Goal: Task Accomplishment & Management: Use online tool/utility

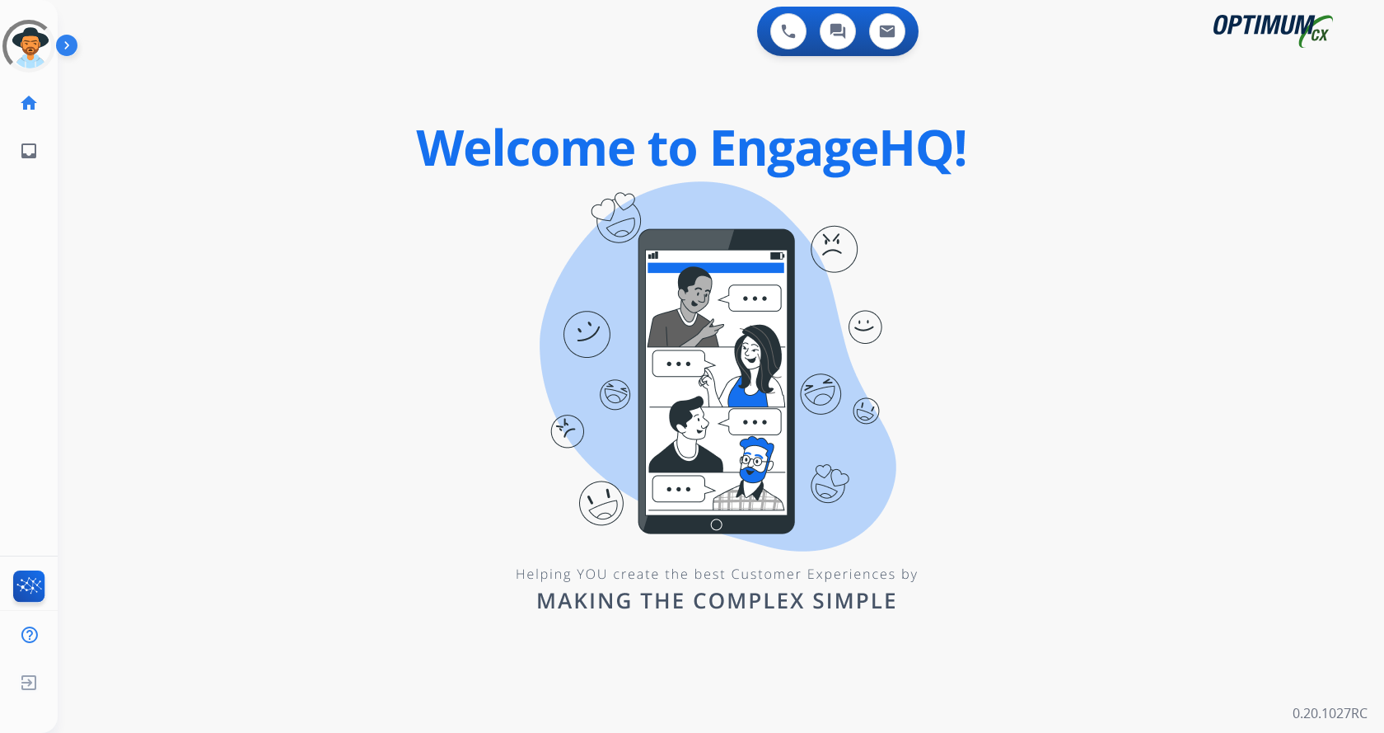
click at [68, 49] on img at bounding box center [70, 48] width 28 height 31
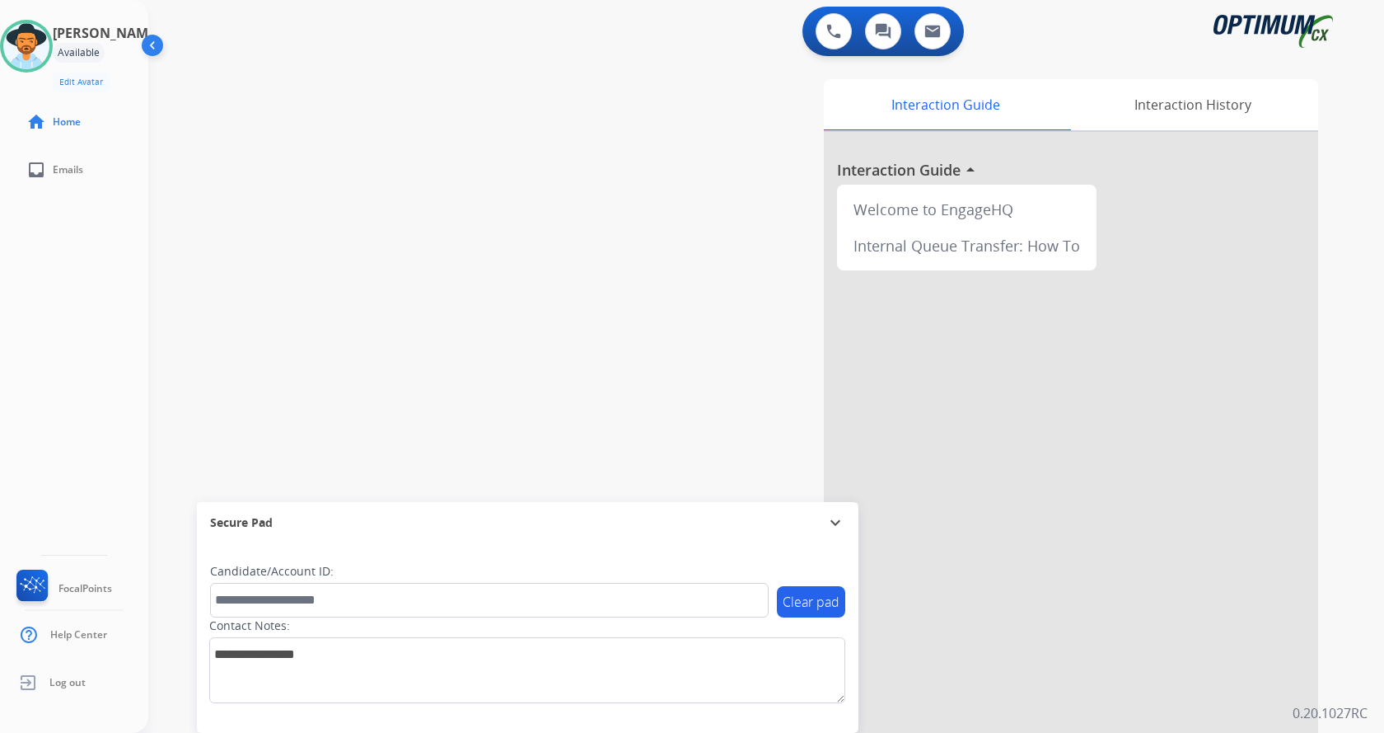
click at [686, 227] on div "Interaction Guide Interaction History Interaction Guide arrow_drop_up Welcome t…" at bounding box center [960, 412] width 718 height 667
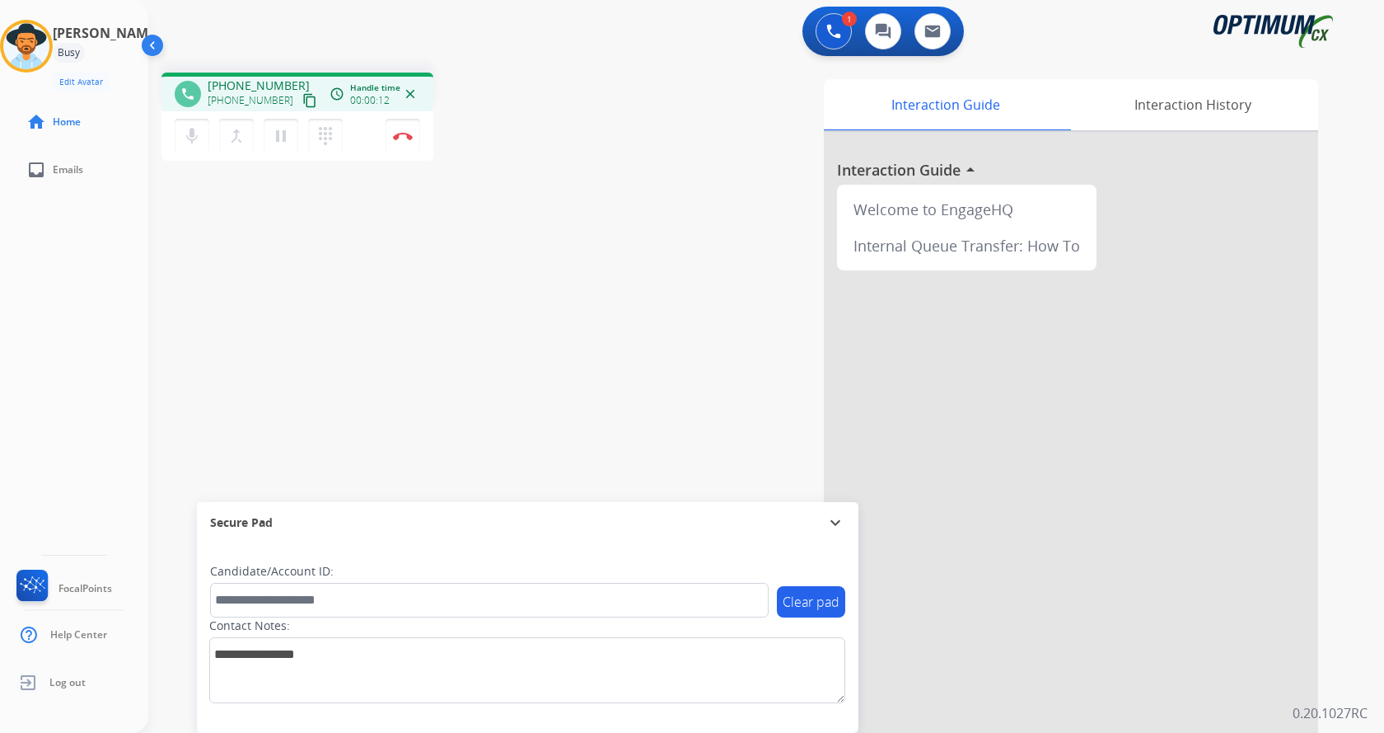
click at [471, 253] on div "phone [PHONE_NUMBER] [PHONE_NUMBER] content_copy access_time Call metrics Queue…" at bounding box center [746, 402] width 1196 height 687
click at [541, 232] on div "phone [PHONE_NUMBER] [PHONE_NUMBER] content_copy access_time Call metrics Queue…" at bounding box center [746, 402] width 1196 height 687
click at [648, 262] on div "Interaction Guide Interaction History Interaction Guide arrow_drop_up Welcome t…" at bounding box center [960, 412] width 718 height 667
click at [607, 257] on div "Interaction Guide Interaction History Interaction Guide arrow_drop_up Welcome t…" at bounding box center [960, 412] width 718 height 667
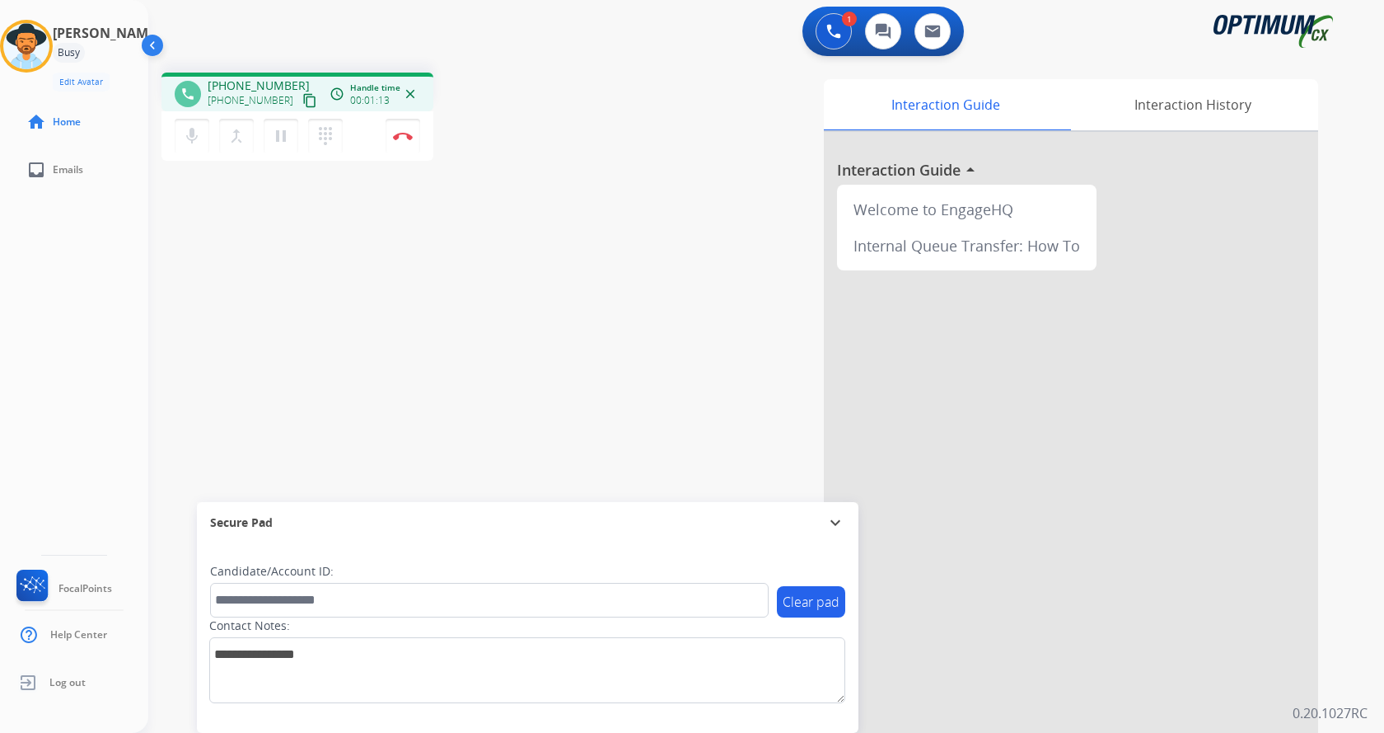
click at [429, 249] on div "phone [PHONE_NUMBER] [PHONE_NUMBER] content_copy access_time Call metrics Queue…" at bounding box center [746, 402] width 1196 height 687
click at [281, 130] on mat-icon "pause" at bounding box center [281, 136] width 20 height 20
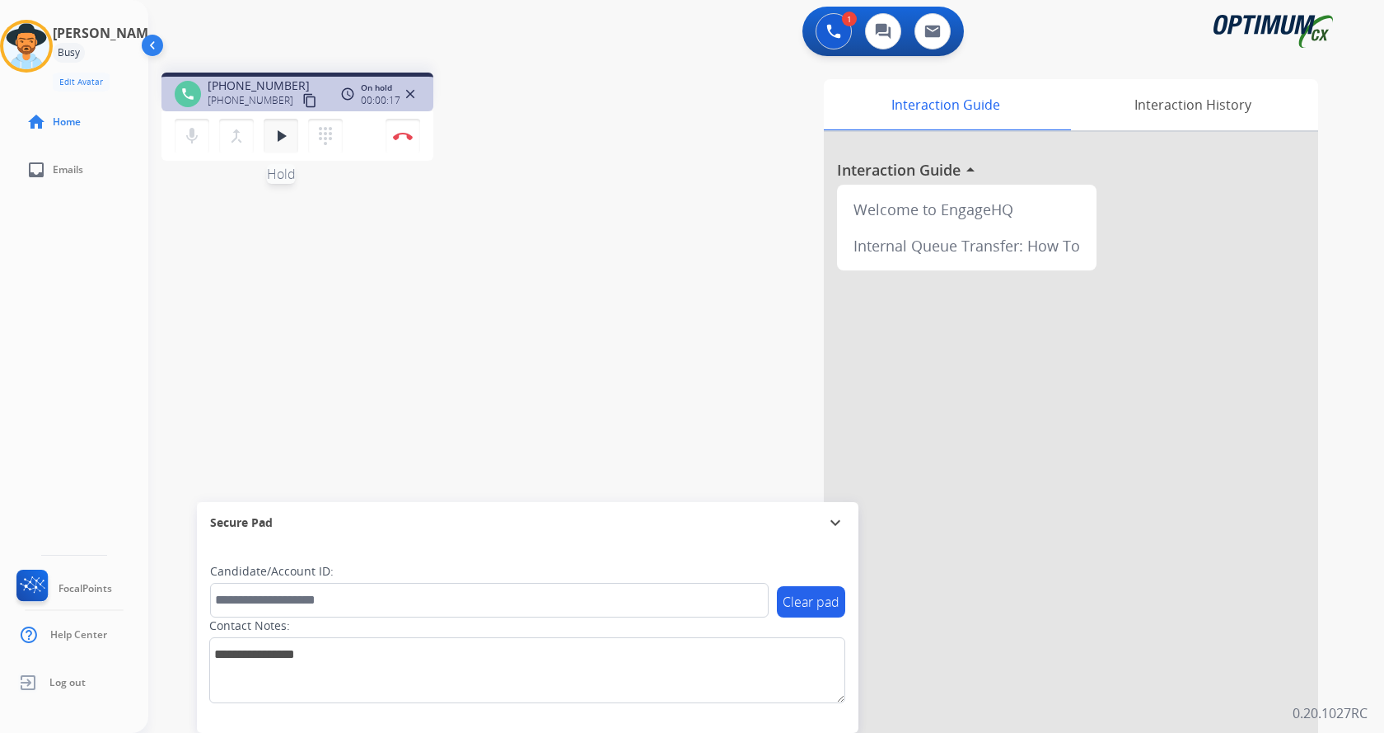
click at [274, 124] on button "play_arrow Hold" at bounding box center [281, 136] width 35 height 35
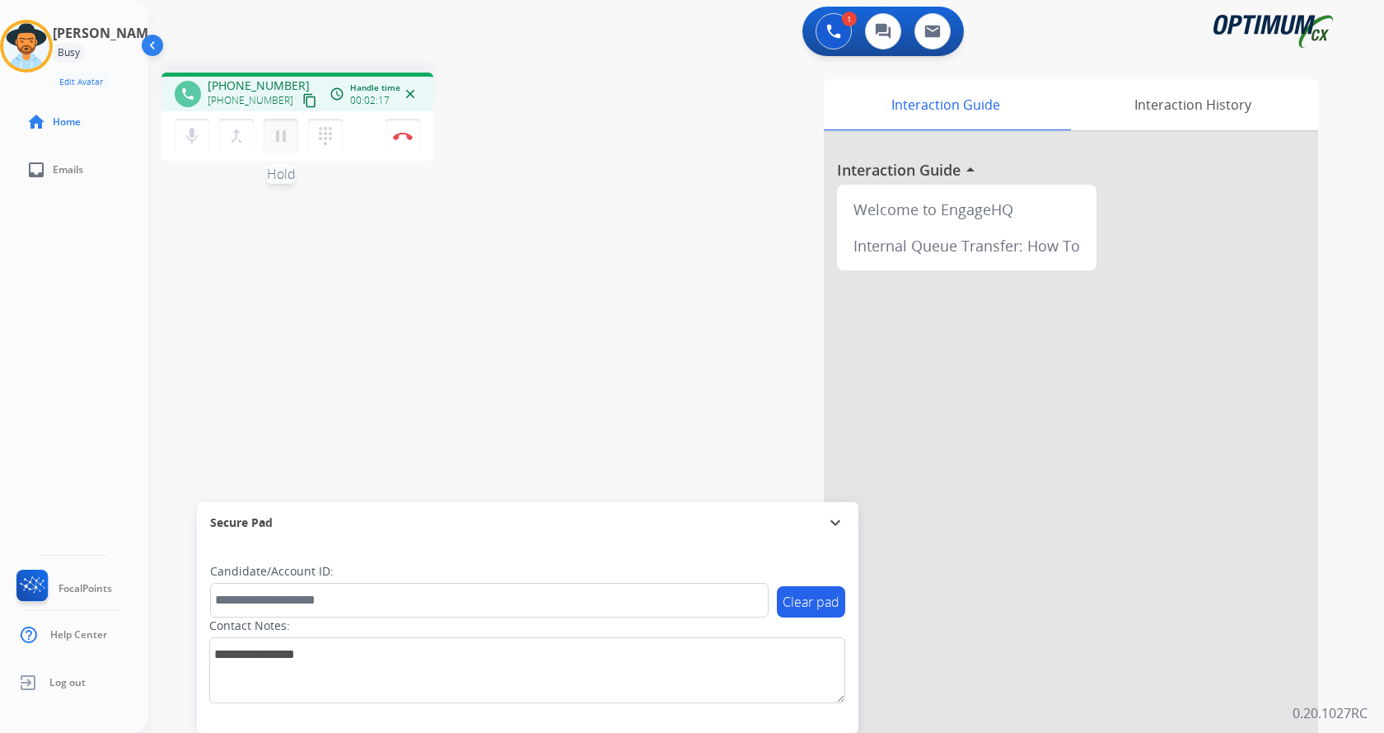
click at [280, 147] on button "pause Hold" at bounding box center [281, 136] width 35 height 35
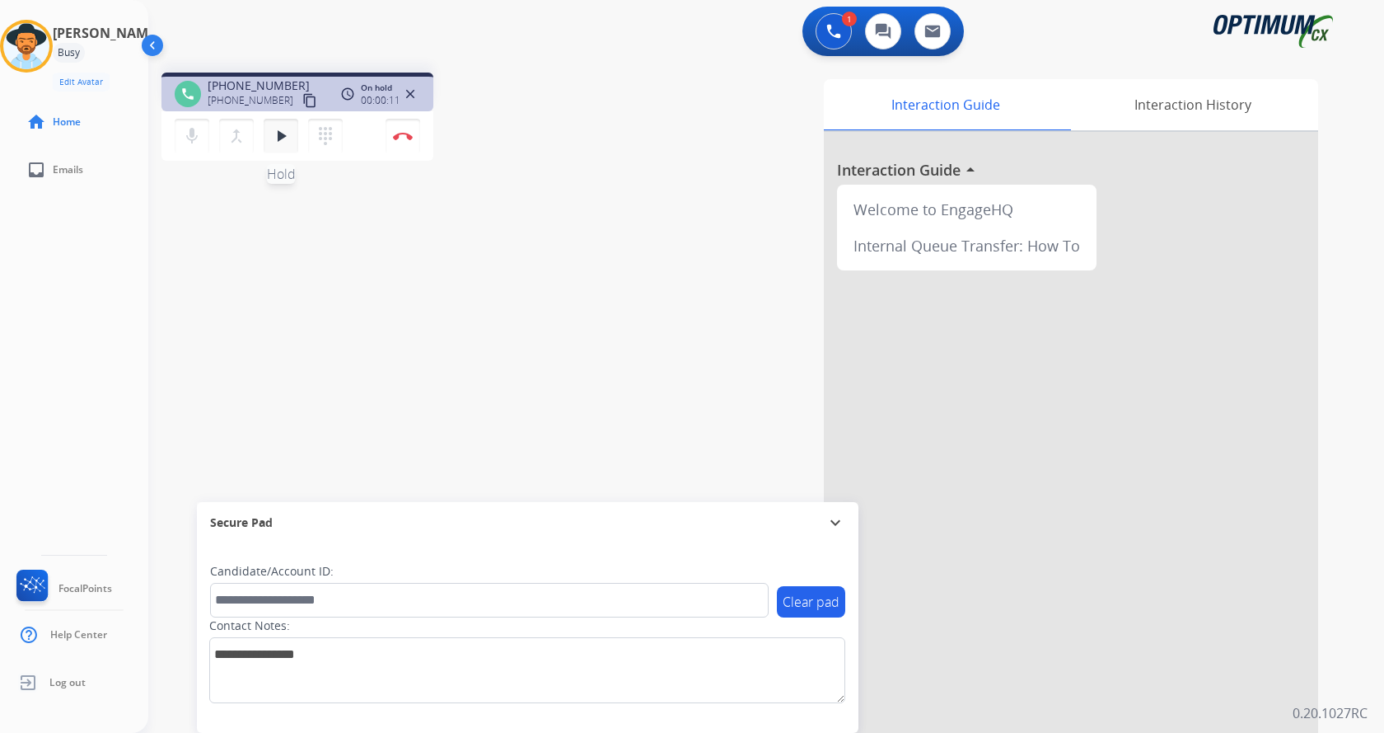
click at [287, 138] on mat-icon "play_arrow" at bounding box center [281, 136] width 20 height 20
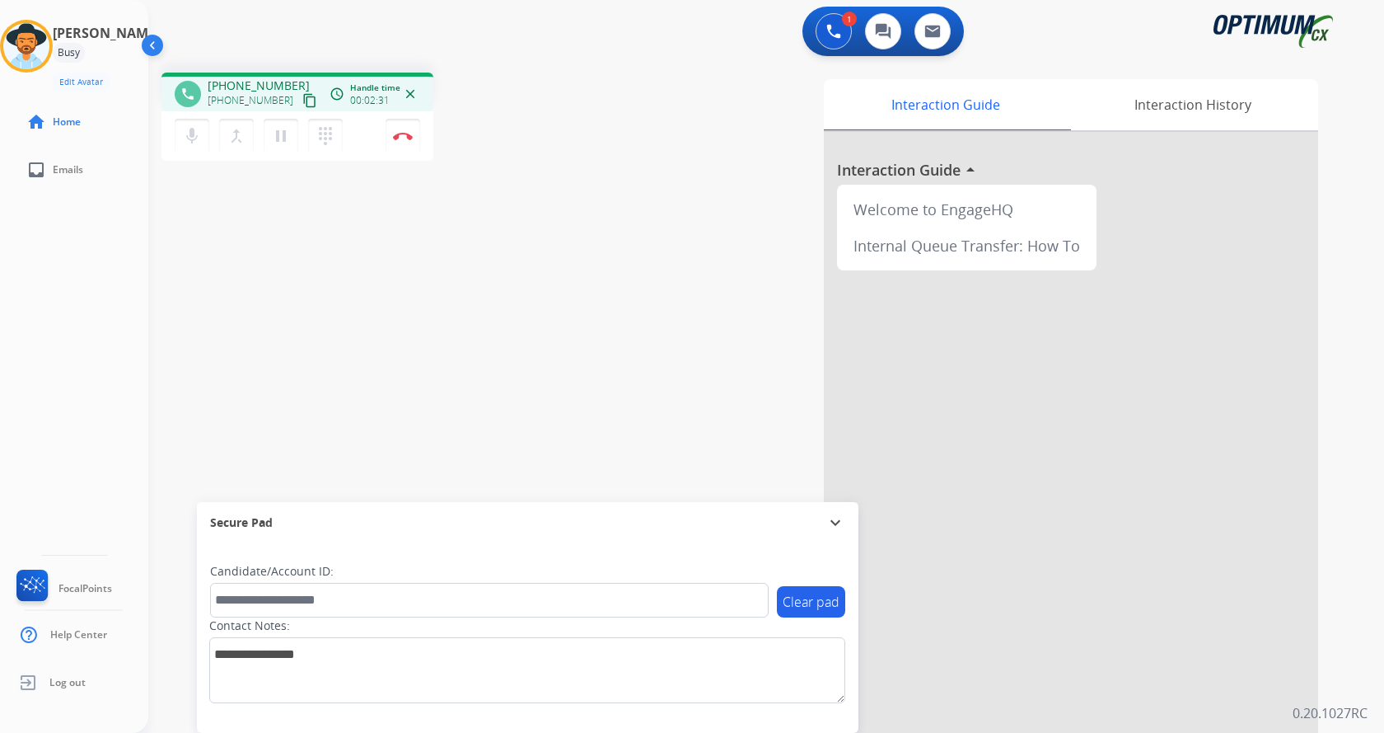
click at [575, 289] on div "phone [PHONE_NUMBER] [PHONE_NUMBER] content_copy access_time Call metrics Queue…" at bounding box center [746, 402] width 1196 height 687
click at [586, 244] on div "phone [PHONE_NUMBER] [PHONE_NUMBER] content_copy access_time Call metrics Queue…" at bounding box center [746, 402] width 1196 height 687
click at [520, 230] on div "phone [PHONE_NUMBER] [PHONE_NUMBER] content_copy access_time Call metrics Queue…" at bounding box center [746, 402] width 1196 height 687
click at [537, 210] on div "phone [PHONE_NUMBER] [PHONE_NUMBER] content_copy access_time Call metrics Queue…" at bounding box center [746, 402] width 1196 height 687
drag, startPoint x: 222, startPoint y: 82, endPoint x: 286, endPoint y: 77, distance: 64.5
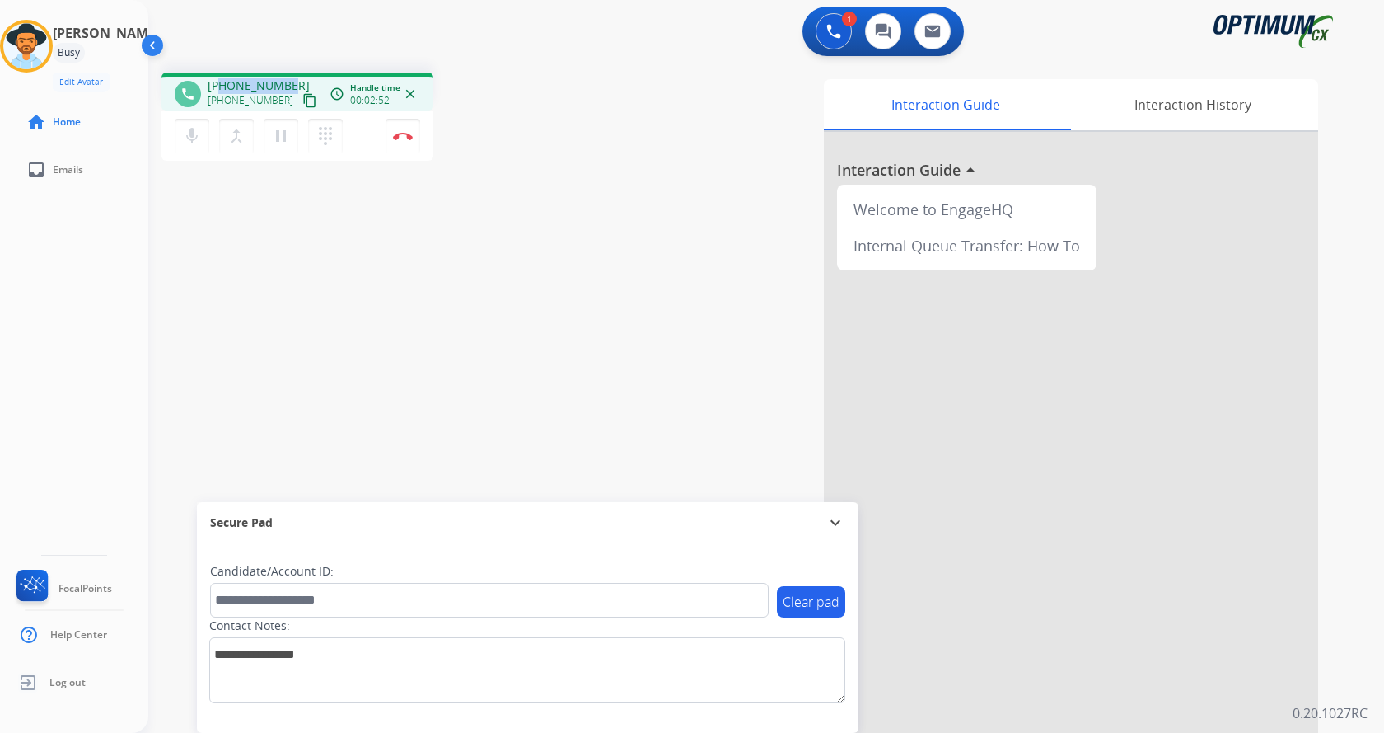
click at [286, 77] on span "[PHONE_NUMBER]" at bounding box center [259, 85] width 102 height 16
copy span "7084669385"
click at [405, 133] on img at bounding box center [403, 136] width 20 height 8
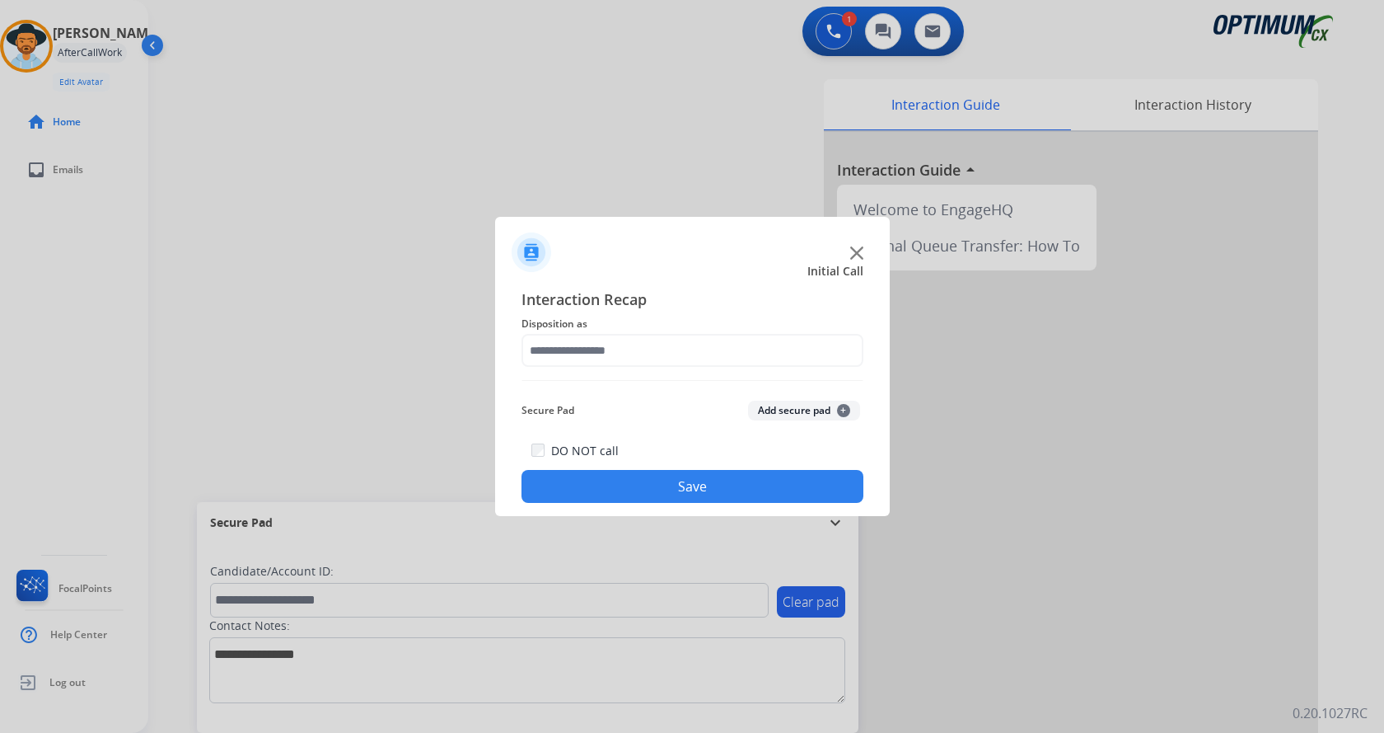
click at [776, 409] on button "Add secure pad +" at bounding box center [804, 410] width 112 height 20
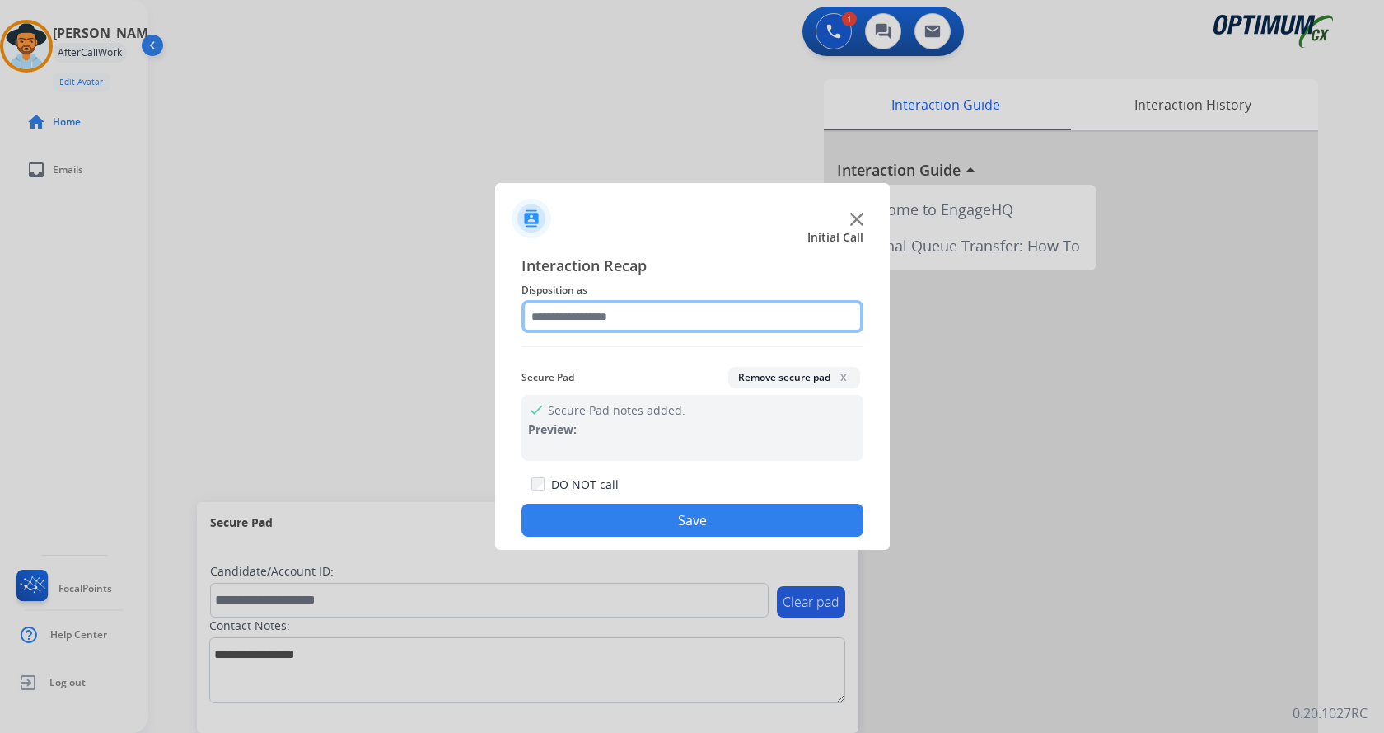
click at [642, 321] on input "text" at bounding box center [693, 316] width 342 height 33
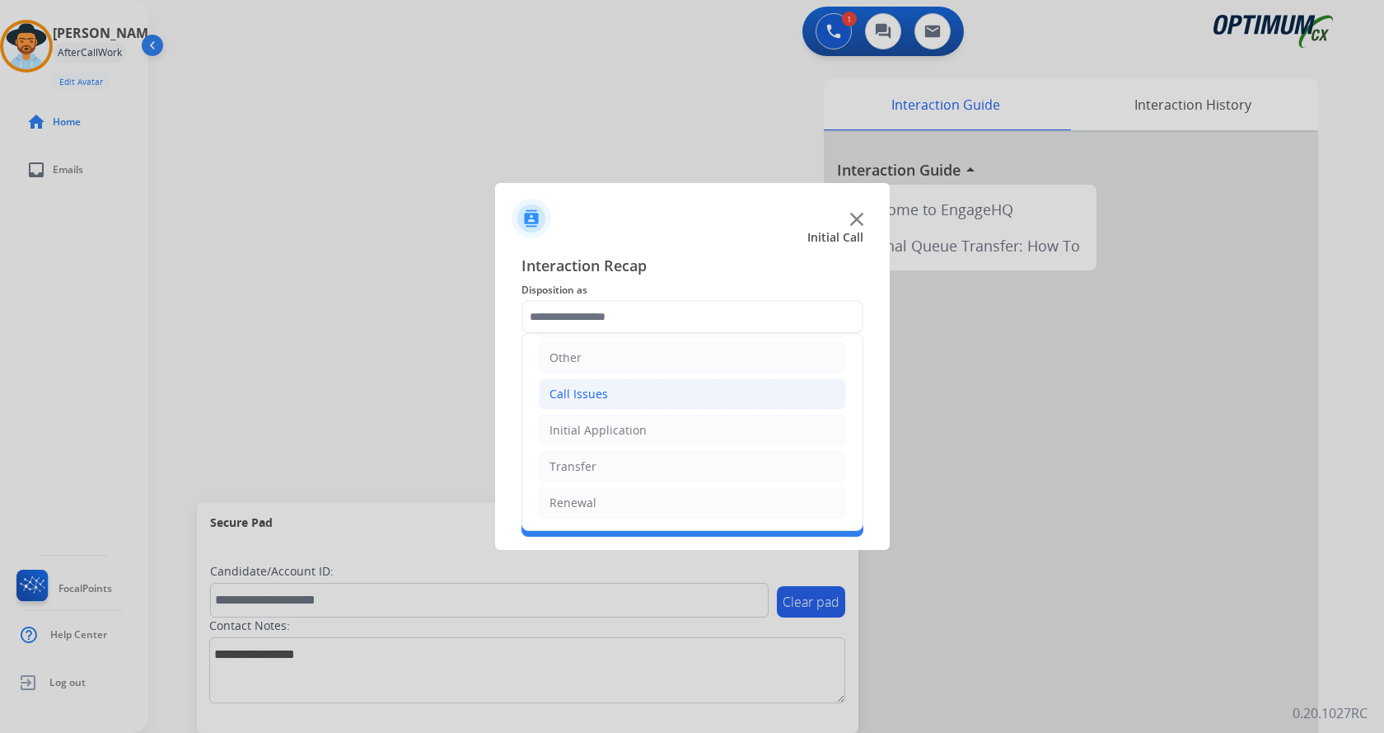
click at [645, 394] on li "Call Issues" at bounding box center [692, 393] width 307 height 31
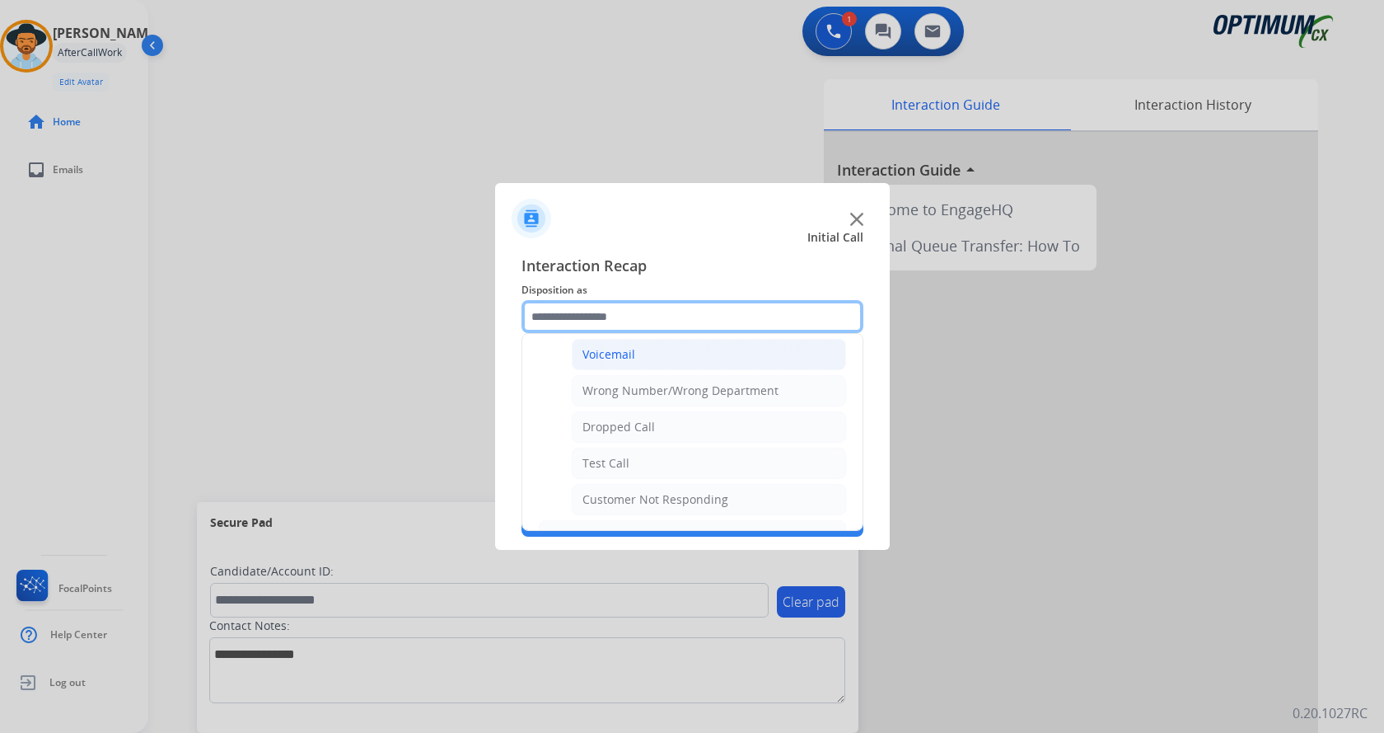
scroll to position [277, 0]
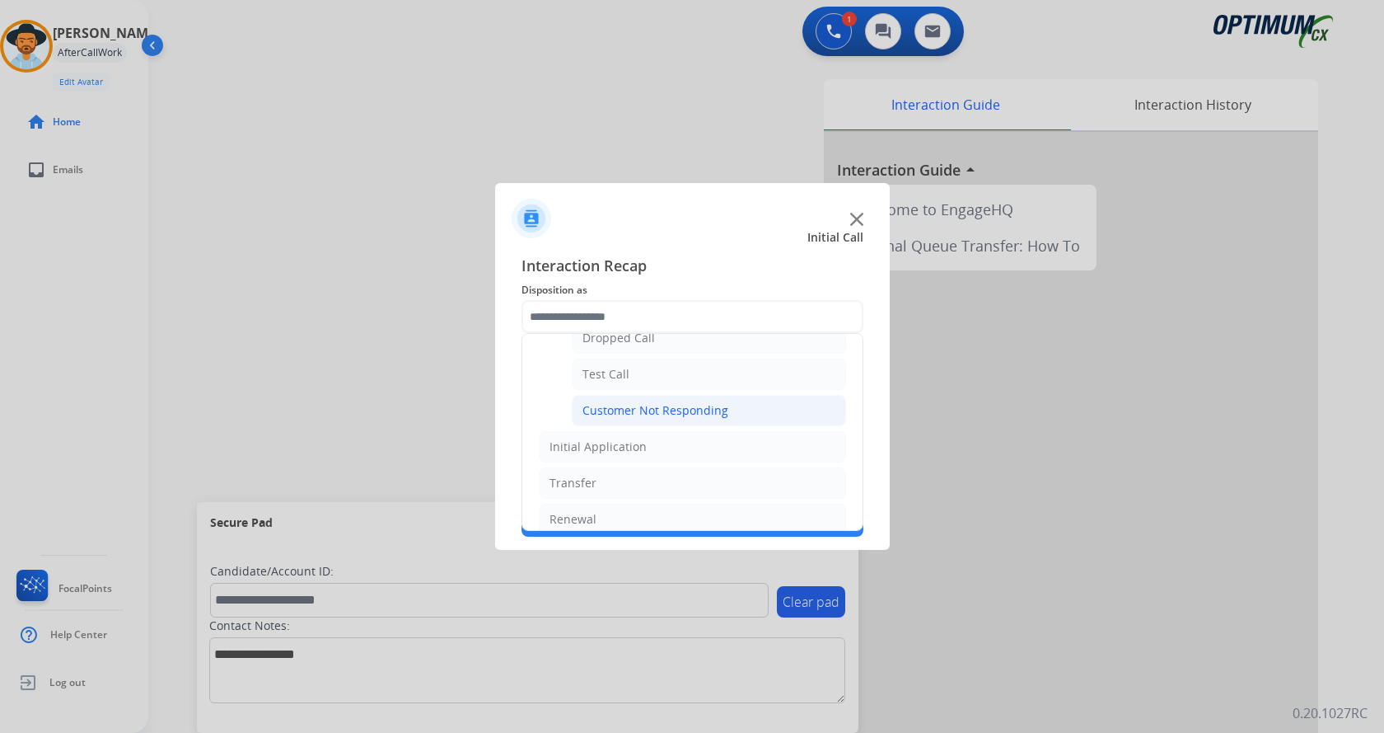
click at [678, 408] on div "Customer Not Responding" at bounding box center [656, 410] width 146 height 16
type input "**********"
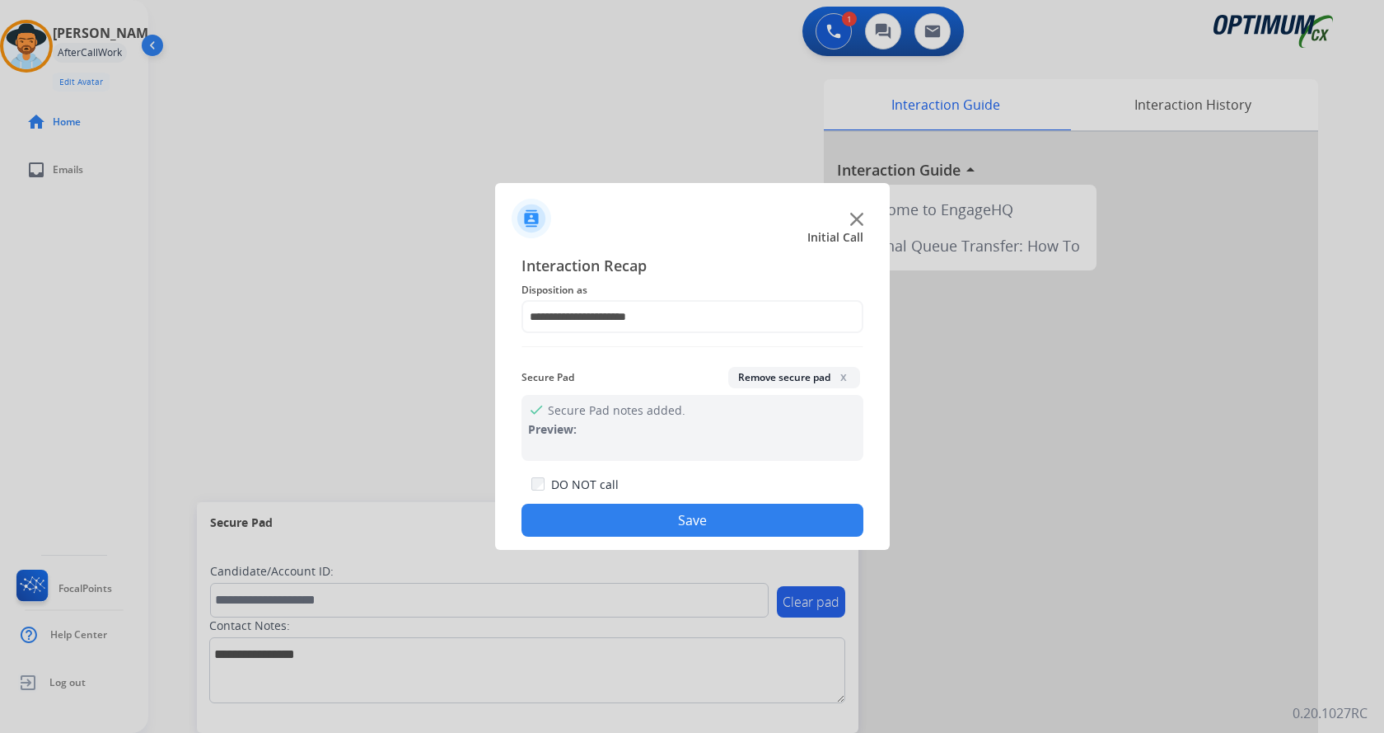
drag, startPoint x: 582, startPoint y: 519, endPoint x: 575, endPoint y: 513, distance: 8.8
click at [583, 519] on button "Save" at bounding box center [693, 519] width 342 height 33
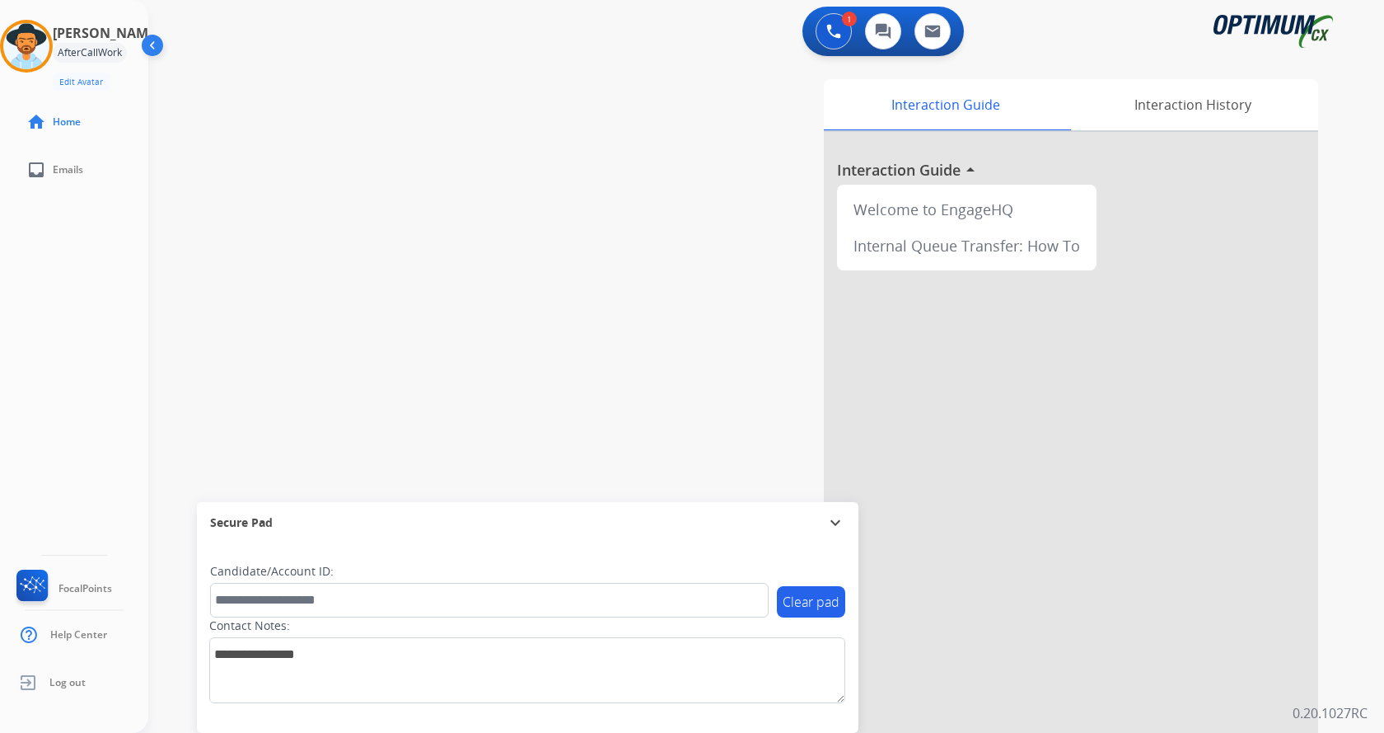
drag, startPoint x: 374, startPoint y: 288, endPoint x: 115, endPoint y: 83, distance: 330.9
click at [364, 279] on div "swap_horiz Break voice bridge close_fullscreen Connect 3-Way Call merge_type Se…" at bounding box center [746, 402] width 1196 height 687
click at [39, 45] on img at bounding box center [26, 46] width 46 height 46
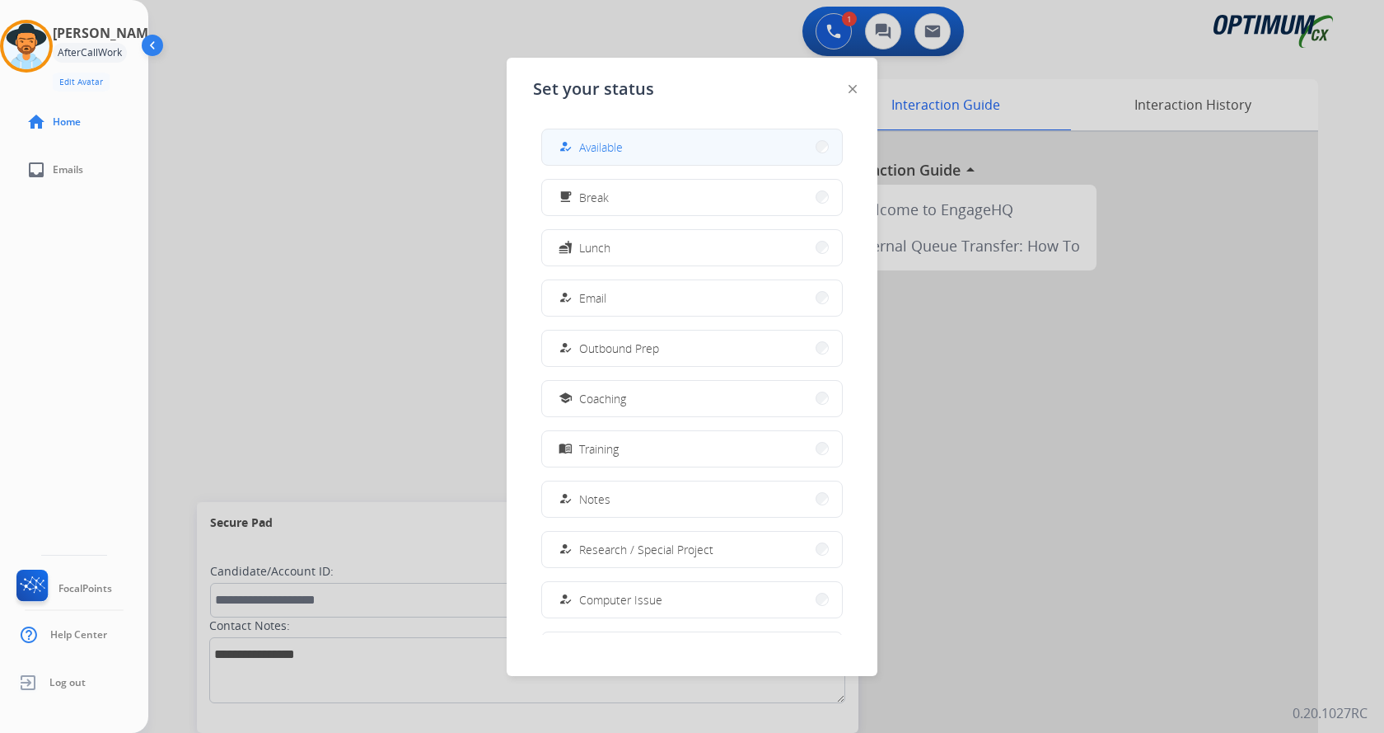
click at [648, 142] on button "how_to_reg Available" at bounding box center [692, 146] width 300 height 35
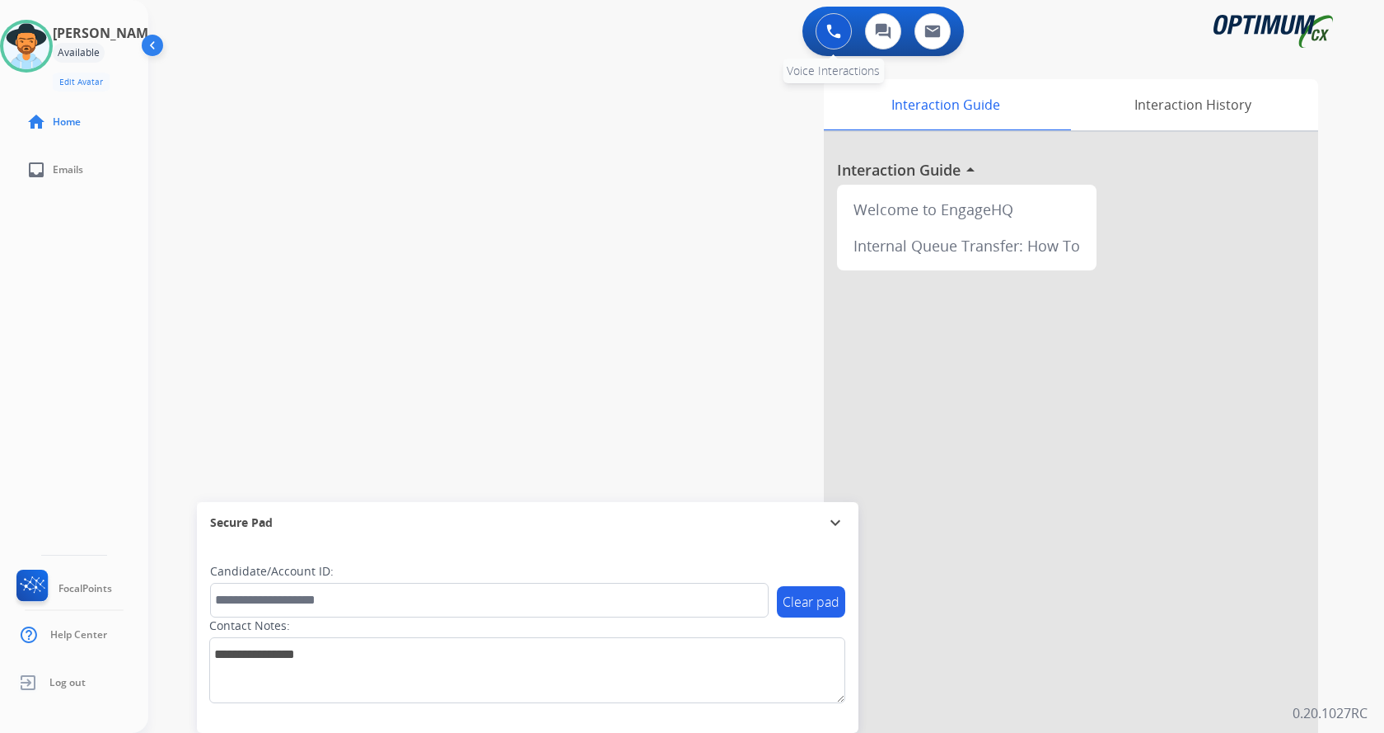
click at [822, 16] on div "0 Voice Interactions" at bounding box center [833, 31] width 49 height 36
click at [856, 30] on div "0 Voice Interactions" at bounding box center [833, 31] width 49 height 36
click at [845, 35] on button at bounding box center [834, 31] width 36 height 36
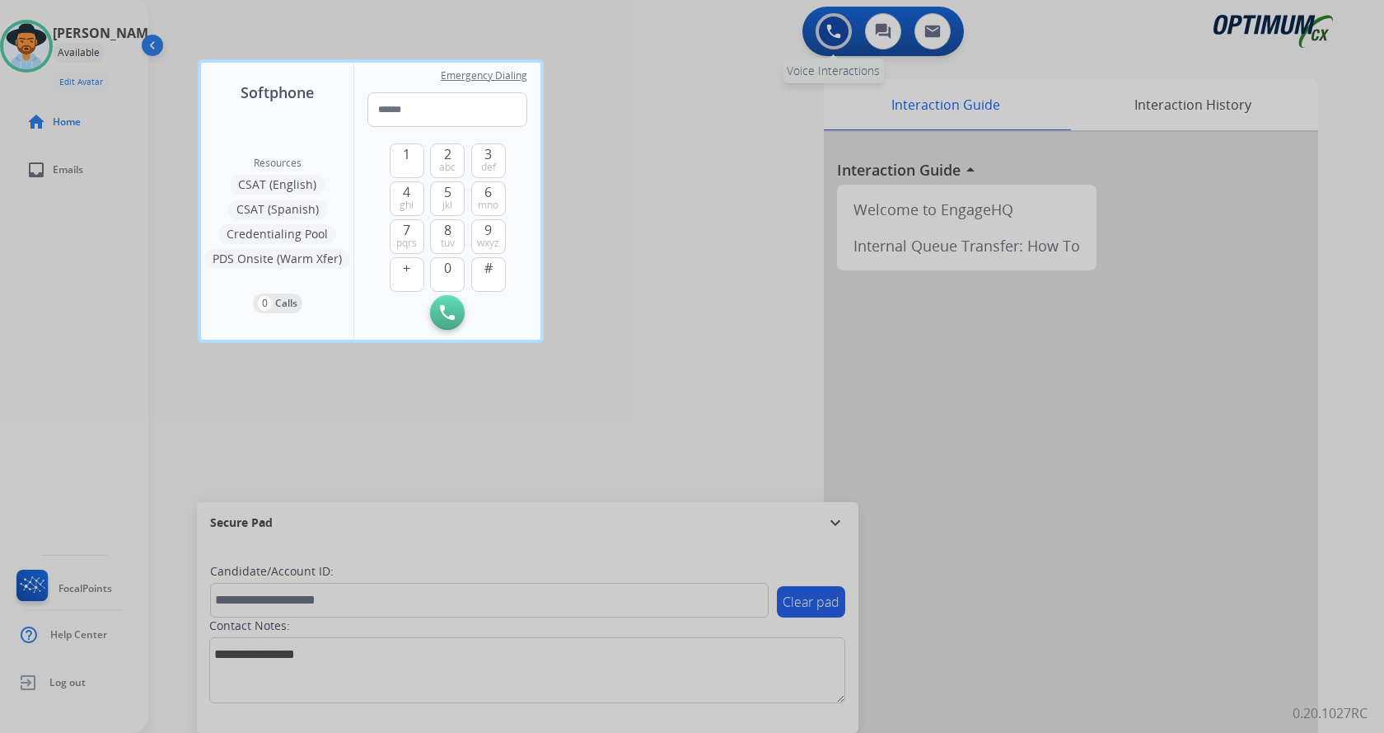
type input "**********"
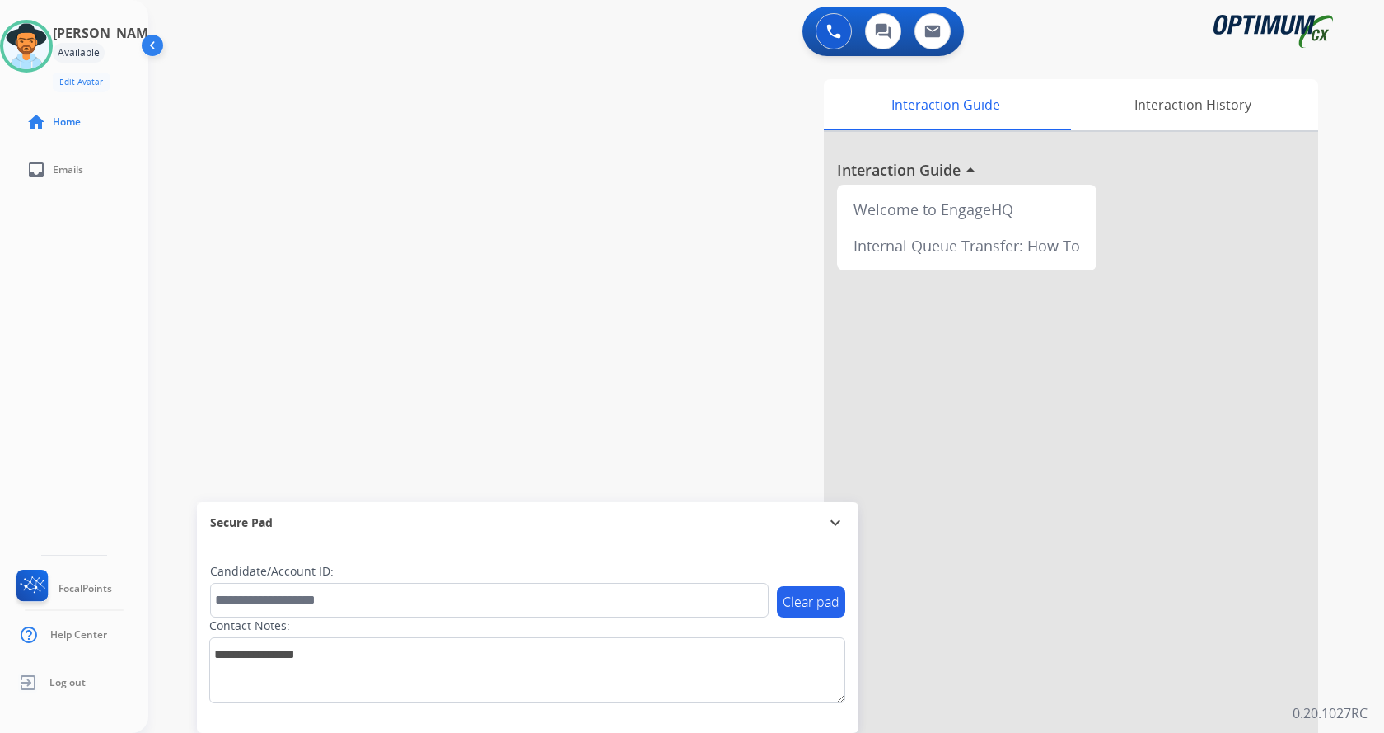
click at [0, 0] on div at bounding box center [0, 0] width 0 height 0
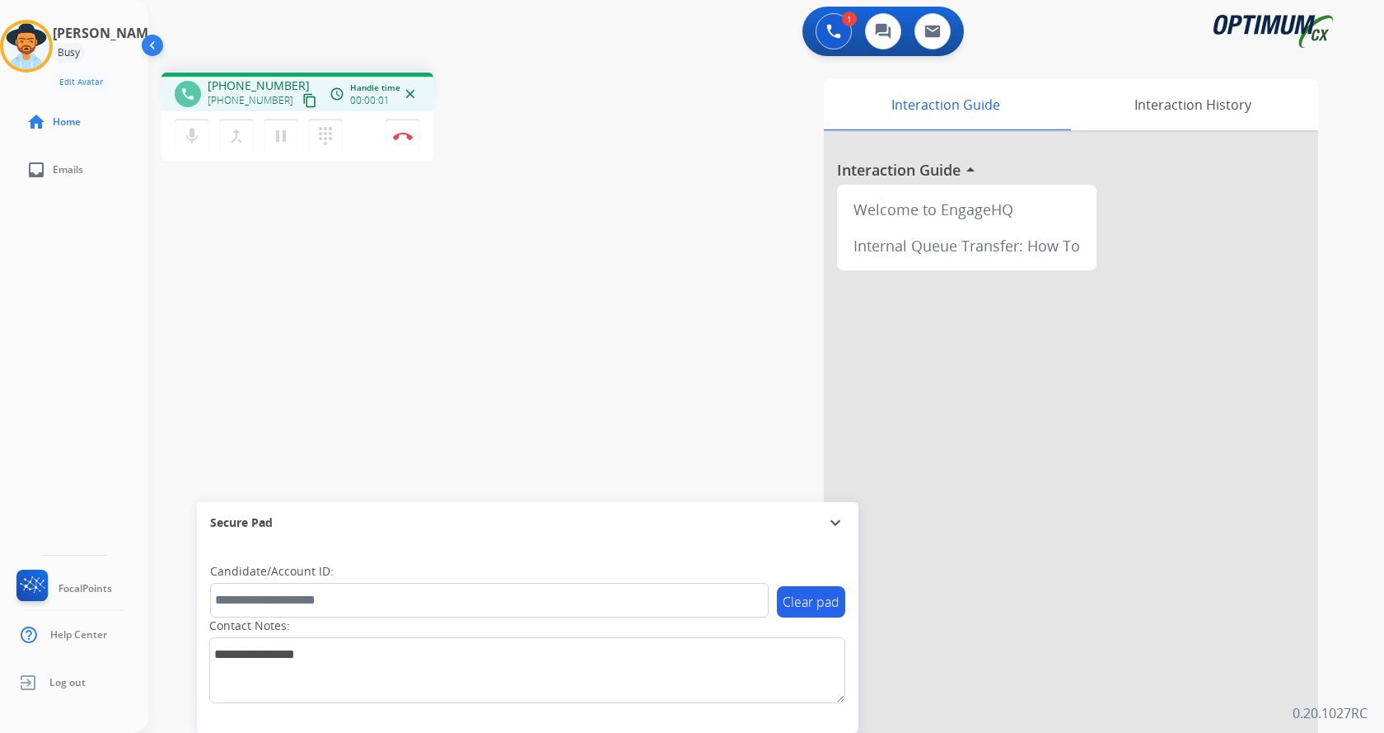
click at [586, 116] on div "phone [PHONE_NUMBER] [PHONE_NUMBER] content_copy access_time Call metrics Queue…" at bounding box center [378, 119] width 433 height 93
click at [524, 141] on div "phone [PHONE_NUMBER] [PHONE_NUMBER] content_copy access_time Call metrics Queue…" at bounding box center [378, 119] width 433 height 93
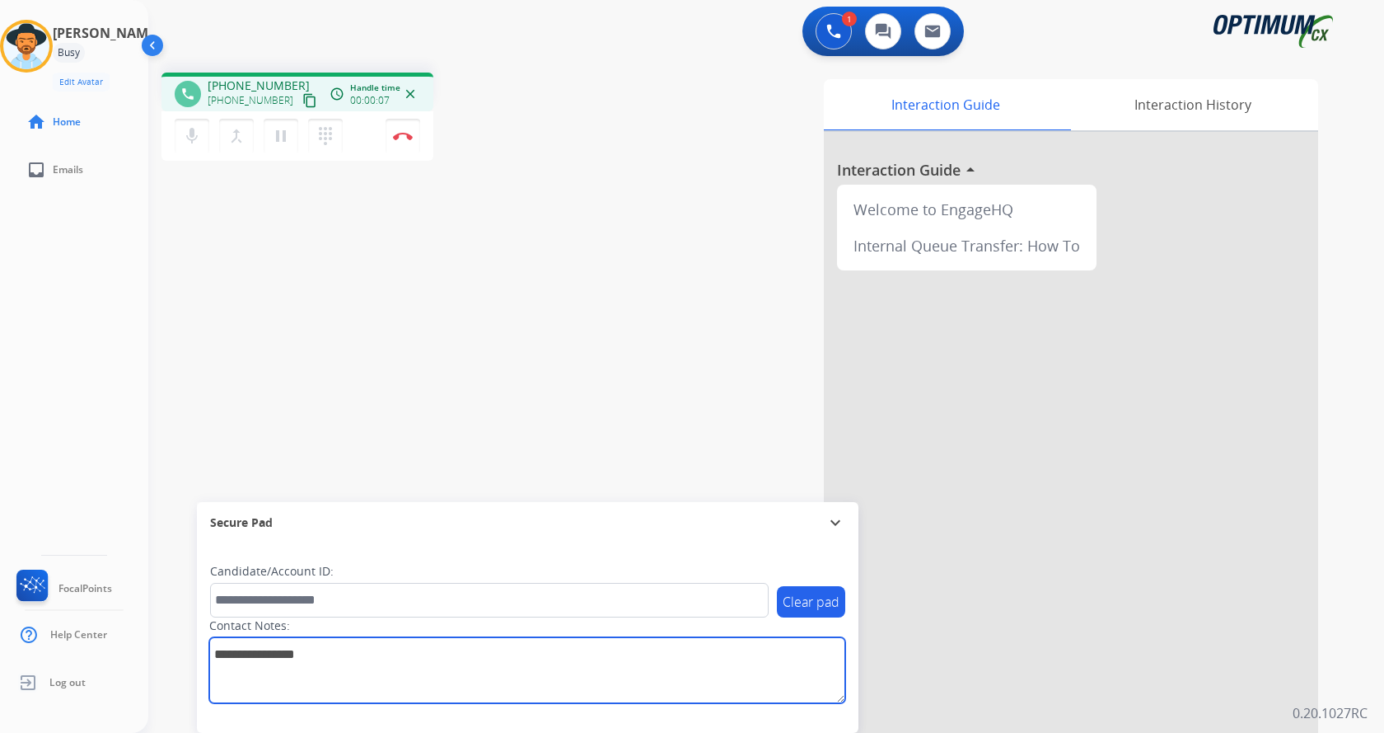
click at [330, 648] on textarea at bounding box center [527, 670] width 636 height 66
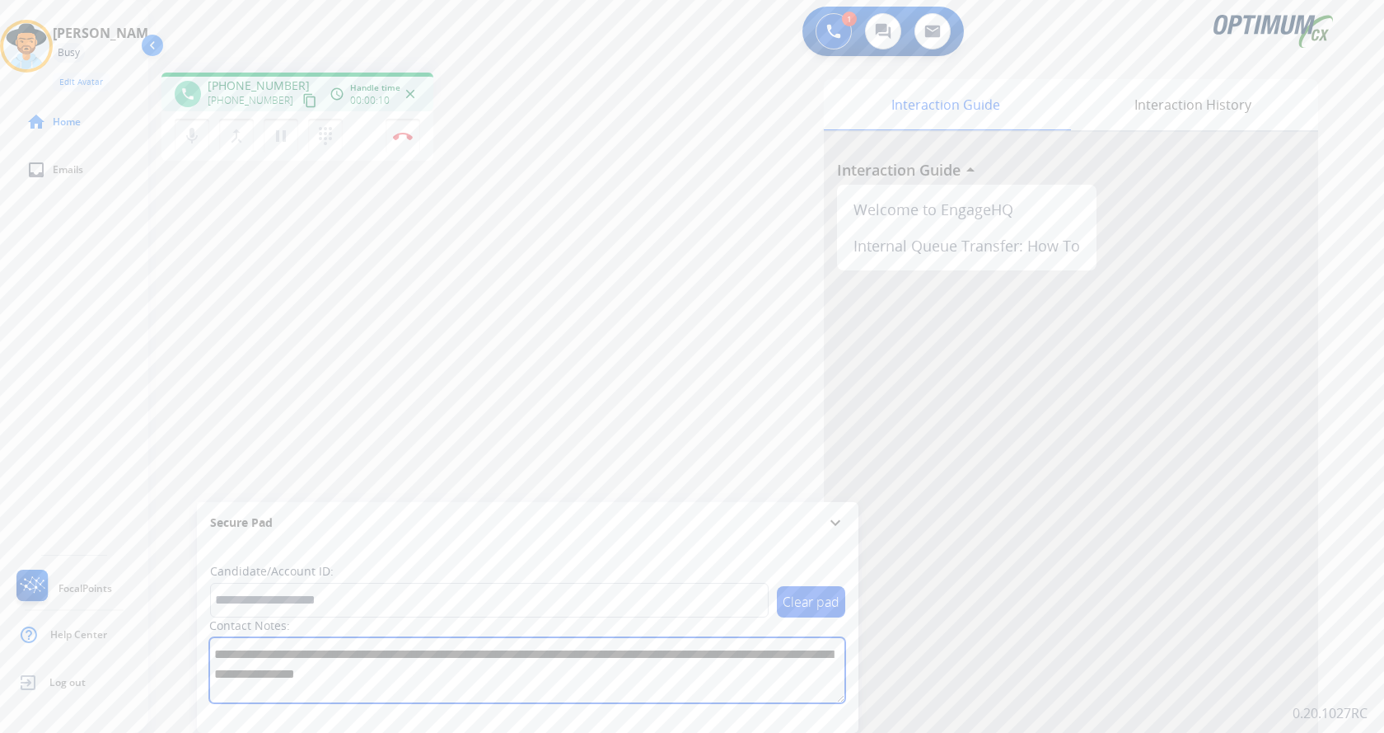
type textarea "**********"
click at [333, 302] on div "phone [PHONE_NUMBER] [PHONE_NUMBER] content_copy access_time Call metrics Queue…" at bounding box center [746, 402] width 1196 height 687
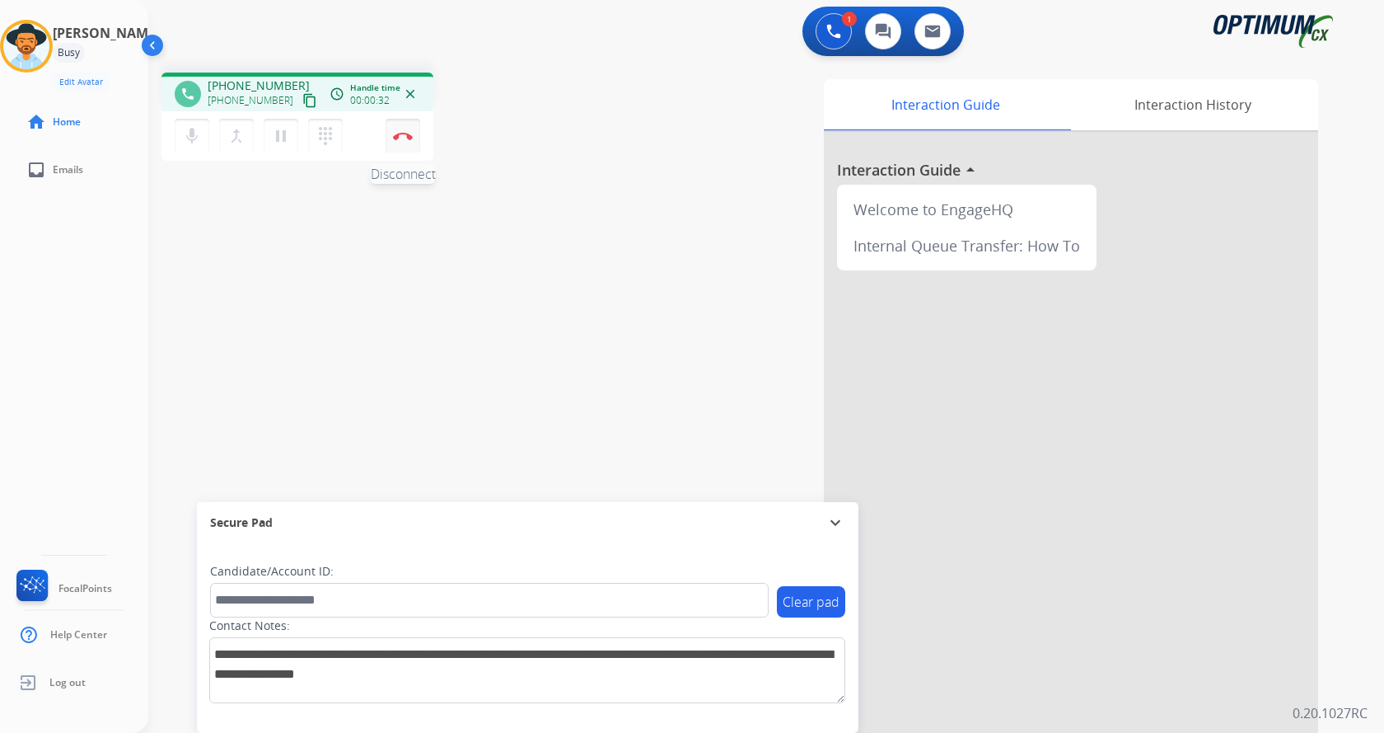
click at [400, 133] on img at bounding box center [403, 136] width 20 height 8
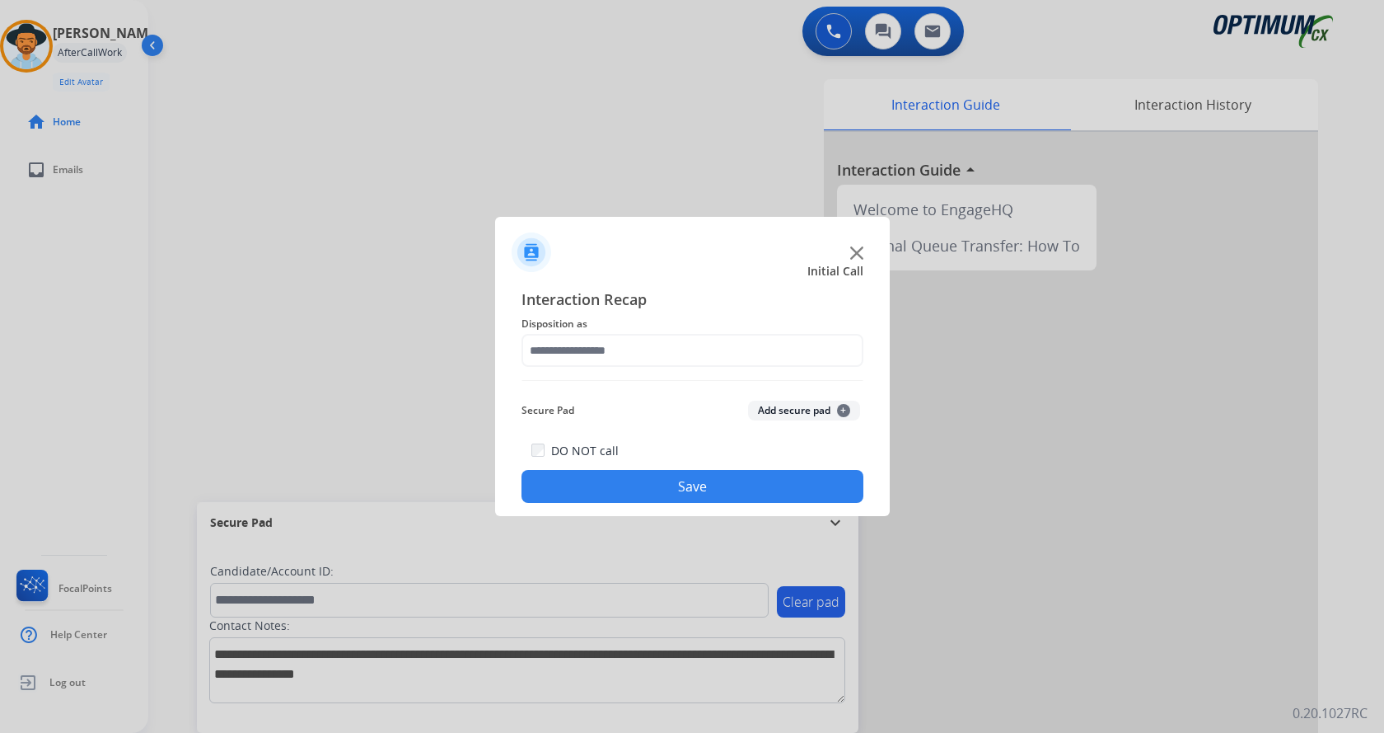
click at [772, 410] on button "Add secure pad +" at bounding box center [804, 410] width 112 height 20
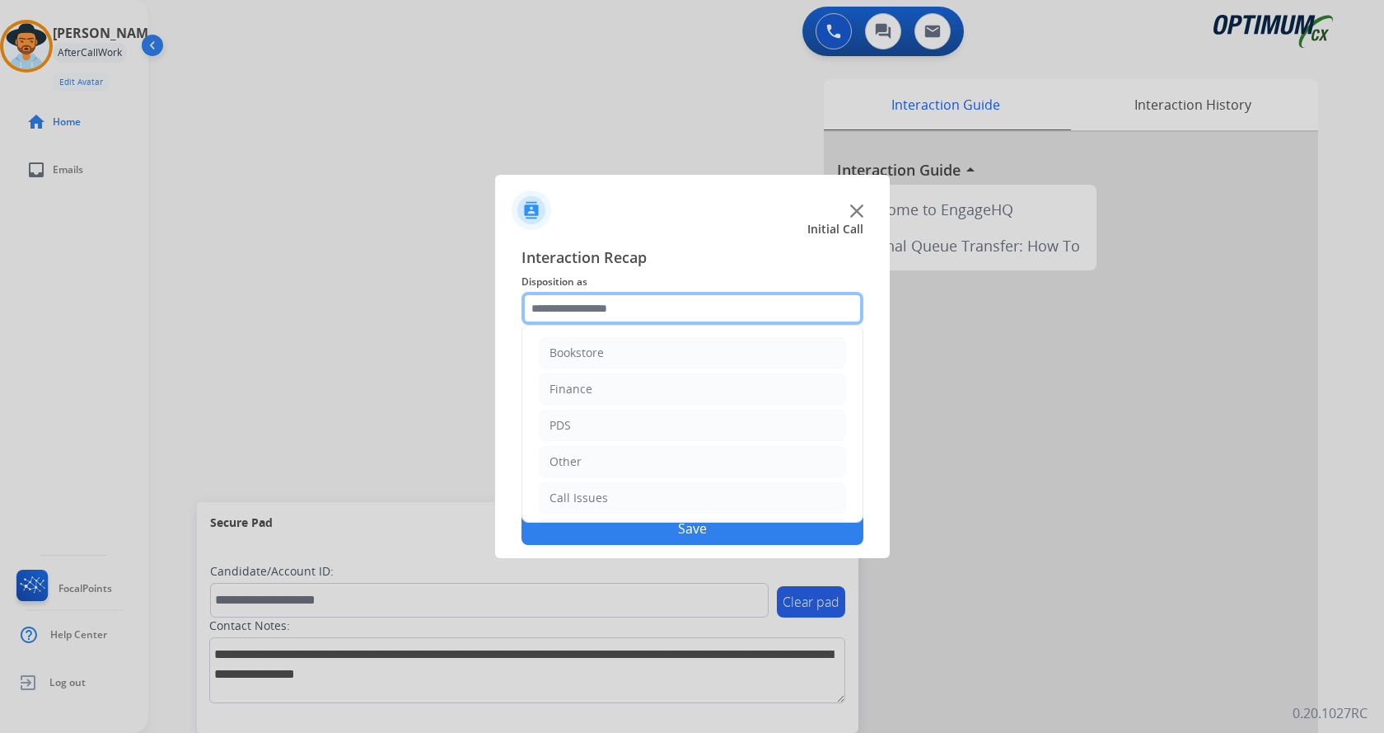
click at [645, 311] on input "text" at bounding box center [693, 308] width 342 height 33
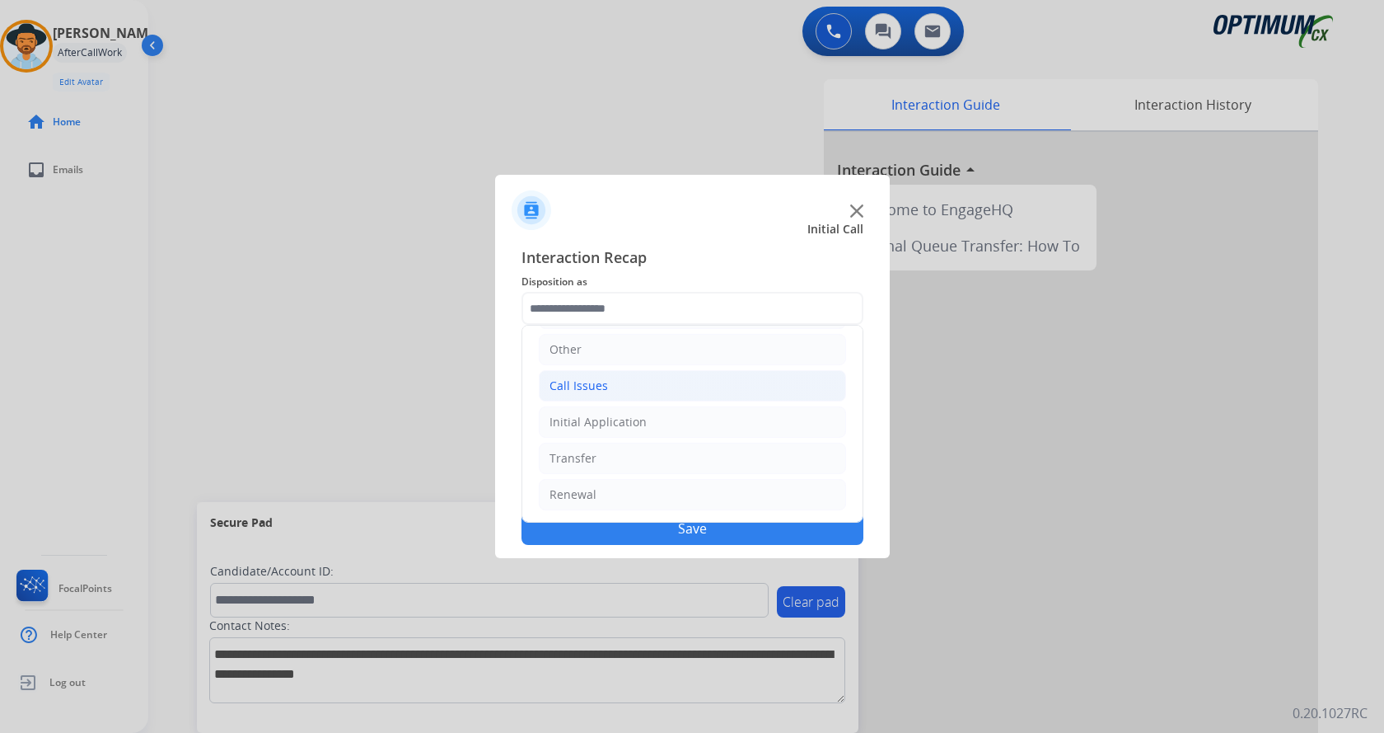
click at [646, 379] on li "Call Issues" at bounding box center [692, 385] width 307 height 31
click at [644, 414] on li "Voicemail" at bounding box center [709, 421] width 274 height 31
type input "*********"
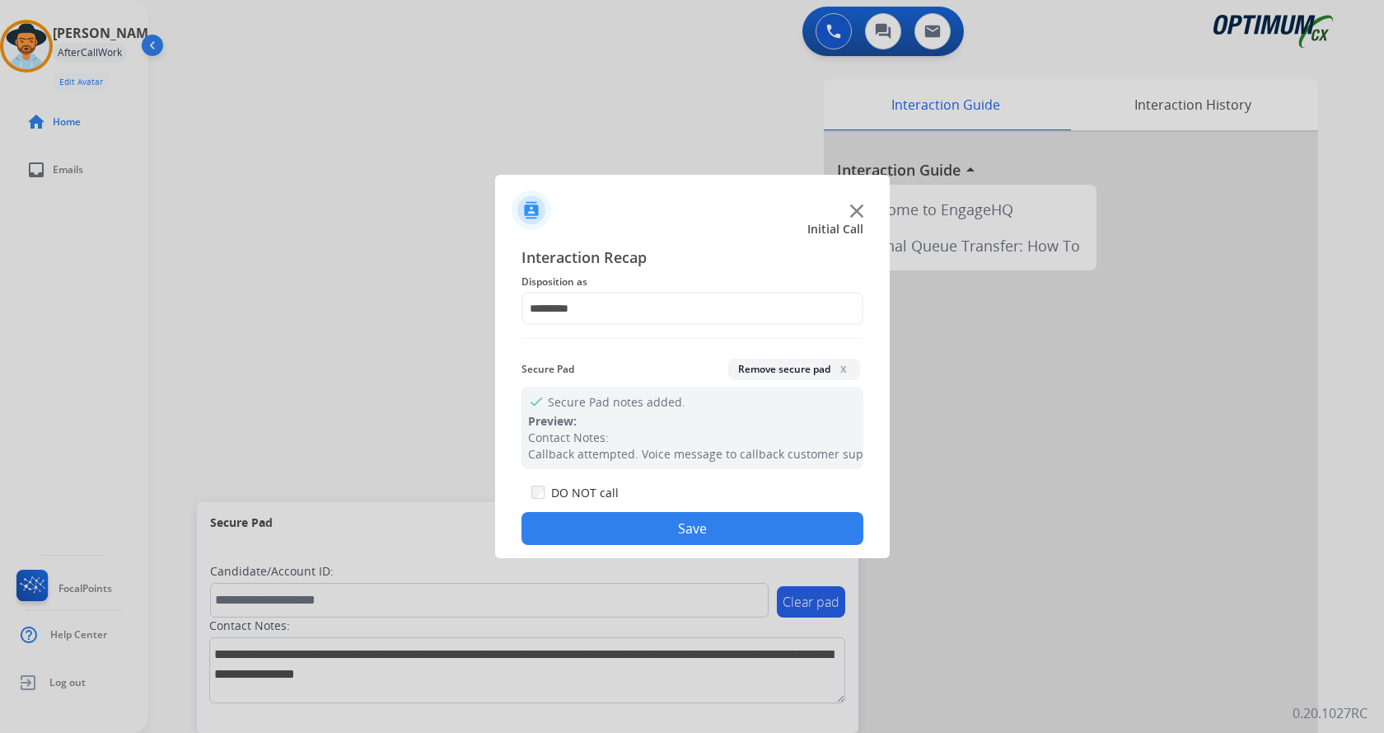
click at [639, 529] on button "Save" at bounding box center [693, 528] width 342 height 33
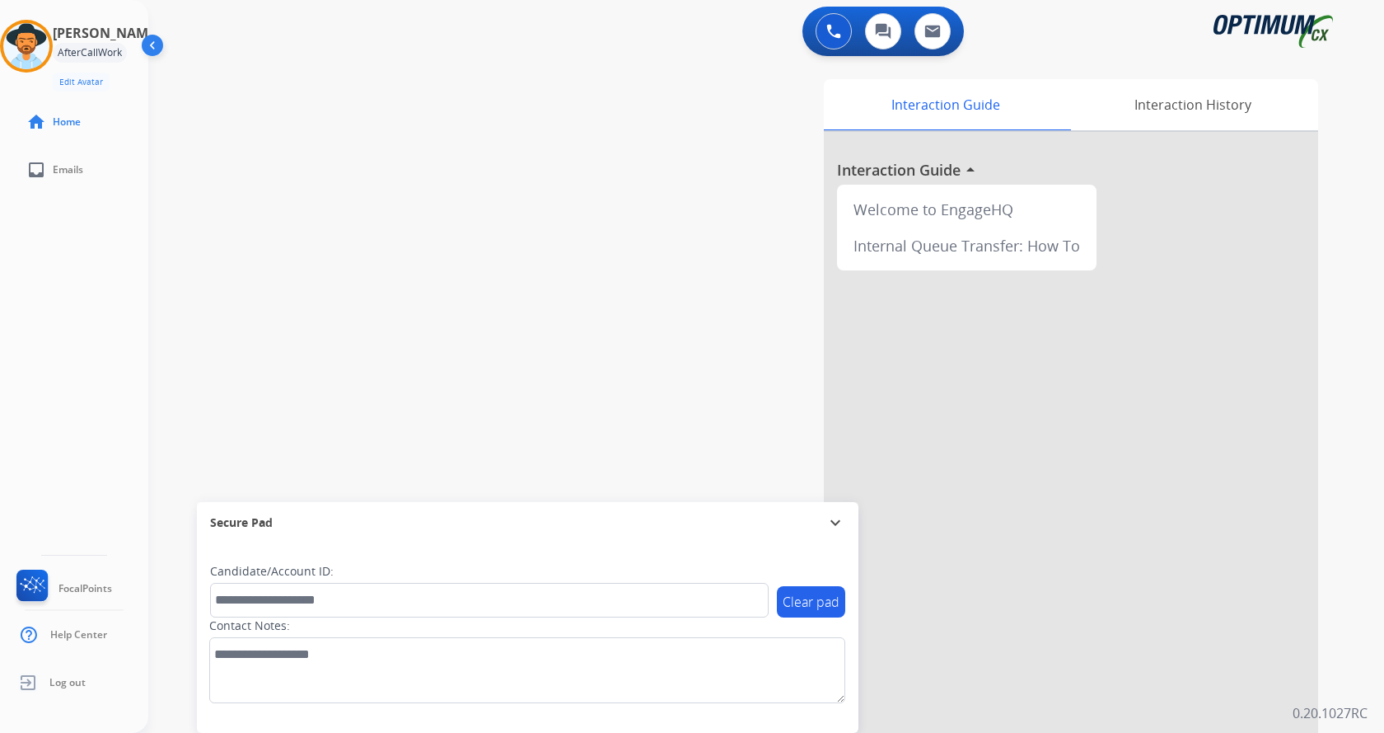
drag, startPoint x: 463, startPoint y: 299, endPoint x: 347, endPoint y: 44, distance: 279.9
click at [461, 297] on div "swap_horiz Break voice bridge close_fullscreen Connect 3-Way Call merge_type Se…" at bounding box center [746, 402] width 1196 height 687
click at [479, 111] on div "swap_horiz Break voice bridge close_fullscreen Connect 3-Way Call merge_type Se…" at bounding box center [746, 402] width 1196 height 687
click at [539, 234] on div "swap_horiz Break voice bridge close_fullscreen Connect 3-Way Call merge_type Se…" at bounding box center [746, 402] width 1196 height 687
click at [355, 167] on div "swap_horiz Break voice bridge close_fullscreen Connect 3-Way Call merge_type Se…" at bounding box center [746, 402] width 1196 height 687
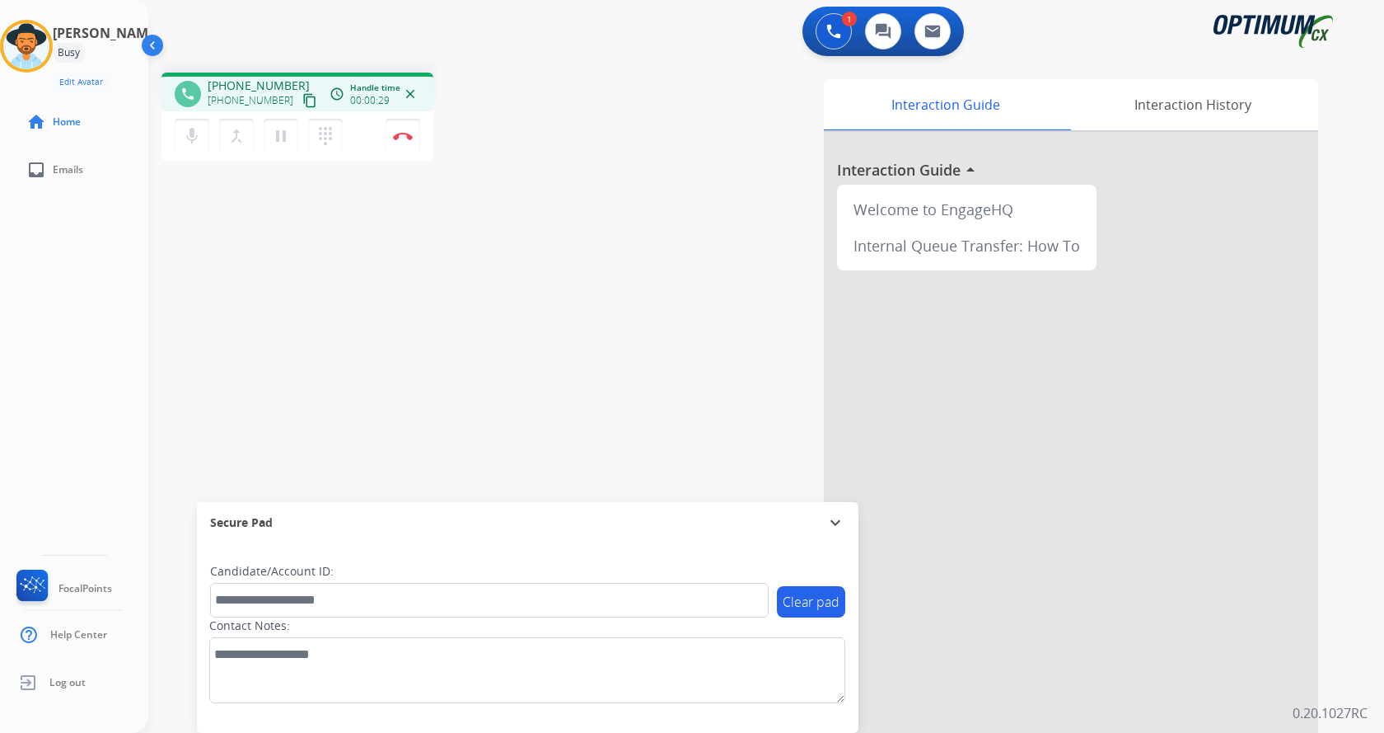
click at [265, 76] on div "phone [PHONE_NUMBER] [PHONE_NUMBER] content_copy access_time Call metrics Queue…" at bounding box center [298, 92] width 272 height 39
click at [260, 95] on span "[PHONE_NUMBER]" at bounding box center [251, 100] width 86 height 13
copy span "8133001066"
click at [527, 121] on div "phone [PHONE_NUMBER] [PHONE_NUMBER] content_copy access_time Call metrics Queue…" at bounding box center [378, 119] width 433 height 93
click at [398, 133] on img at bounding box center [403, 136] width 20 height 8
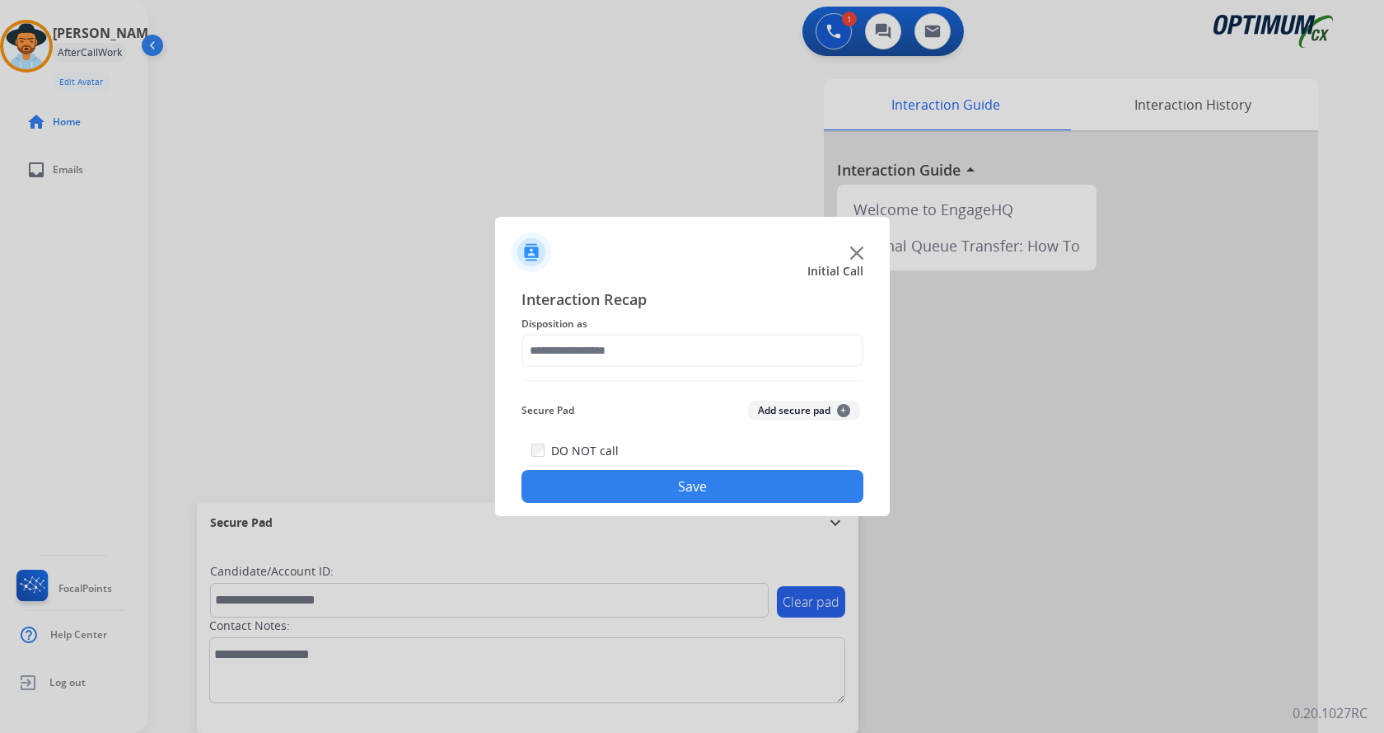
click at [788, 411] on button "Add secure pad +" at bounding box center [804, 410] width 112 height 20
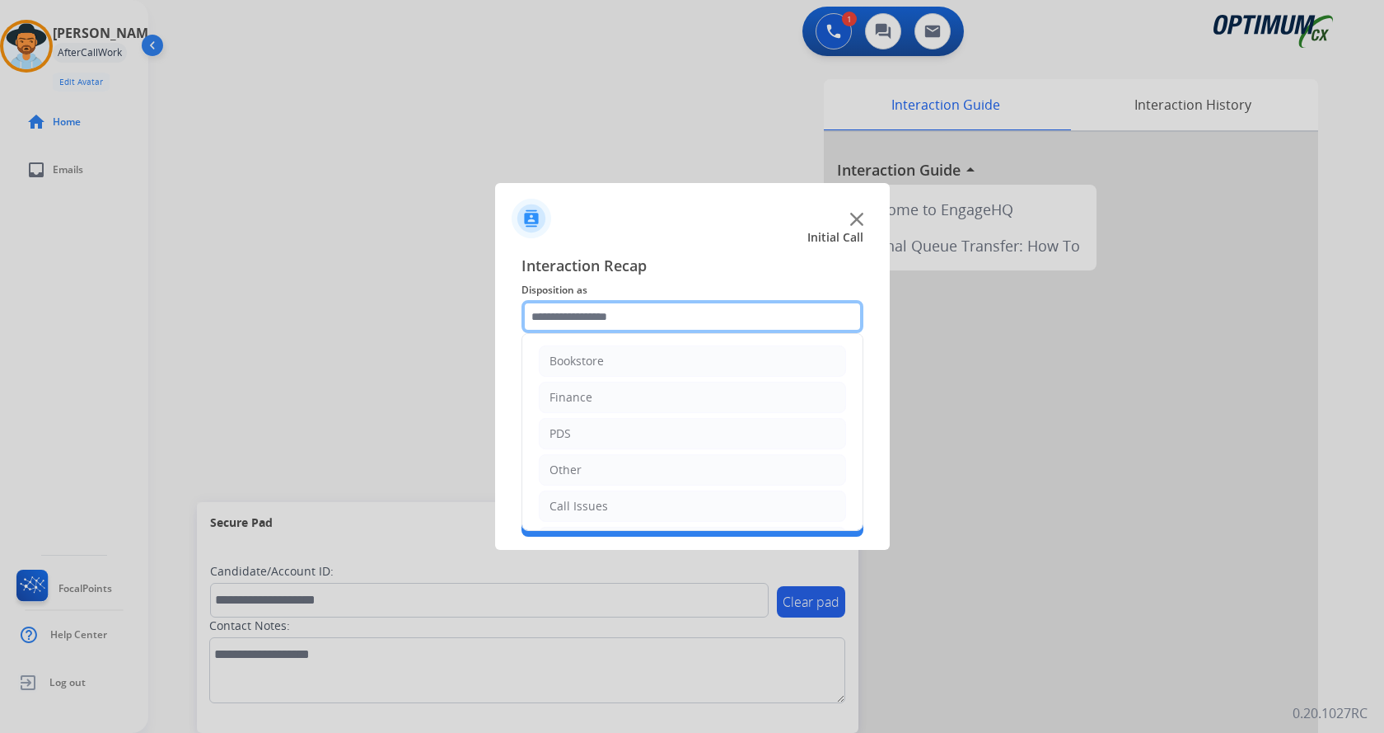
click at [608, 307] on input "text" at bounding box center [693, 316] width 342 height 33
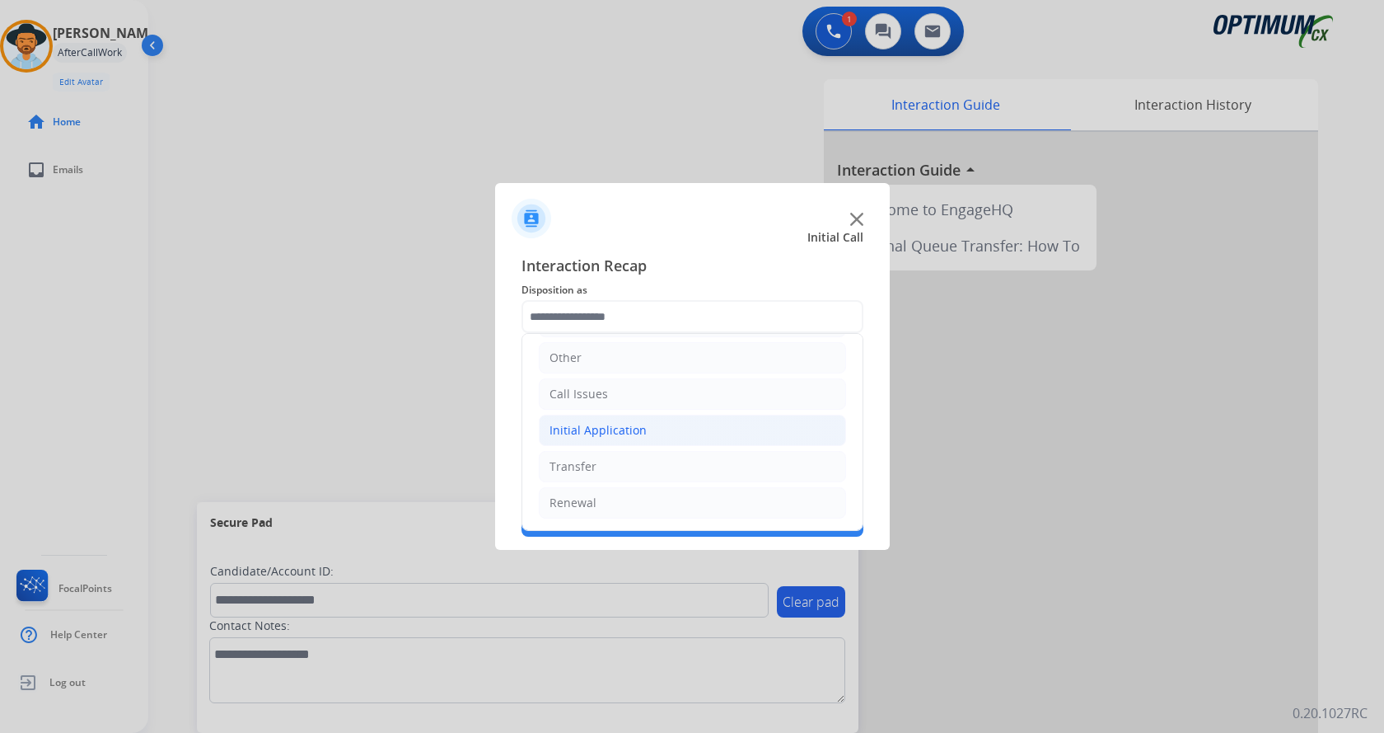
click at [701, 432] on li "Initial Application" at bounding box center [692, 429] width 307 height 31
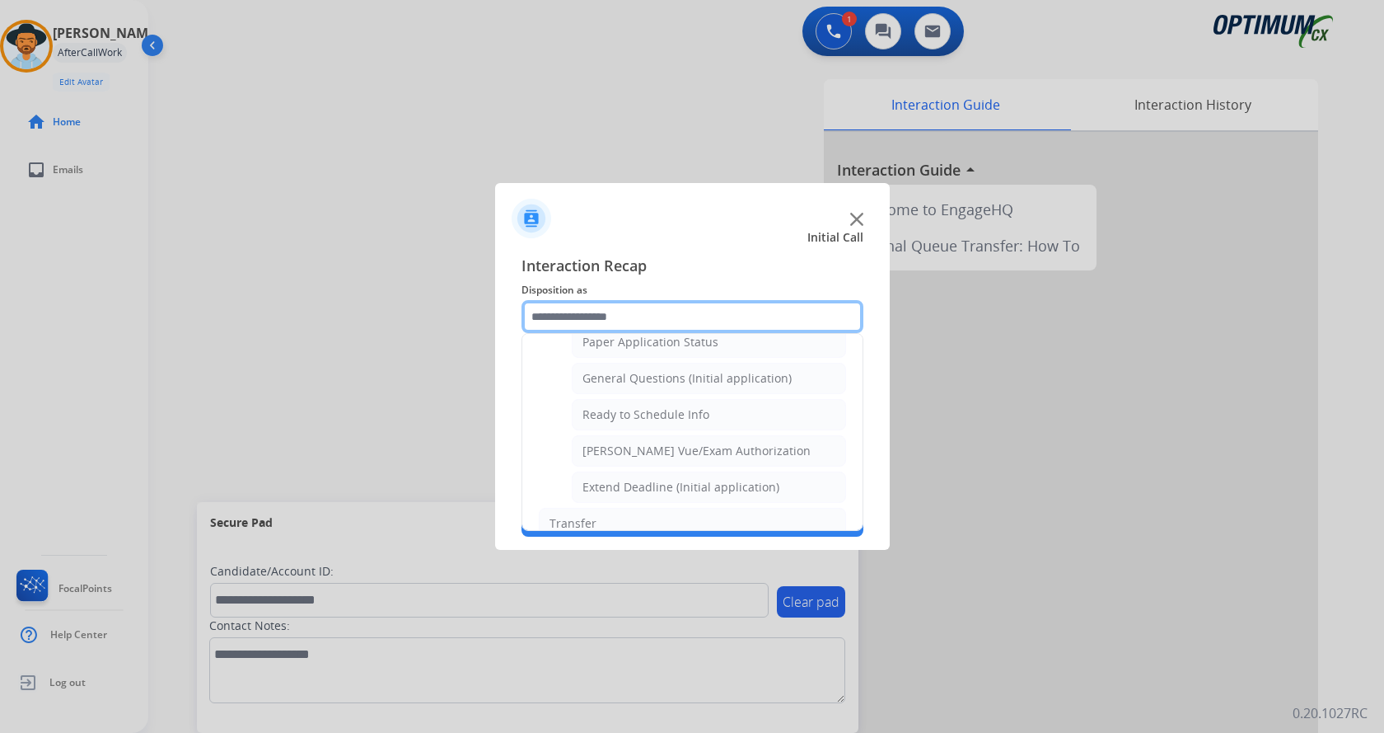
scroll to position [916, 0]
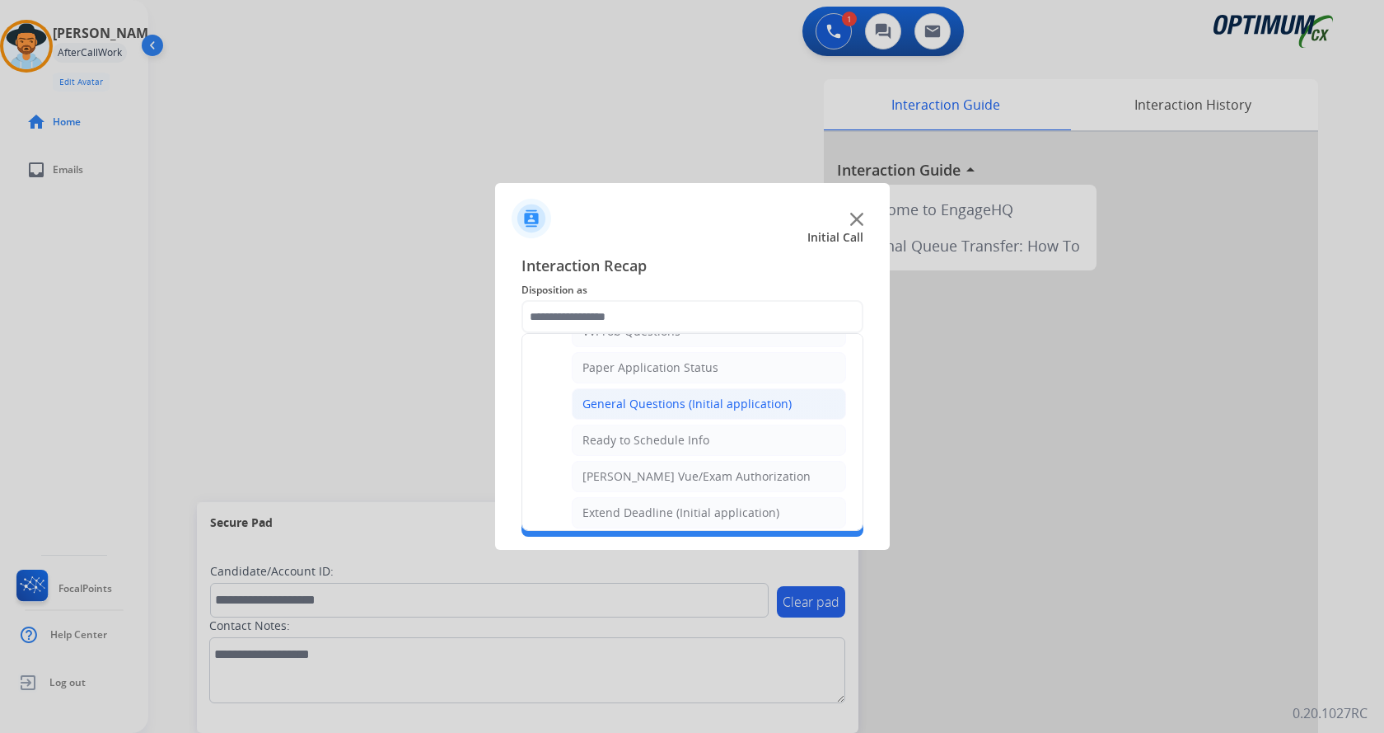
click at [720, 400] on div "General Questions (Initial application)" at bounding box center [687, 404] width 209 height 16
type input "**********"
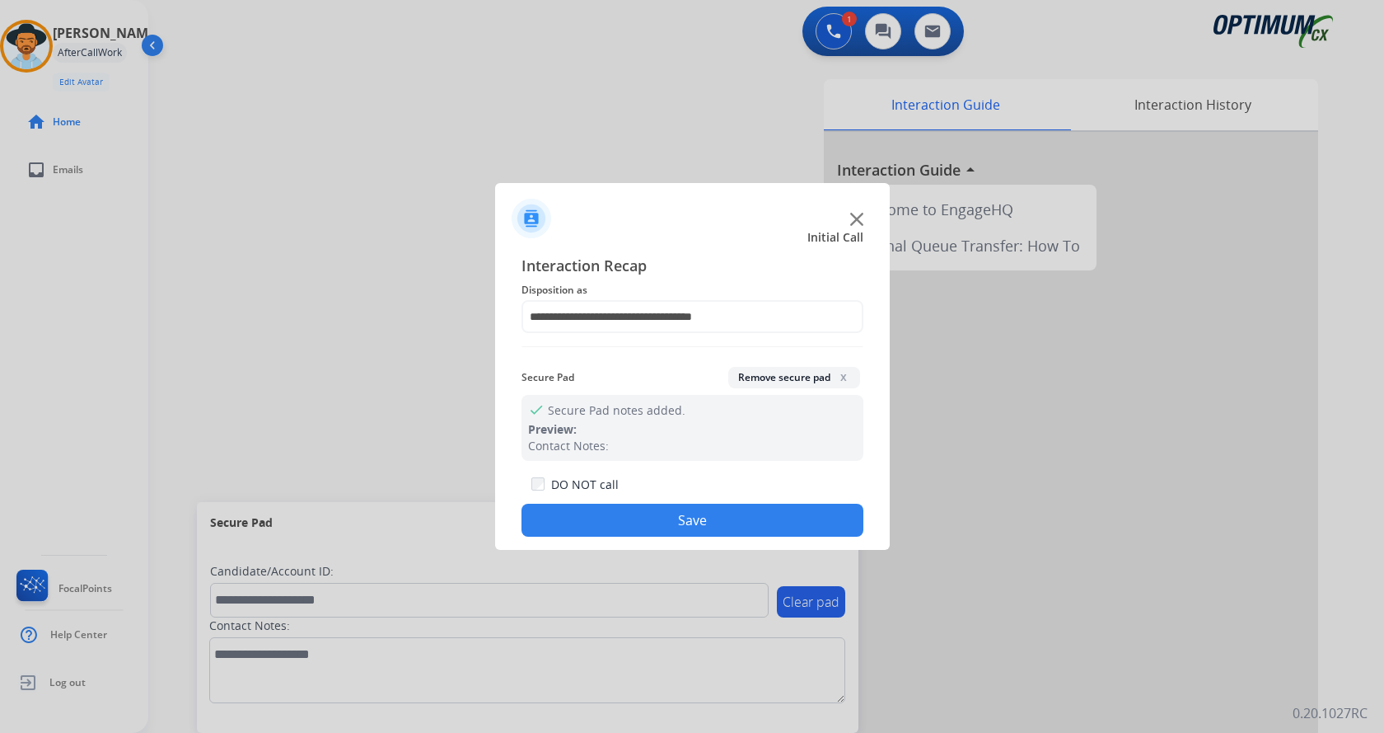
click at [704, 518] on button "Save" at bounding box center [693, 519] width 342 height 33
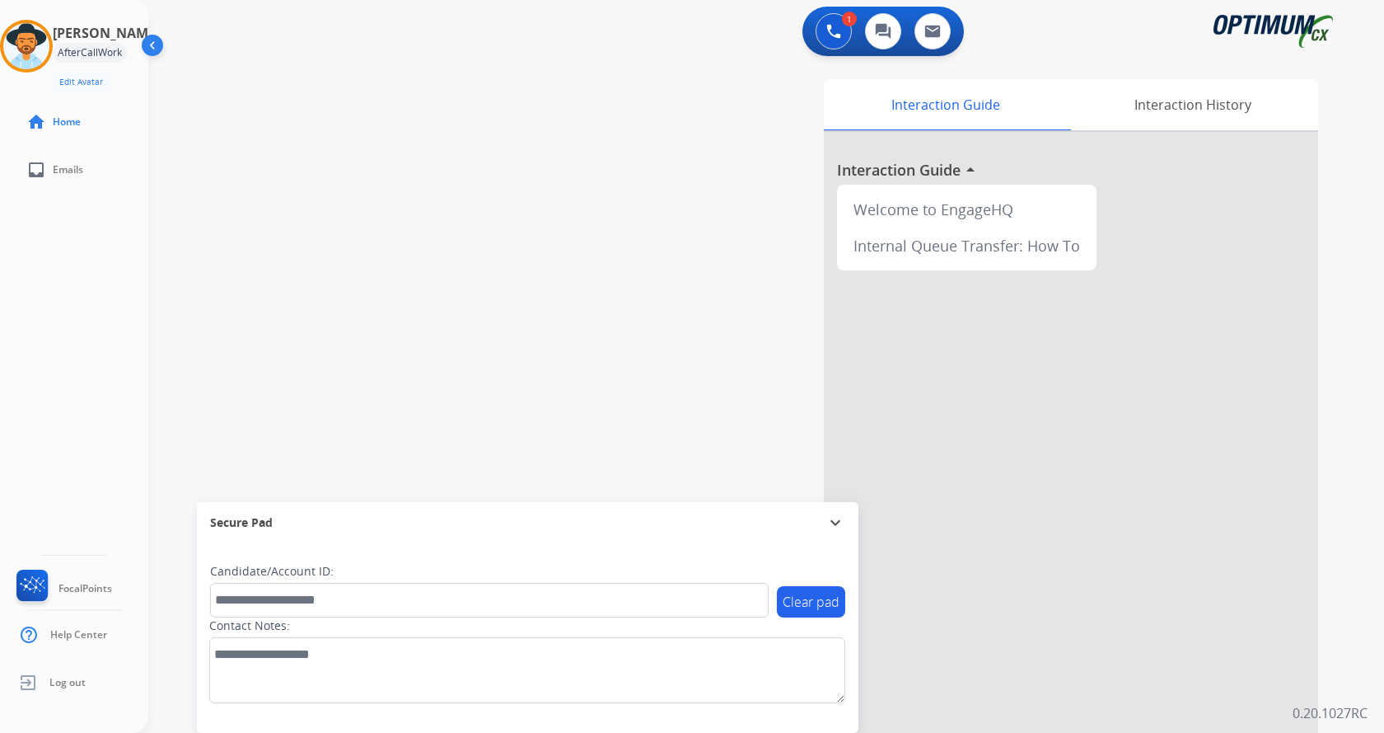
click at [349, 260] on div "swap_horiz Break voice bridge close_fullscreen Connect 3-Way Call merge_type Se…" at bounding box center [746, 402] width 1196 height 687
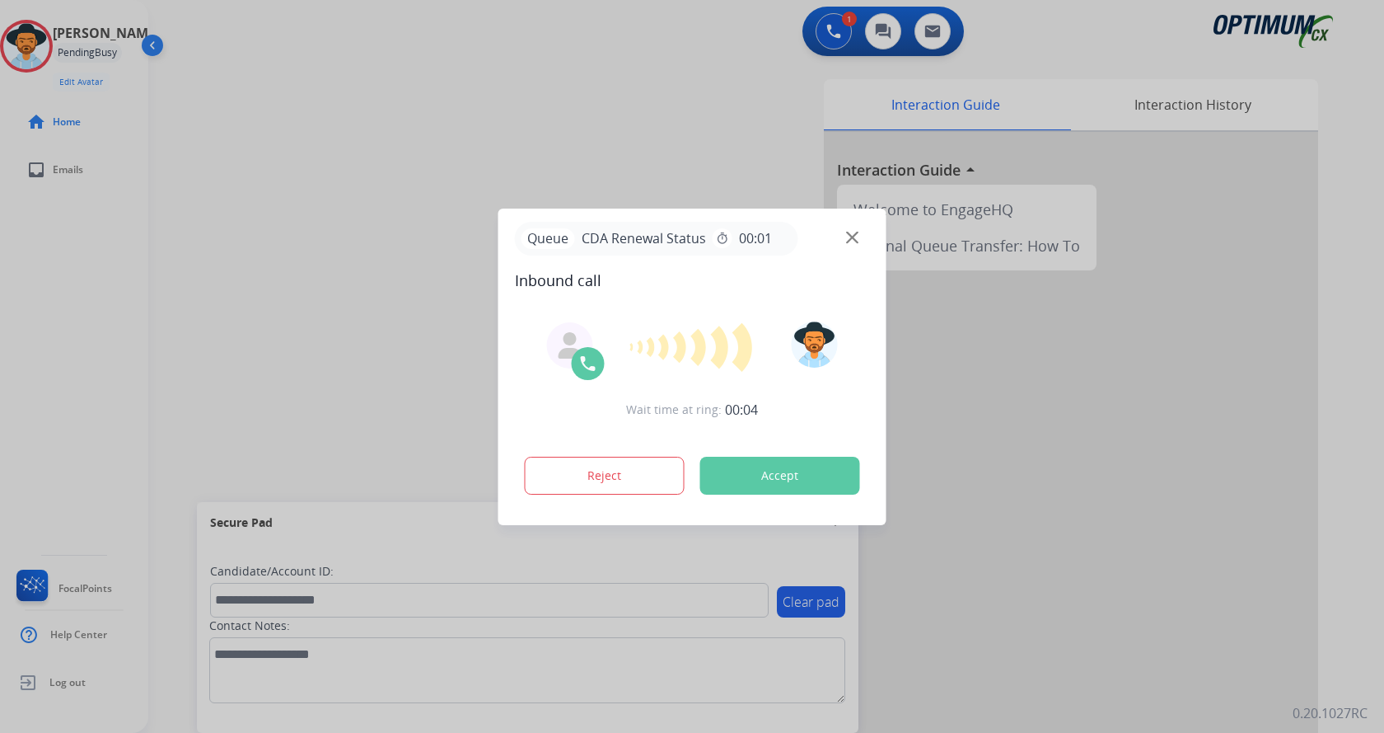
click at [471, 119] on div at bounding box center [692, 366] width 1384 height 733
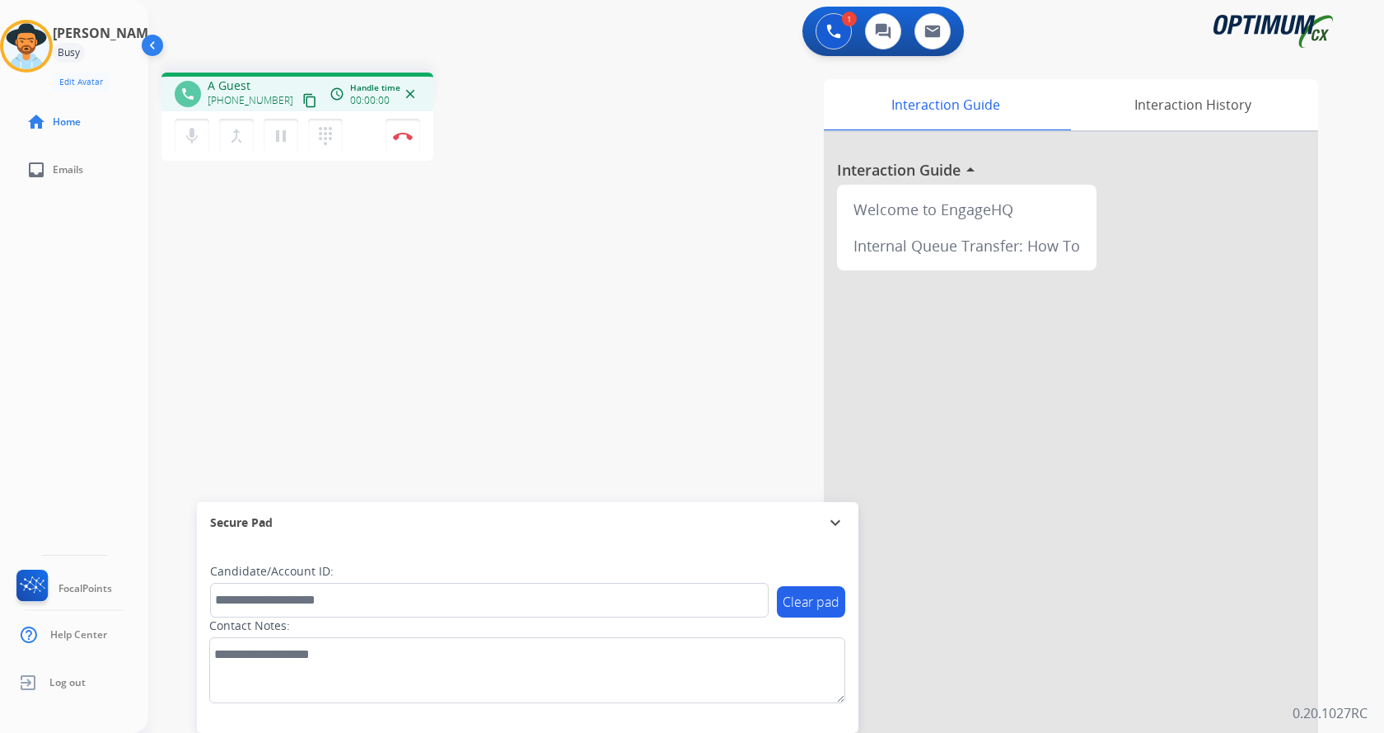
click at [522, 156] on div "phone A Guest [PHONE_NUMBER] content_copy access_time Call metrics Queue 00:07 …" at bounding box center [378, 119] width 433 height 93
drag, startPoint x: 223, startPoint y: 86, endPoint x: 288, endPoint y: 80, distance: 65.4
click at [288, 80] on div "[PHONE_NUMBER] [PHONE_NUMBER] content_copy" at bounding box center [264, 93] width 112 height 33
copy span "8709451588"
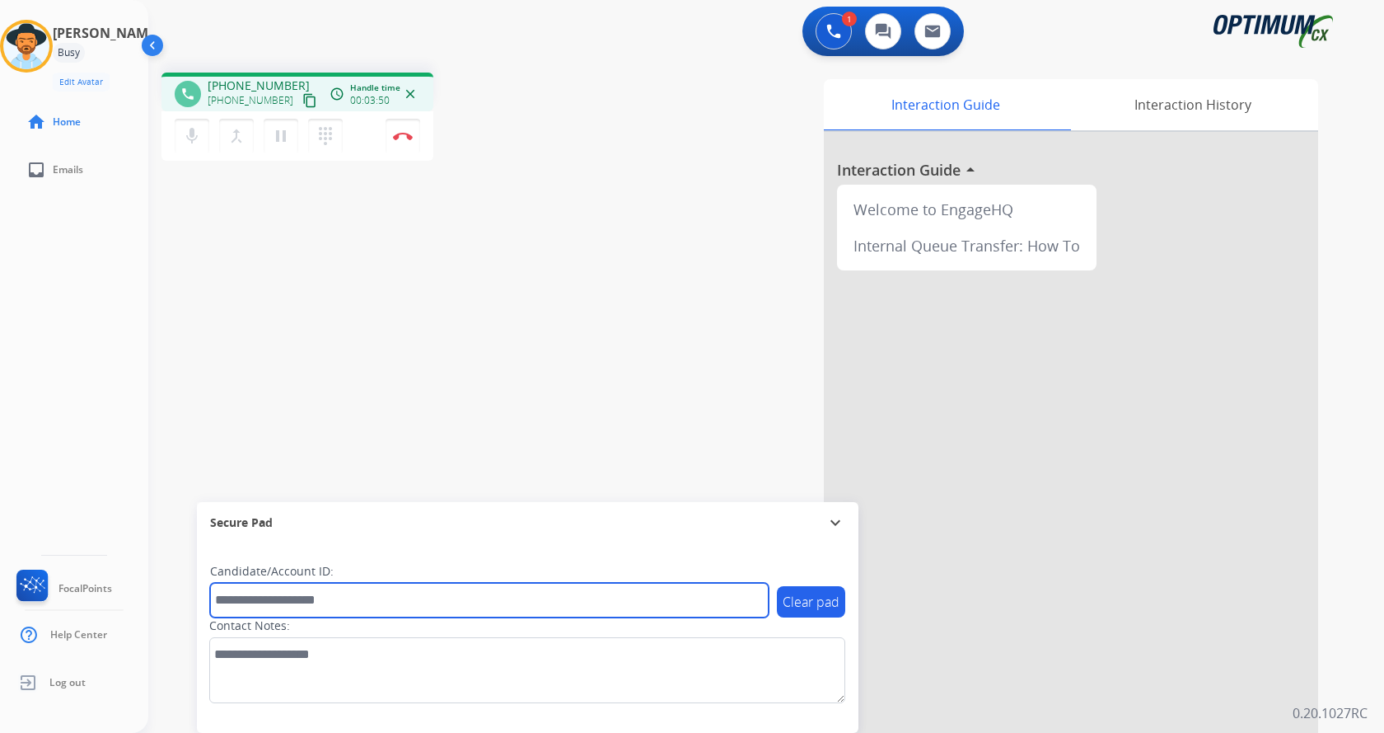
drag, startPoint x: 325, startPoint y: 601, endPoint x: 335, endPoint y: 583, distance: 21.1
click at [325, 602] on input "text" at bounding box center [489, 600] width 559 height 35
paste input "*******"
type input "*******"
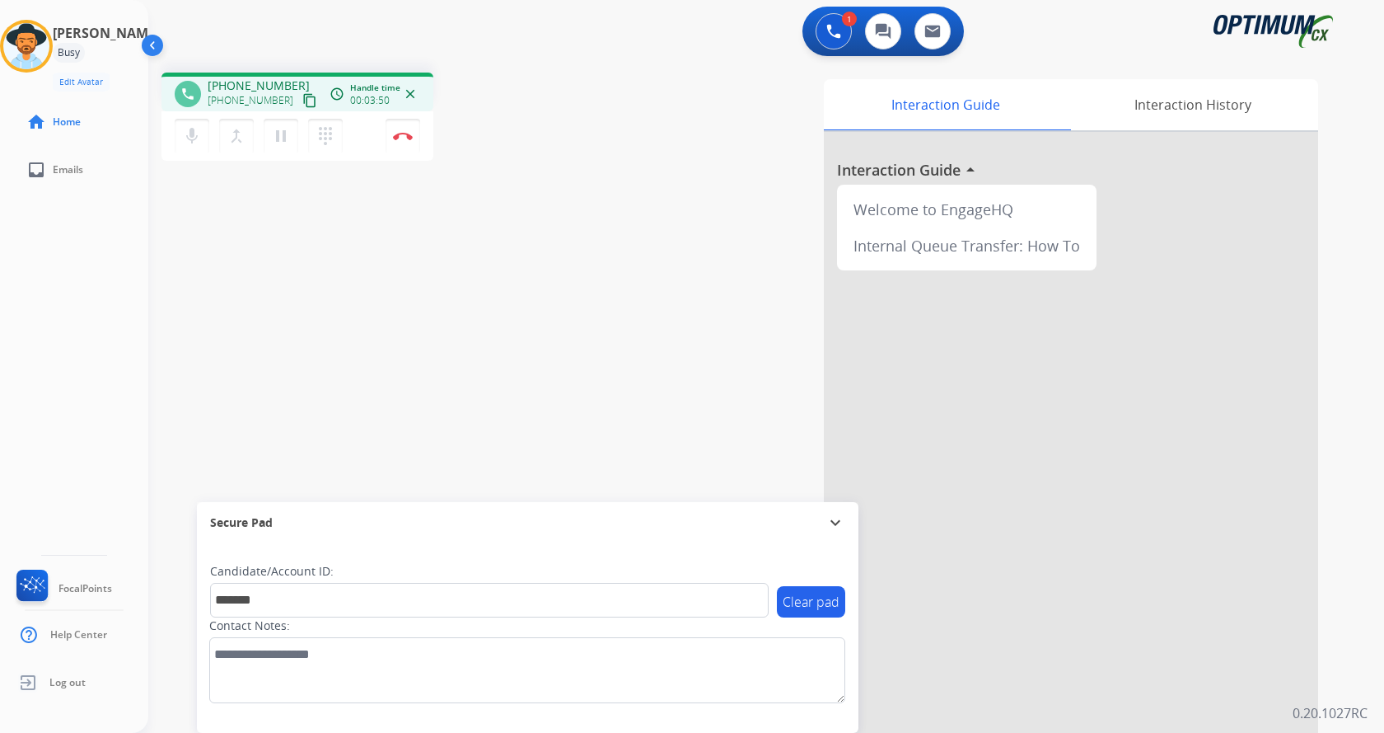
click at [316, 288] on div "phone [PHONE_NUMBER] [PHONE_NUMBER] content_copy access_time Call metrics Queue…" at bounding box center [746, 402] width 1196 height 687
click at [360, 260] on div "phone [PHONE_NUMBER] [PHONE_NUMBER] content_copy access_time Call metrics Queue…" at bounding box center [746, 402] width 1196 height 687
click at [406, 134] on img at bounding box center [403, 136] width 20 height 8
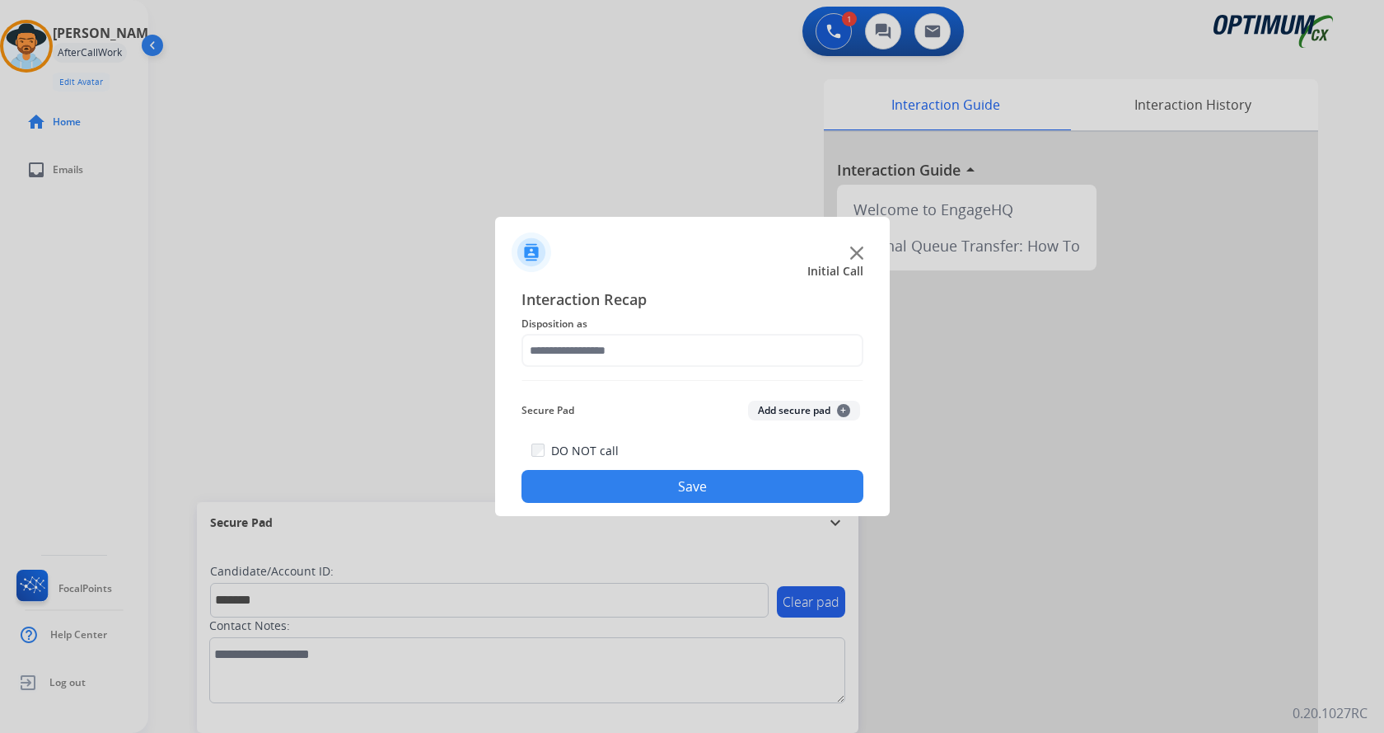
click at [794, 408] on button "Add secure pad +" at bounding box center [804, 410] width 112 height 20
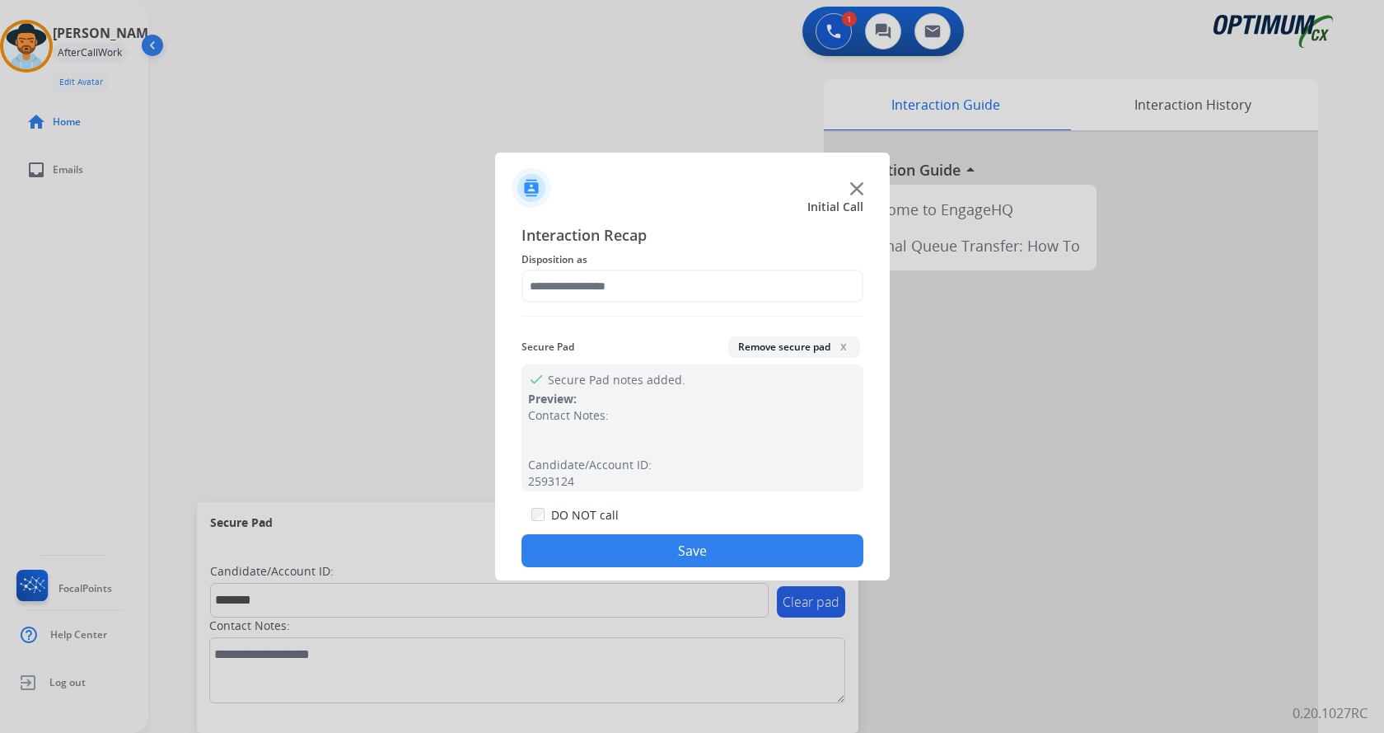
click at [683, 538] on button "Save" at bounding box center [693, 550] width 342 height 33
click at [602, 266] on span "Disposition as Please select a Disposition" at bounding box center [693, 260] width 342 height 20
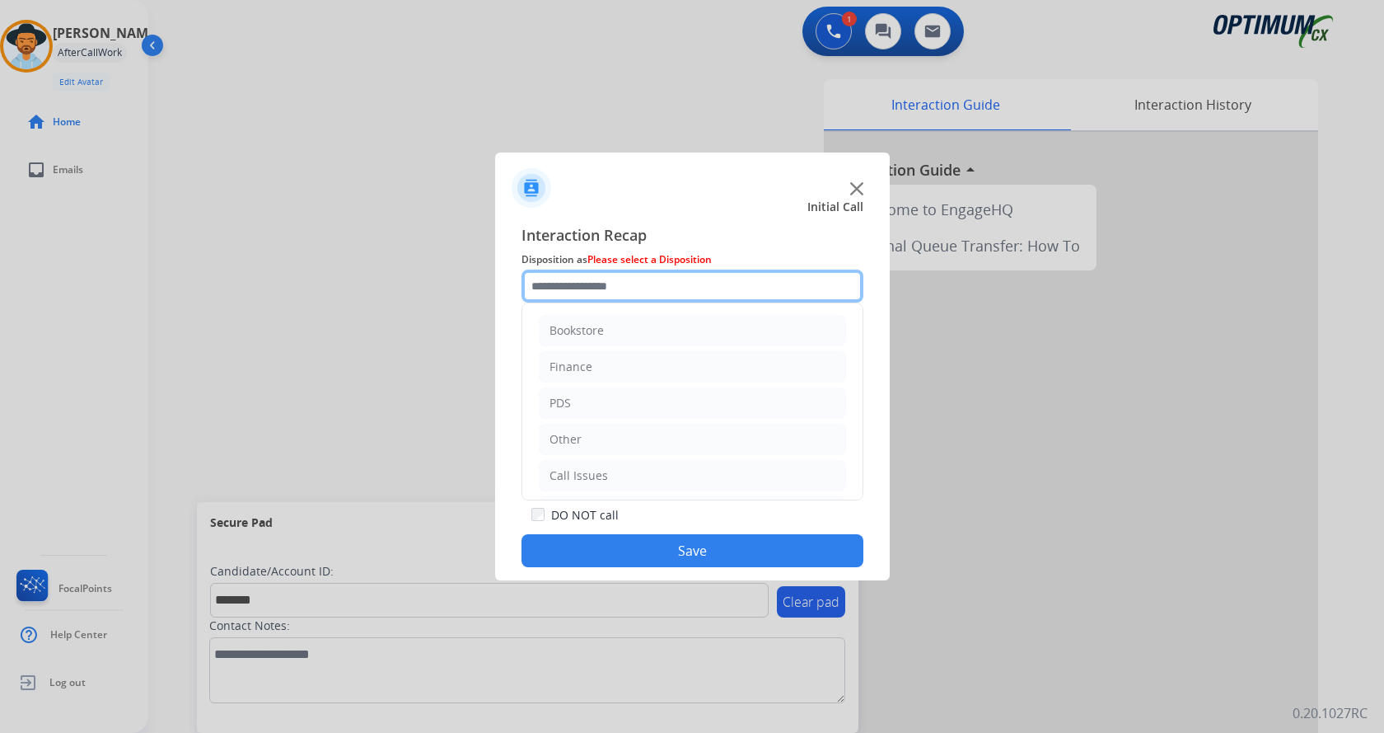
click at [611, 289] on input "text" at bounding box center [693, 285] width 342 height 33
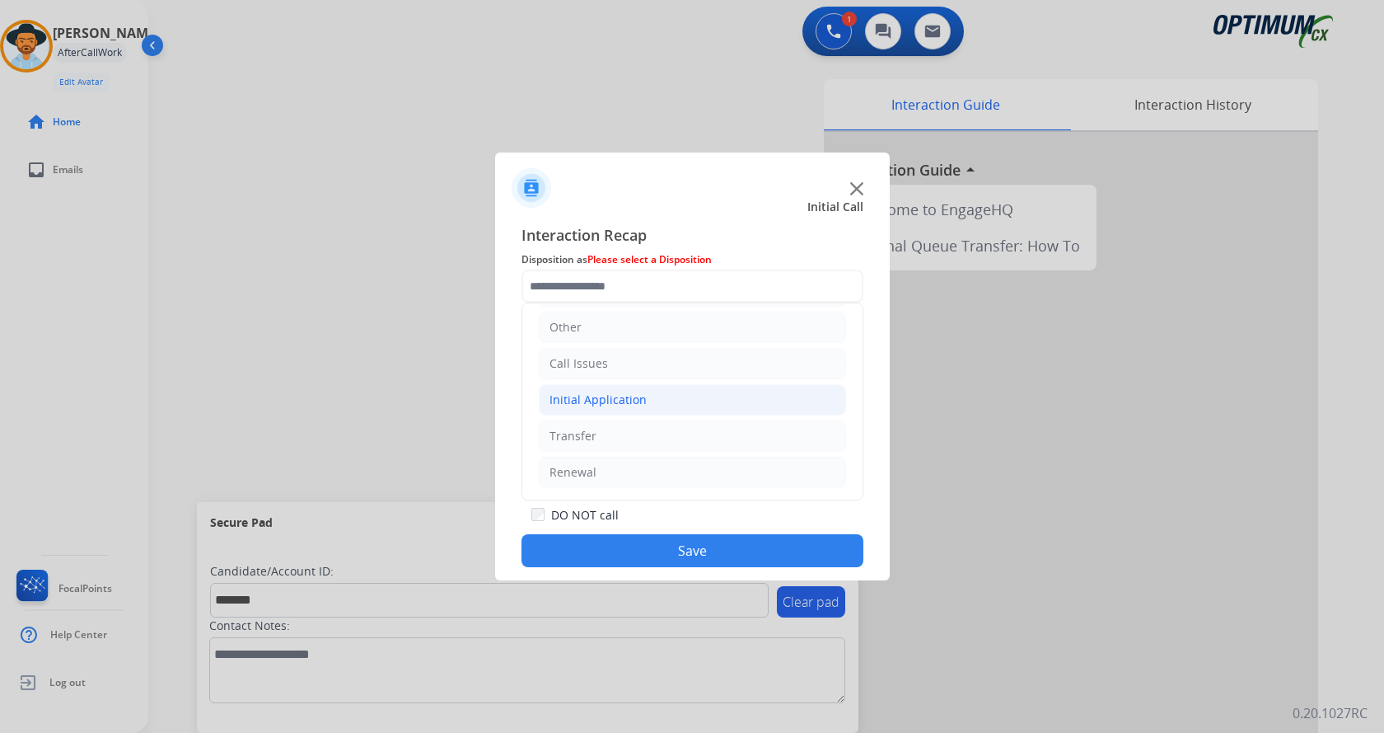
click at [660, 403] on li "Initial Application" at bounding box center [692, 399] width 307 height 31
drag, startPoint x: 648, startPoint y: 472, endPoint x: 684, endPoint y: 481, distance: 37.4
click at [648, 471] on li "Renewal" at bounding box center [692, 471] width 307 height 31
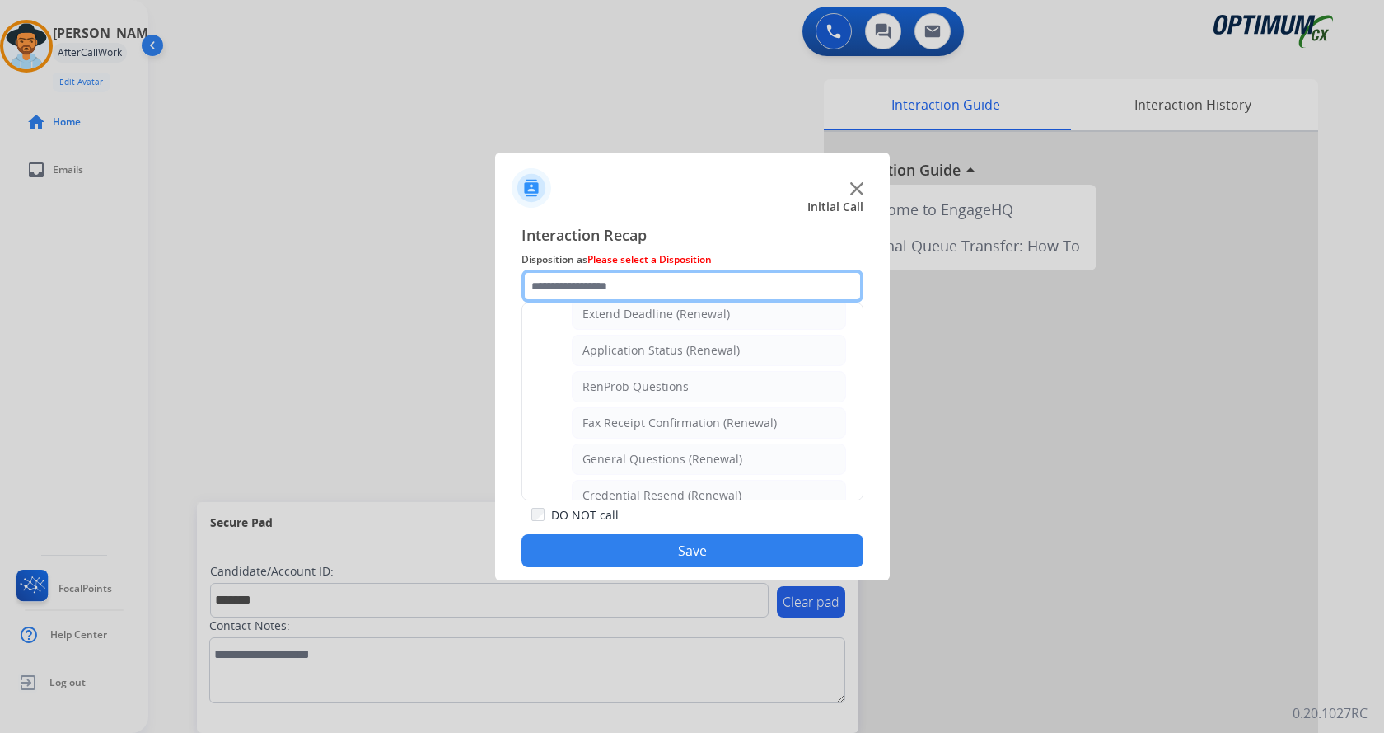
scroll to position [442, 0]
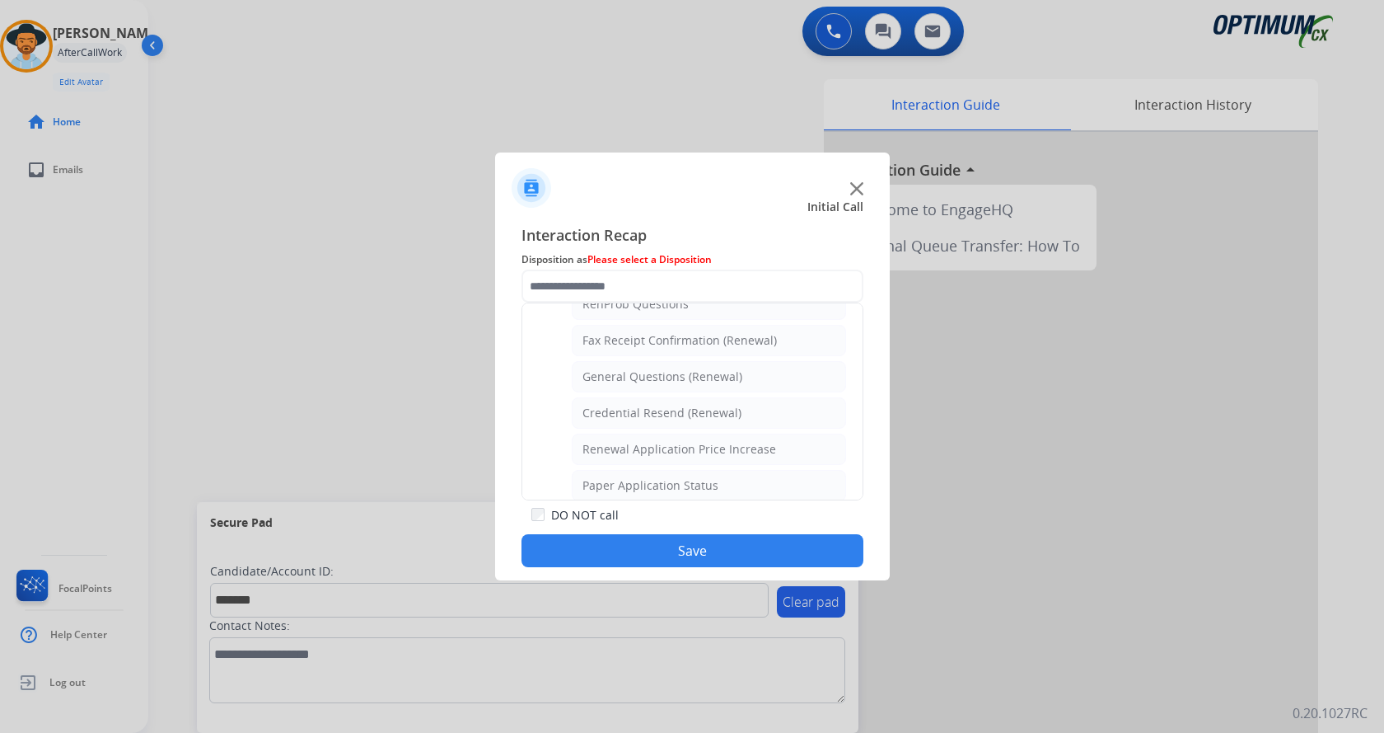
click at [691, 408] on div "Credential Resend (Renewal)" at bounding box center [662, 413] width 159 height 16
type input "**********"
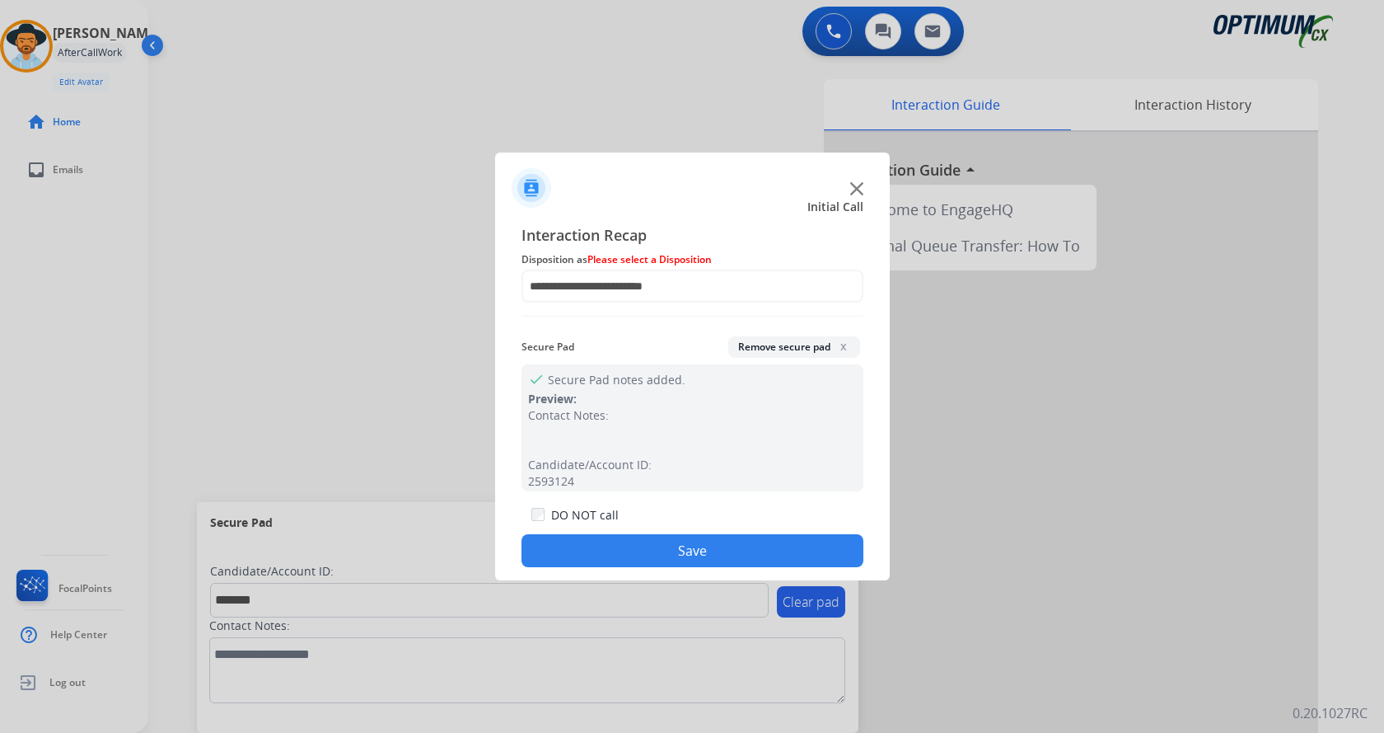
click at [681, 549] on button "Save" at bounding box center [693, 550] width 342 height 33
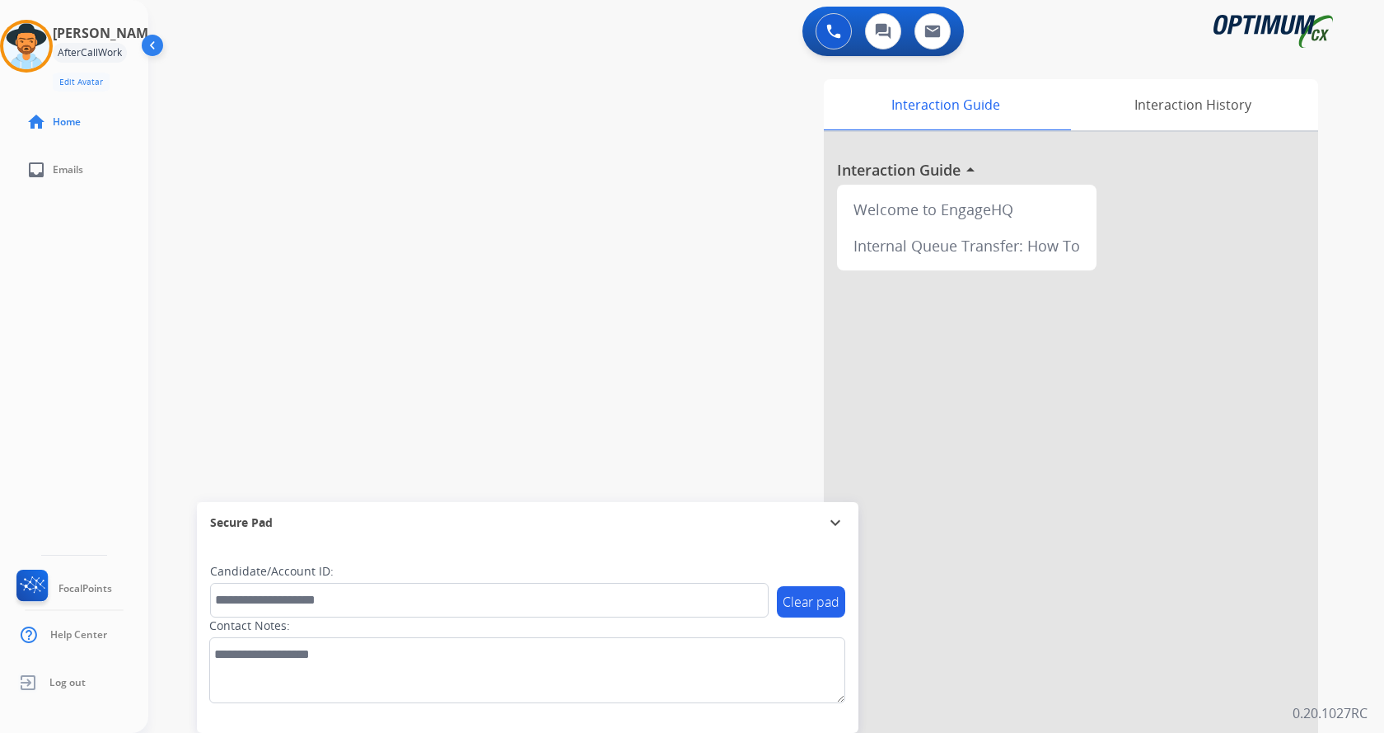
drag, startPoint x: 396, startPoint y: 208, endPoint x: 292, endPoint y: 44, distance: 195.2
click at [373, 164] on div "swap_horiz Break voice bridge close_fullscreen Connect 3-Way Call merge_type Se…" at bounding box center [746, 402] width 1196 height 687
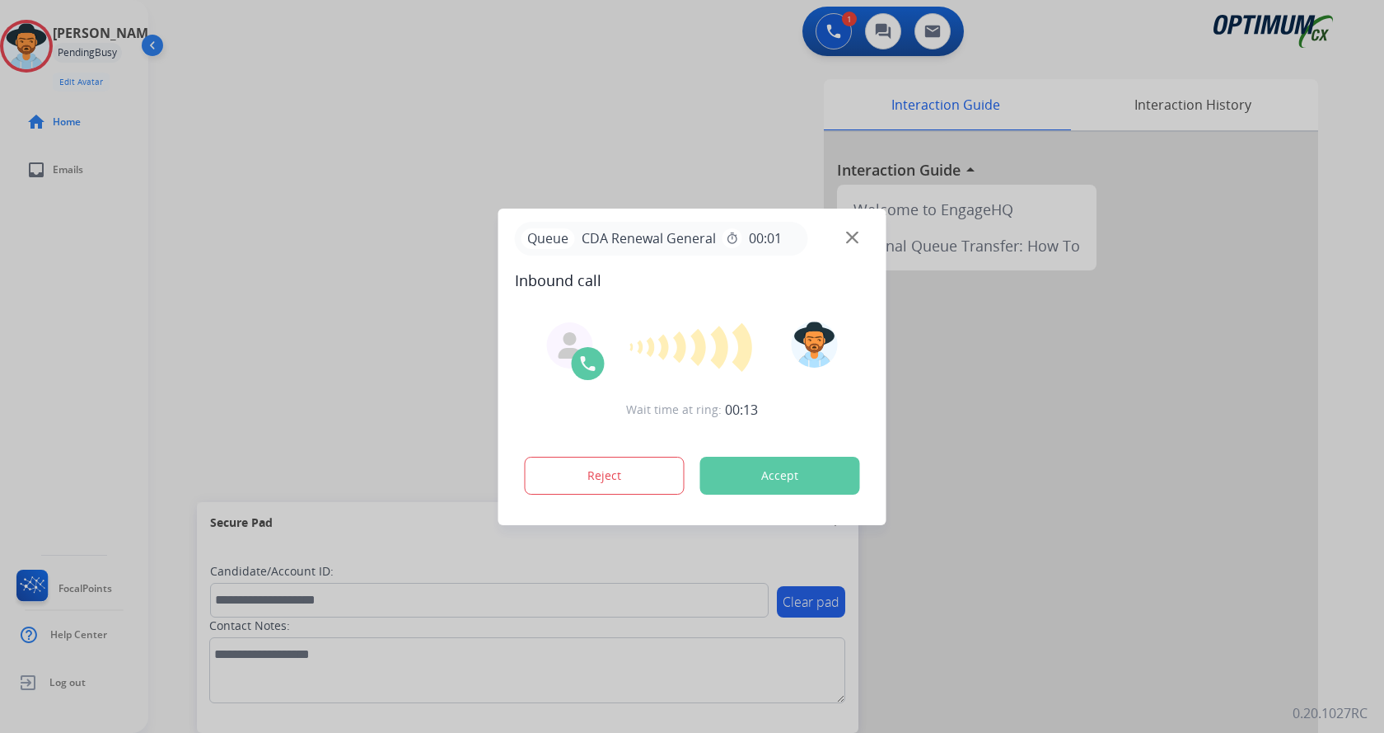
click at [790, 485] on button "Accept" at bounding box center [780, 475] width 160 height 38
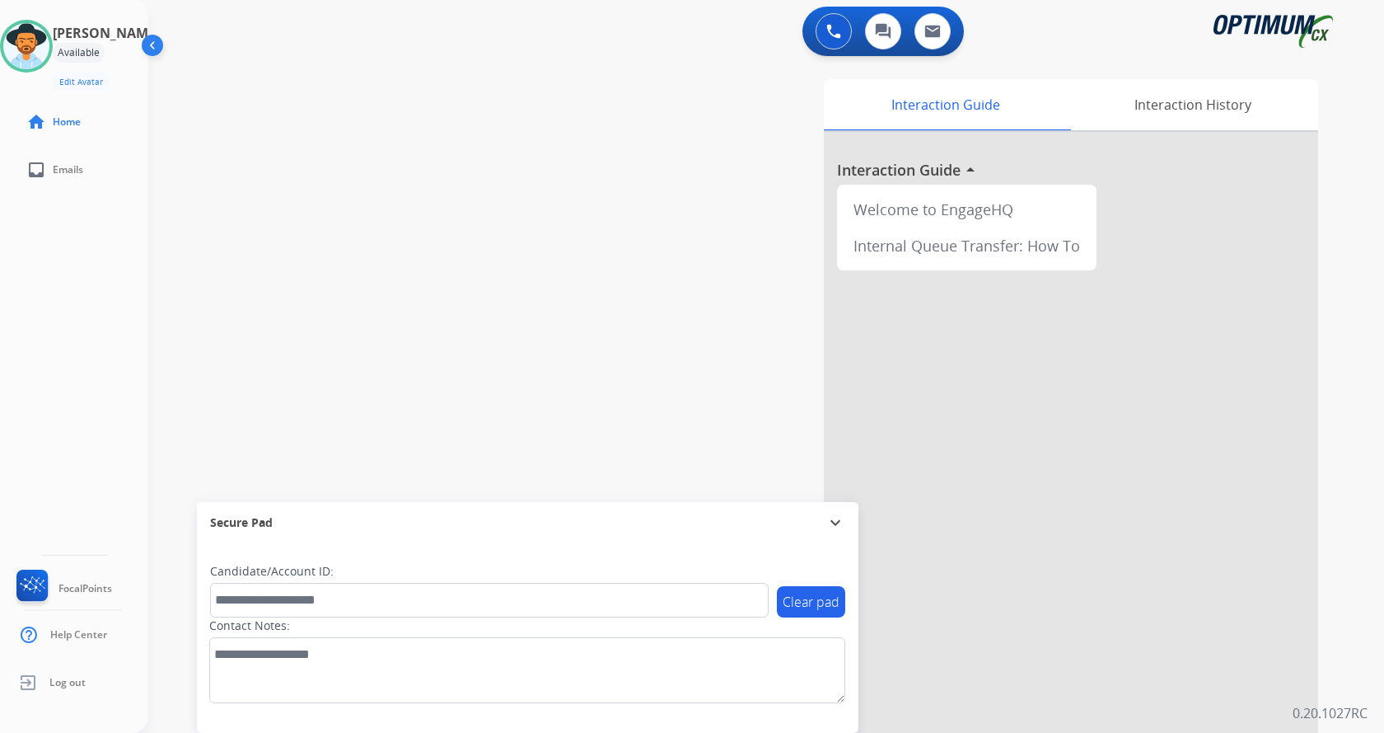
click at [272, 191] on div "swap_horiz Break voice bridge close_fullscreen Connect 3-Way Call merge_type Se…" at bounding box center [746, 402] width 1196 height 687
click at [824, 39] on button at bounding box center [834, 31] width 36 height 36
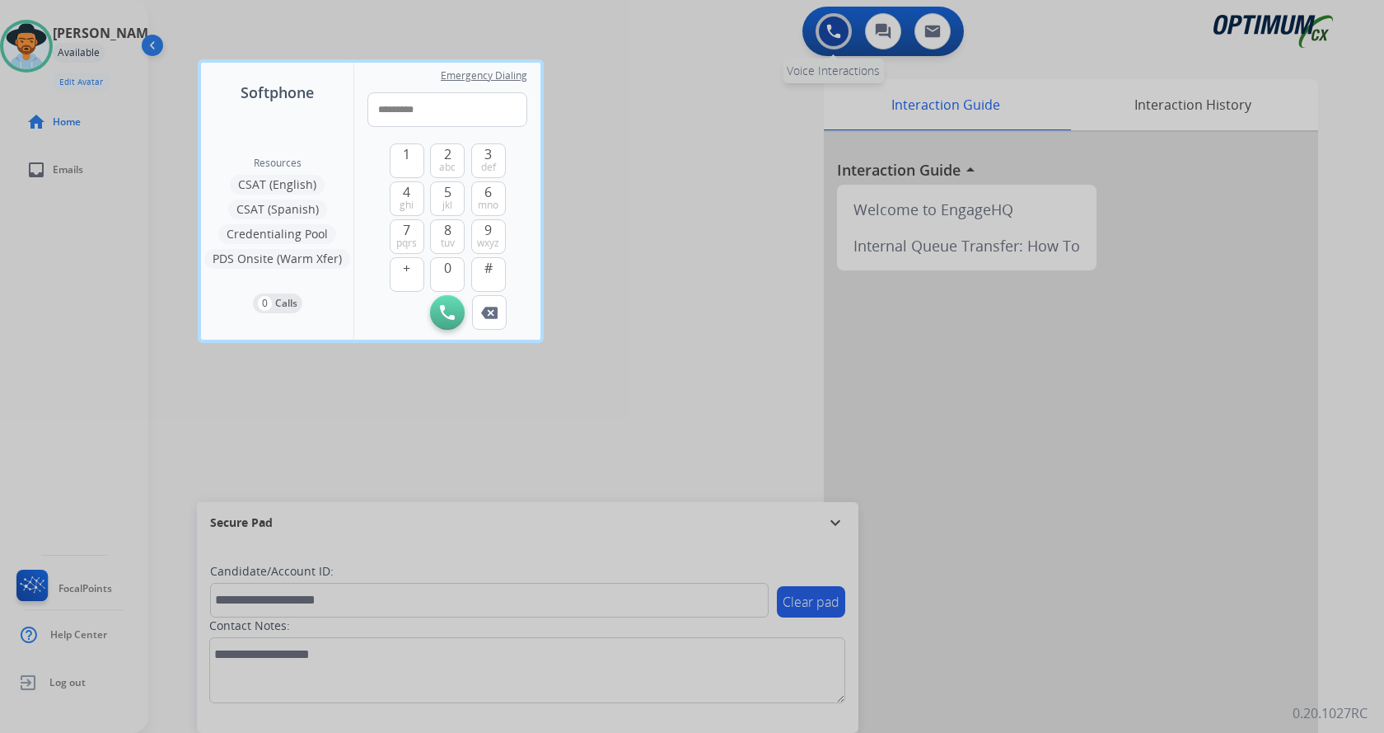
type input "**********"
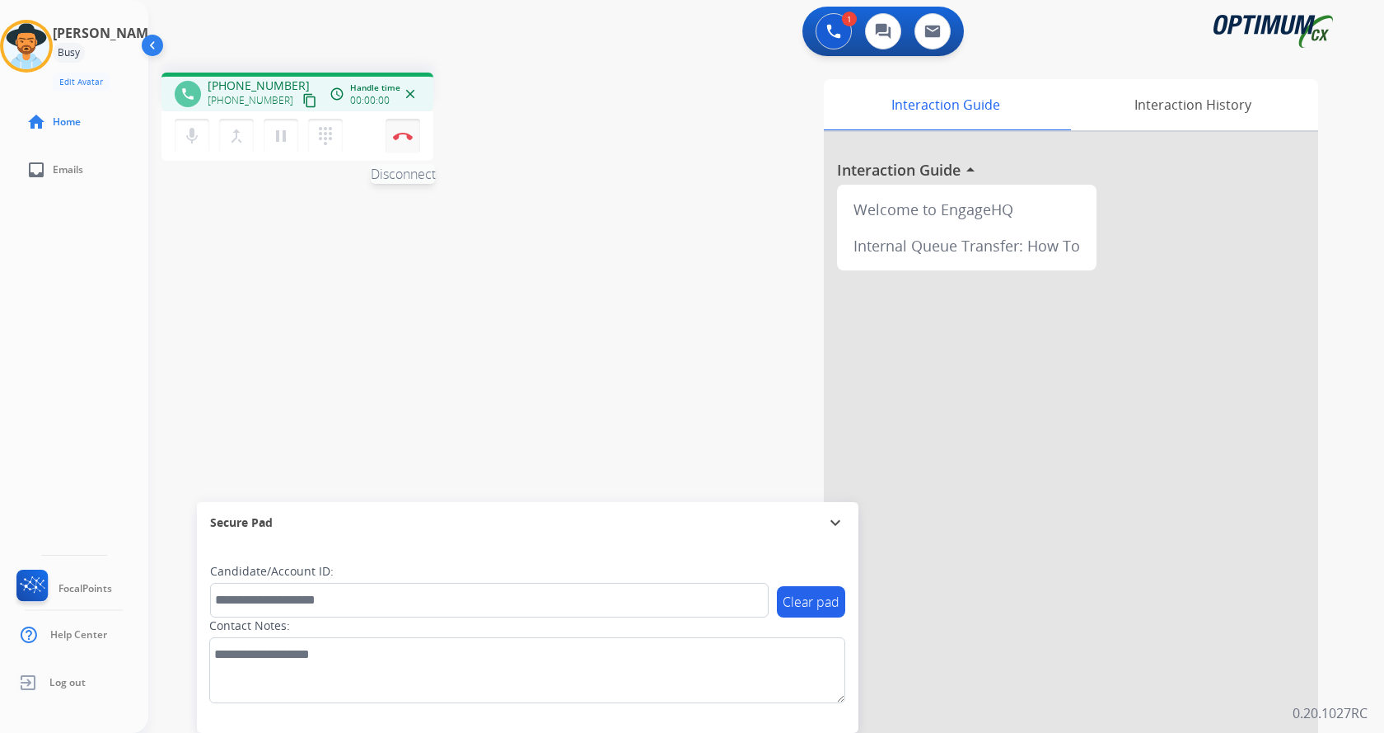
click at [409, 140] on button "Disconnect" at bounding box center [403, 136] width 35 height 35
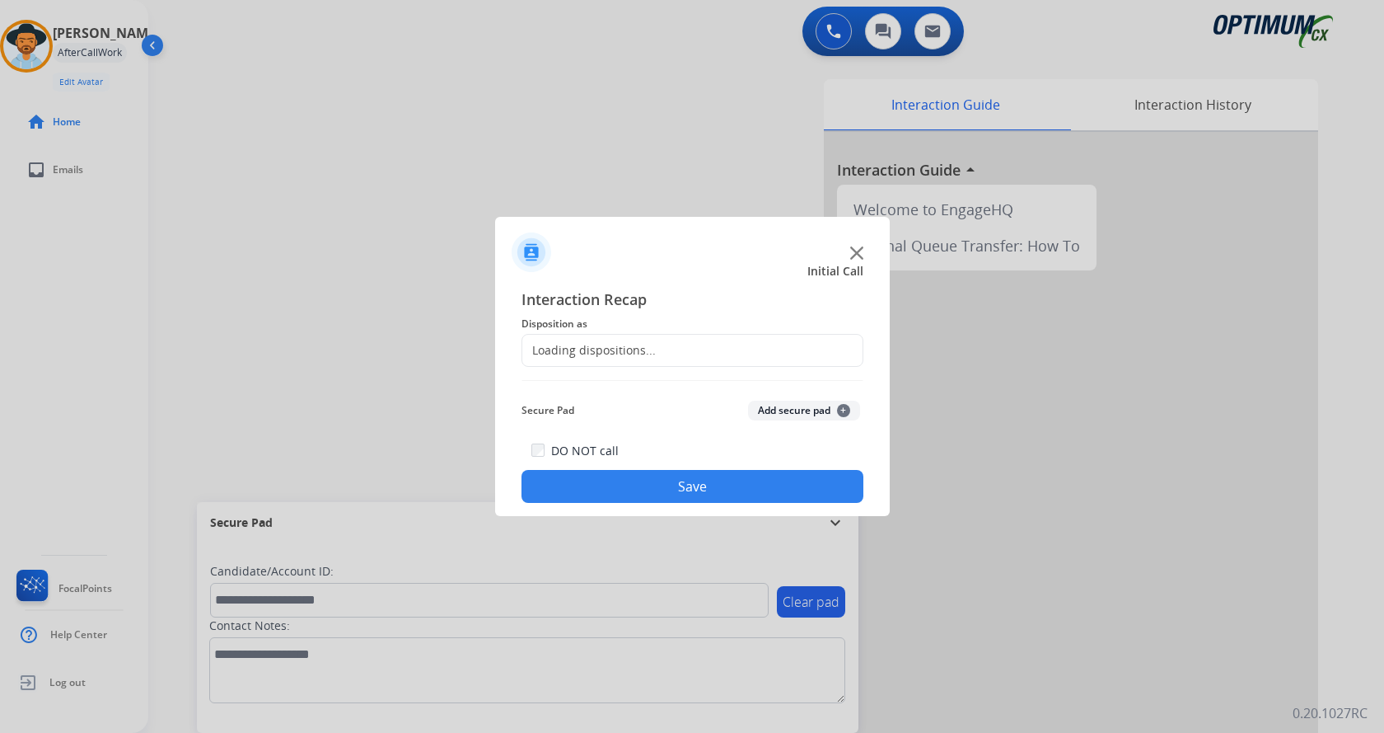
click at [783, 405] on button "Add secure pad +" at bounding box center [804, 410] width 112 height 20
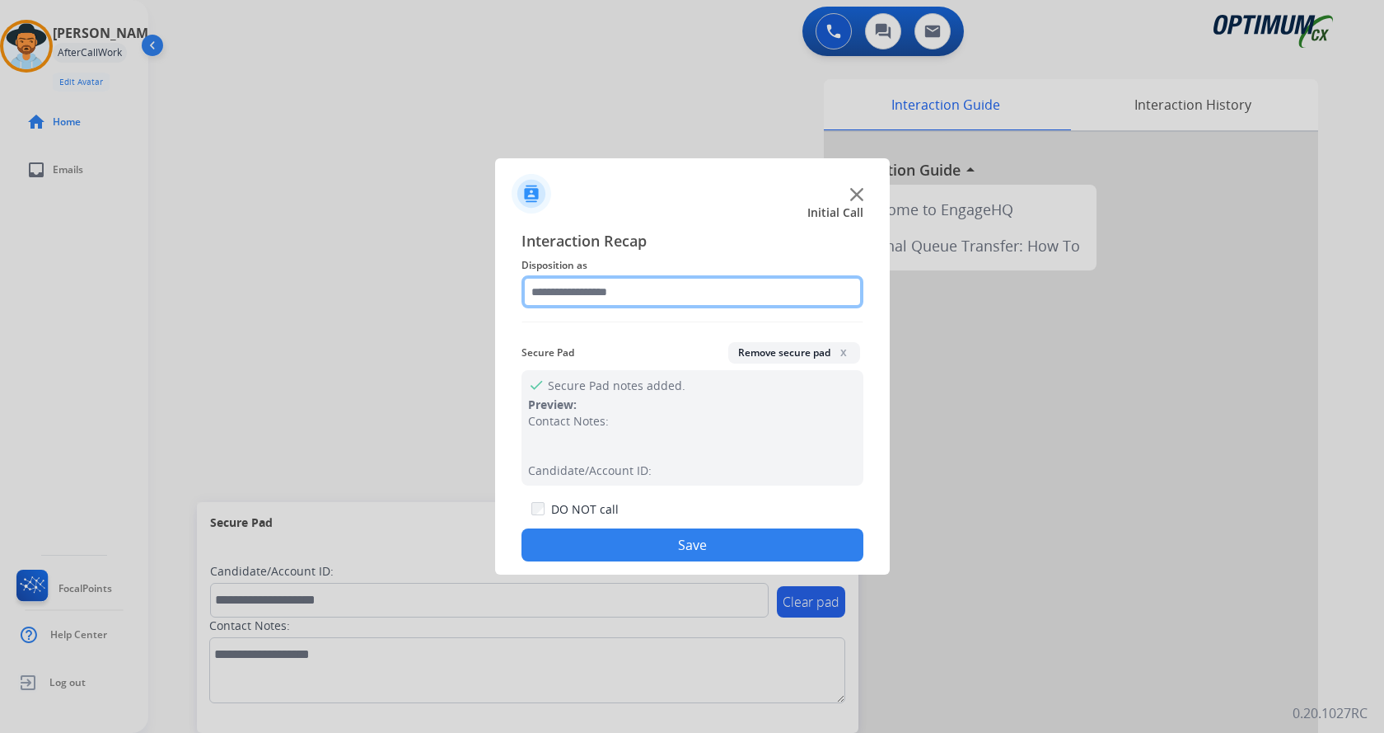
click at [609, 298] on input "text" at bounding box center [693, 291] width 342 height 33
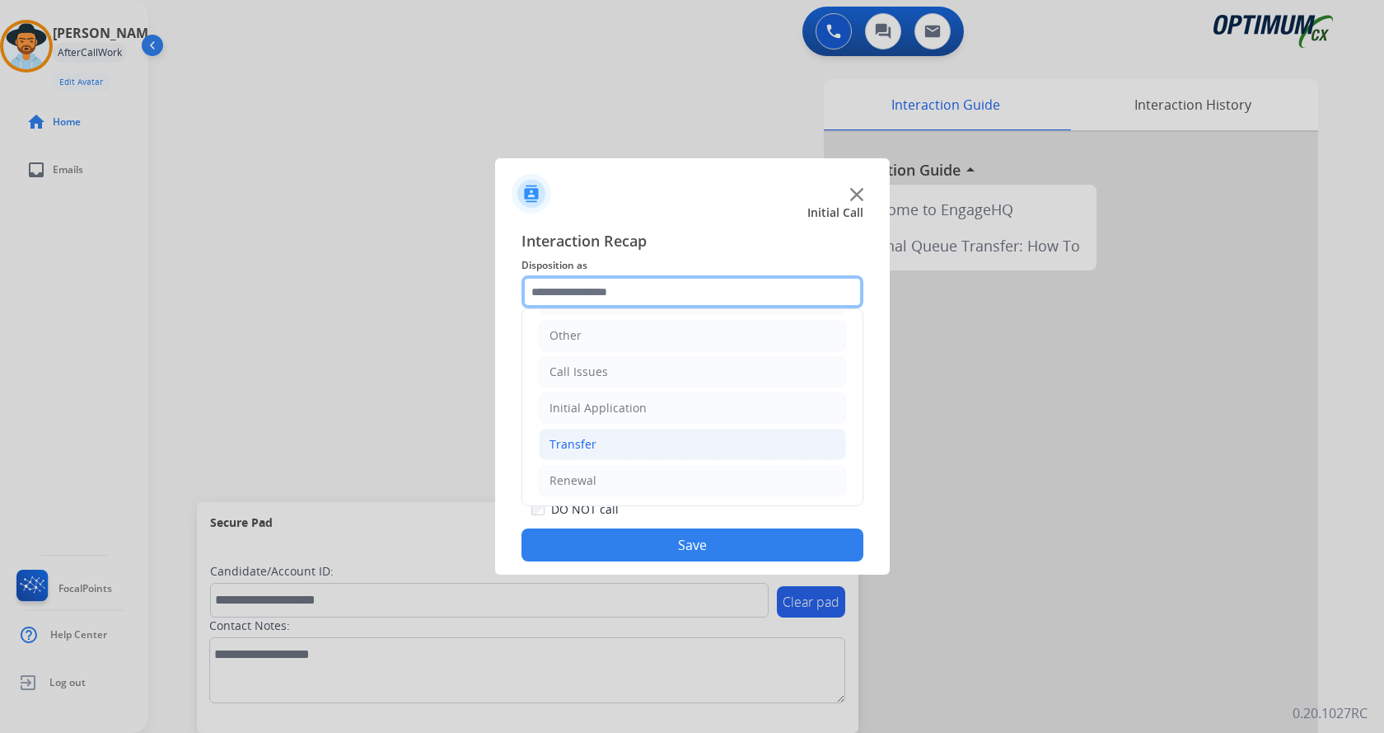
scroll to position [112, 0]
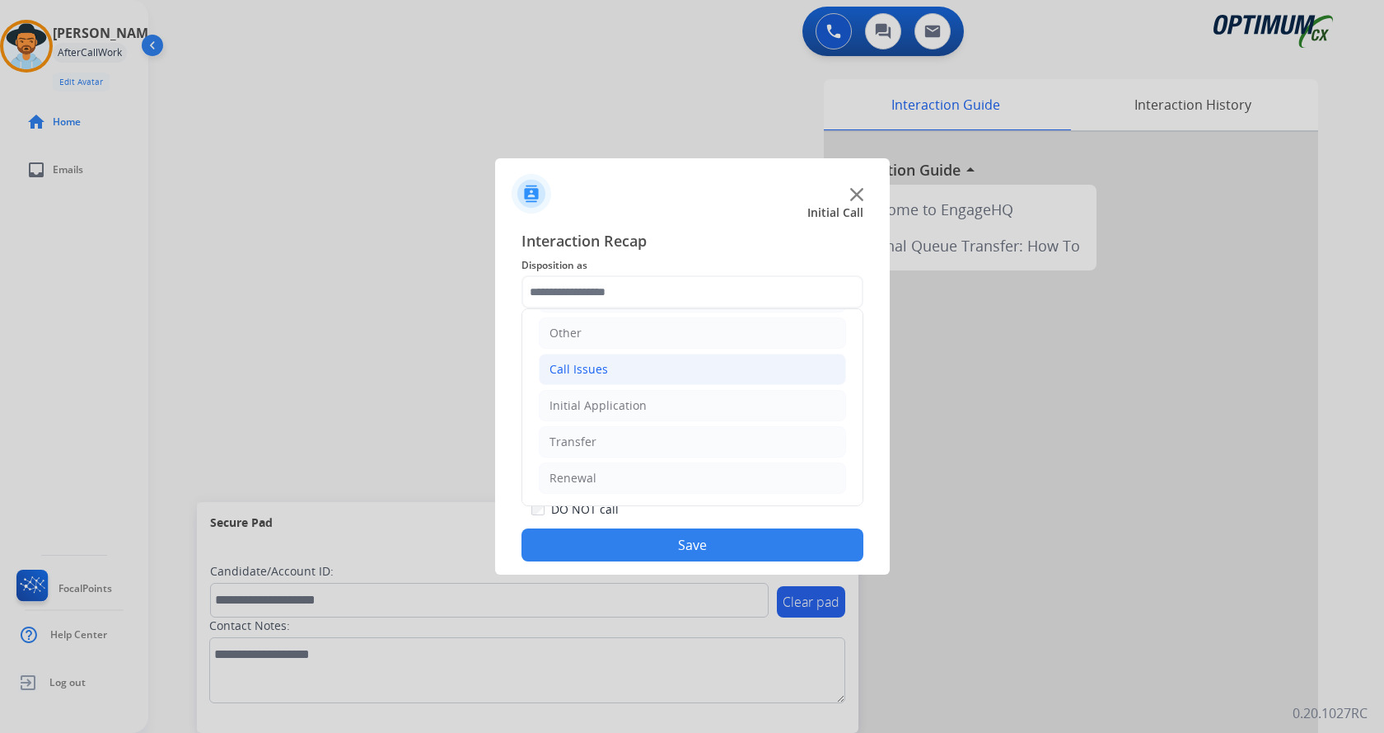
click at [591, 375] on div "Call Issues" at bounding box center [579, 369] width 59 height 16
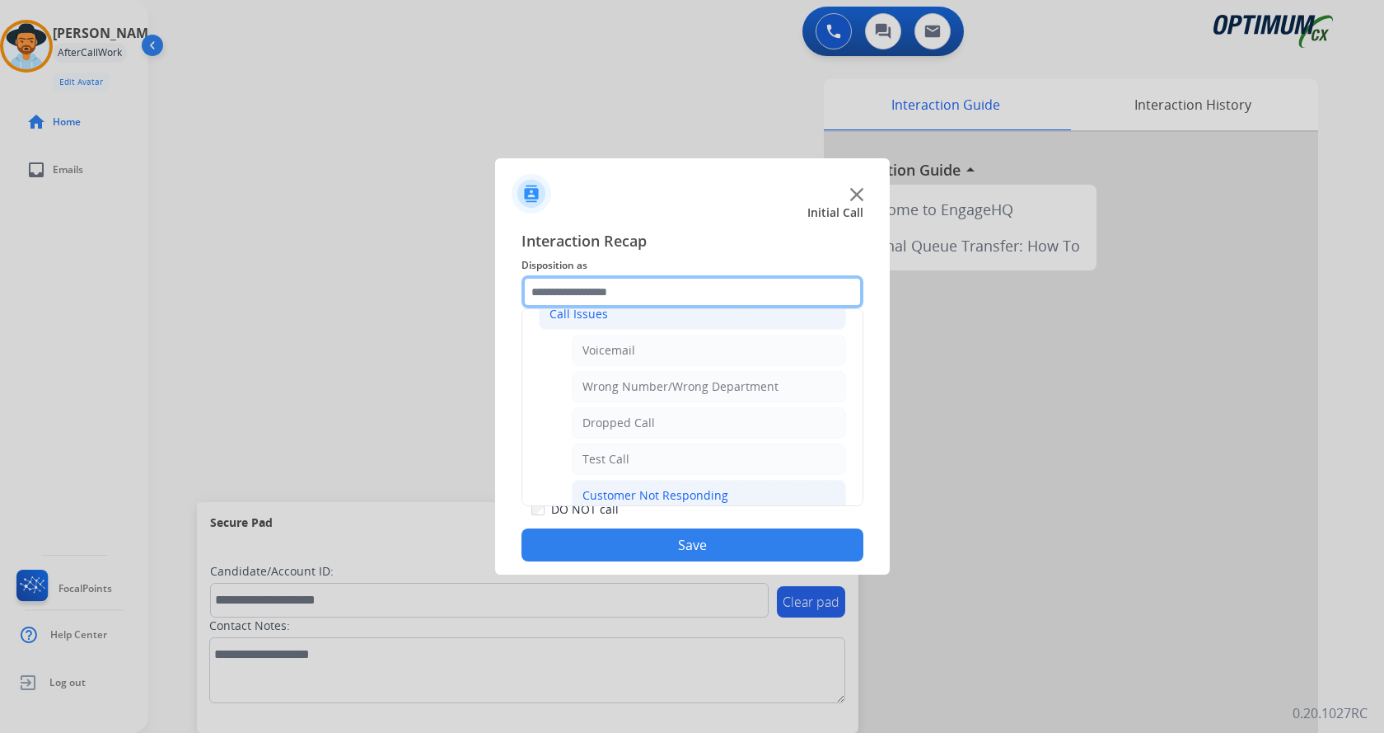
scroll to position [194, 0]
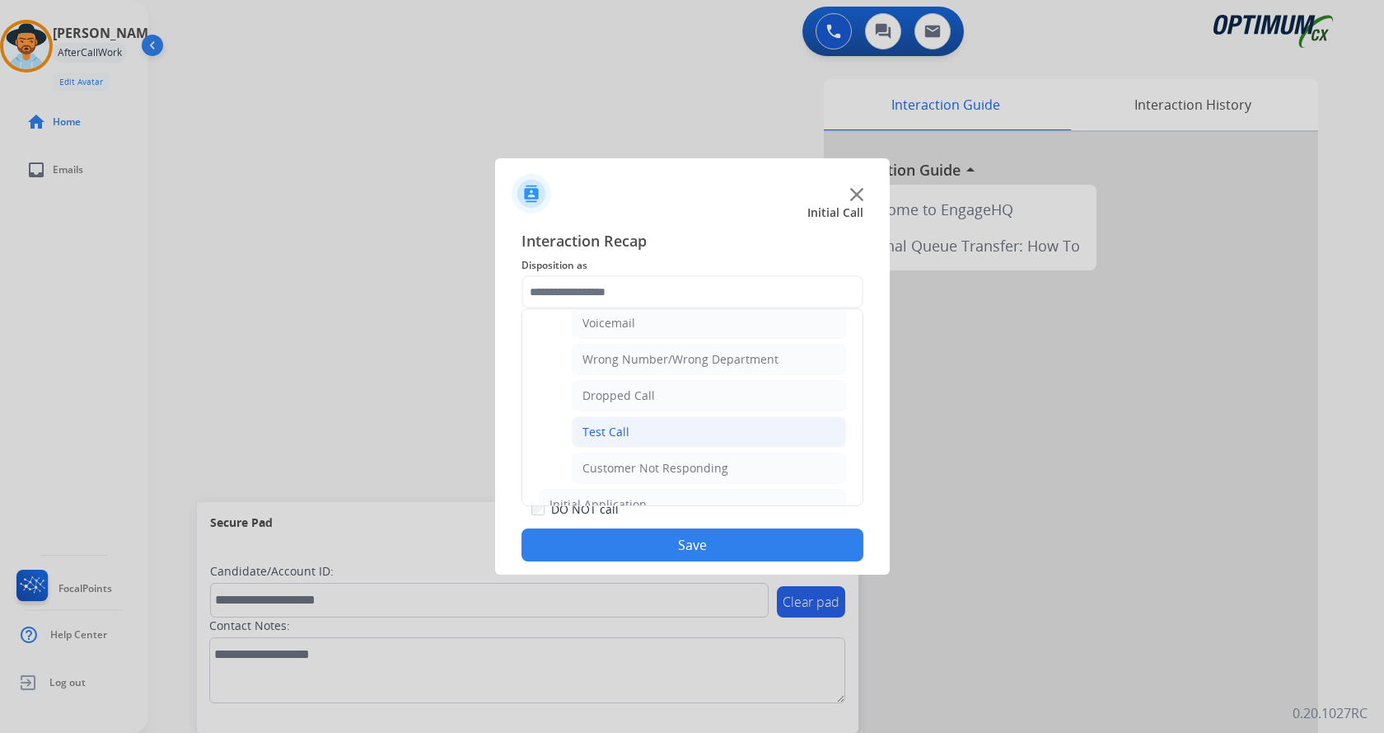
click at [637, 439] on li "Test Call" at bounding box center [709, 431] width 274 height 31
type input "*********"
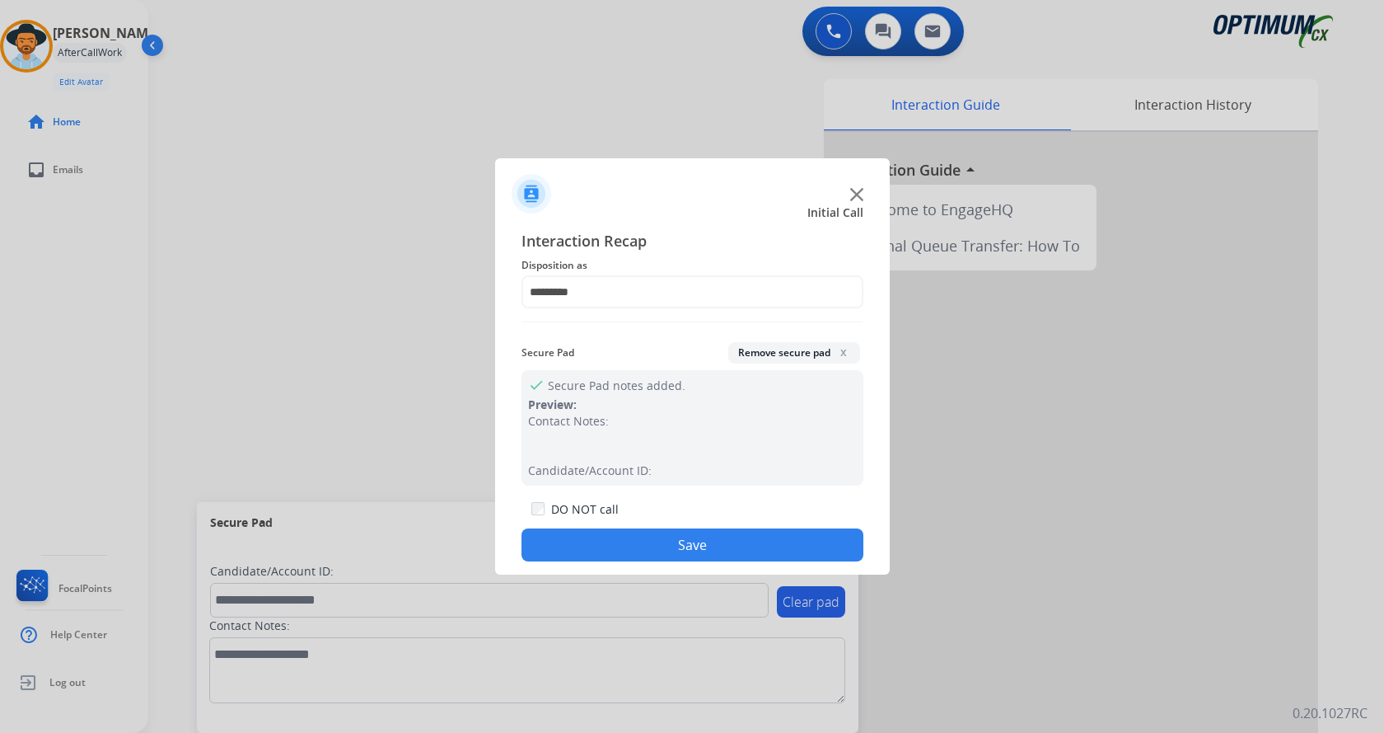
click at [656, 539] on button "Save" at bounding box center [693, 544] width 342 height 33
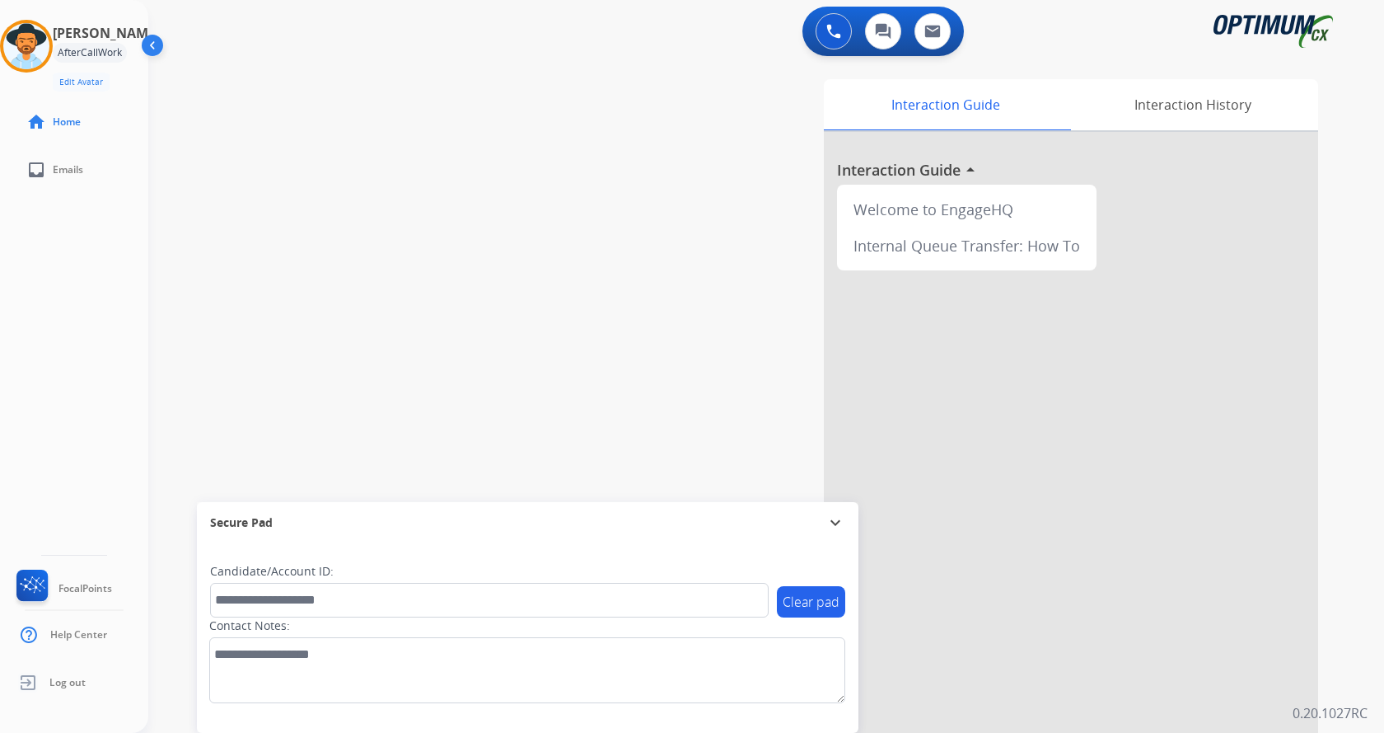
drag, startPoint x: 403, startPoint y: 351, endPoint x: 306, endPoint y: 270, distance: 126.4
click at [396, 344] on div "swap_horiz Break voice bridge close_fullscreen Connect 3-Way Call merge_type Se…" at bounding box center [746, 402] width 1196 height 687
click at [26, 44] on img at bounding box center [26, 46] width 46 height 46
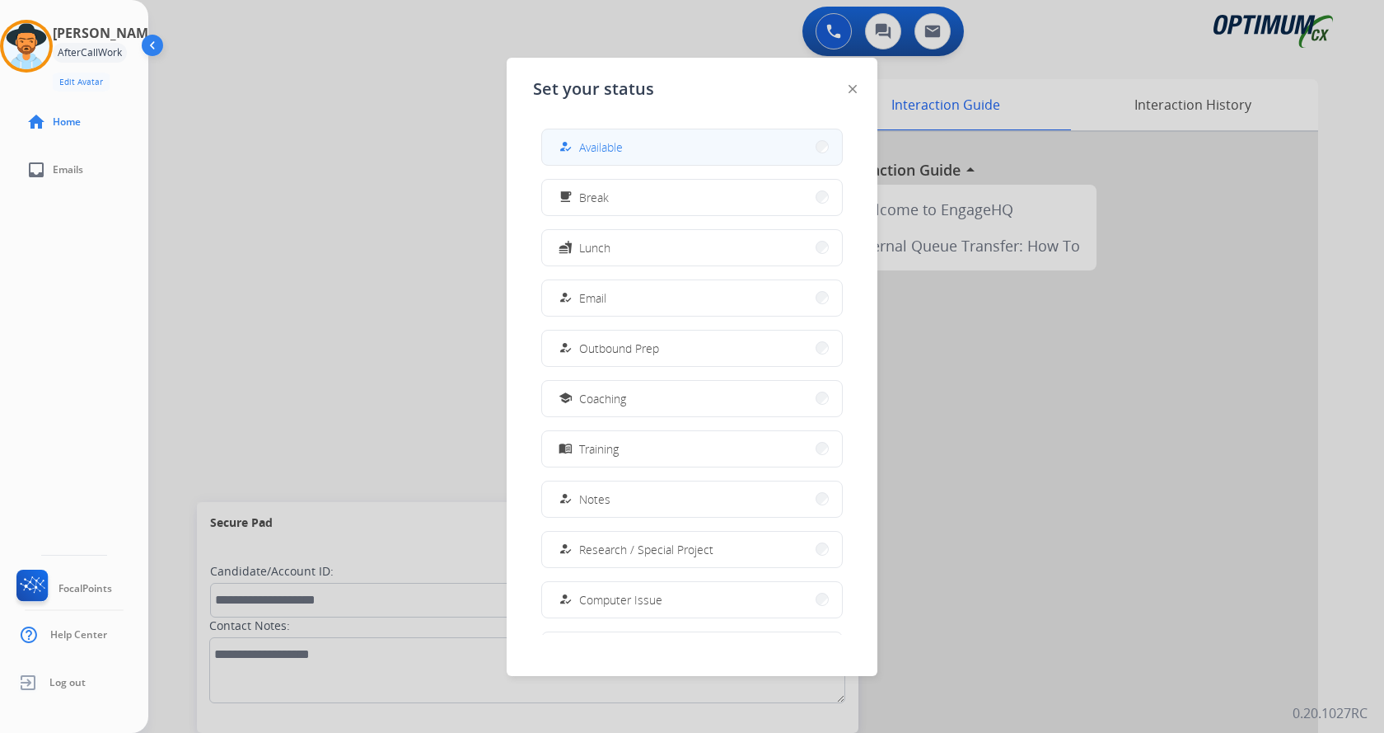
click at [606, 146] on span "Available" at bounding box center [601, 146] width 44 height 17
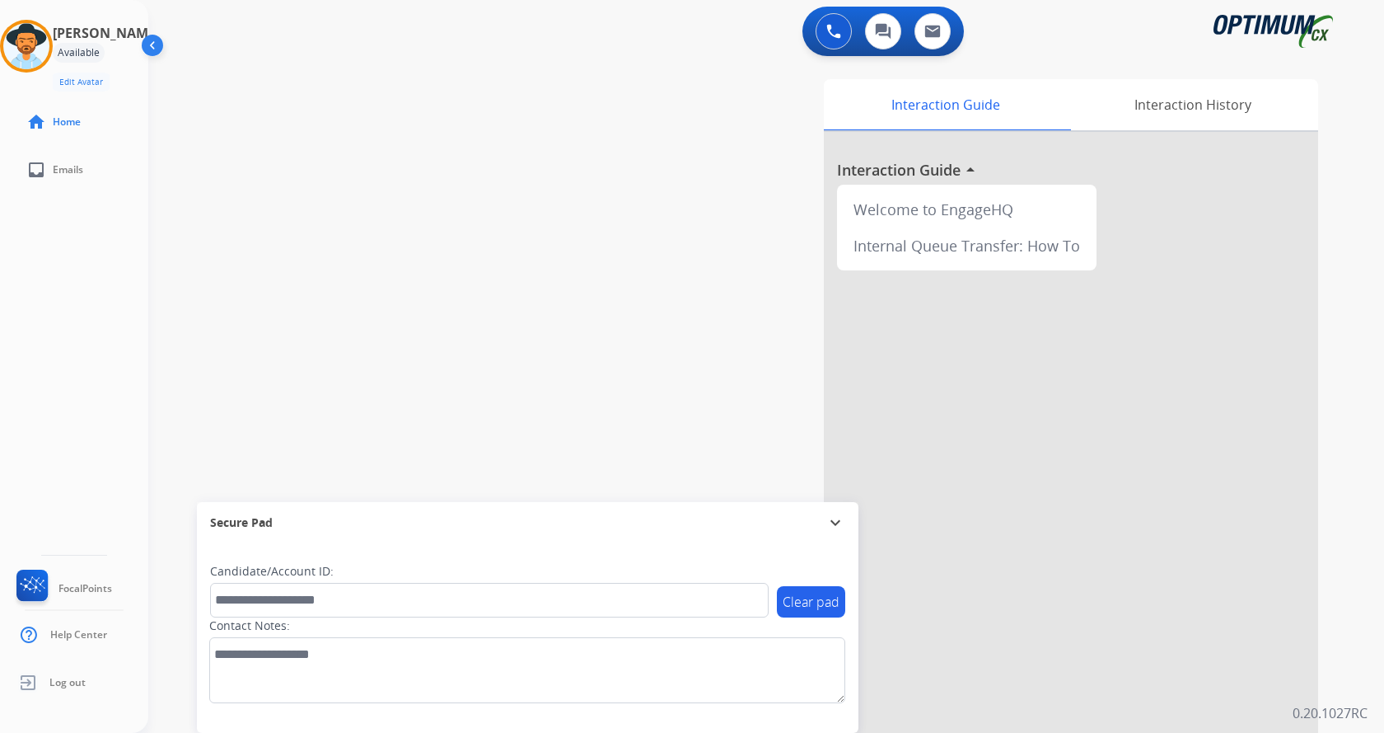
click at [445, 273] on div "swap_horiz Break voice bridge close_fullscreen Connect 3-Way Call merge_type Se…" at bounding box center [746, 402] width 1196 height 687
click at [472, 165] on div "swap_horiz Break voice bridge close_fullscreen Connect 3-Way Call merge_type Se…" at bounding box center [746, 402] width 1196 height 687
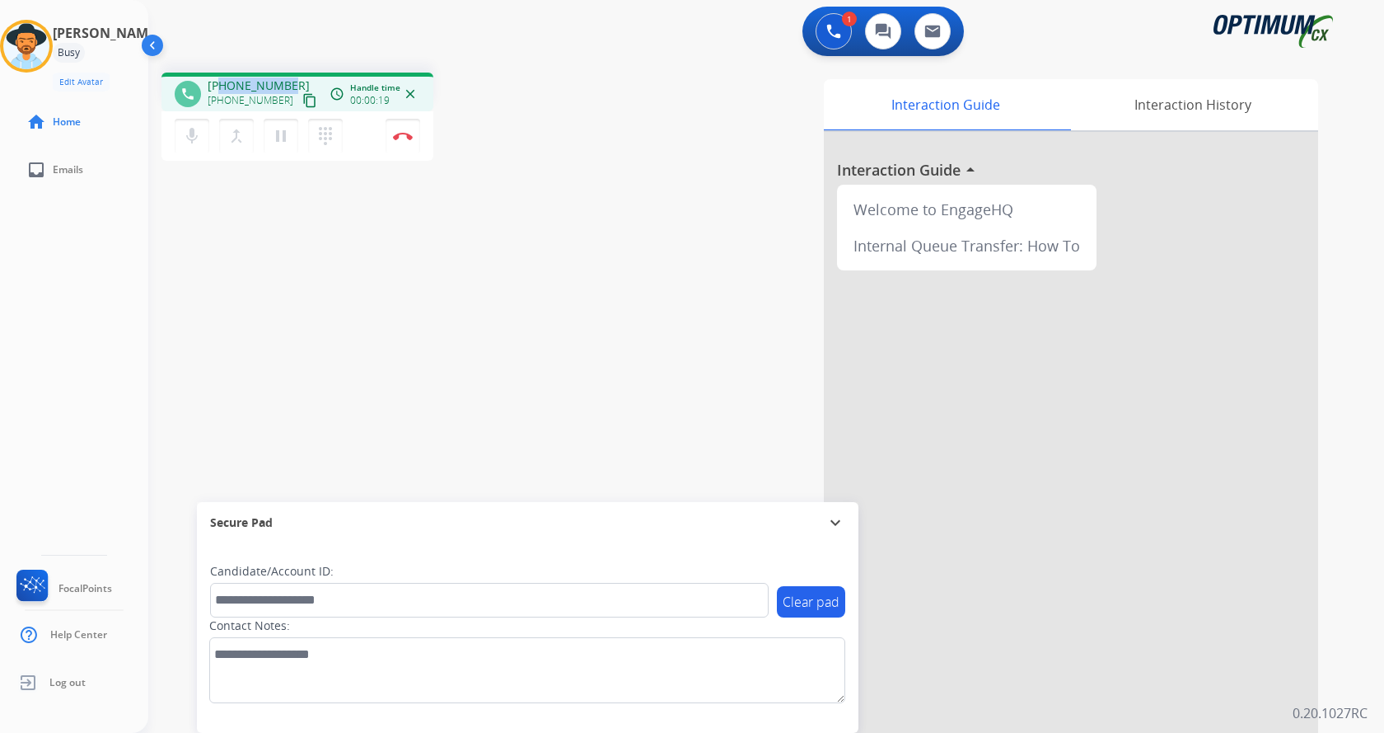
drag, startPoint x: 222, startPoint y: 84, endPoint x: 293, endPoint y: 83, distance: 70.9
click at [293, 83] on div "[PHONE_NUMBER] [PHONE_NUMBER] content_copy" at bounding box center [264, 93] width 112 height 33
copy span "2703392346"
click at [551, 120] on div "phone [PHONE_NUMBER] [PHONE_NUMBER] content_copy access_time Call metrics Queue…" at bounding box center [378, 119] width 433 height 93
click at [576, 329] on div "phone [PHONE_NUMBER] [PHONE_NUMBER] content_copy access_time Call metrics Queue…" at bounding box center [746, 402] width 1196 height 687
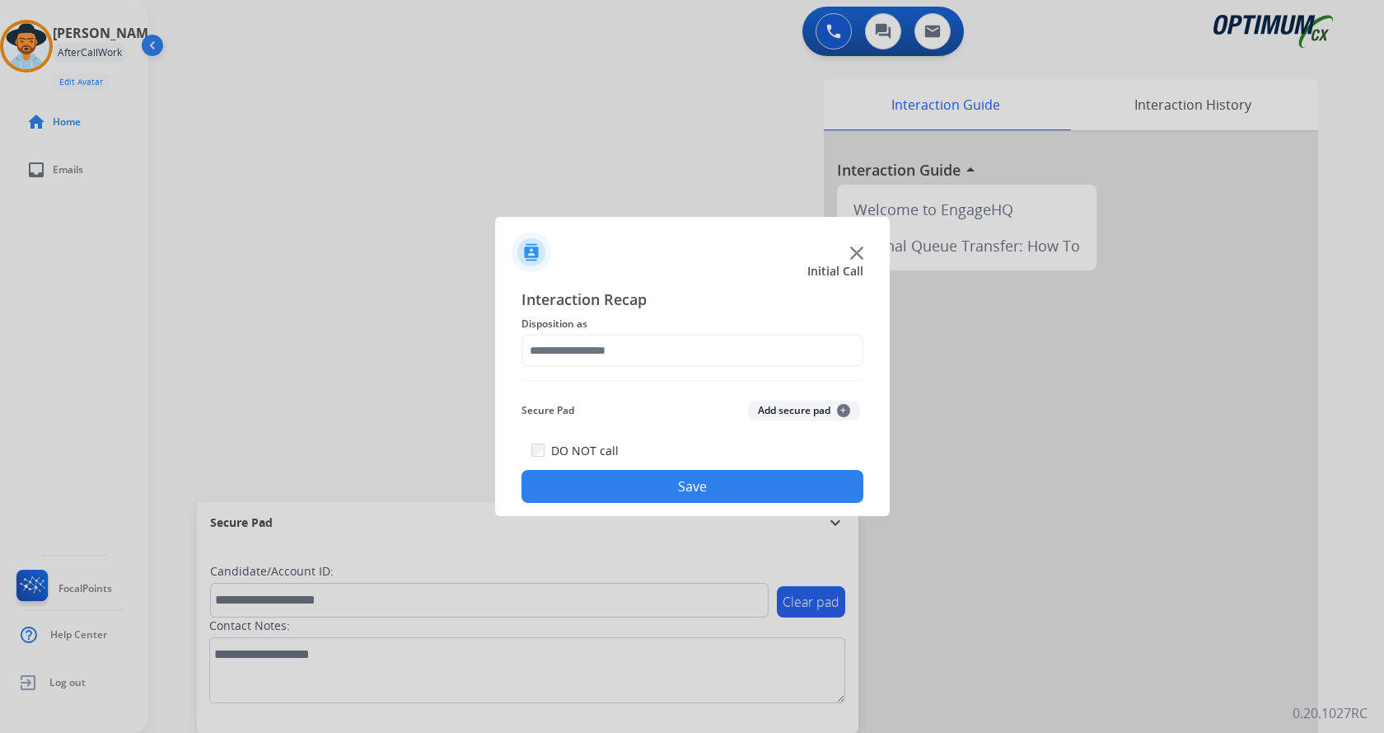
click at [789, 408] on button "Add secure pad +" at bounding box center [804, 410] width 112 height 20
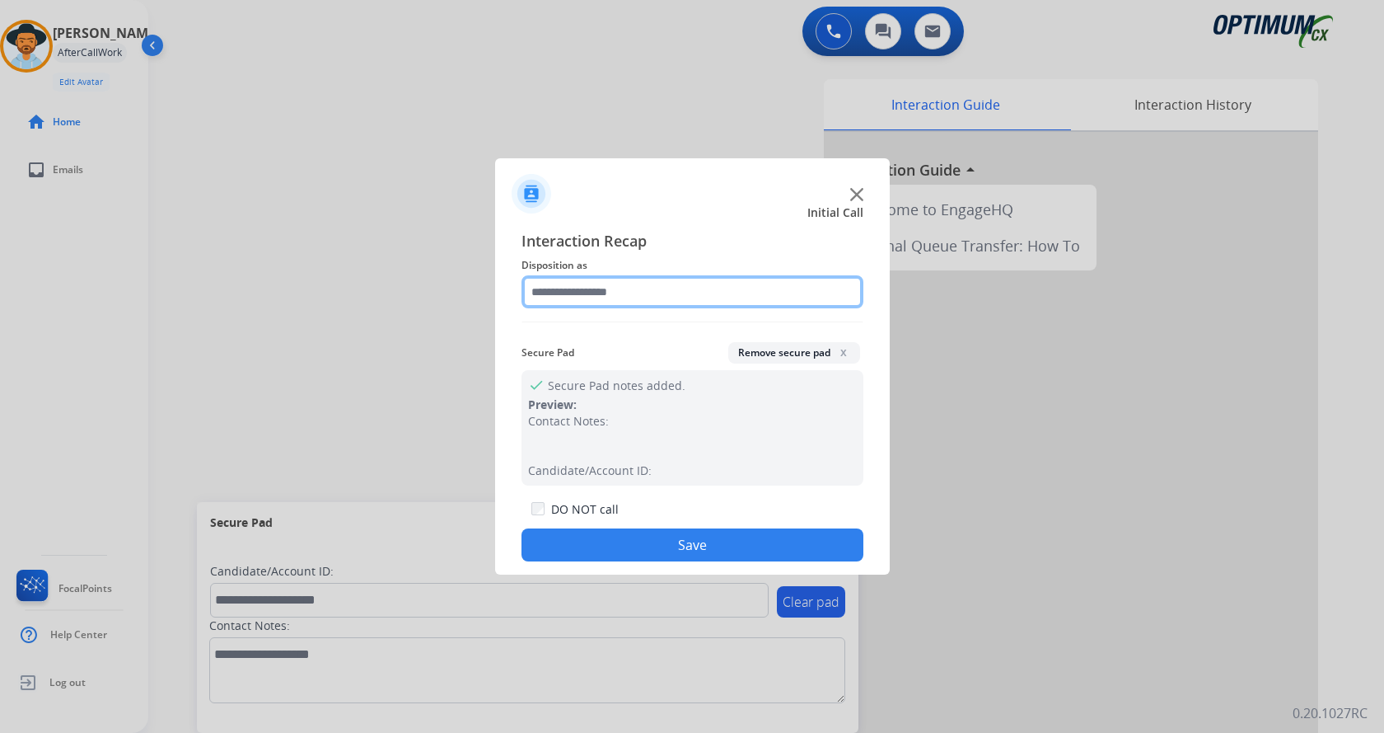
click at [677, 291] on input "text" at bounding box center [693, 291] width 342 height 33
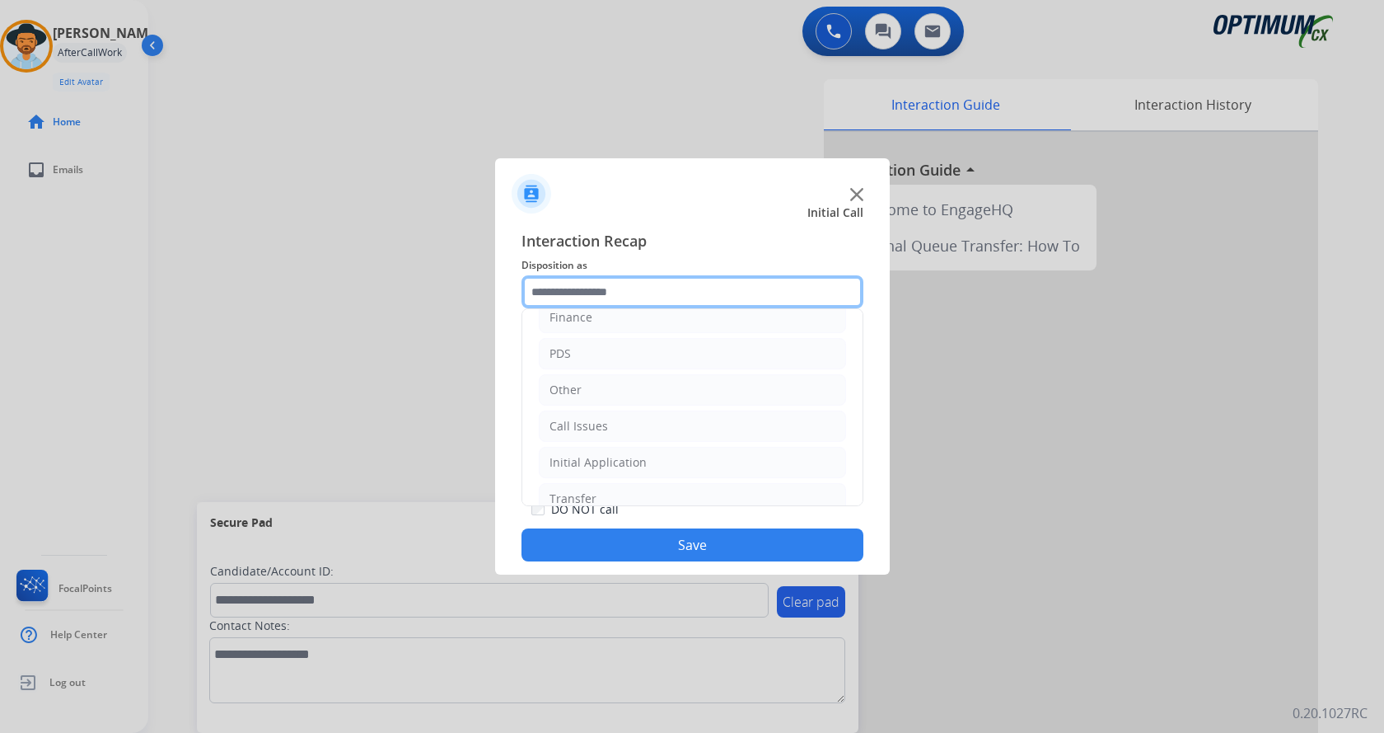
scroll to position [112, 0]
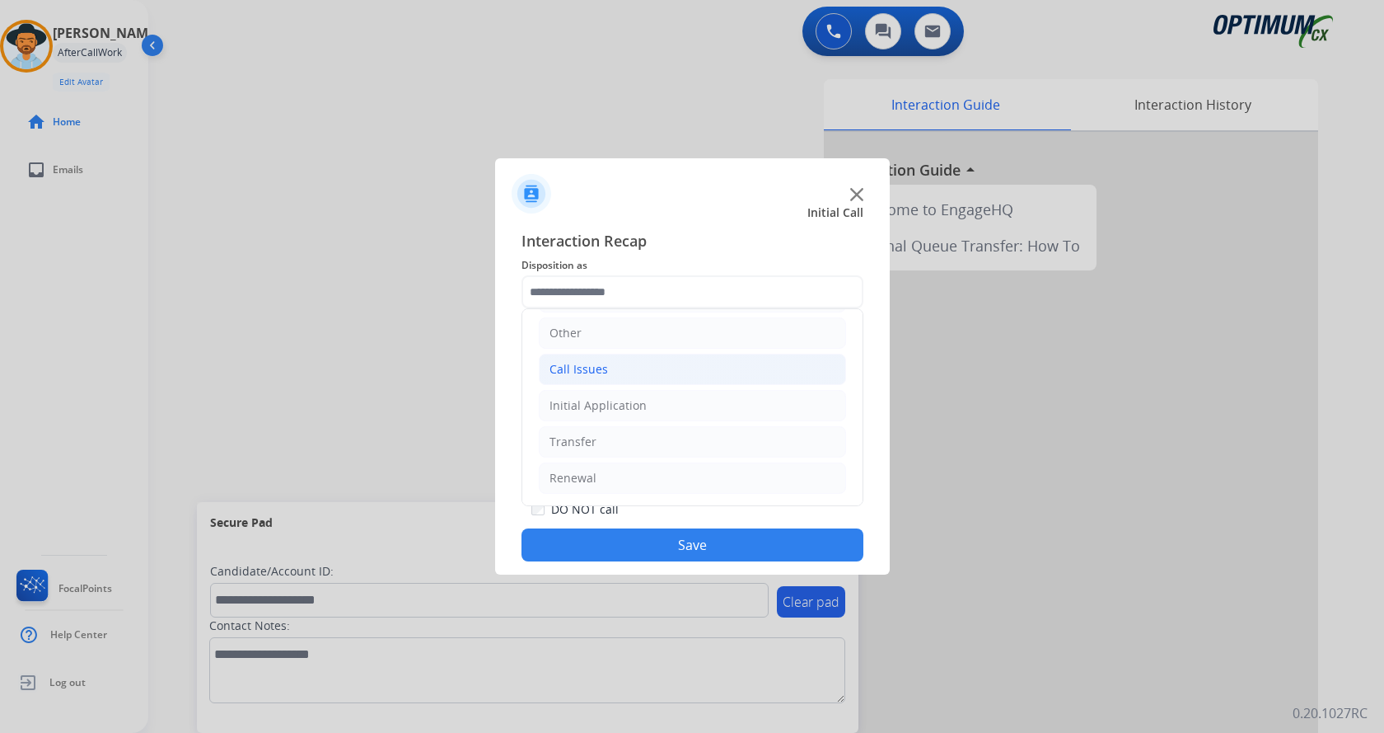
click at [634, 372] on li "Call Issues" at bounding box center [692, 368] width 307 height 31
click at [691, 442] on div "Wrong Number/Wrong Department" at bounding box center [681, 441] width 196 height 16
type input "**********"
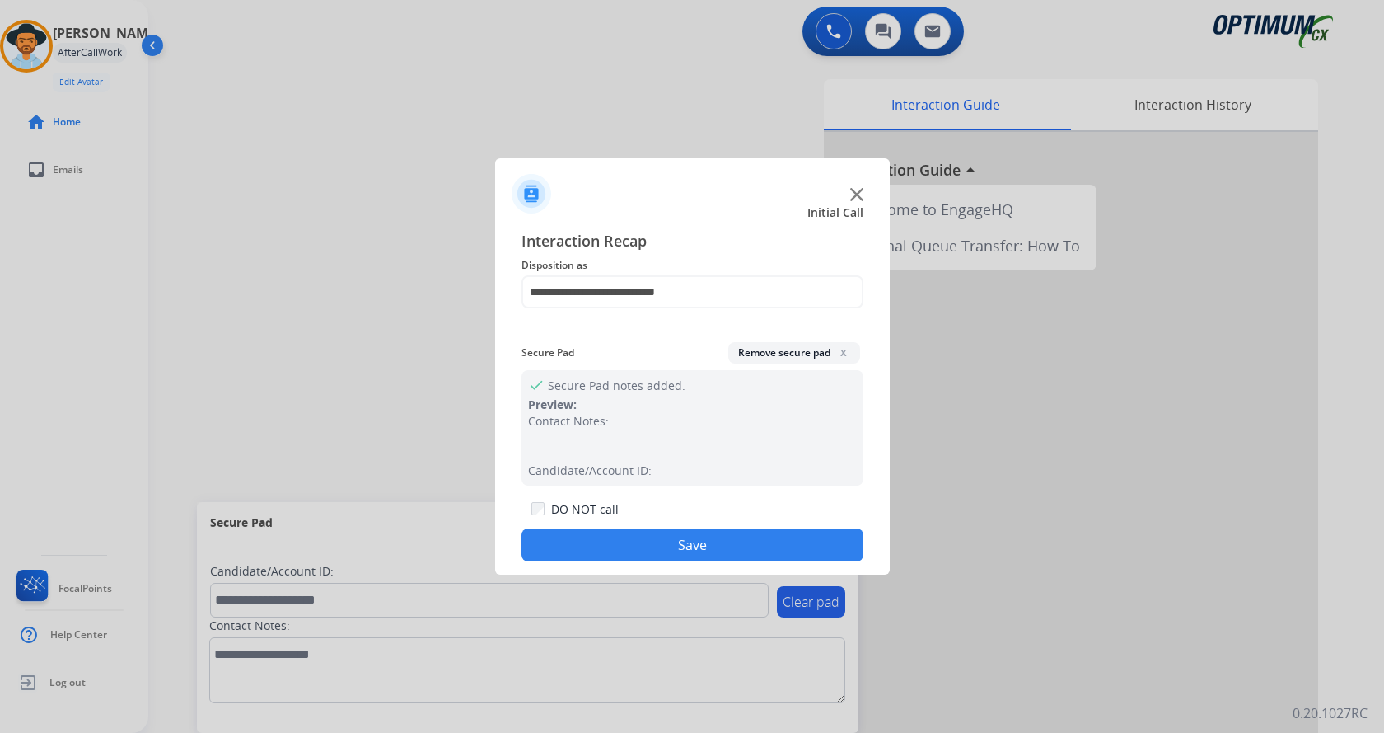
click at [677, 538] on button "Save" at bounding box center [693, 544] width 342 height 33
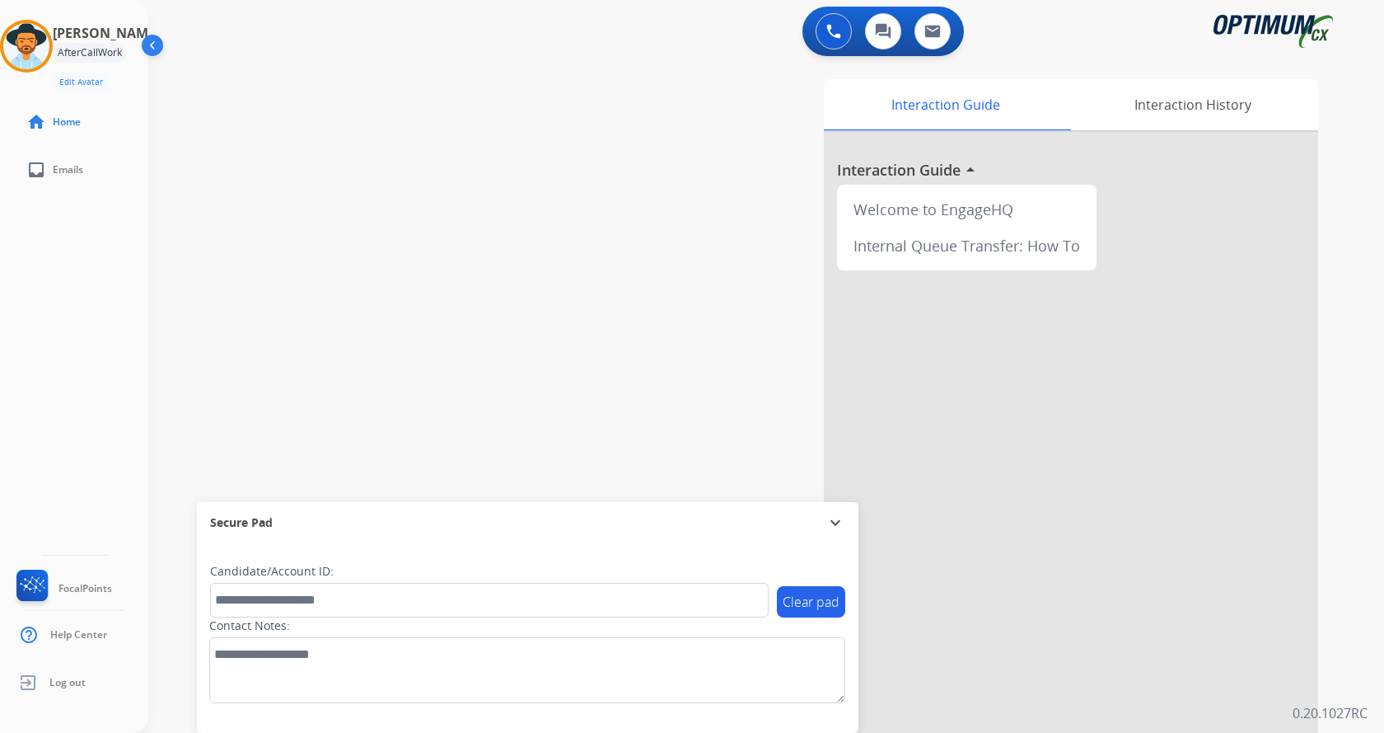
click at [471, 261] on div "swap_horiz Break voice bridge close_fullscreen Connect 3-Way Call merge_type Se…" at bounding box center [746, 402] width 1196 height 687
click at [49, 60] on img at bounding box center [26, 46] width 46 height 46
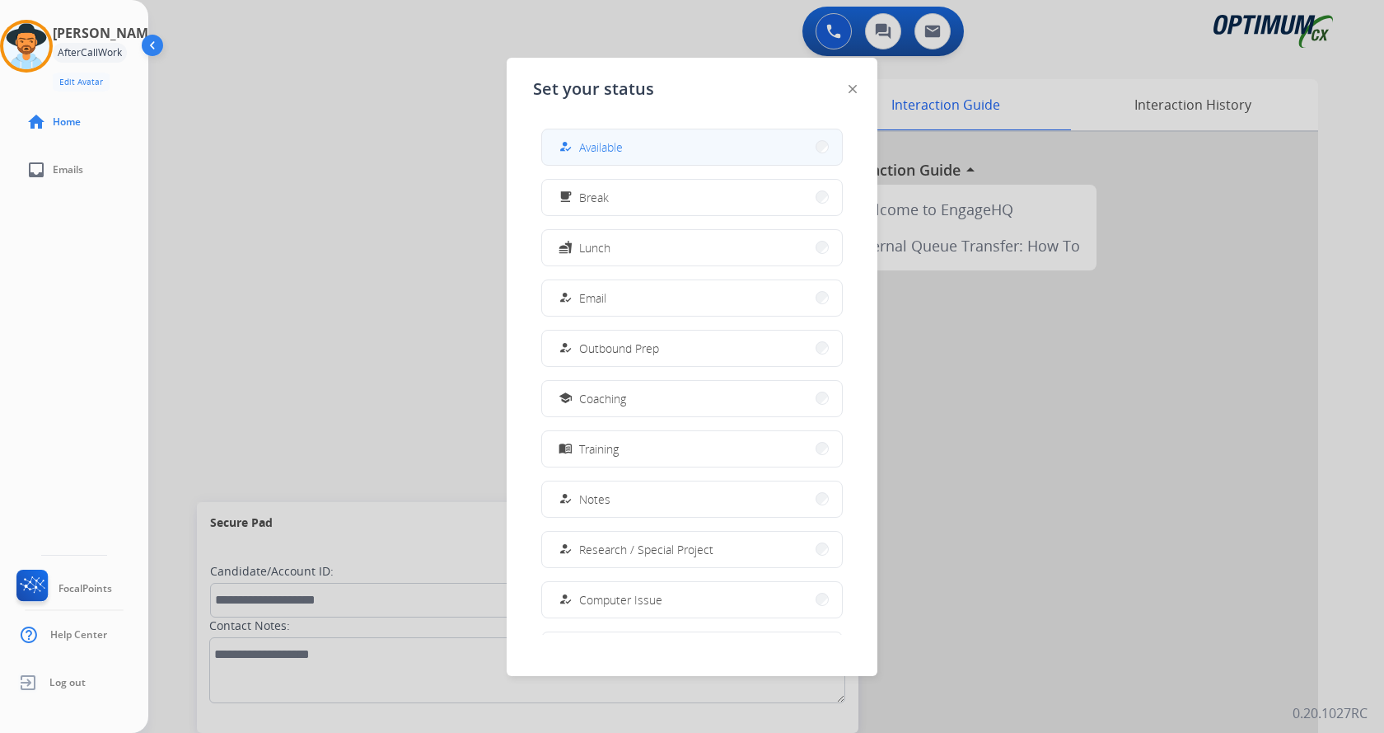
click at [598, 137] on button "how_to_reg Available" at bounding box center [692, 146] width 300 height 35
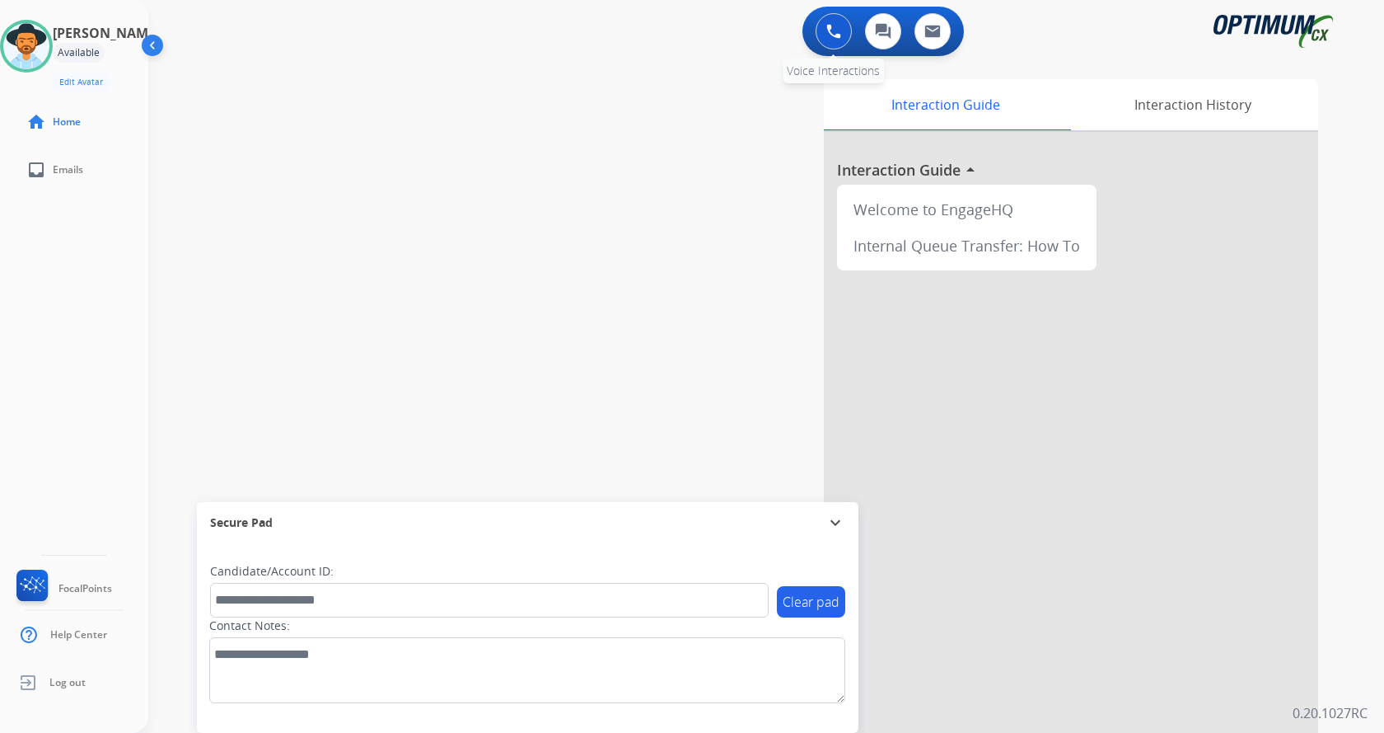
click at [835, 35] on img at bounding box center [833, 31] width 15 height 15
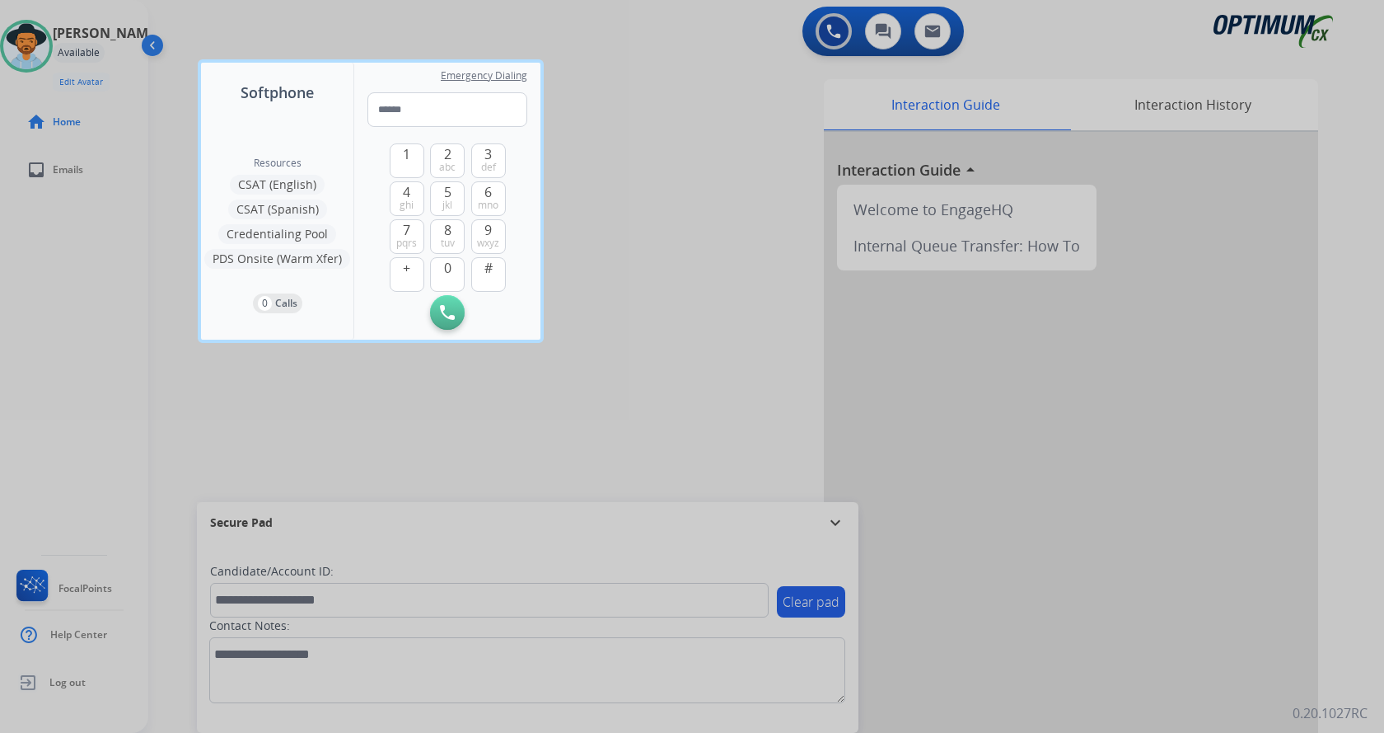
type input "**********"
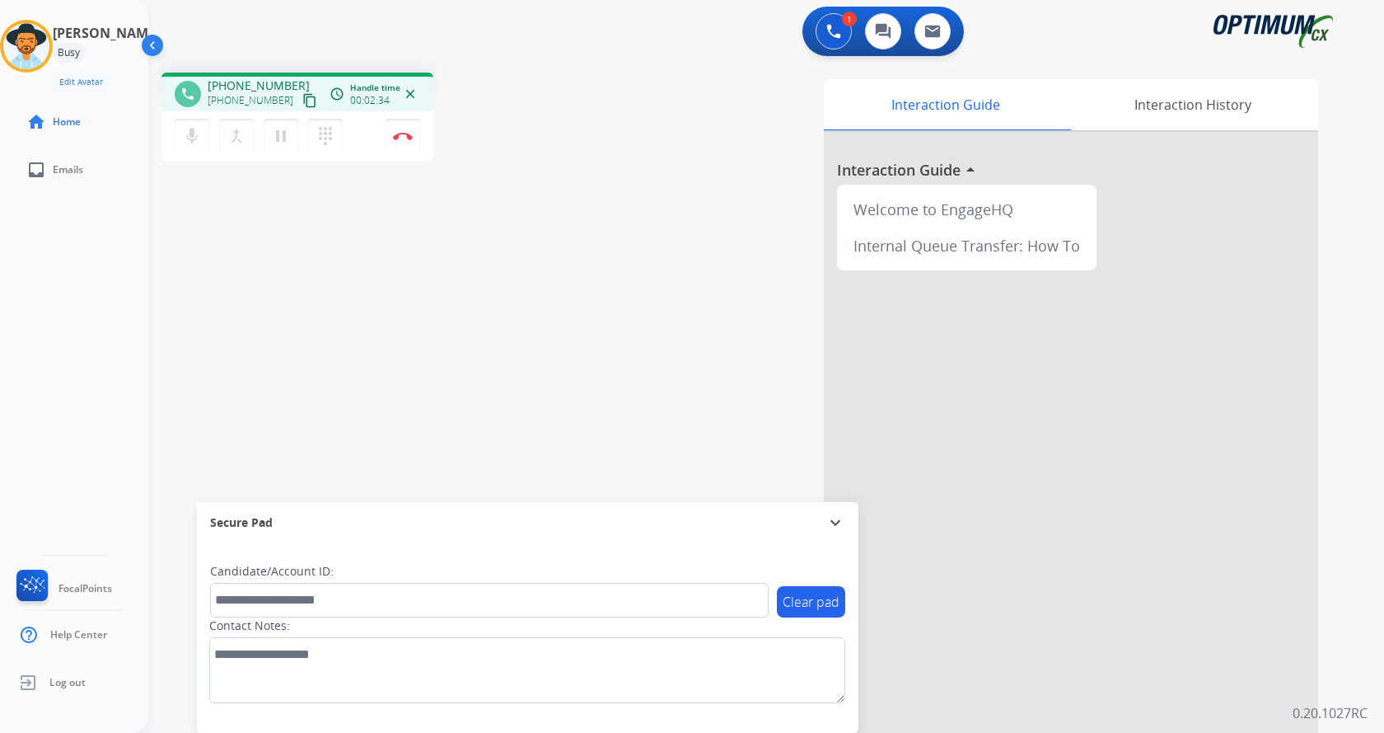
click at [489, 130] on div "phone [PHONE_NUMBER] [PHONE_NUMBER] content_copy access_time Call metrics Queue…" at bounding box center [378, 119] width 433 height 93
click at [483, 162] on div "phone [PHONE_NUMBER] [PHONE_NUMBER] content_copy access_time Call metrics Queue…" at bounding box center [378, 119] width 433 height 93
click at [402, 139] on img at bounding box center [403, 136] width 20 height 8
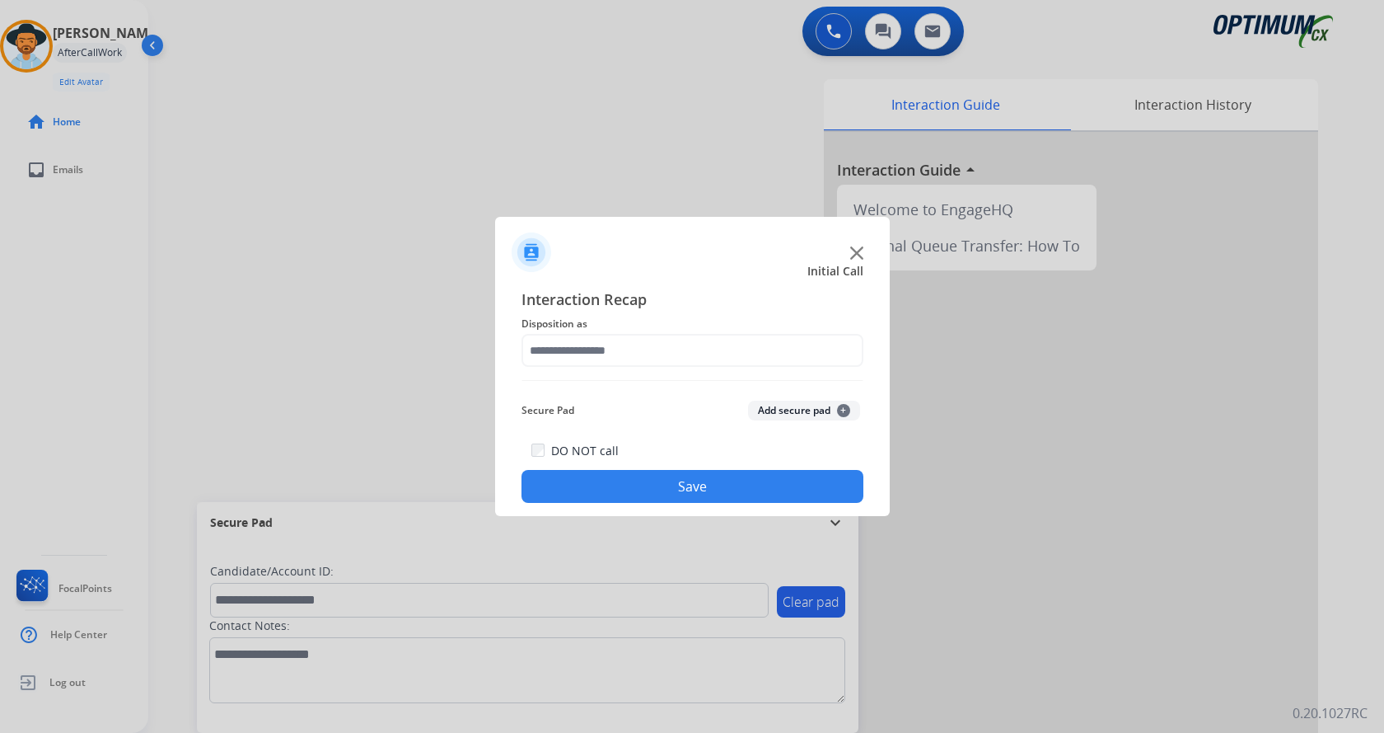
click at [786, 412] on button "Add secure pad +" at bounding box center [804, 410] width 112 height 20
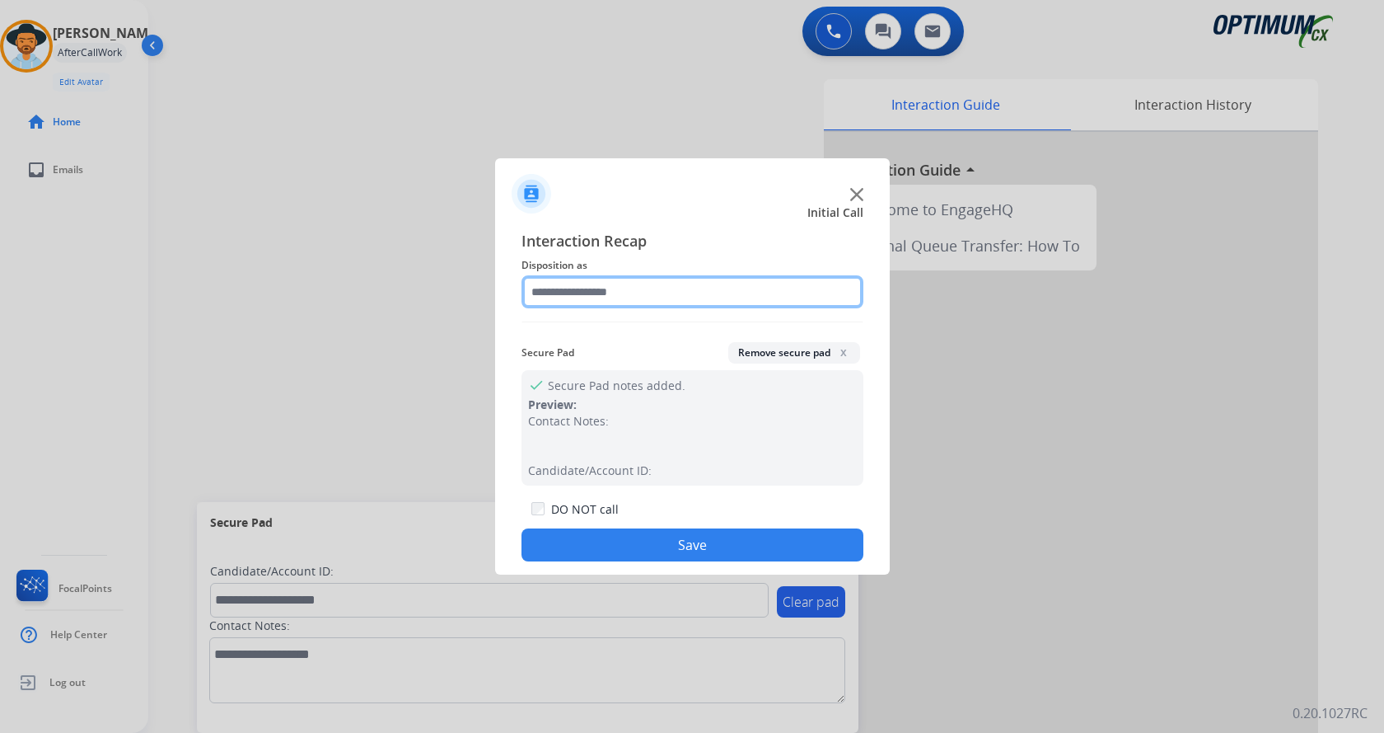
click at [594, 296] on input "text" at bounding box center [693, 291] width 342 height 33
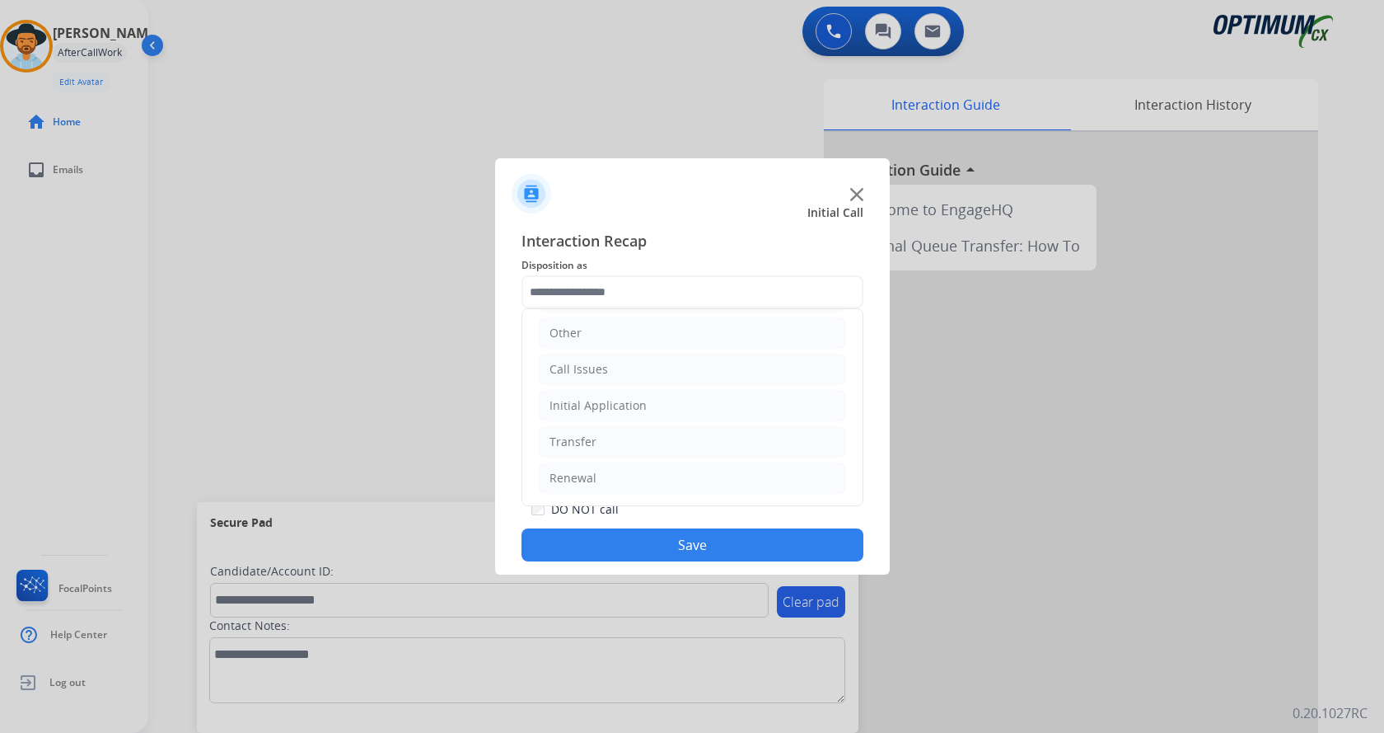
click at [381, 337] on div at bounding box center [692, 366] width 1384 height 733
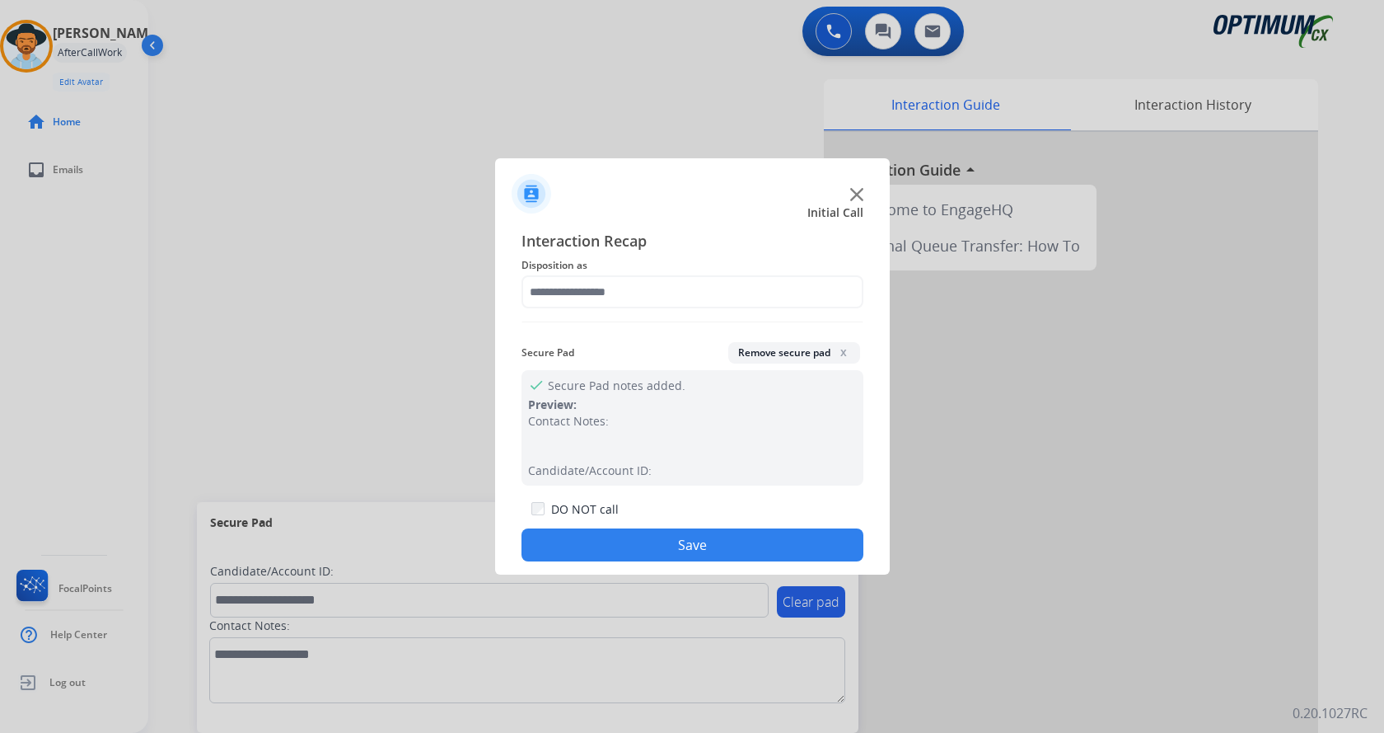
drag, startPoint x: 330, startPoint y: 298, endPoint x: 714, endPoint y: 268, distance: 386.0
click at [330, 297] on div at bounding box center [692, 366] width 1384 height 733
click at [729, 300] on input "text" at bounding box center [693, 291] width 342 height 33
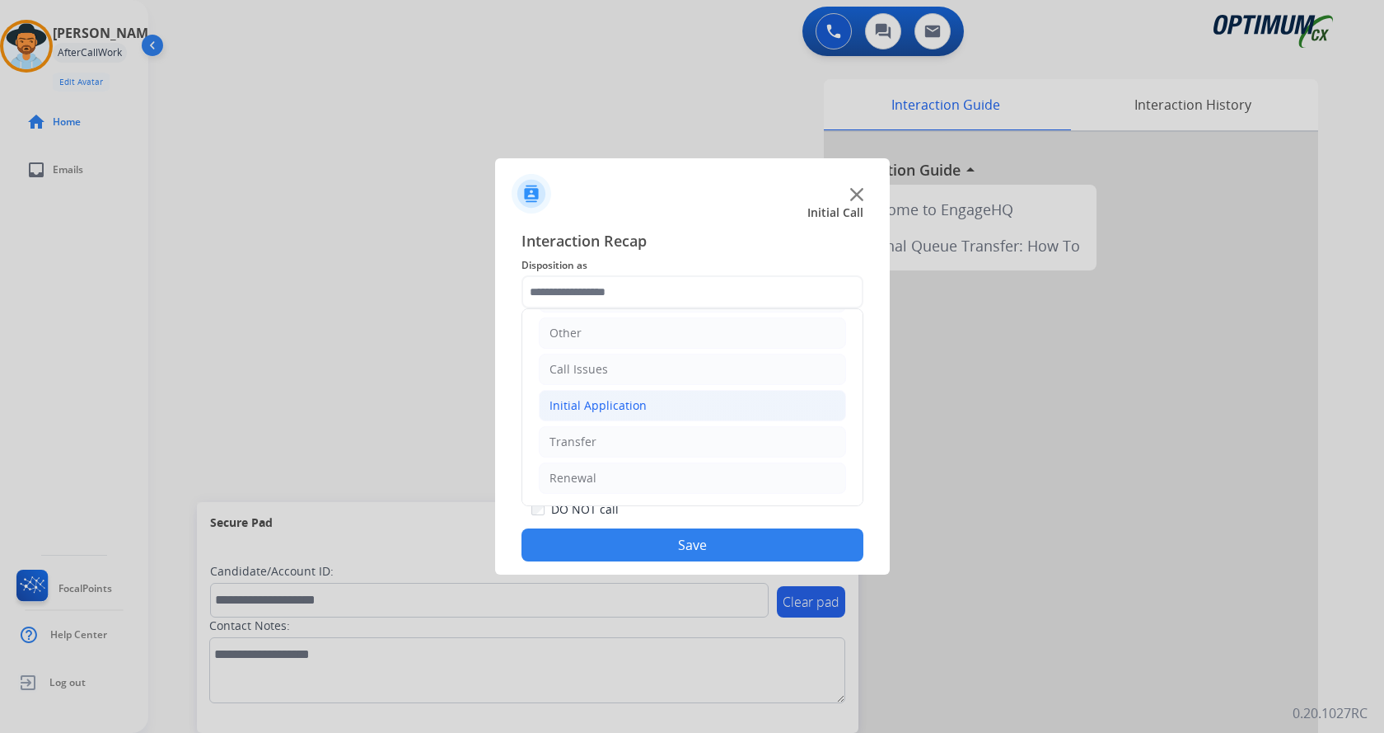
click at [671, 400] on li "Initial Application" at bounding box center [692, 405] width 307 height 31
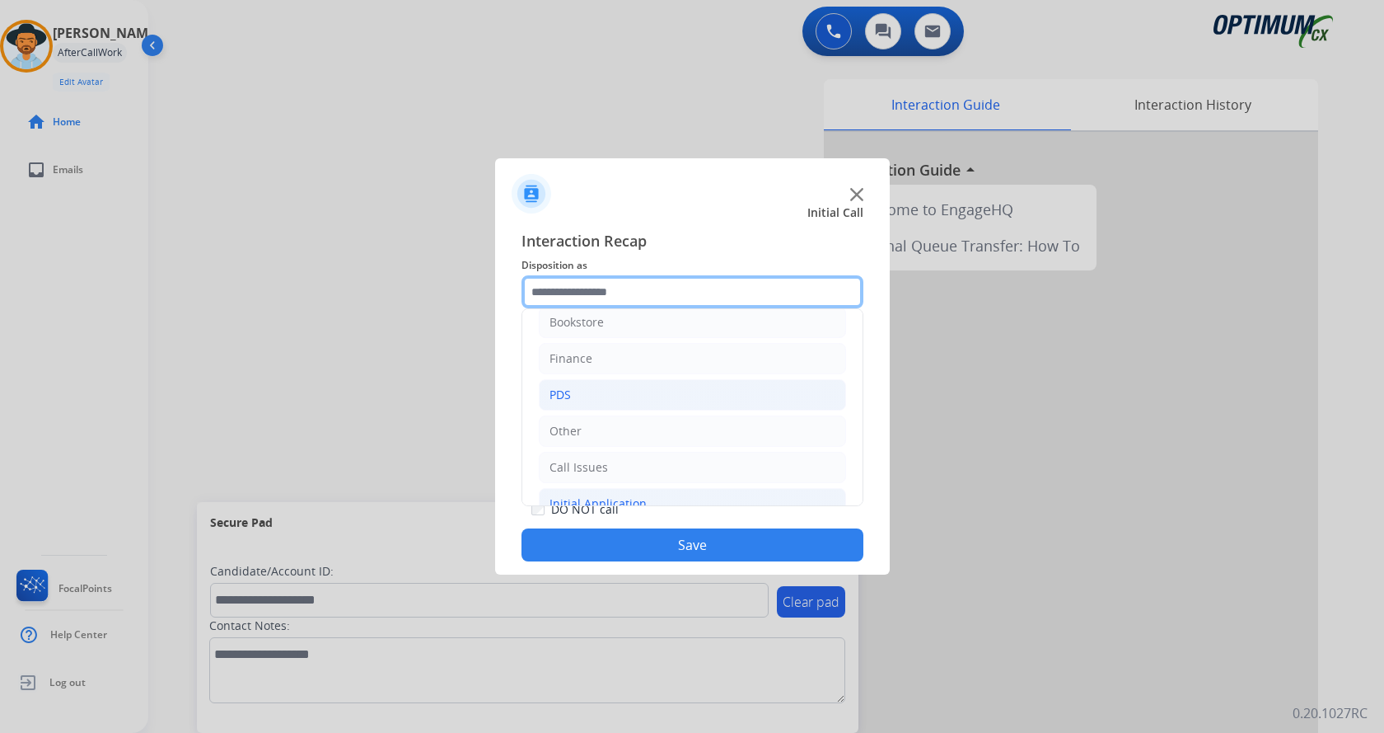
scroll to position [0, 0]
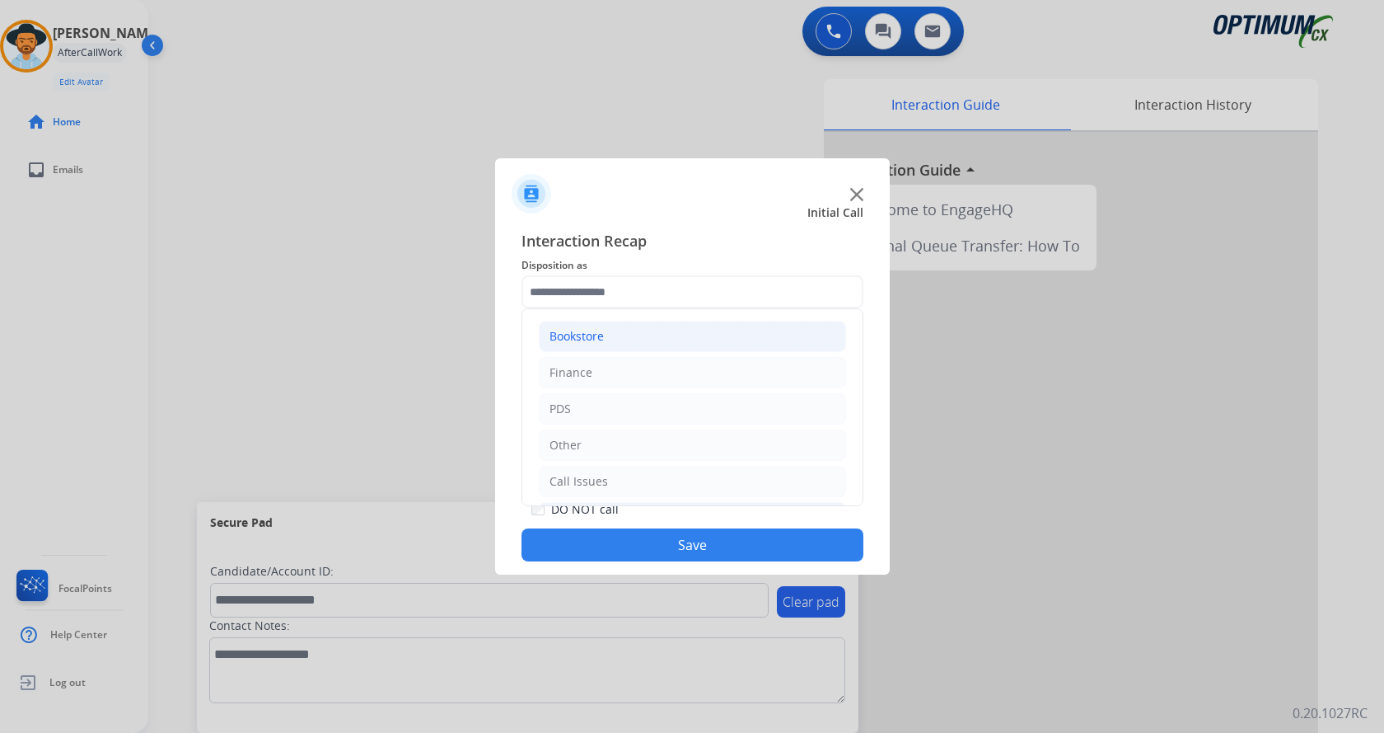
click at [633, 330] on li "Bookstore" at bounding box center [692, 336] width 307 height 31
click at [679, 481] on li "Order Status" at bounding box center [709, 481] width 274 height 31
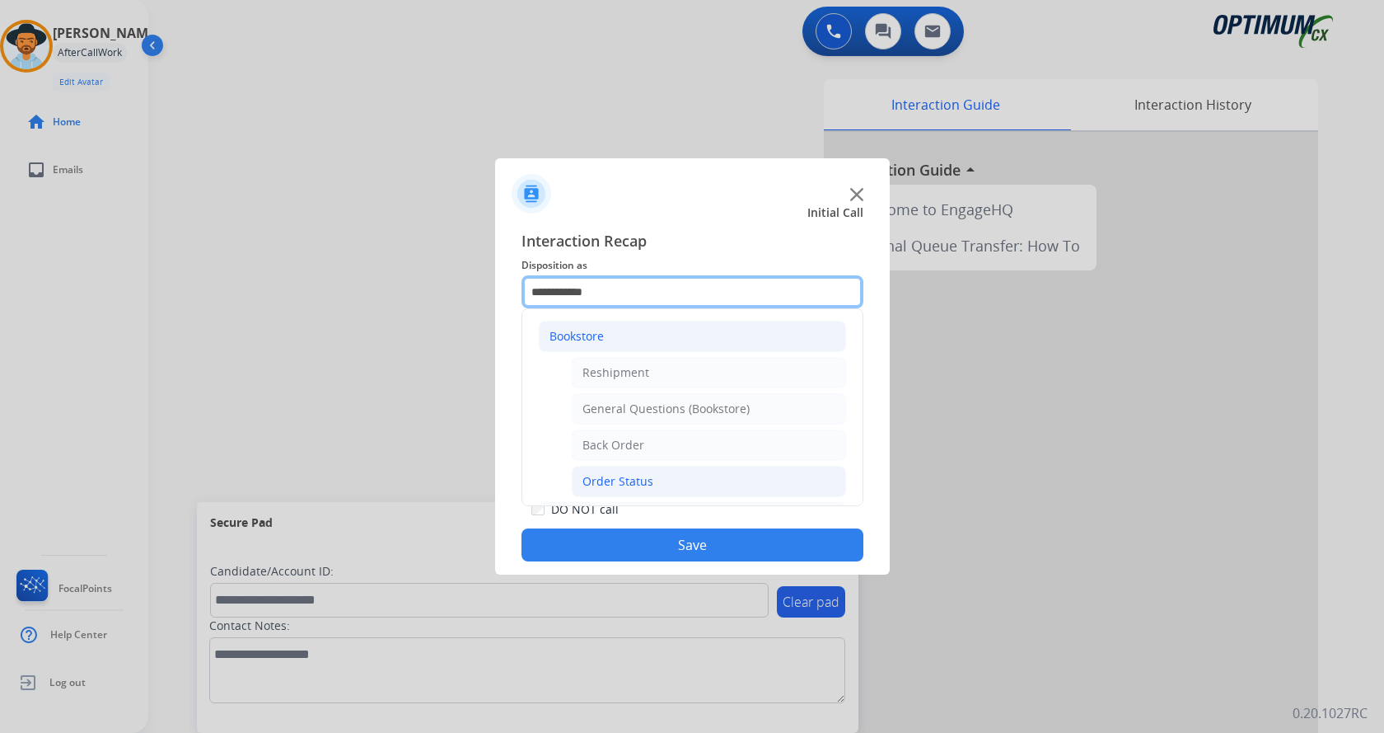
click at [627, 278] on input "**********" at bounding box center [693, 291] width 342 height 33
click at [667, 407] on div "General Questions (Bookstore)" at bounding box center [666, 408] width 167 height 16
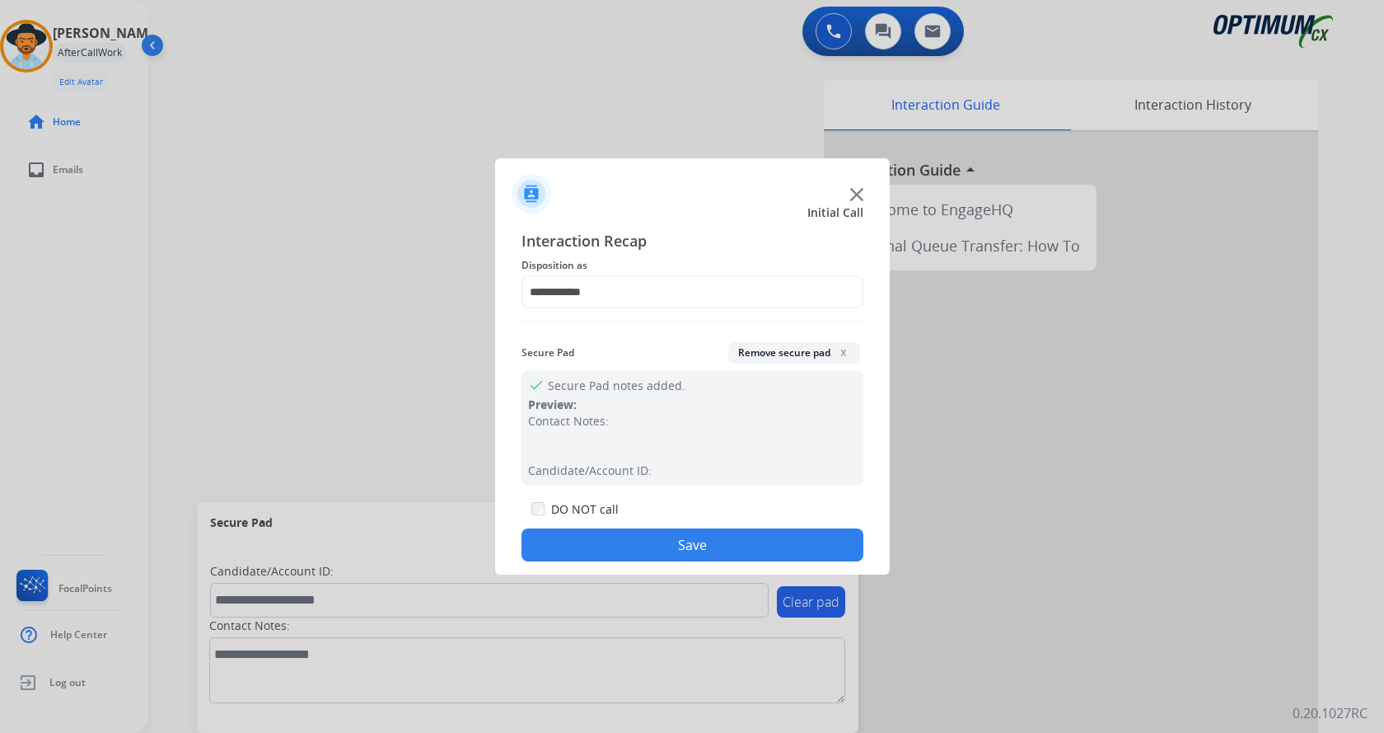
type input "**********"
click at [700, 529] on button "Save" at bounding box center [693, 544] width 342 height 33
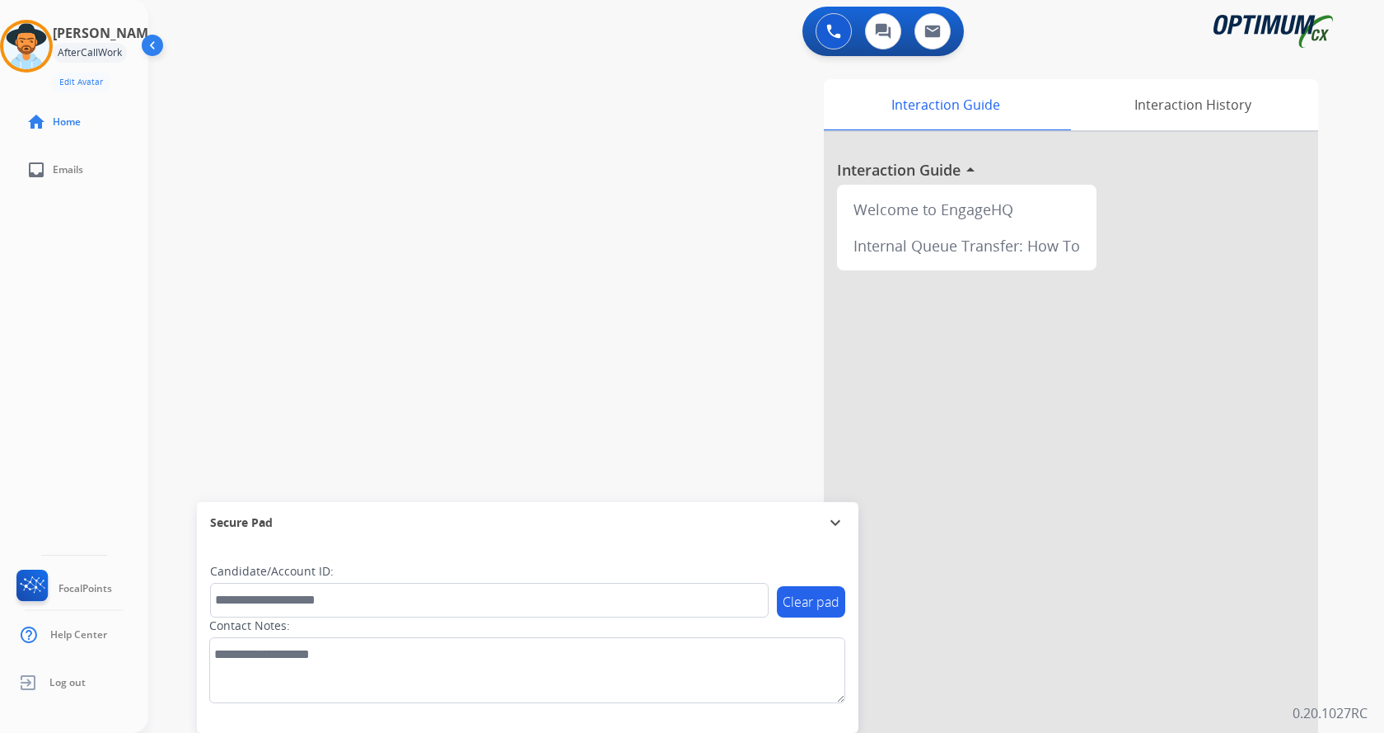
drag, startPoint x: 452, startPoint y: 222, endPoint x: 405, endPoint y: 184, distance: 60.9
click at [434, 209] on div "swap_horiz Break voice bridge close_fullscreen Connect 3-Way Call merge_type Se…" at bounding box center [746, 402] width 1196 height 687
click at [53, 59] on div "Agent: [PERSON_NAME] Profile: Gen_Bilingual" at bounding box center [26, 46] width 53 height 53
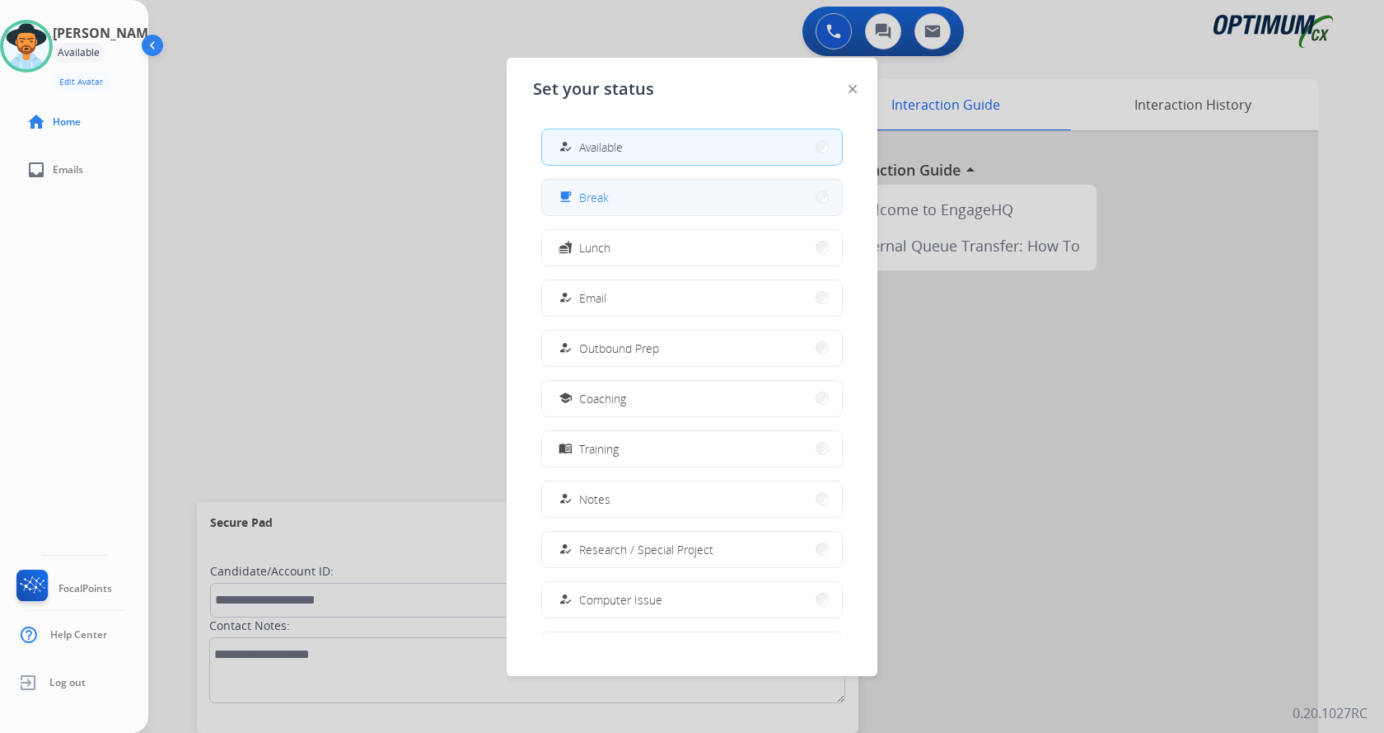
click at [638, 201] on button "free_breakfast Break" at bounding box center [692, 197] width 300 height 35
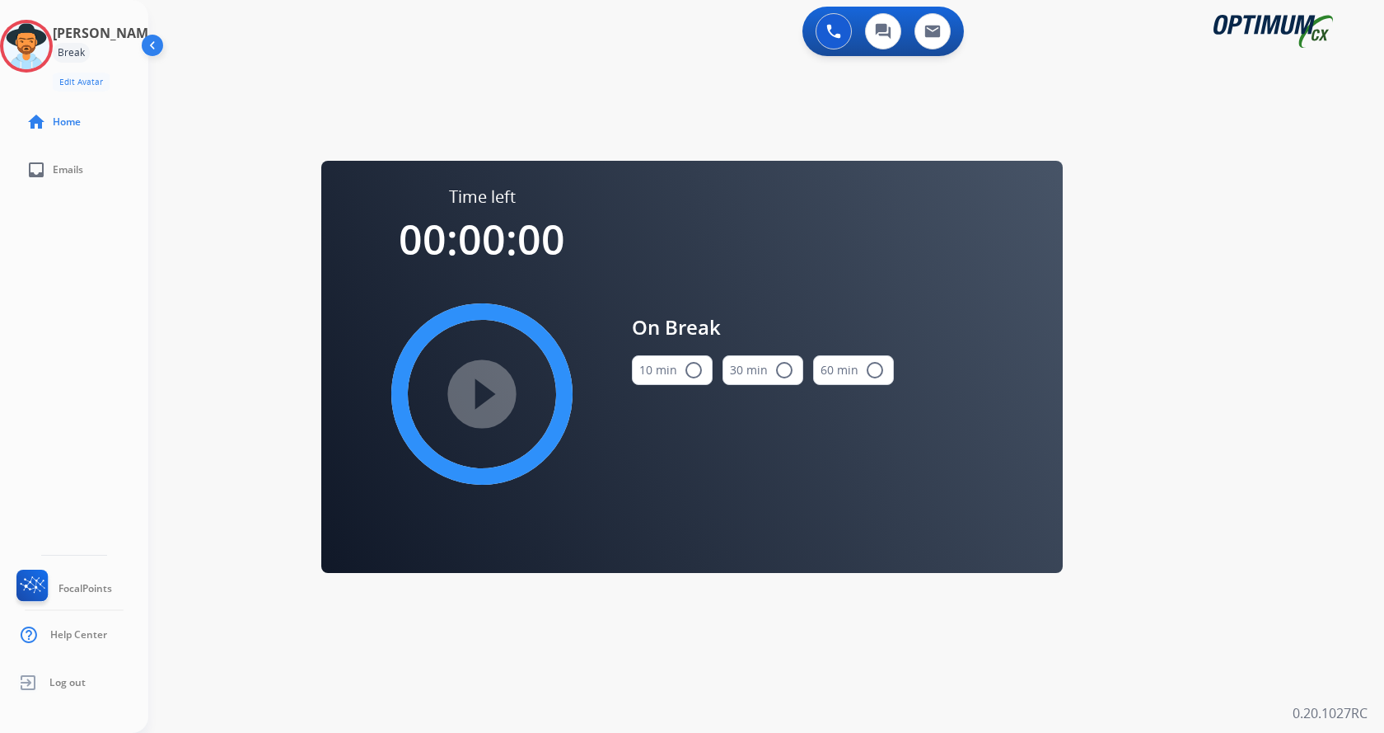
click at [661, 373] on button "10 min radio_button_unchecked" at bounding box center [672, 370] width 81 height 30
click at [485, 389] on mat-icon "play_circle_filled" at bounding box center [482, 394] width 20 height 20
click at [52, 38] on icon at bounding box center [27, 47] width 54 height 54
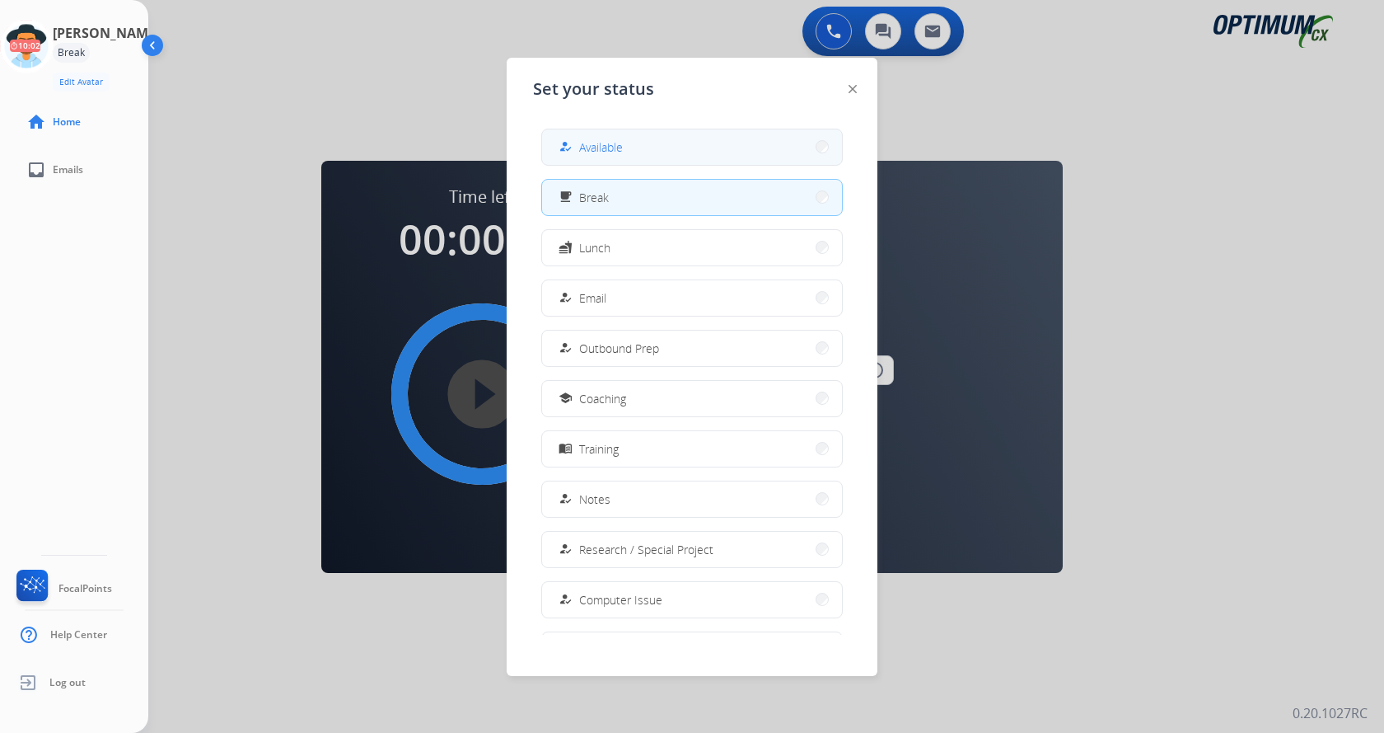
click at [751, 137] on button "how_to_reg Available" at bounding box center [692, 146] width 300 height 35
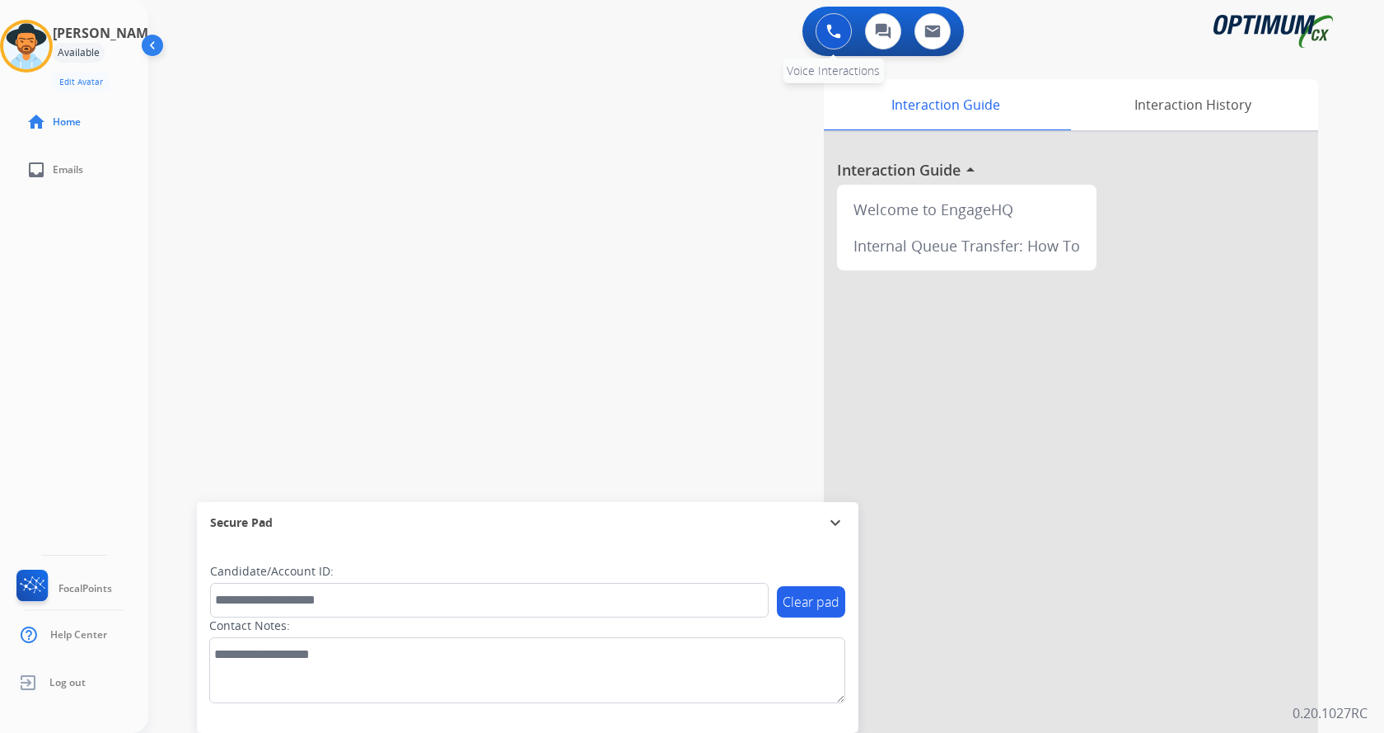
click at [829, 36] on img at bounding box center [833, 31] width 15 height 15
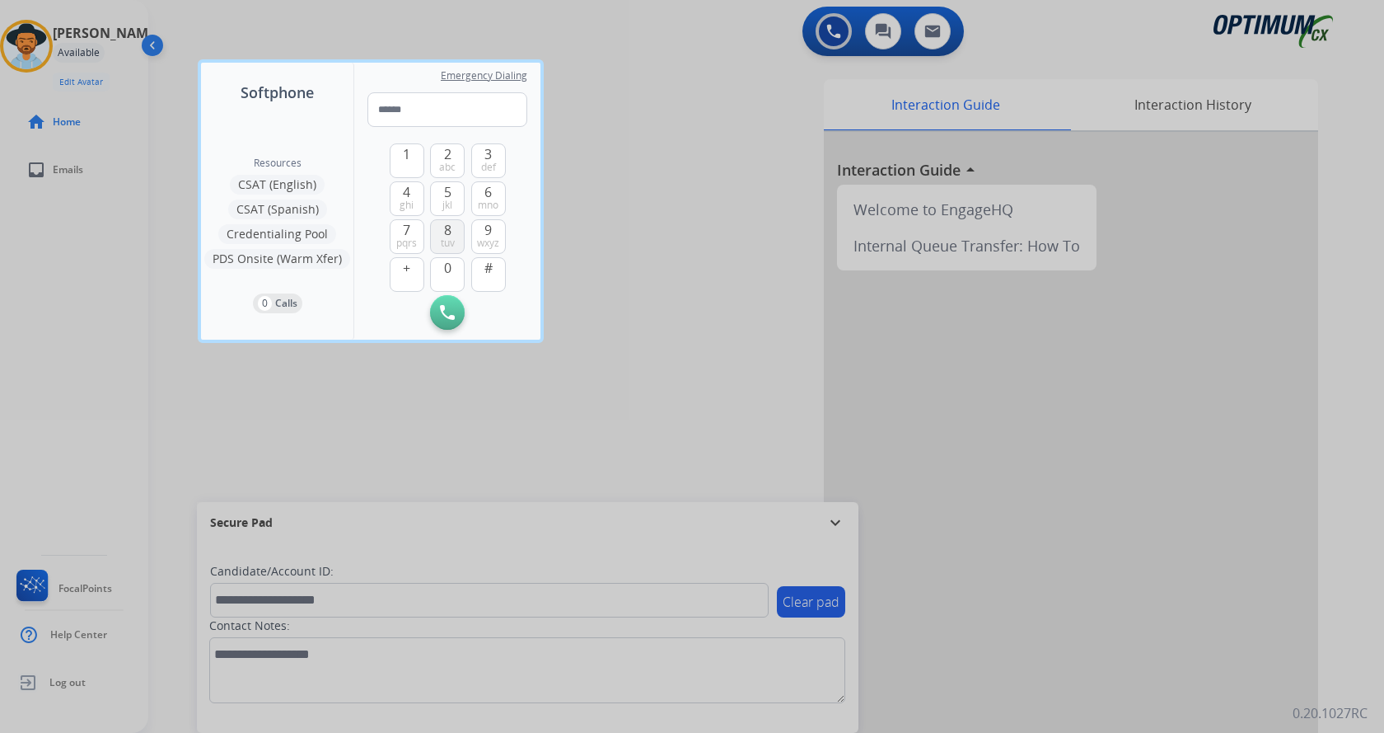
click at [452, 239] on span "tuv" at bounding box center [448, 242] width 14 height 13
click at [447, 200] on span "jkl" at bounding box center [447, 205] width 10 height 13
click at [452, 273] on button "0" at bounding box center [447, 274] width 35 height 35
click at [489, 159] on span "3" at bounding box center [488, 154] width 7 height 20
click at [446, 278] on button "0" at bounding box center [447, 274] width 35 height 35
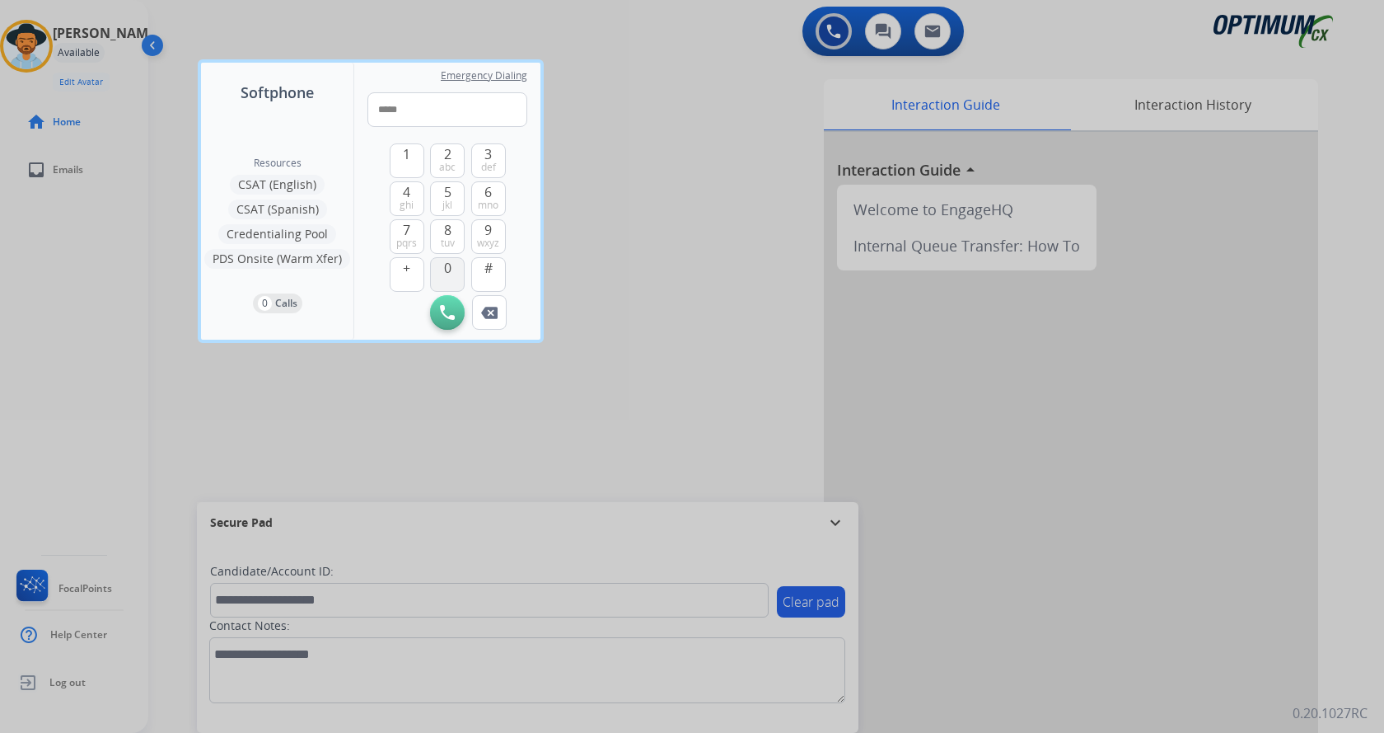
click at [447, 280] on button "0" at bounding box center [447, 274] width 35 height 35
click at [410, 199] on span "ghi" at bounding box center [407, 205] width 14 height 13
click at [495, 161] on span "def" at bounding box center [488, 167] width 15 height 13
click at [446, 161] on span "abc" at bounding box center [447, 167] width 16 height 13
click at [498, 166] on button "3 def" at bounding box center [488, 160] width 35 height 35
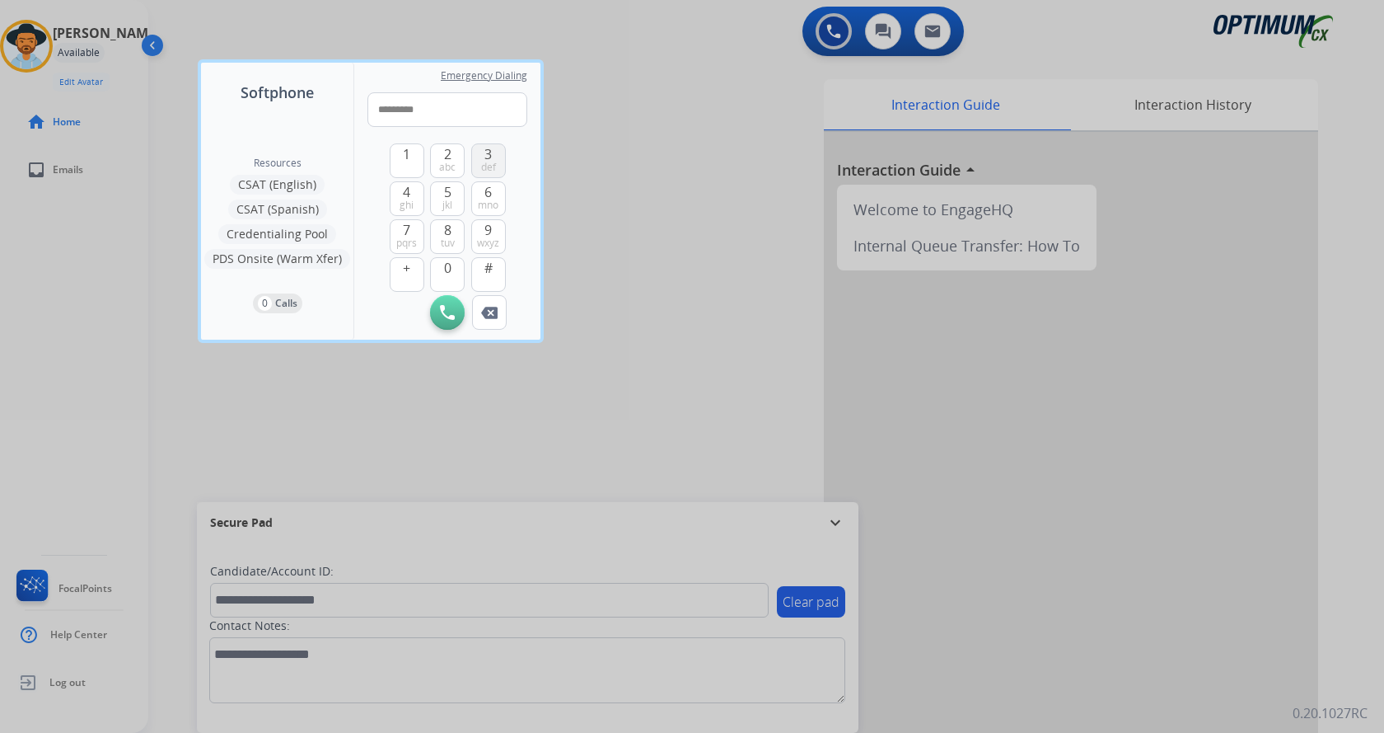
type input "**********"
click at [453, 318] on img at bounding box center [447, 312] width 15 height 15
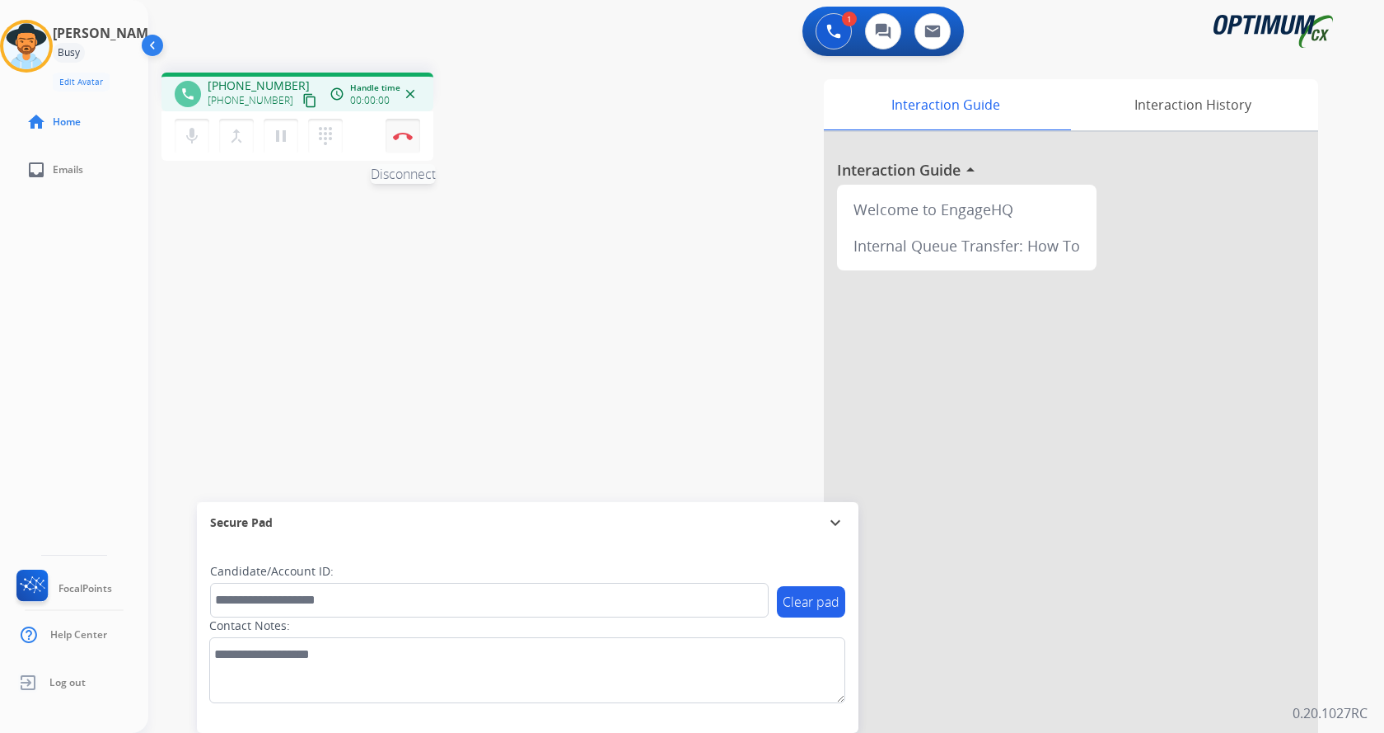
click at [403, 125] on button "Disconnect" at bounding box center [403, 136] width 35 height 35
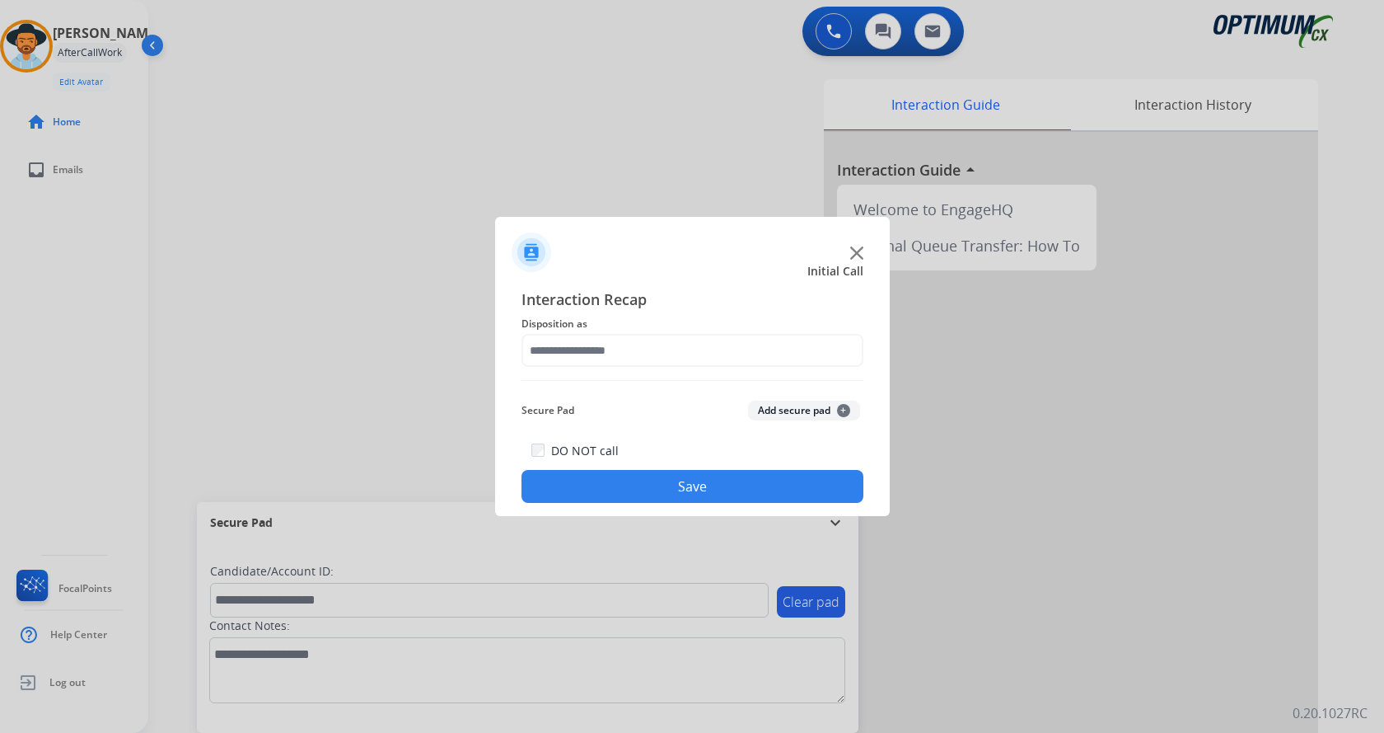
click at [821, 410] on button "Add secure pad +" at bounding box center [804, 410] width 112 height 20
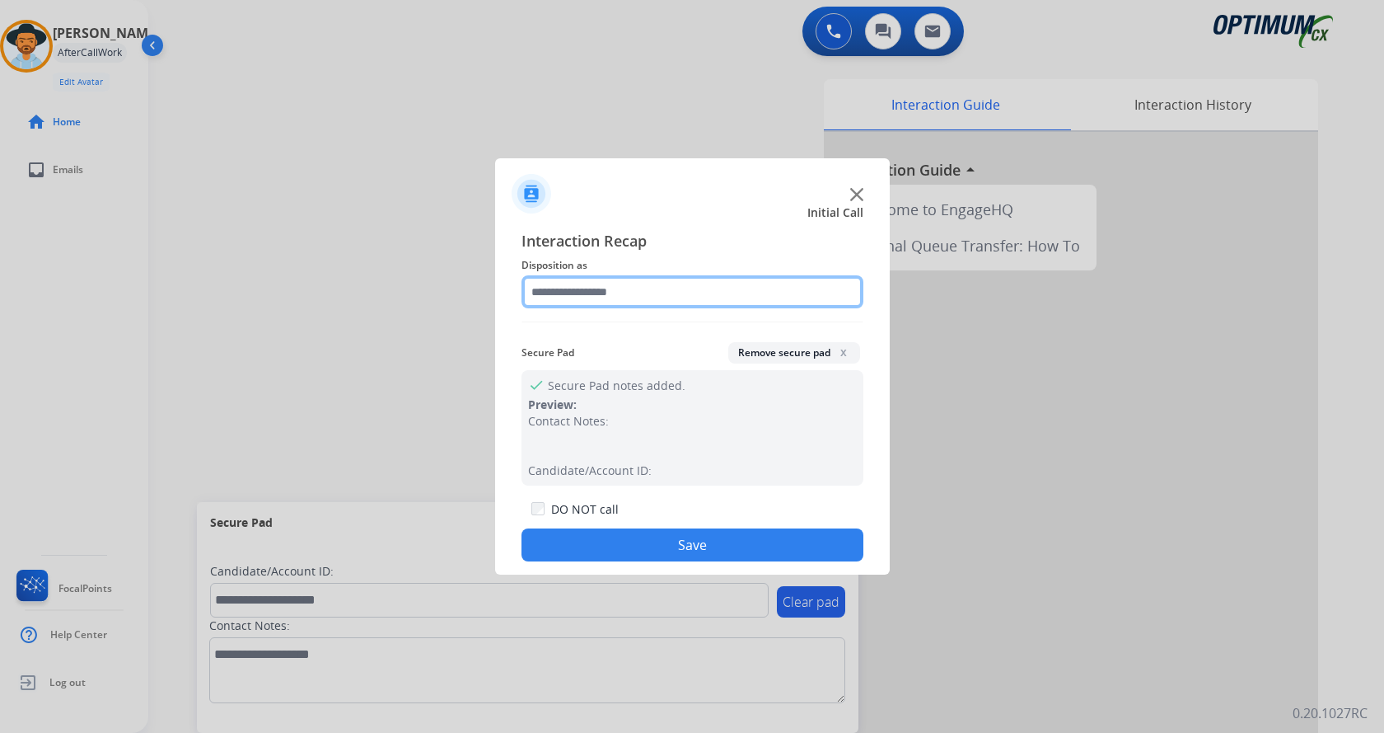
click at [634, 279] on input "text" at bounding box center [693, 291] width 342 height 33
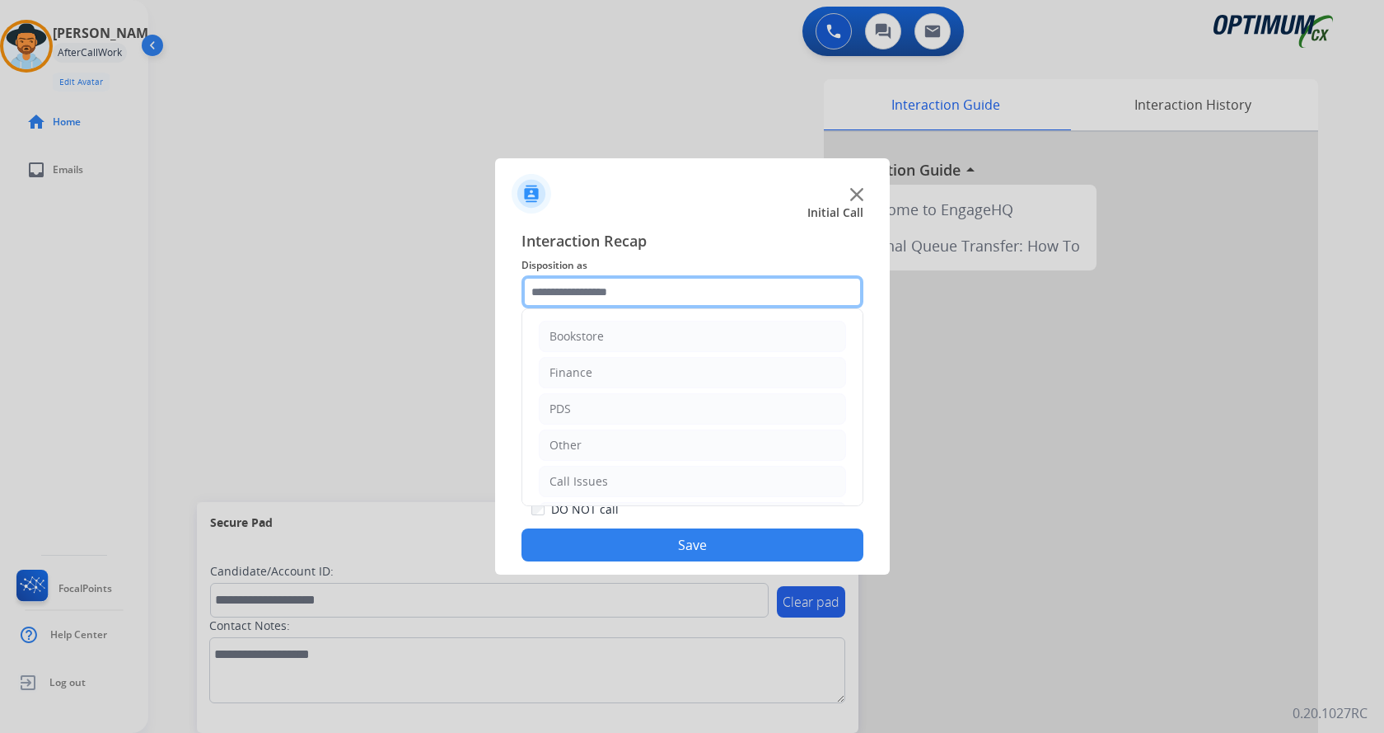
scroll to position [112, 0]
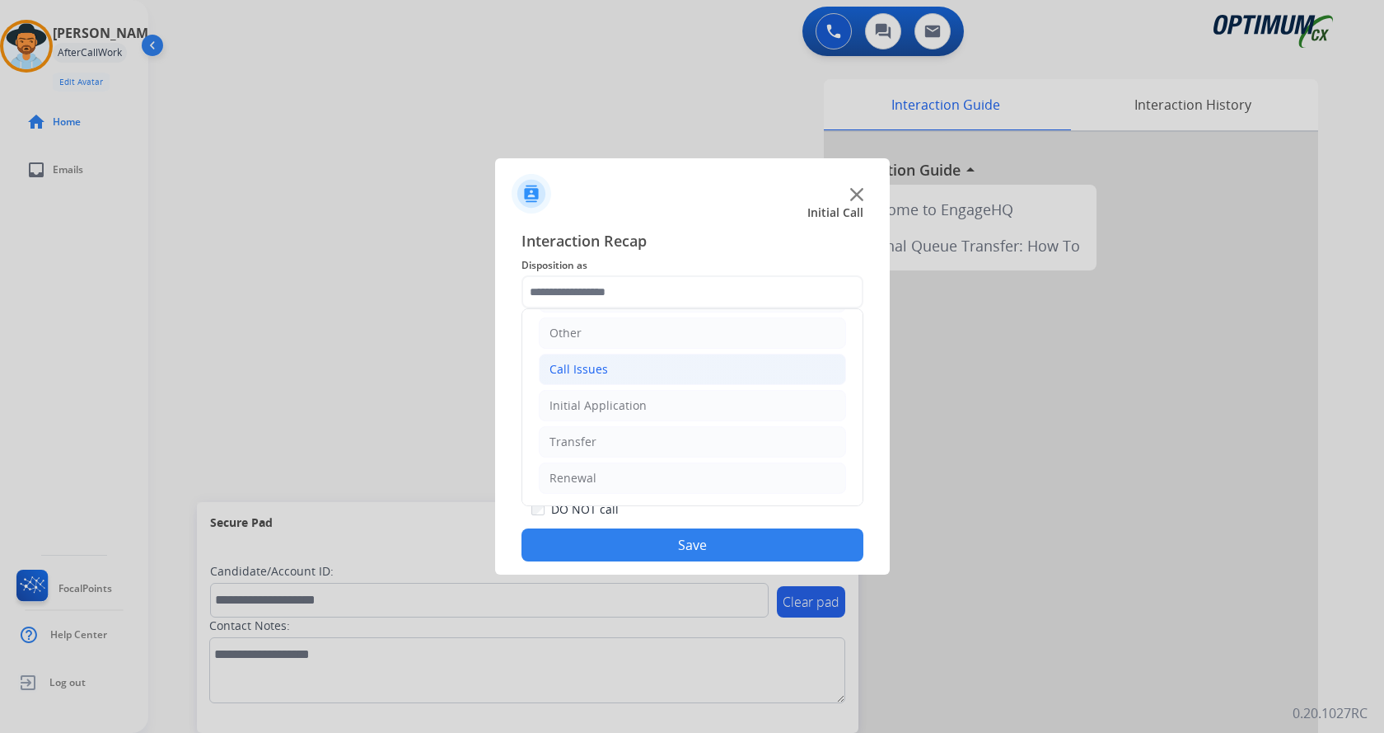
click at [685, 372] on li "Call Issues" at bounding box center [692, 368] width 307 height 31
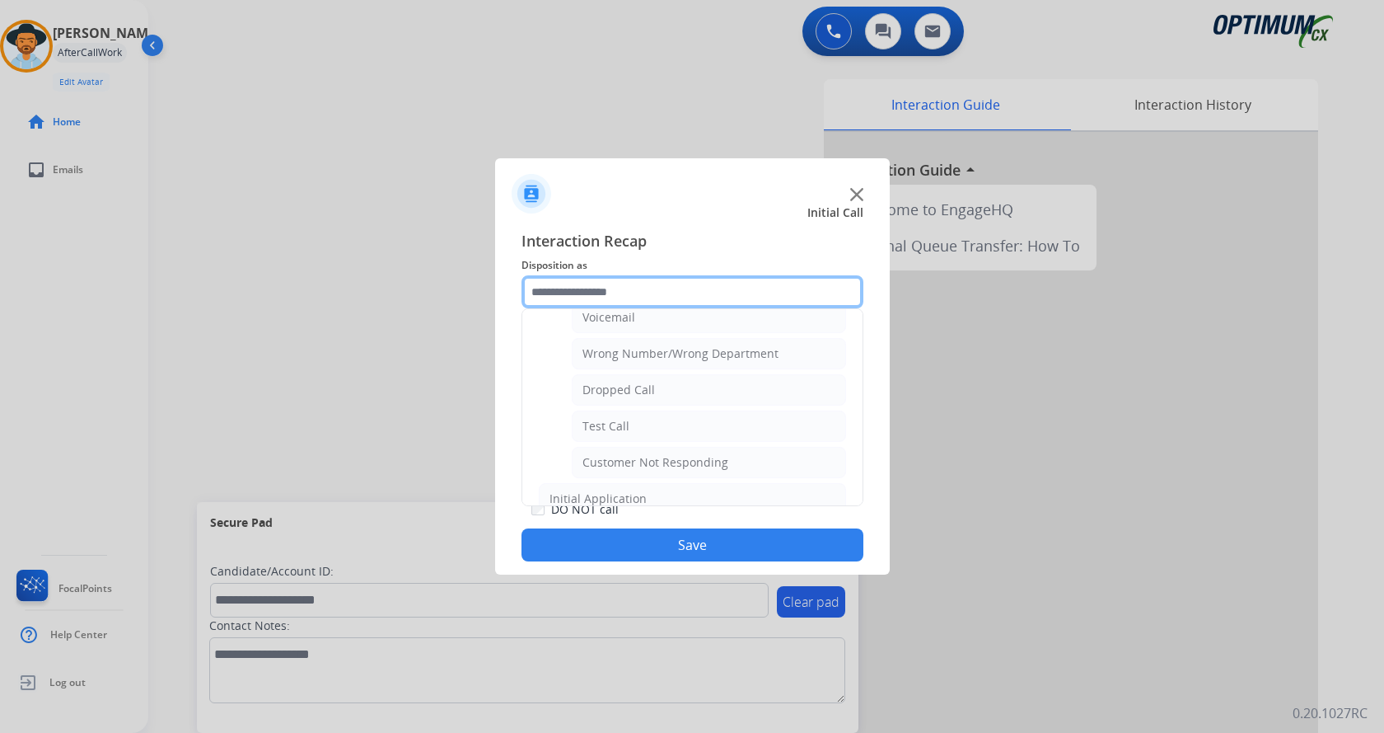
scroll to position [213, 0]
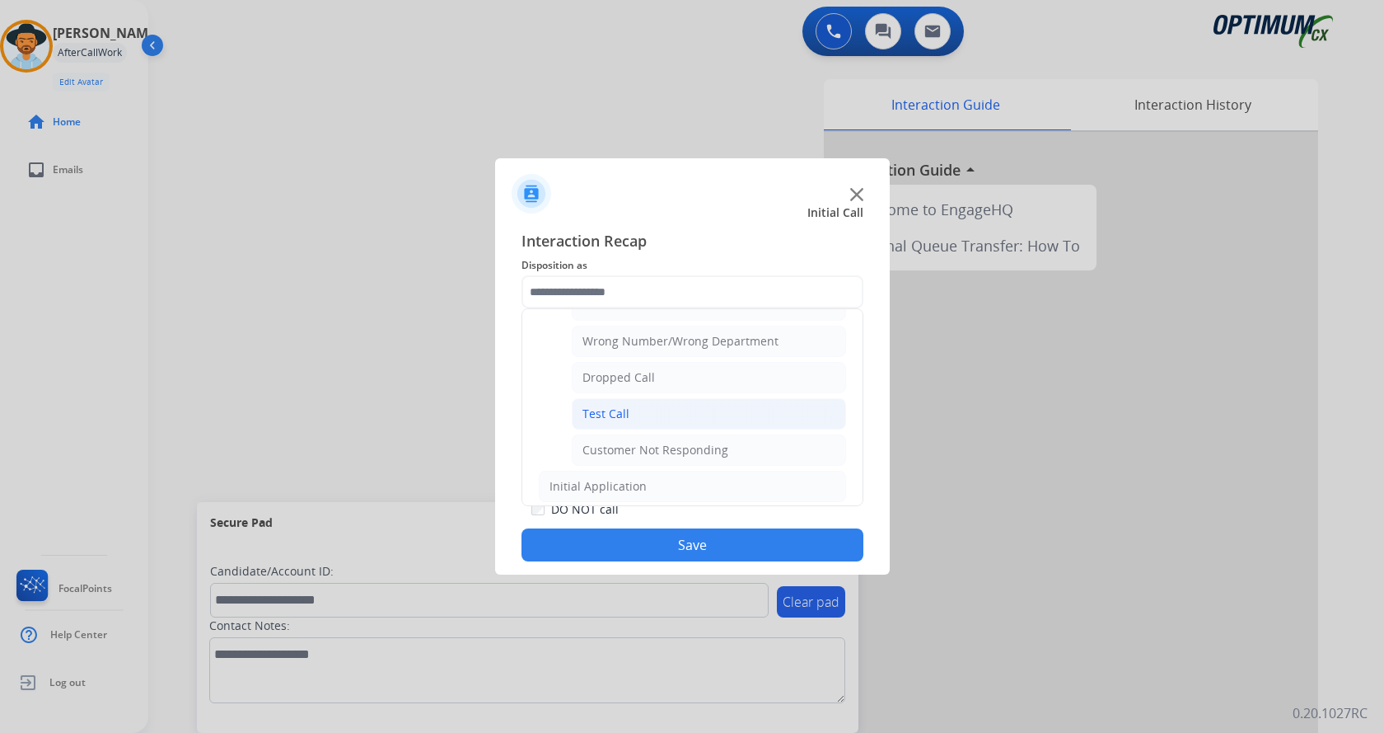
click at [687, 417] on li "Test Call" at bounding box center [709, 413] width 274 height 31
type input "*********"
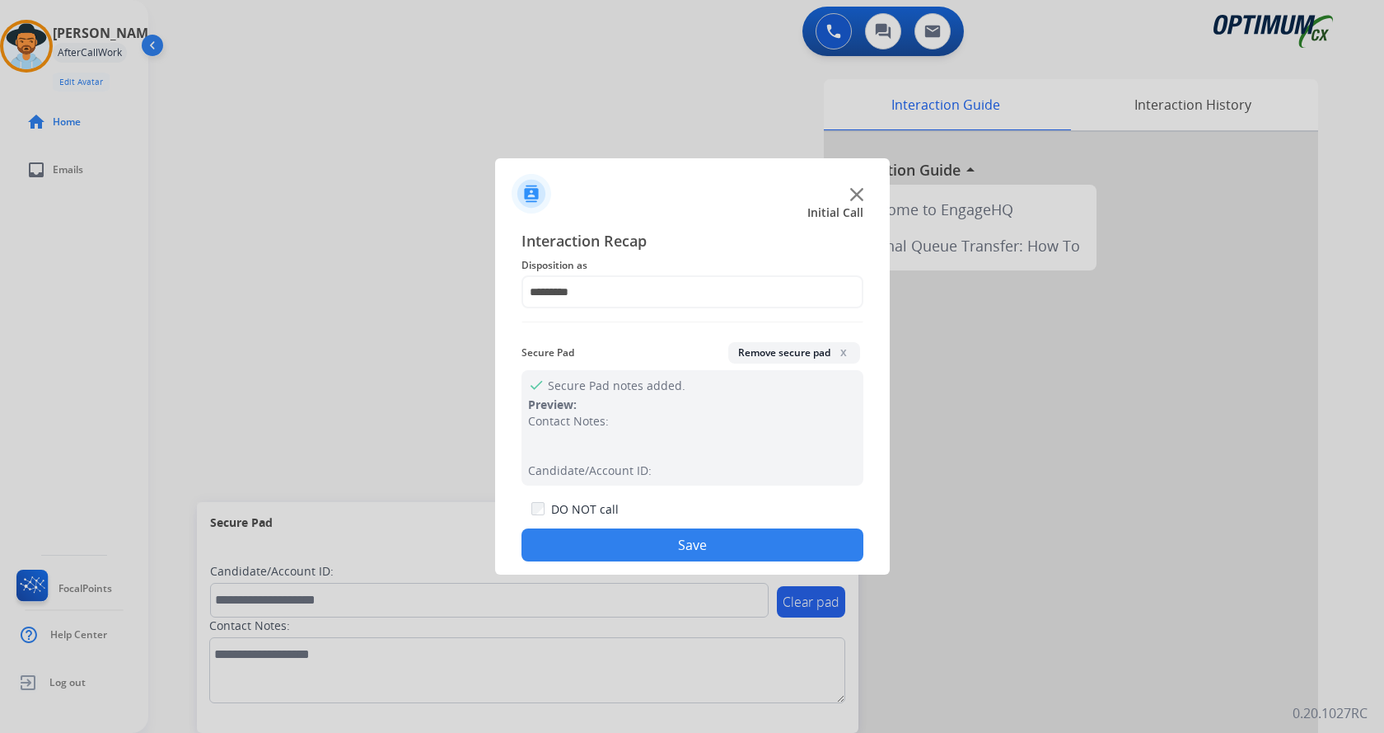
click at [711, 549] on button "Save" at bounding box center [693, 544] width 342 height 33
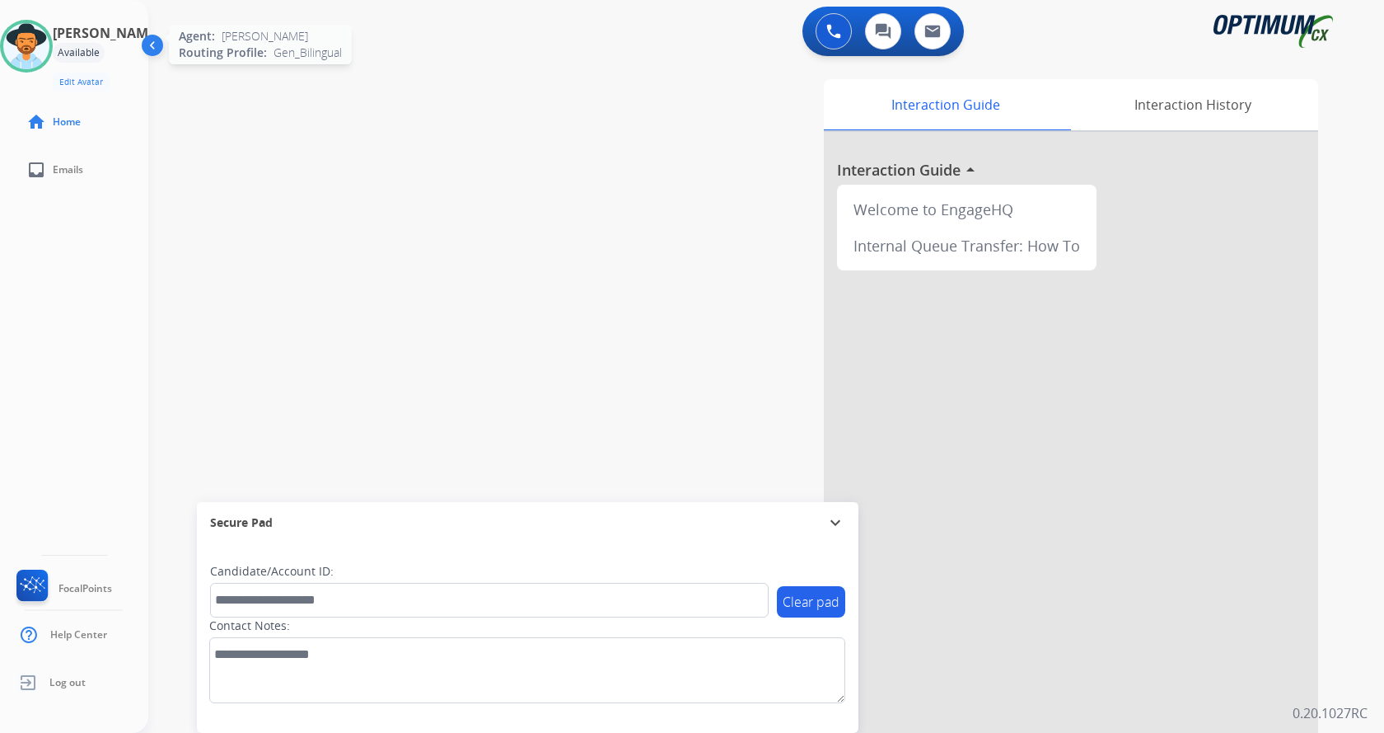
click at [49, 41] on img at bounding box center [26, 46] width 46 height 46
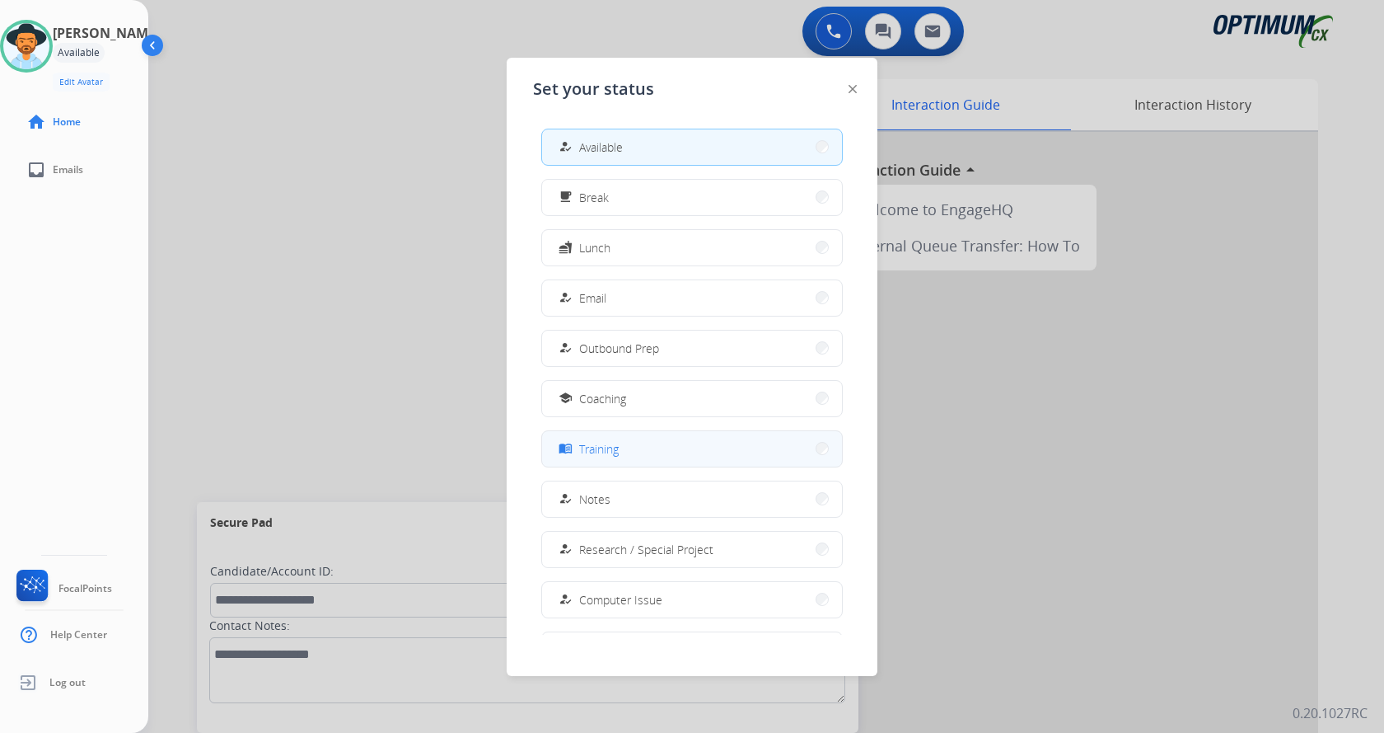
click at [642, 434] on button "menu_book Training" at bounding box center [692, 448] width 300 height 35
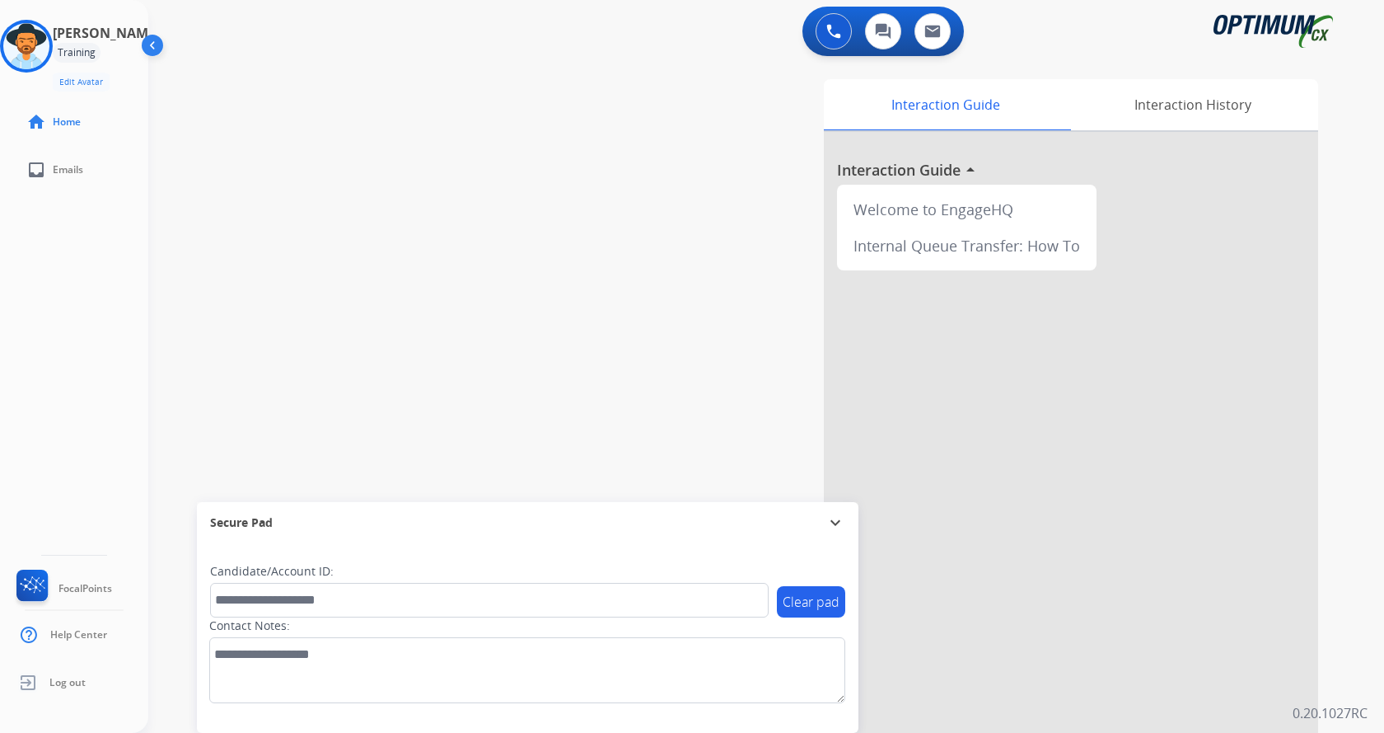
click at [427, 221] on div "swap_horiz Break voice bridge close_fullscreen Connect 3-Way Call merge_type Se…" at bounding box center [746, 402] width 1196 height 687
click at [521, 158] on div "swap_horiz Break voice bridge close_fullscreen Connect 3-Way Call merge_type Se…" at bounding box center [746, 402] width 1196 height 687
click at [178, 344] on div "swap_horiz Break voice bridge close_fullscreen Connect 3-Way Call merge_type Se…" at bounding box center [746, 402] width 1196 height 687
click at [97, 360] on div "[PERSON_NAME] Training Edit Avatar Agent: [PERSON_NAME] Profile: Gen_Bilingual …" at bounding box center [74, 366] width 148 height 733
click at [347, 345] on div "swap_horiz Break voice bridge close_fullscreen Connect 3-Way Call merge_type Se…" at bounding box center [746, 402] width 1196 height 687
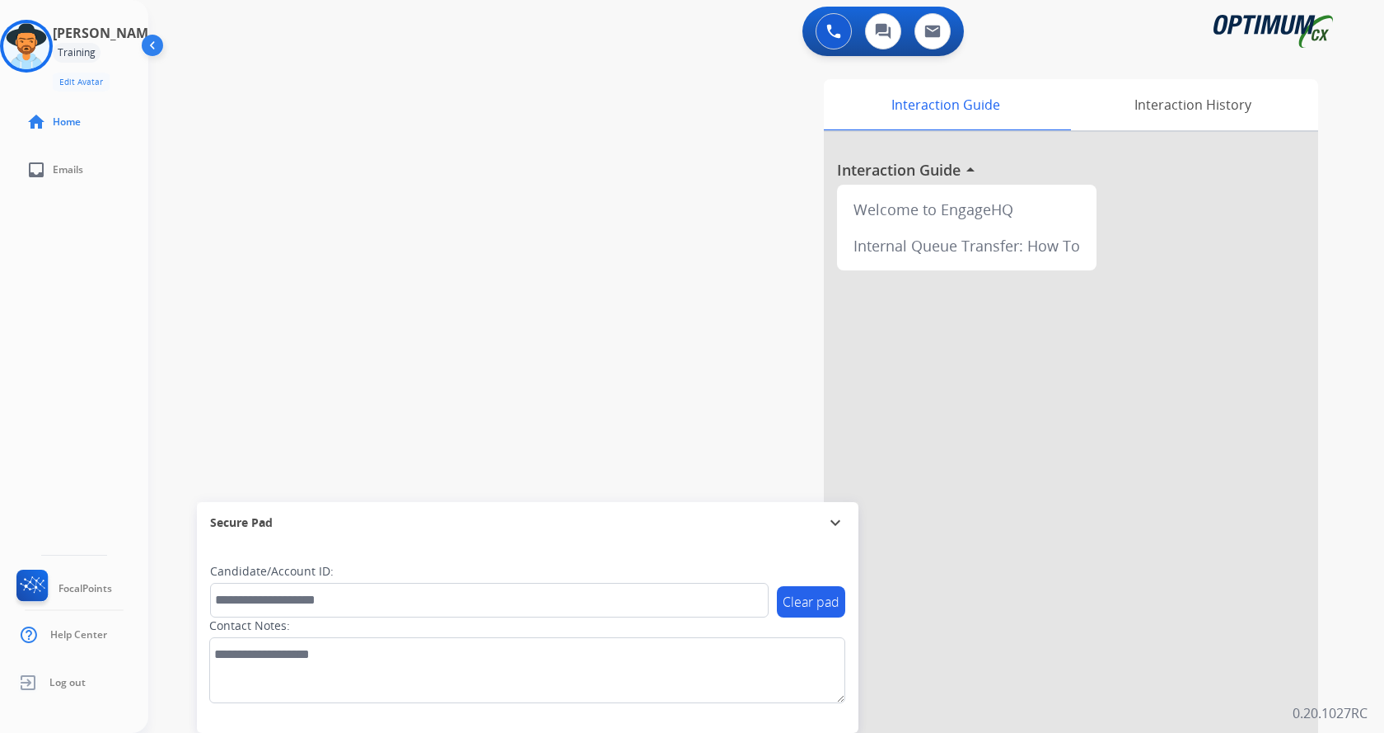
click at [101, 359] on div "[PERSON_NAME] Training Edit Avatar Agent: [PERSON_NAME] Profile: Gen_Bilingual …" at bounding box center [74, 366] width 148 height 733
click at [626, 342] on div "Interaction Guide Interaction History Interaction Guide arrow_drop_up Welcome t…" at bounding box center [960, 412] width 718 height 667
click at [665, 297] on div "Interaction Guide Interaction History Interaction Guide arrow_drop_up Welcome t…" at bounding box center [960, 412] width 718 height 667
click at [107, 370] on div "[PERSON_NAME] Training Edit Avatar Agent: [PERSON_NAME] Profile: Gen_Bilingual …" at bounding box center [74, 366] width 148 height 733
click at [457, 365] on div "swap_horiz Break voice bridge close_fullscreen Connect 3-Way Call merge_type Se…" at bounding box center [746, 402] width 1196 height 687
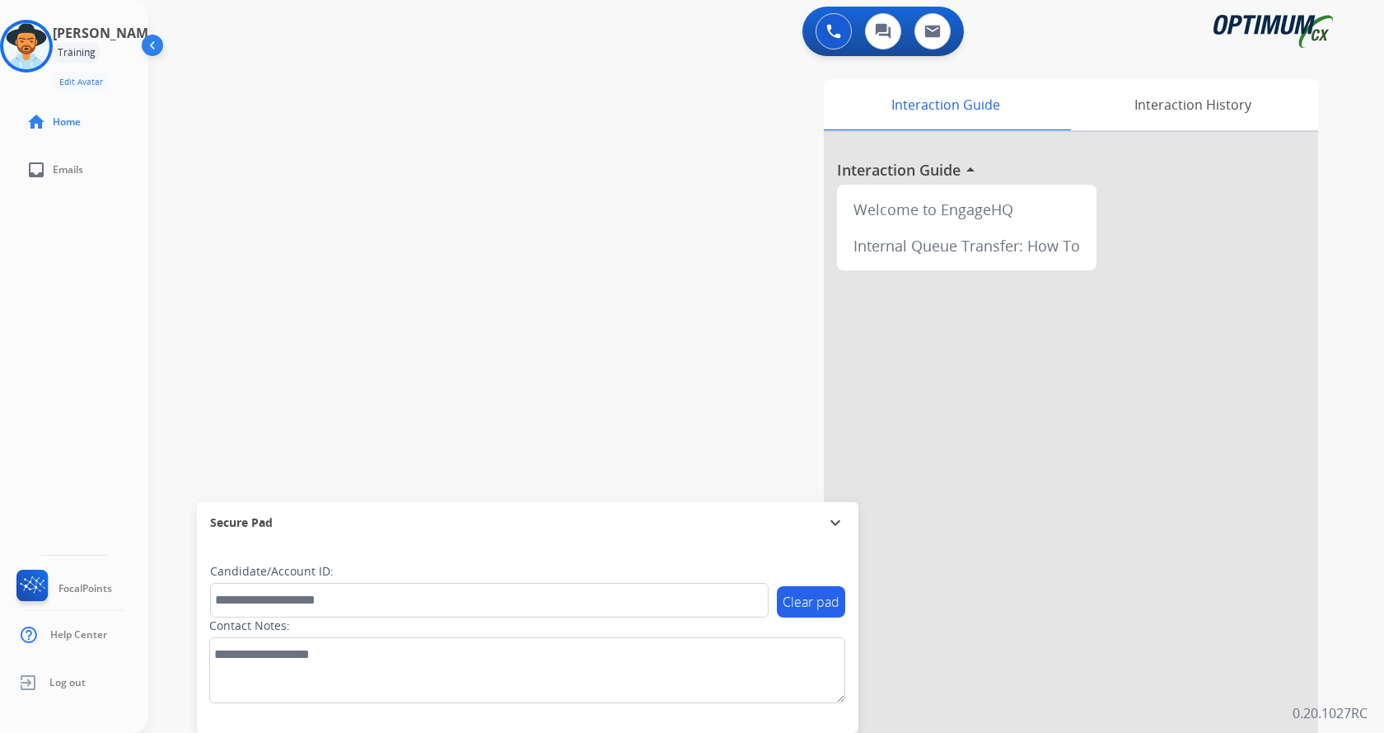
click at [676, 298] on div "Interaction Guide Interaction History Interaction Guide arrow_drop_up Welcome t…" at bounding box center [960, 412] width 718 height 667
click at [529, 152] on div "swap_horiz Break voice bridge close_fullscreen Connect 3-Way Call merge_type Se…" at bounding box center [746, 402] width 1196 height 687
click at [108, 401] on div "[PERSON_NAME] Training Edit Avatar Agent: [PERSON_NAME] Profile: Gen_Bilingual …" at bounding box center [74, 366] width 148 height 733
click at [311, 227] on div "swap_horiz Break voice bridge close_fullscreen Connect 3-Way Call merge_type Se…" at bounding box center [746, 402] width 1196 height 687
click at [302, 74] on div "swap_horiz Break voice bridge close_fullscreen Connect 3-Way Call merge_type Se…" at bounding box center [746, 402] width 1196 height 687
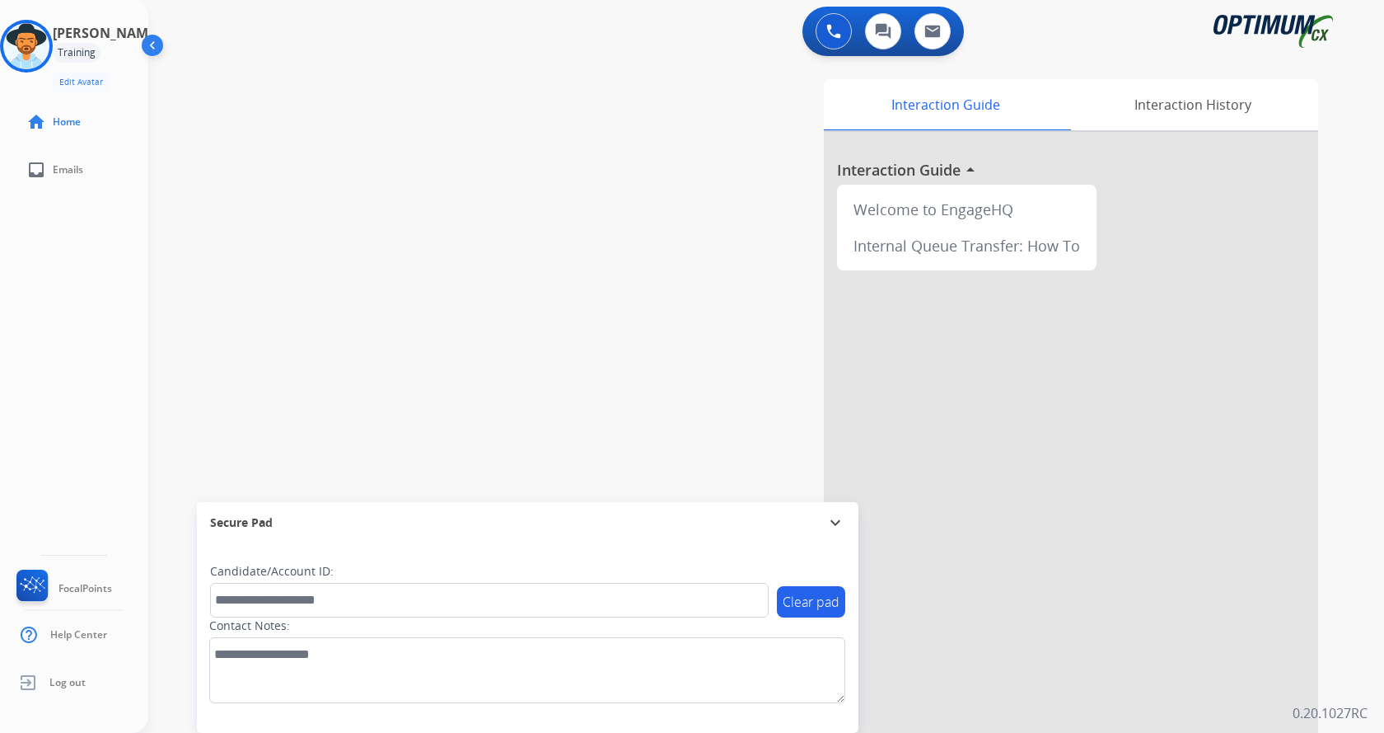
click at [471, 299] on div "swap_horiz Break voice bridge close_fullscreen Connect 3-Way Call merge_type Se…" at bounding box center [746, 402] width 1196 height 687
click at [46, 429] on div "[PERSON_NAME] Training Edit Avatar Agent: [PERSON_NAME] Profile: Gen_Bilingual …" at bounding box center [74, 366] width 148 height 733
click at [538, 140] on div "swap_horiz Break voice bridge close_fullscreen Connect 3-Way Call merge_type Se…" at bounding box center [746, 402] width 1196 height 687
click at [48, 47] on img at bounding box center [26, 46] width 46 height 46
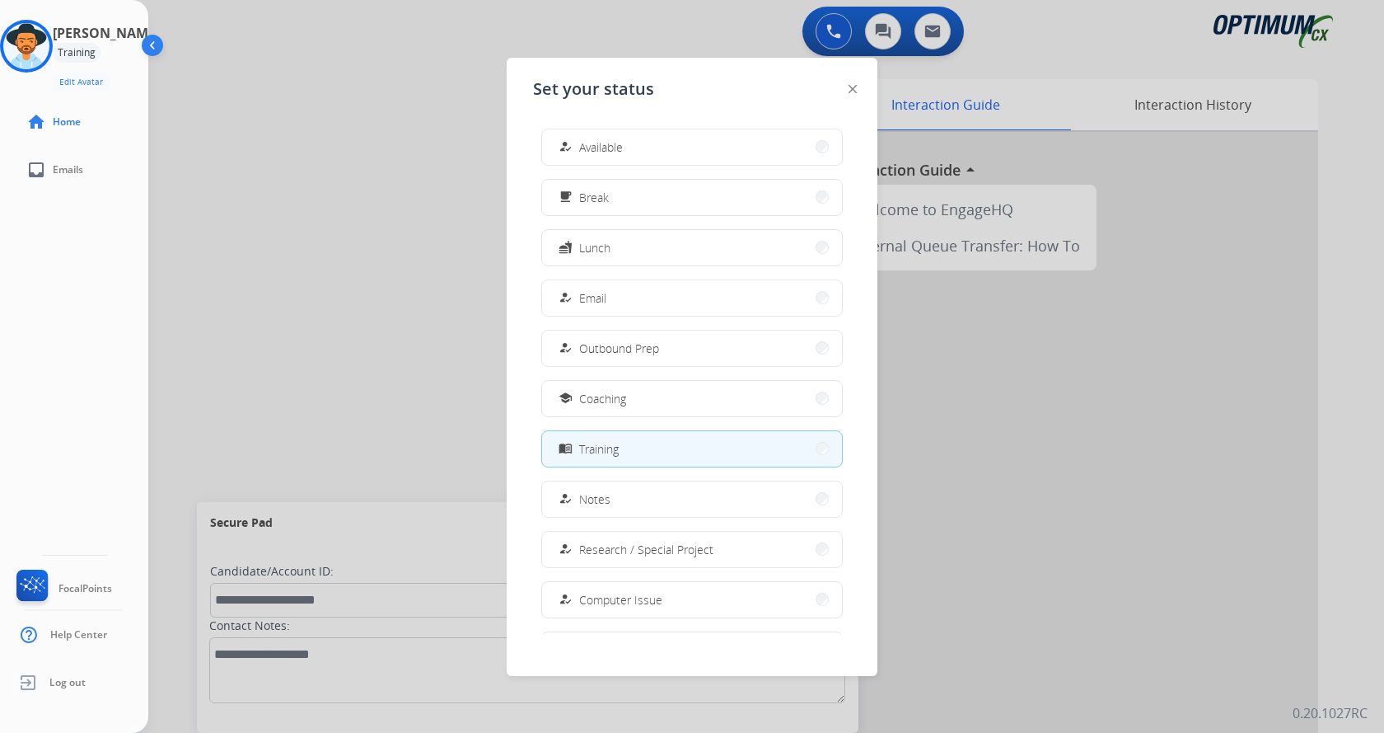
click at [559, 143] on button "how_to_reg Available" at bounding box center [692, 146] width 300 height 35
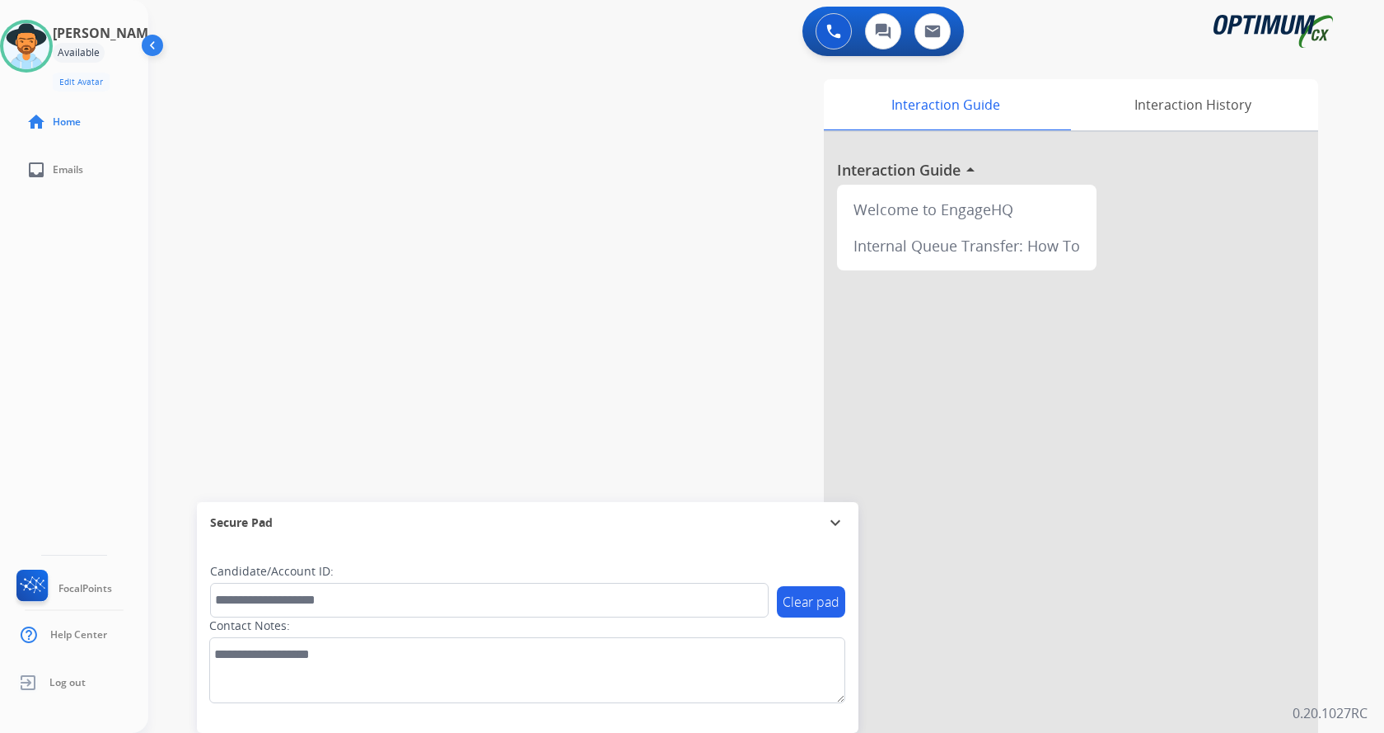
click at [522, 241] on div "swap_horiz Break voice bridge close_fullscreen Connect 3-Way Call merge_type Se…" at bounding box center [746, 402] width 1196 height 687
click at [606, 332] on div "Interaction Guide Interaction History Interaction Guide arrow_drop_up Welcome t…" at bounding box center [960, 412] width 718 height 667
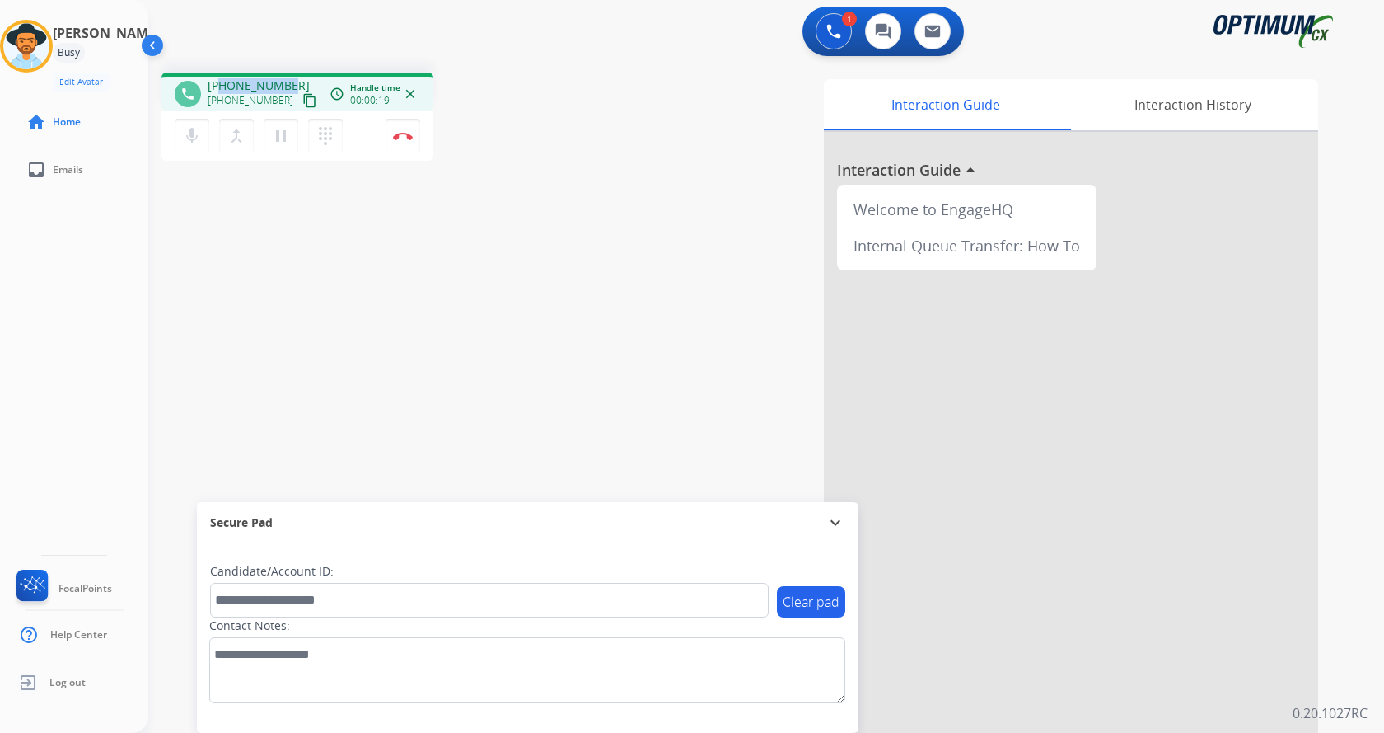
drag, startPoint x: 222, startPoint y: 80, endPoint x: 288, endPoint y: 79, distance: 65.1
click at [288, 79] on div "[PHONE_NUMBER] [PHONE_NUMBER] content_copy" at bounding box center [264, 93] width 112 height 33
copy span "9316989333"
click at [471, 279] on div "phone [PHONE_NUMBER] [PHONE_NUMBER] content_copy access_time Call metrics Queue…" at bounding box center [746, 402] width 1196 height 687
click at [398, 230] on div "phone [PHONE_NUMBER] [PHONE_NUMBER] content_copy access_time Call metrics Queue…" at bounding box center [746, 402] width 1196 height 687
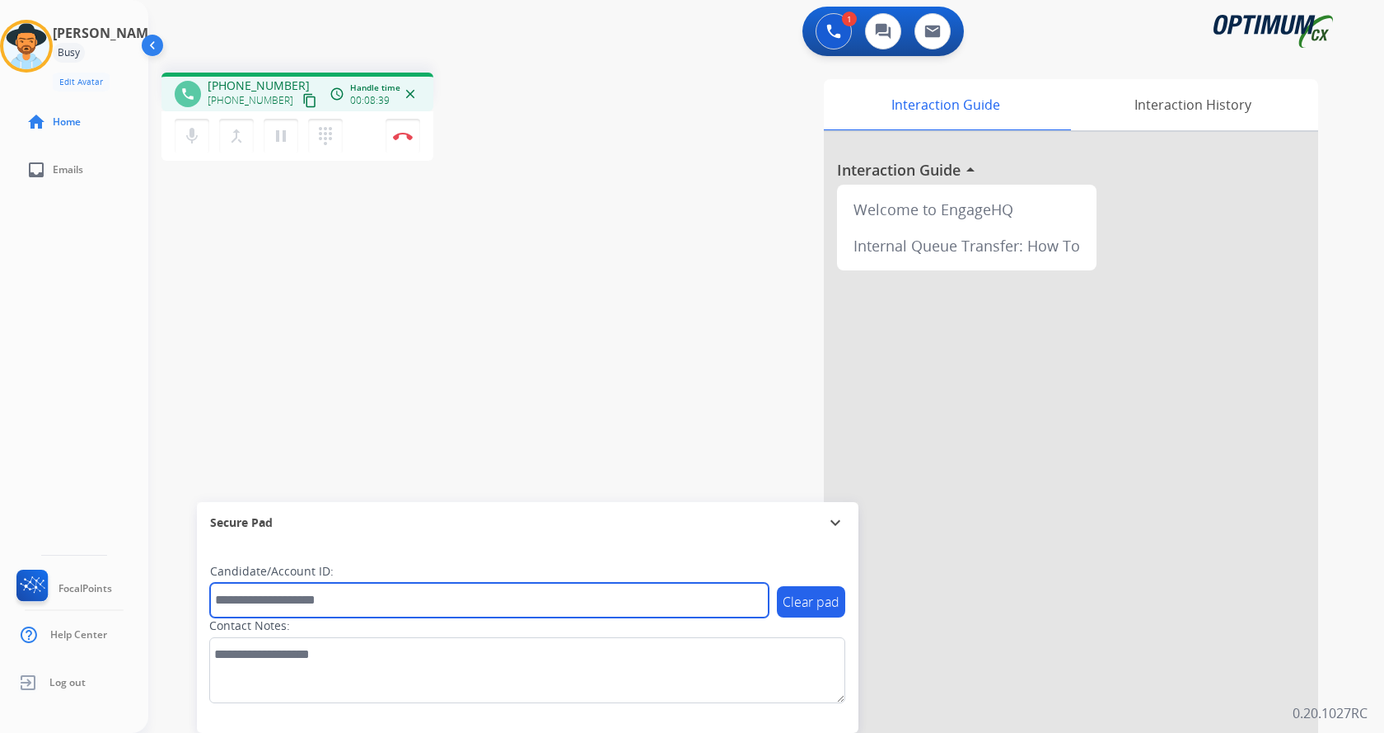
click at [322, 611] on input "text" at bounding box center [489, 600] width 559 height 35
paste input "*******"
type input "*******"
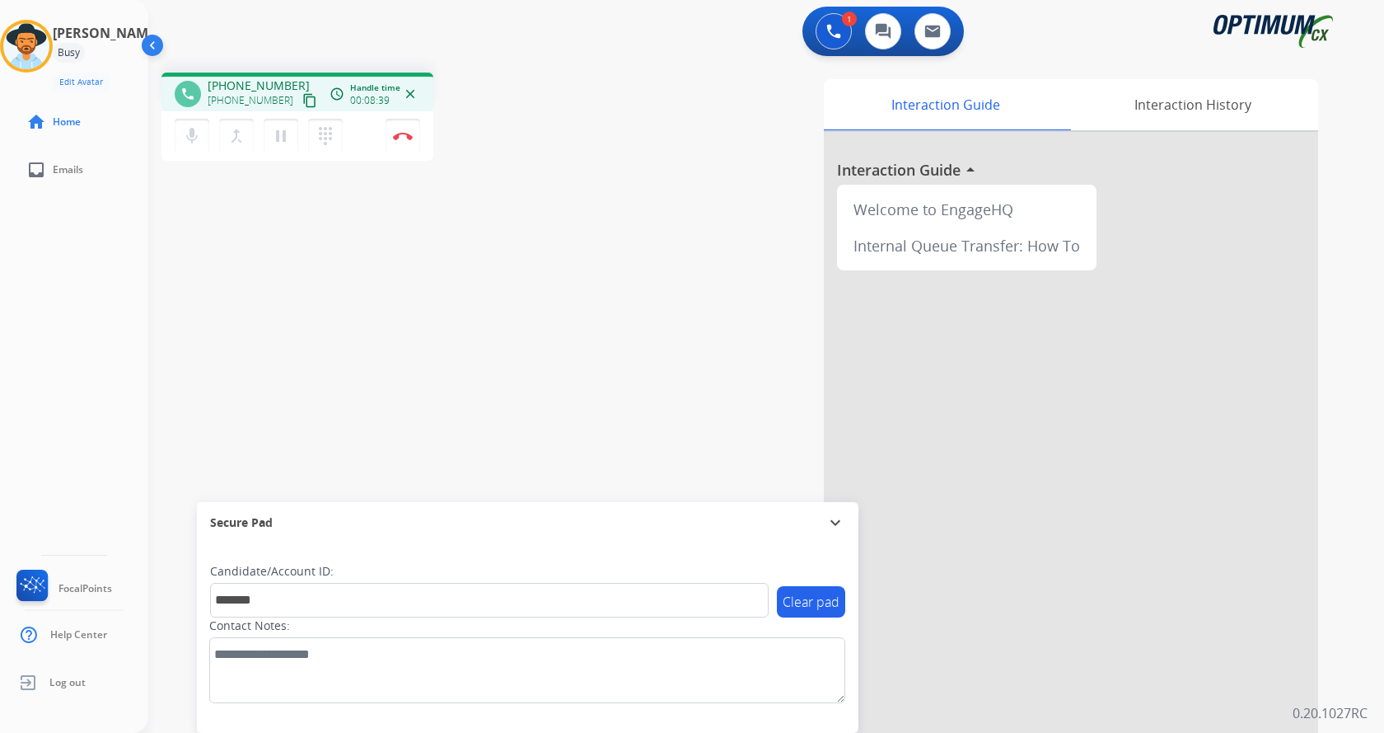
click at [344, 219] on div "phone [PHONE_NUMBER] [PHONE_NUMBER] content_copy access_time Call metrics Queue…" at bounding box center [746, 402] width 1196 height 687
click at [343, 256] on div "phone [PHONE_NUMBER] [PHONE_NUMBER] content_copy access_time Call metrics Queue…" at bounding box center [746, 402] width 1196 height 687
click at [406, 129] on button "Disconnect" at bounding box center [403, 136] width 35 height 35
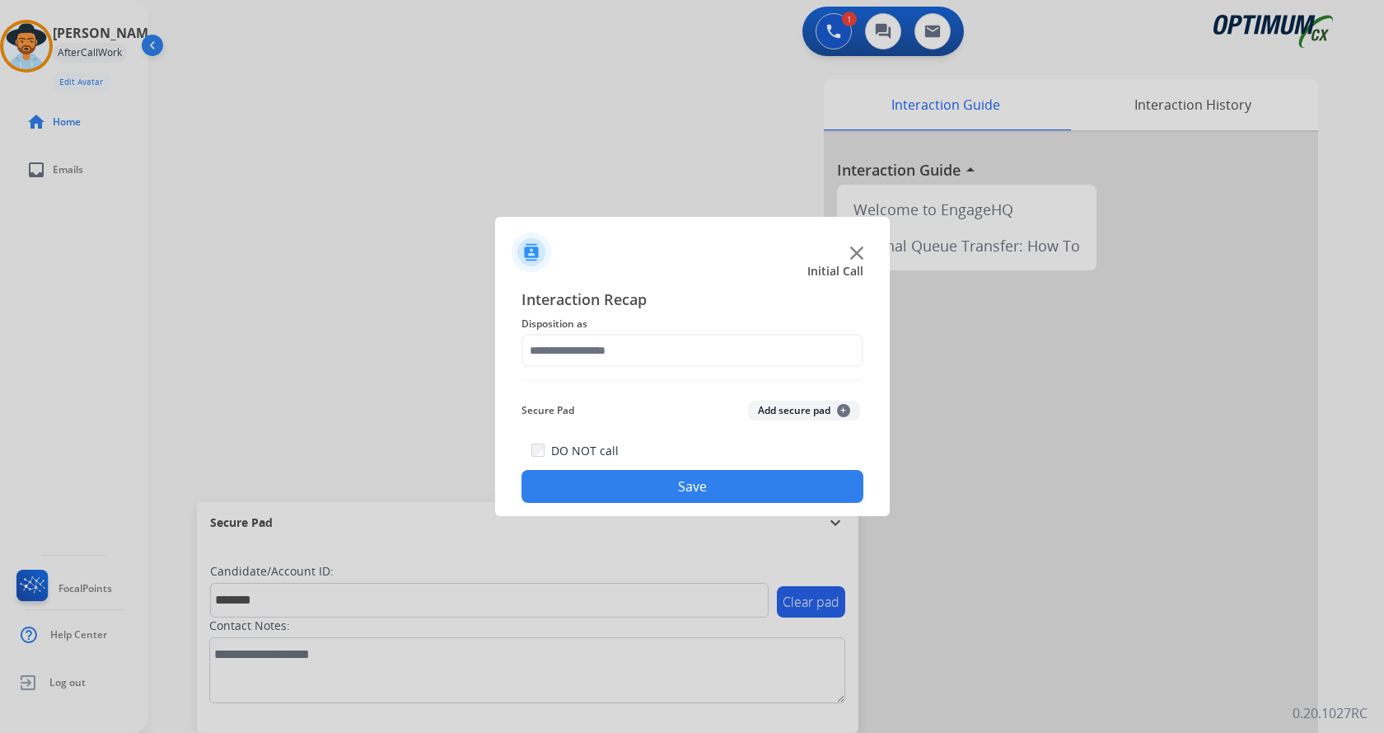
click at [793, 408] on button "Add secure pad +" at bounding box center [804, 410] width 112 height 20
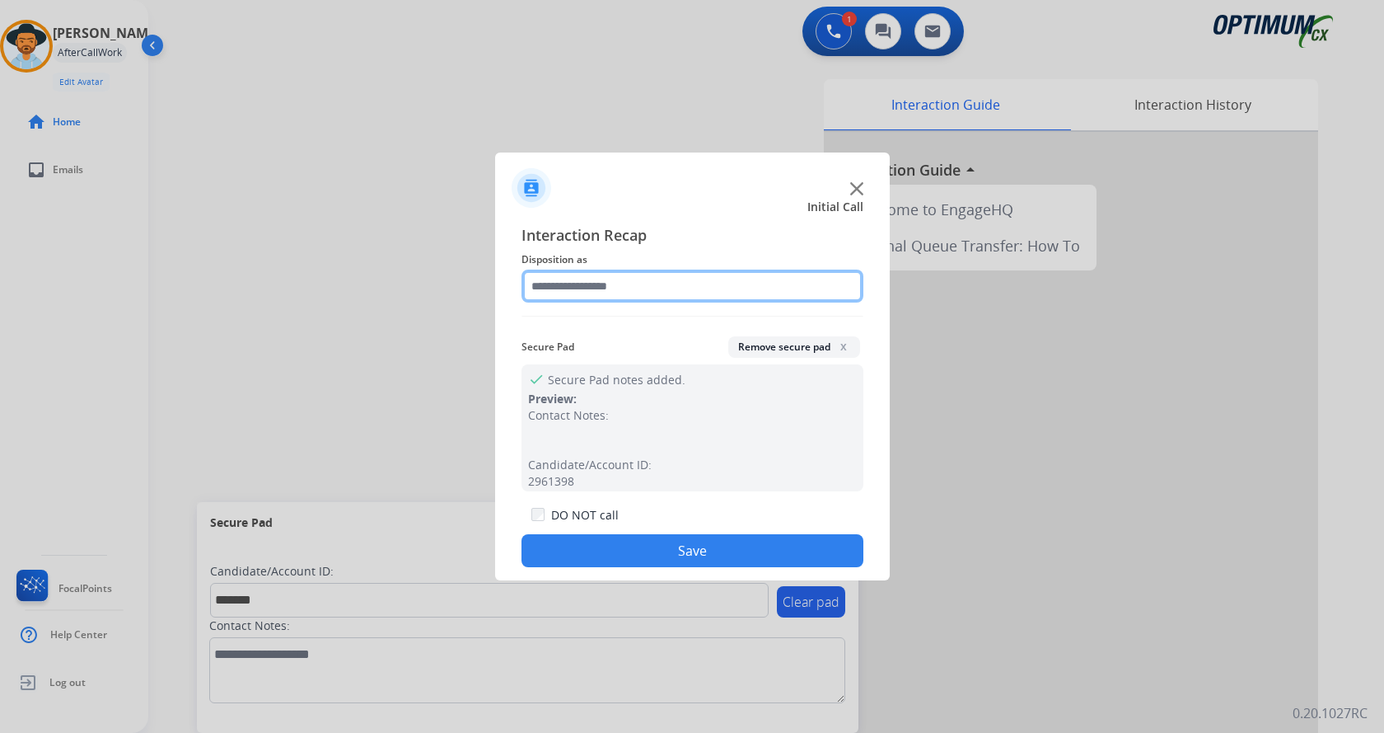
click at [580, 293] on input "text" at bounding box center [693, 285] width 342 height 33
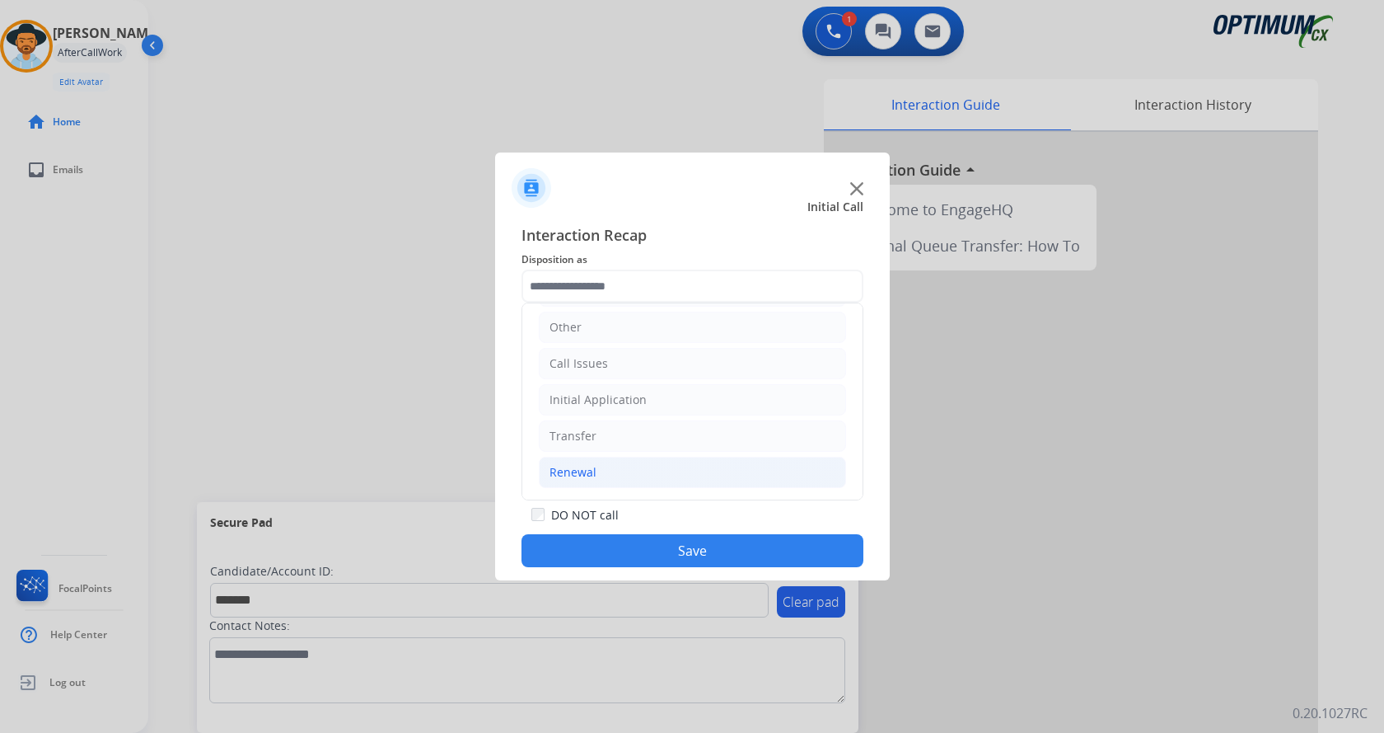
click at [634, 475] on li "Renewal" at bounding box center [692, 471] width 307 height 31
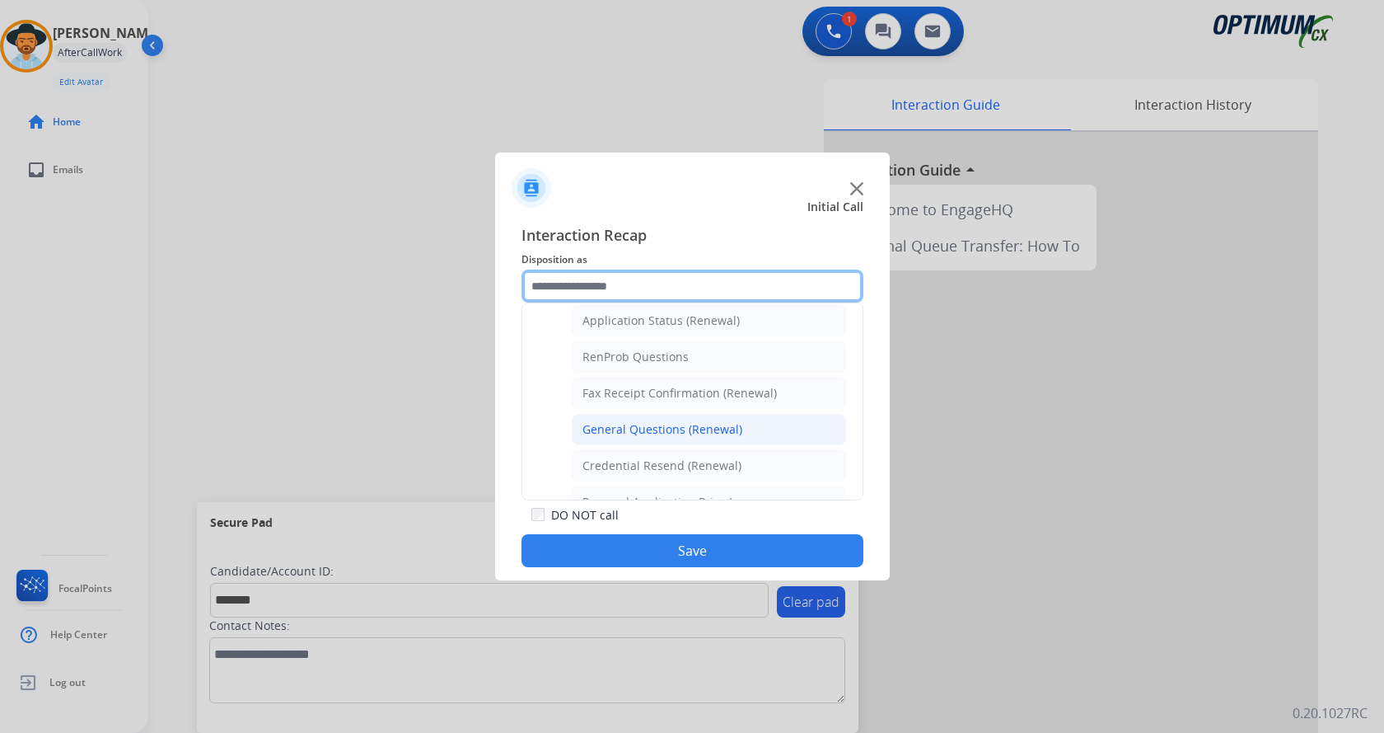
scroll to position [307, 0]
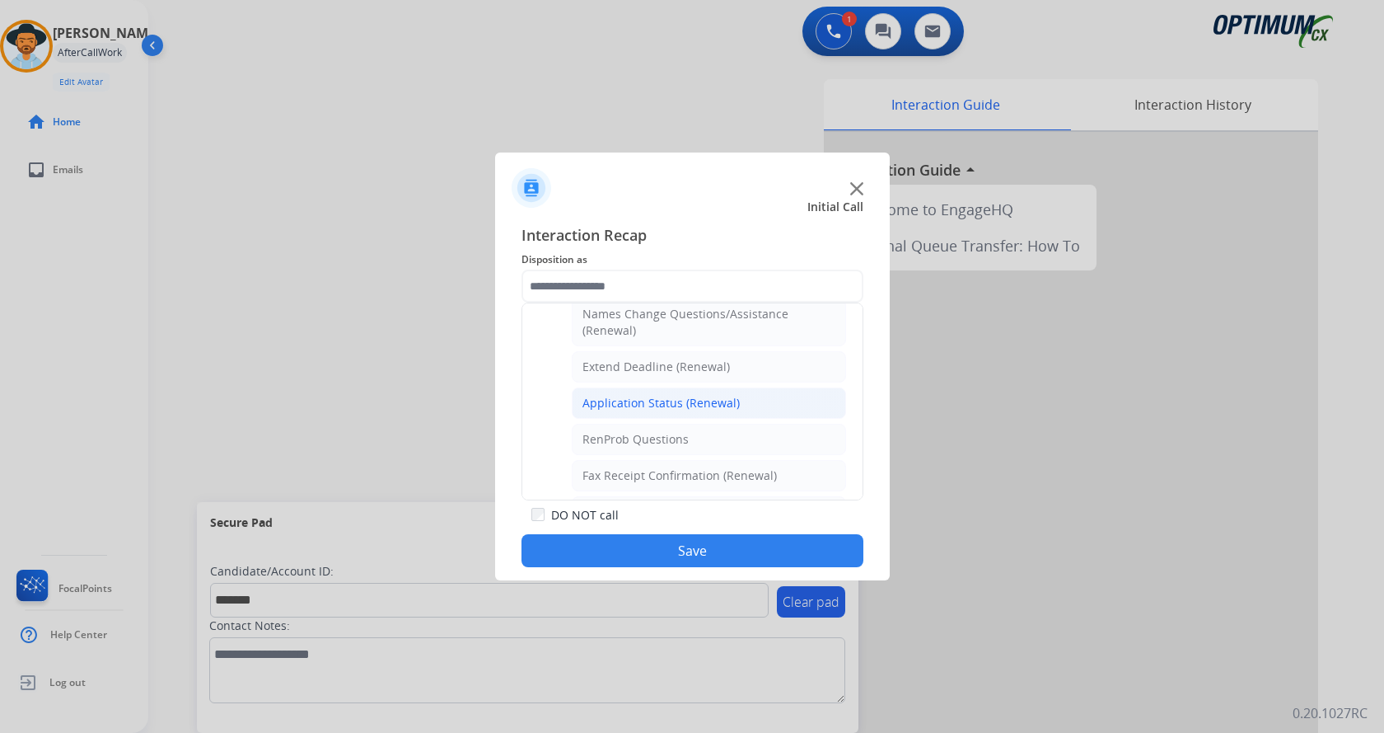
click at [658, 404] on div "Application Status (Renewal)" at bounding box center [661, 403] width 157 height 16
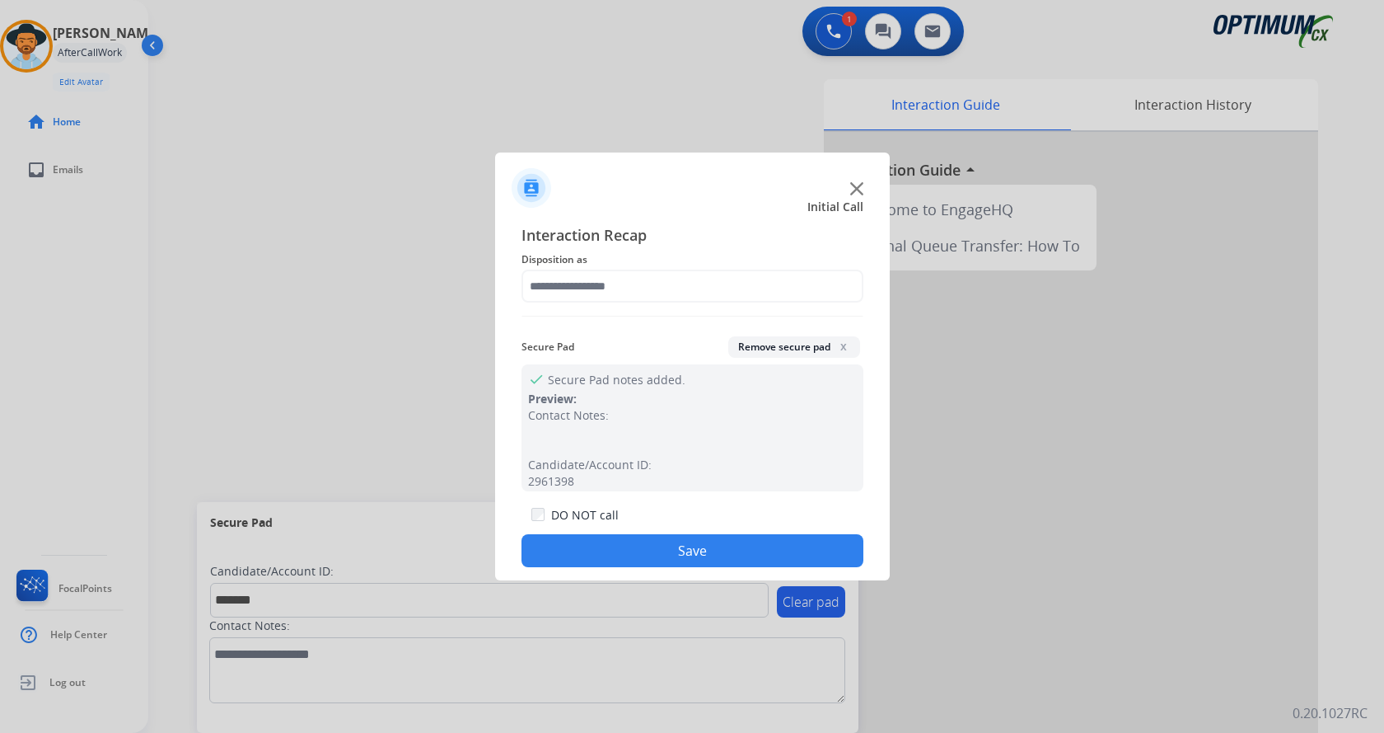
type input "**********"
drag, startPoint x: 652, startPoint y: 531, endPoint x: 652, endPoint y: 541, distance: 9.9
click at [654, 533] on div "DO NOT call Save" at bounding box center [693, 535] width 342 height 63
click at [652, 545] on button "Save" at bounding box center [693, 550] width 342 height 33
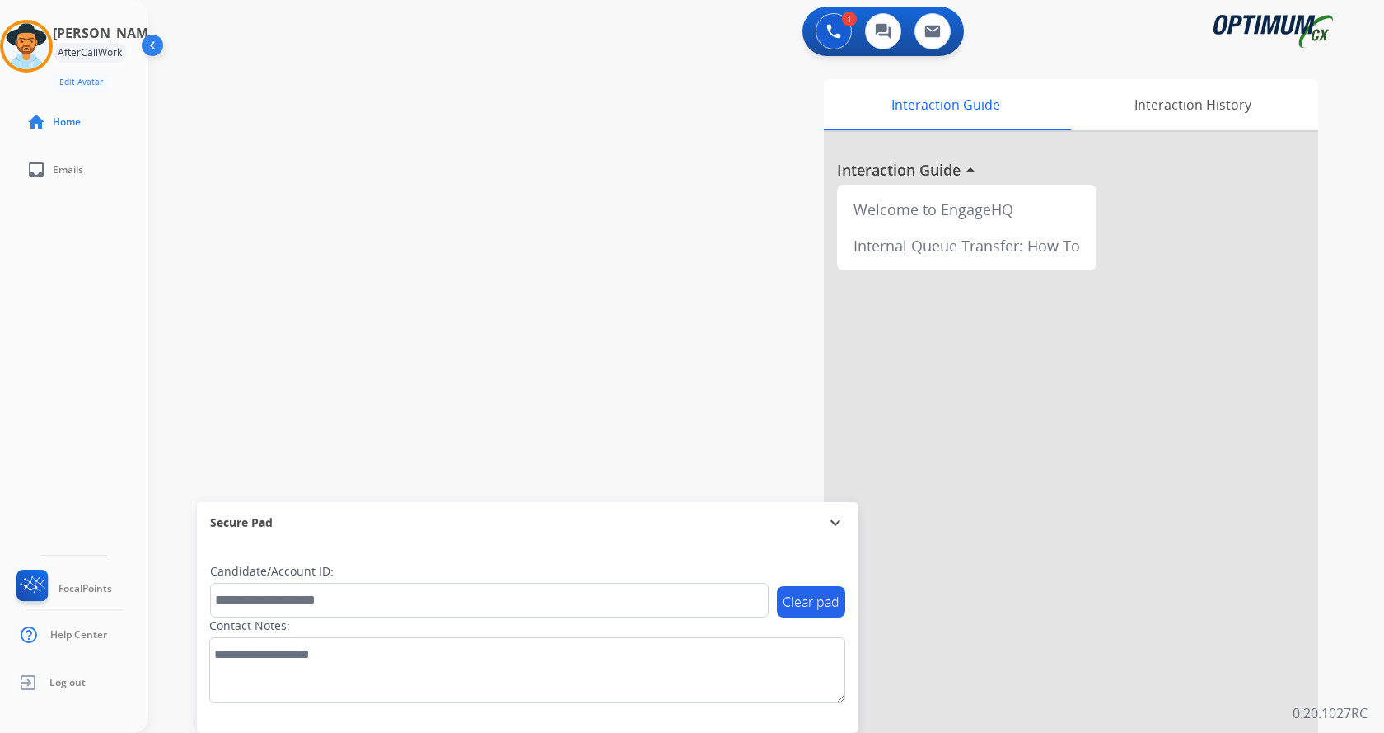
drag, startPoint x: 446, startPoint y: 320, endPoint x: 414, endPoint y: 250, distance: 76.7
click at [446, 319] on div "swap_horiz Break voice bridge close_fullscreen Connect 3-Way Call merge_type Se…" at bounding box center [746, 402] width 1196 height 687
click at [529, 138] on div "swap_horiz Break voice bridge close_fullscreen Connect 3-Way Call merge_type Se…" at bounding box center [746, 402] width 1196 height 687
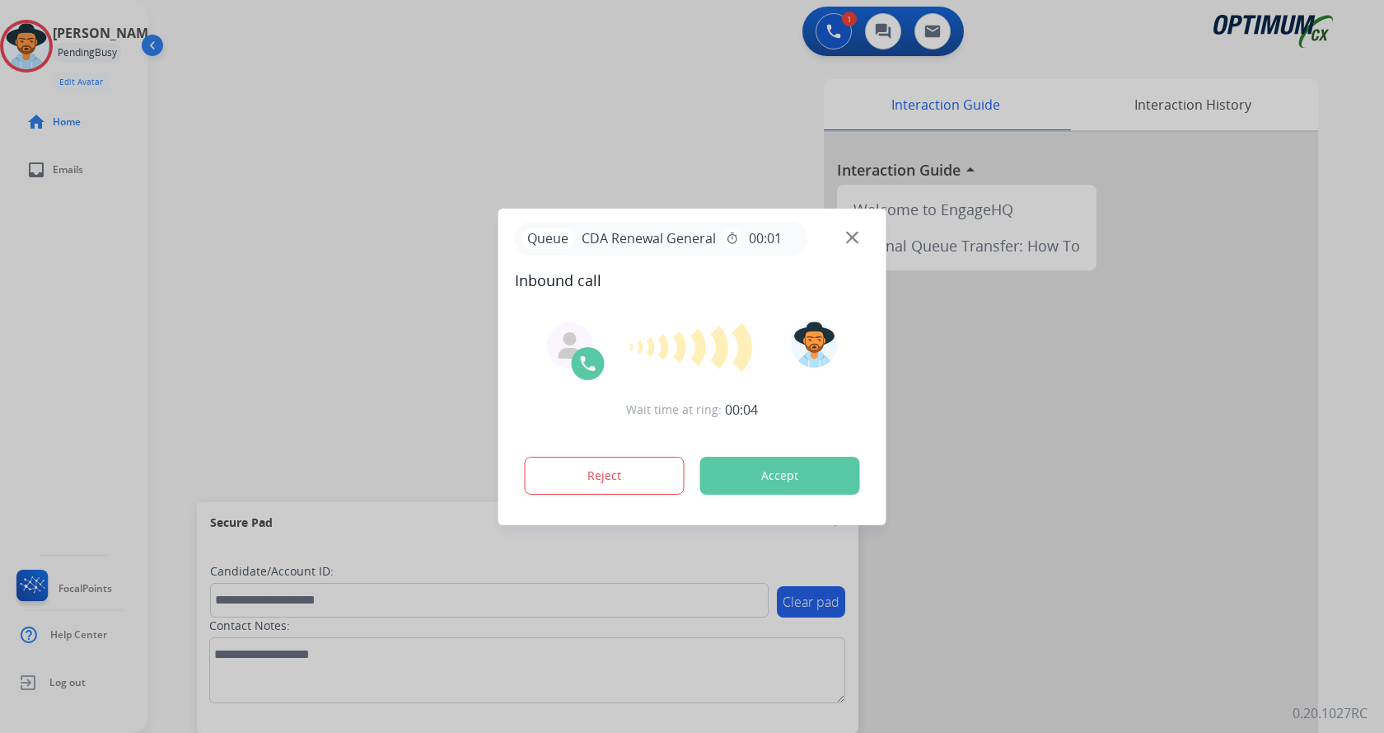
click at [373, 222] on div at bounding box center [692, 366] width 1384 height 733
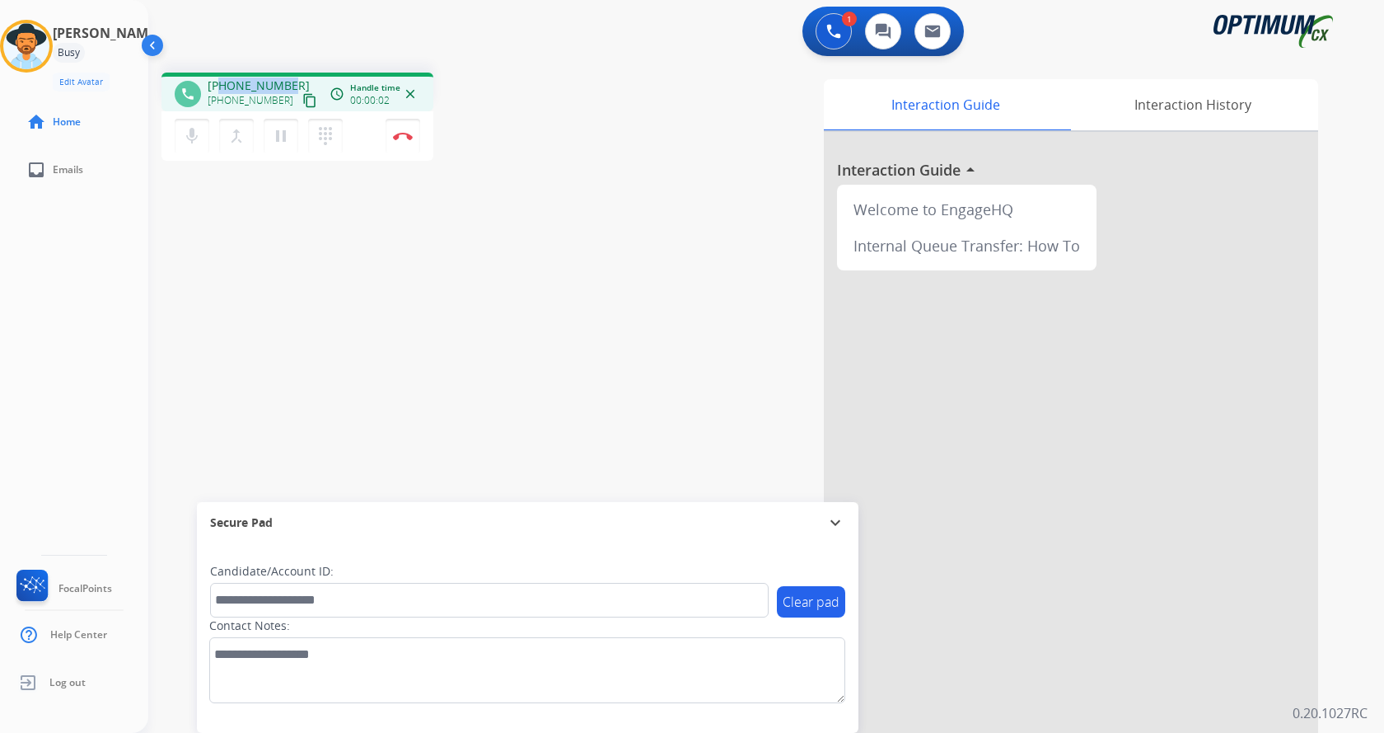
drag, startPoint x: 223, startPoint y: 87, endPoint x: 285, endPoint y: 83, distance: 61.9
click at [285, 83] on span "[PHONE_NUMBER]" at bounding box center [259, 85] width 102 height 16
copy span "2293950754"
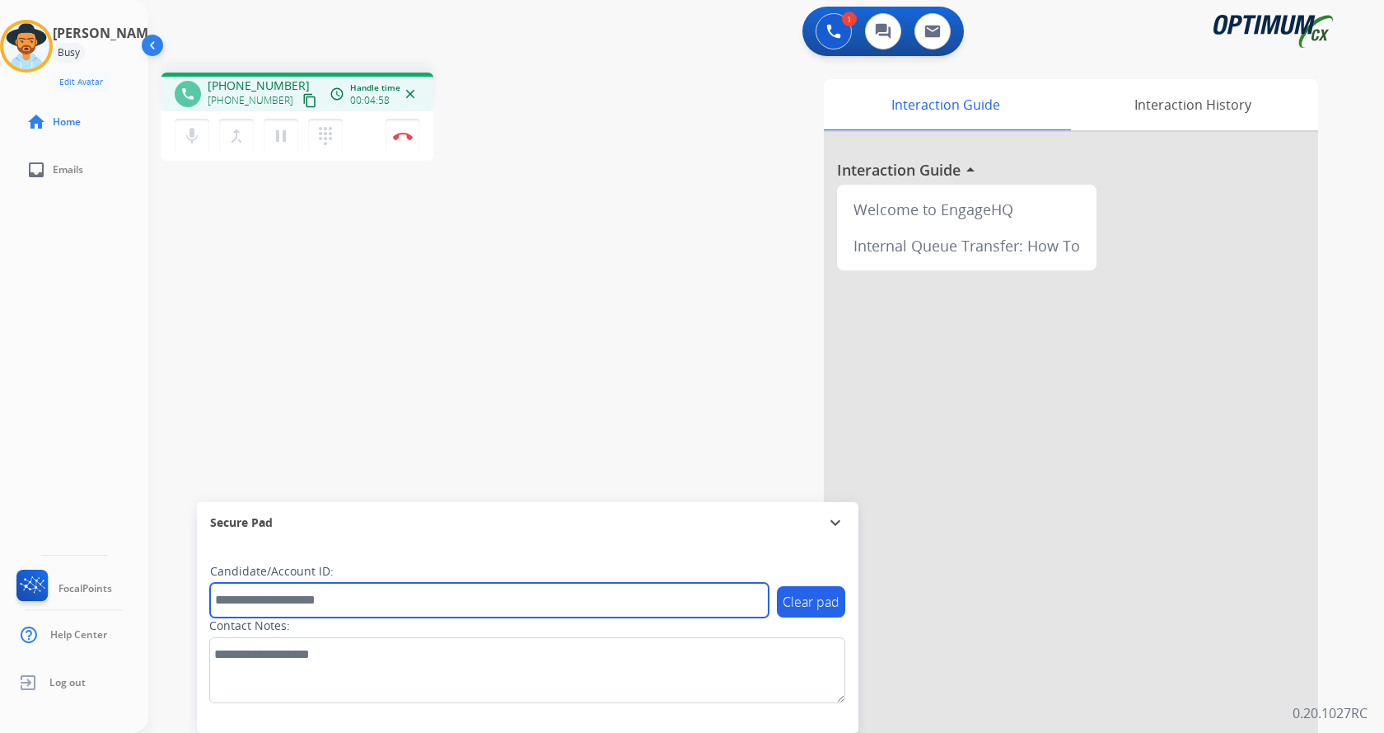
drag, startPoint x: 335, startPoint y: 601, endPoint x: 358, endPoint y: 590, distance: 25.4
click at [335, 600] on input "text" at bounding box center [489, 600] width 559 height 35
paste input "*******"
type input "*******"
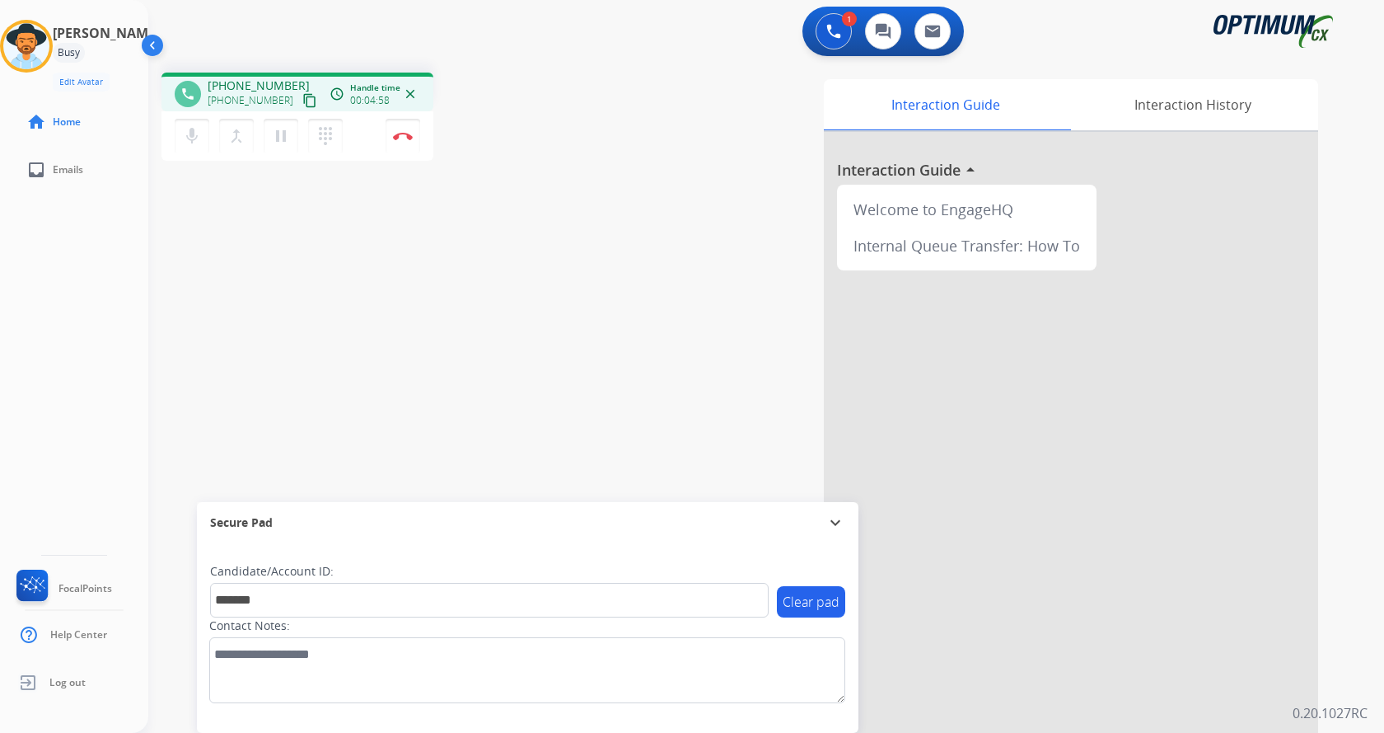
click at [368, 325] on div "phone [PHONE_NUMBER] [PHONE_NUMBER] content_copy access_time Call metrics Queue…" at bounding box center [746, 402] width 1196 height 687
click at [518, 151] on div "phone [PHONE_NUMBER] [PHONE_NUMBER] content_copy access_time Call metrics Queue…" at bounding box center [378, 119] width 433 height 93
click at [520, 152] on div "phone [PHONE_NUMBER] [PHONE_NUMBER] content_copy access_time Call metrics Queue…" at bounding box center [378, 119] width 433 height 93
click at [487, 129] on div "phone [PHONE_NUMBER] [PHONE_NUMBER] content_copy access_time Call metrics Queue…" at bounding box center [378, 119] width 433 height 93
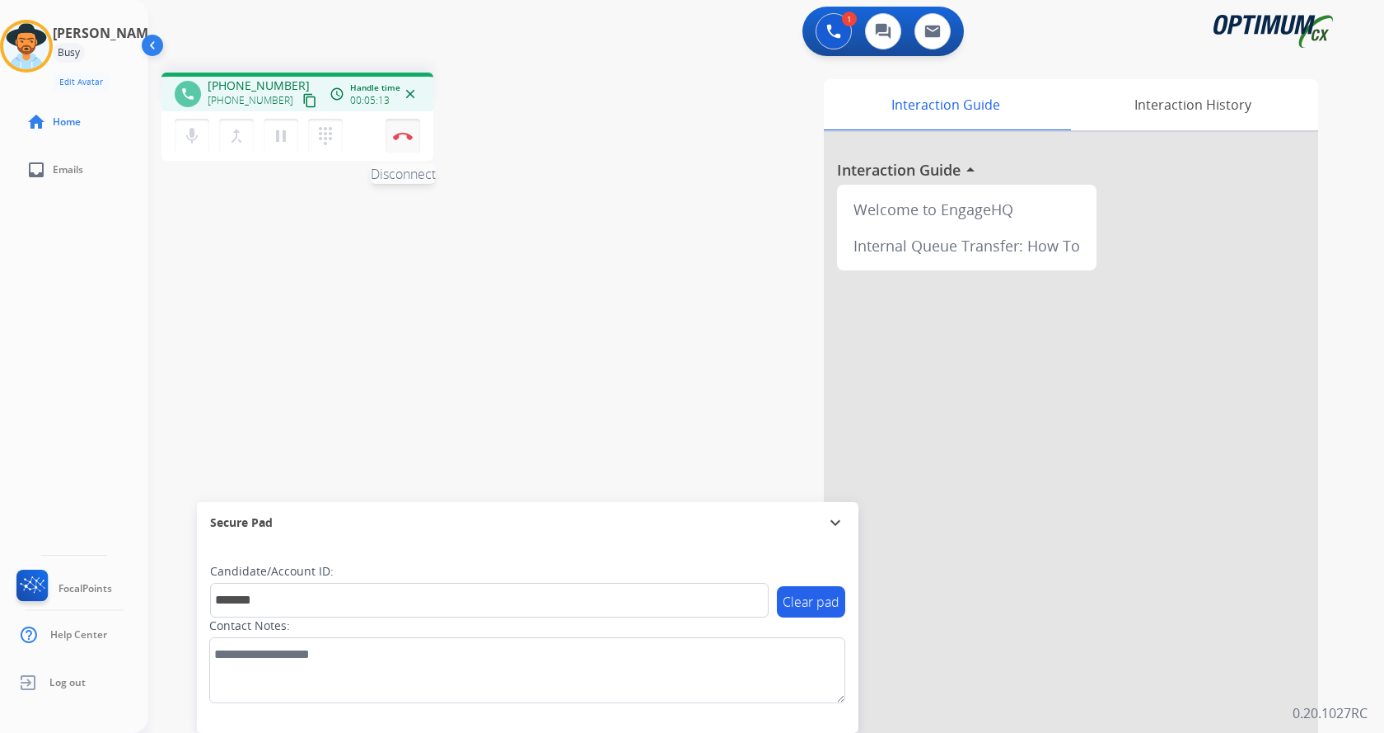
click at [411, 139] on img at bounding box center [403, 136] width 20 height 8
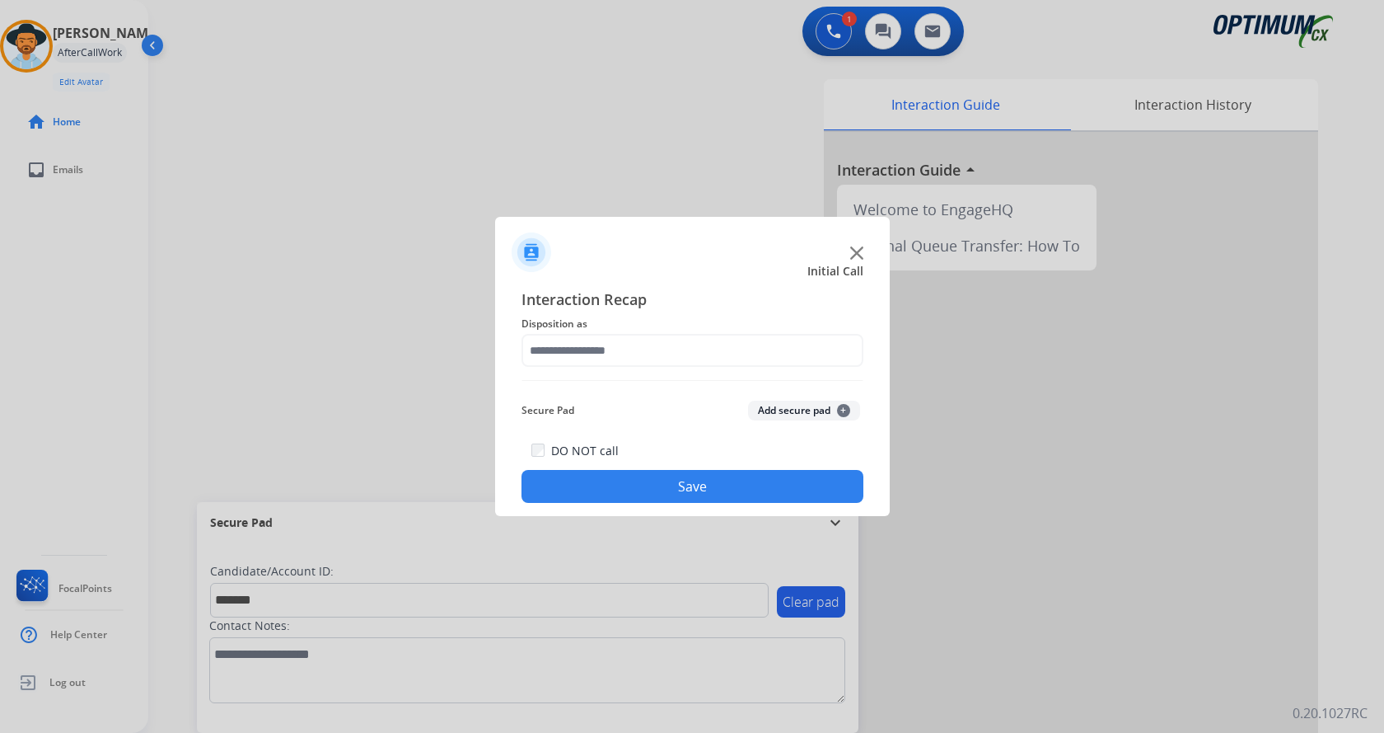
click at [791, 408] on button "Add secure pad +" at bounding box center [804, 410] width 112 height 20
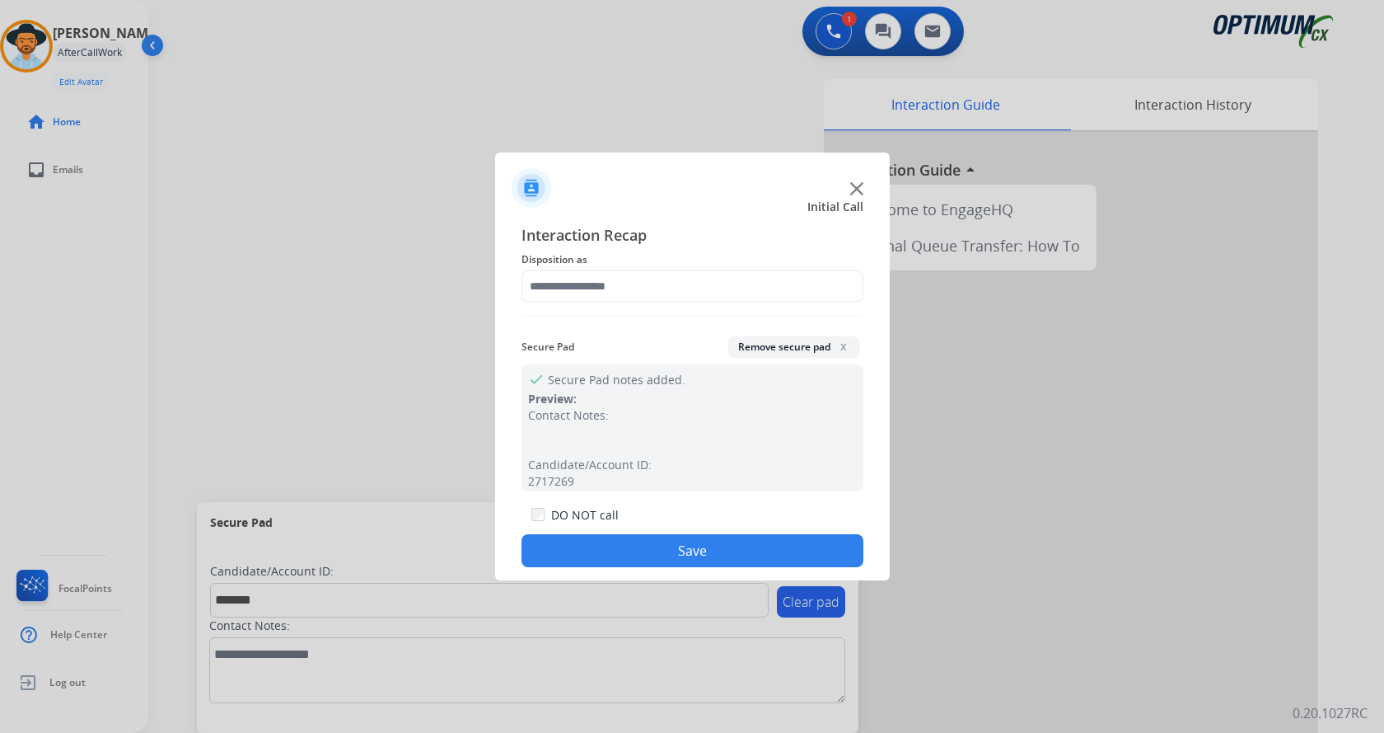
click at [636, 303] on div "Interaction Recap Disposition as Secure Pad Remove secure pad x check Secure Pa…" at bounding box center [693, 395] width 342 height 344
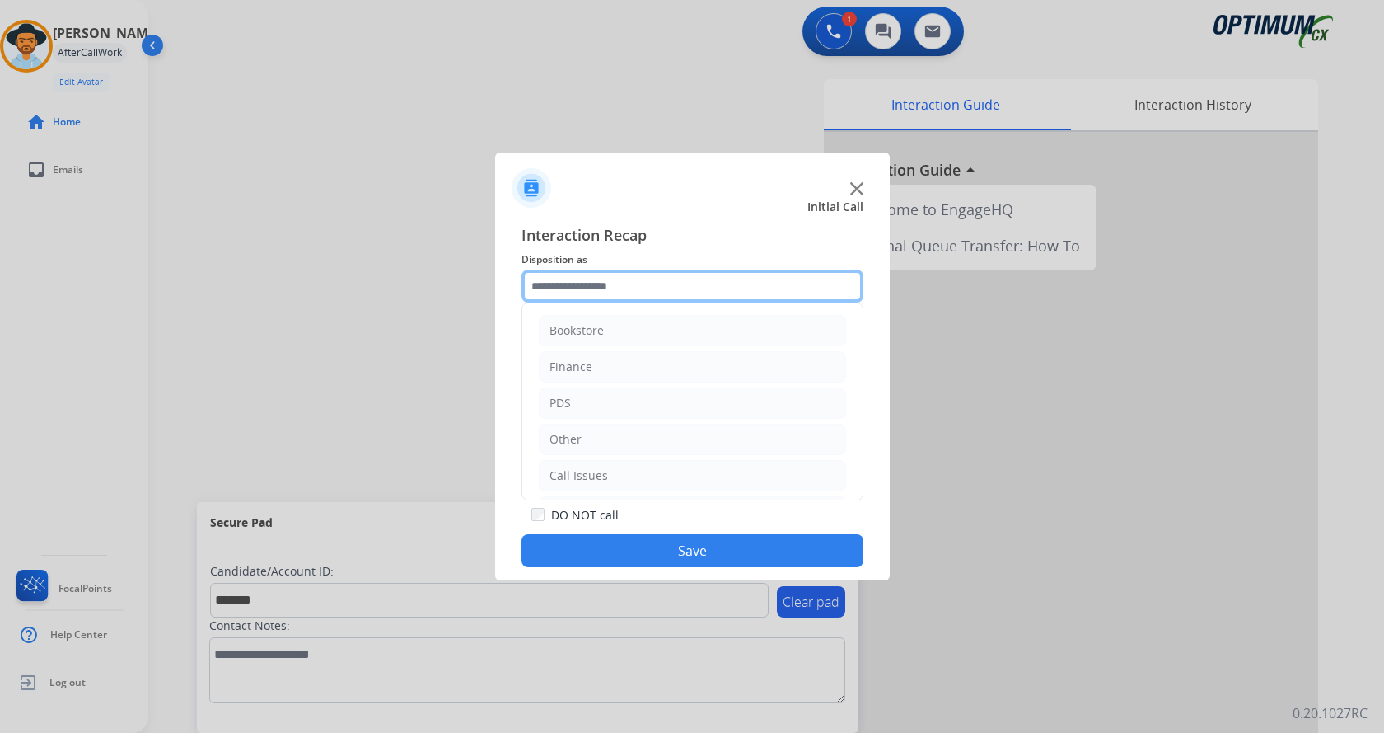
drag, startPoint x: 622, startPoint y: 292, endPoint x: 662, endPoint y: 349, distance: 69.7
click at [622, 291] on input "text" at bounding box center [693, 285] width 342 height 33
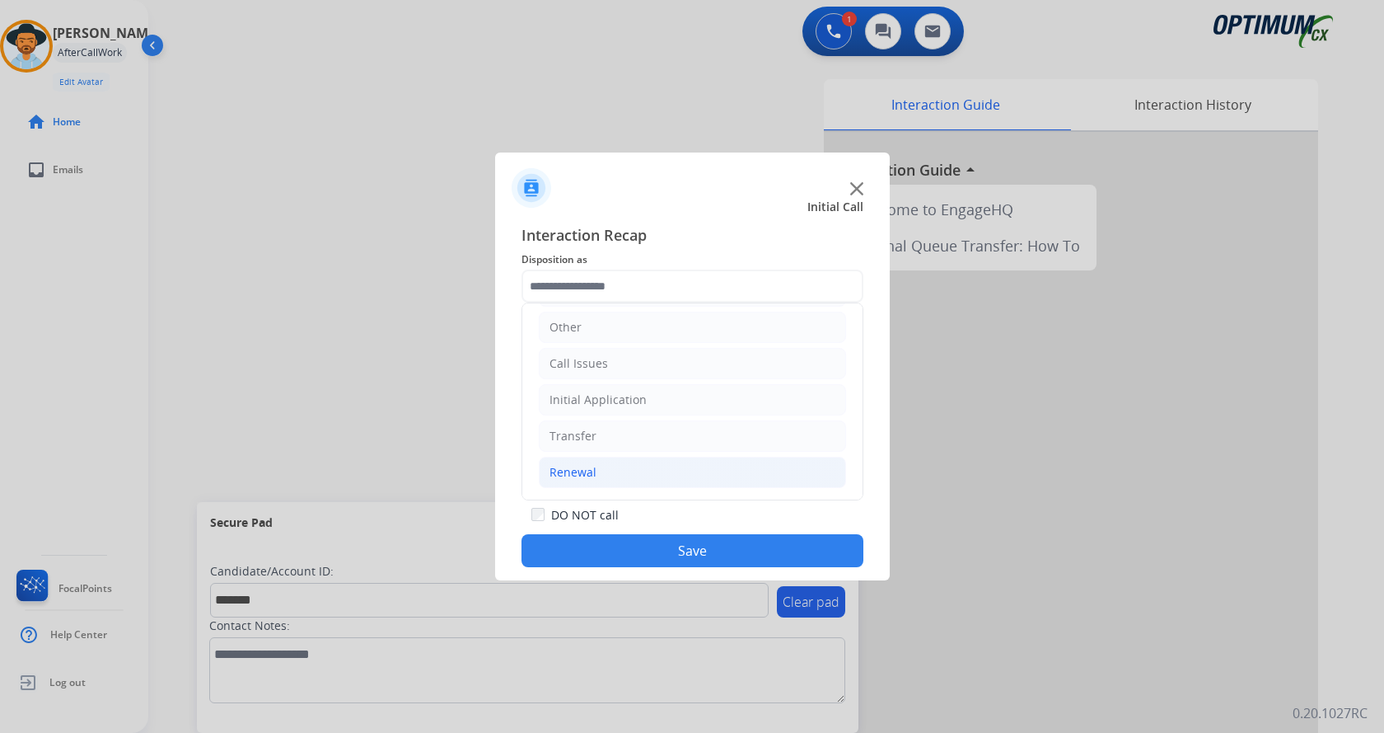
click at [610, 462] on li "Renewal" at bounding box center [692, 471] width 307 height 31
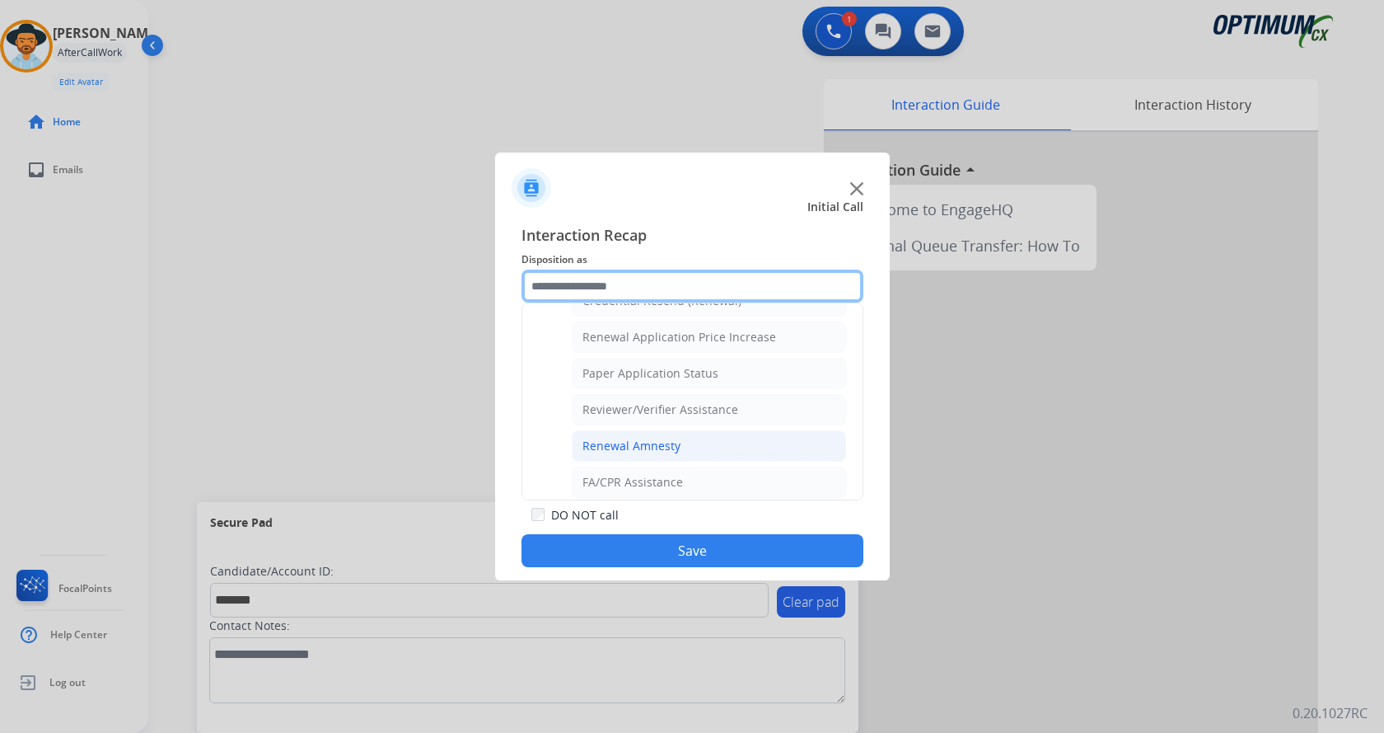
scroll to position [471, 0]
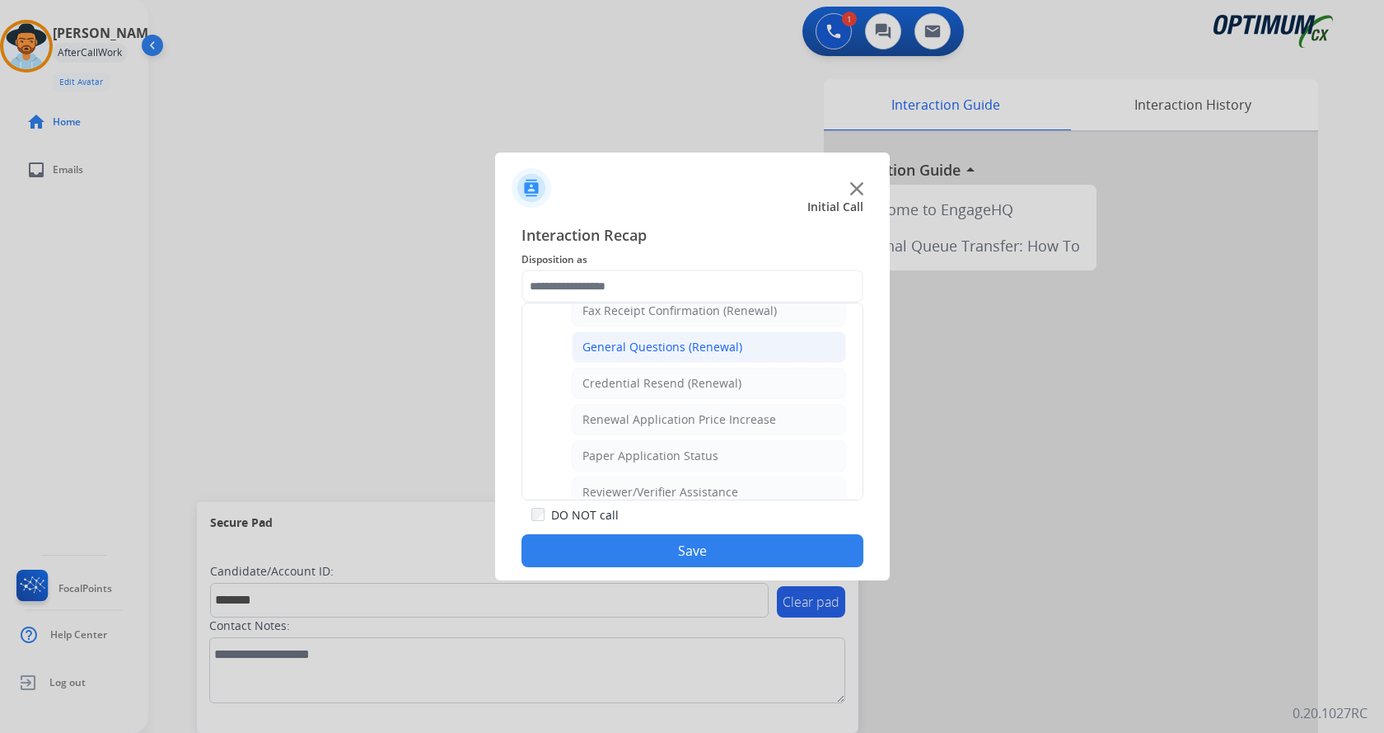
click at [667, 349] on div "General Questions (Renewal)" at bounding box center [663, 347] width 160 height 16
type input "**********"
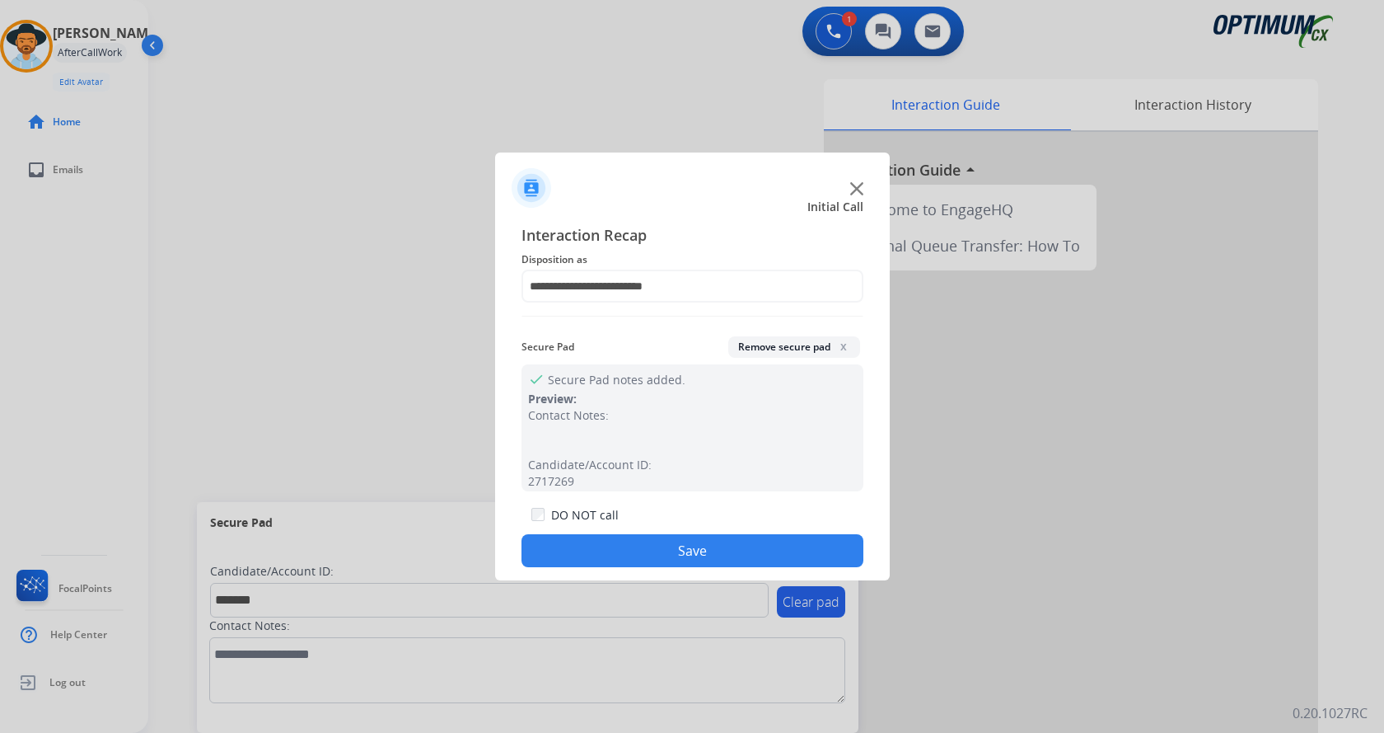
click at [608, 541] on button "Save" at bounding box center [693, 550] width 342 height 33
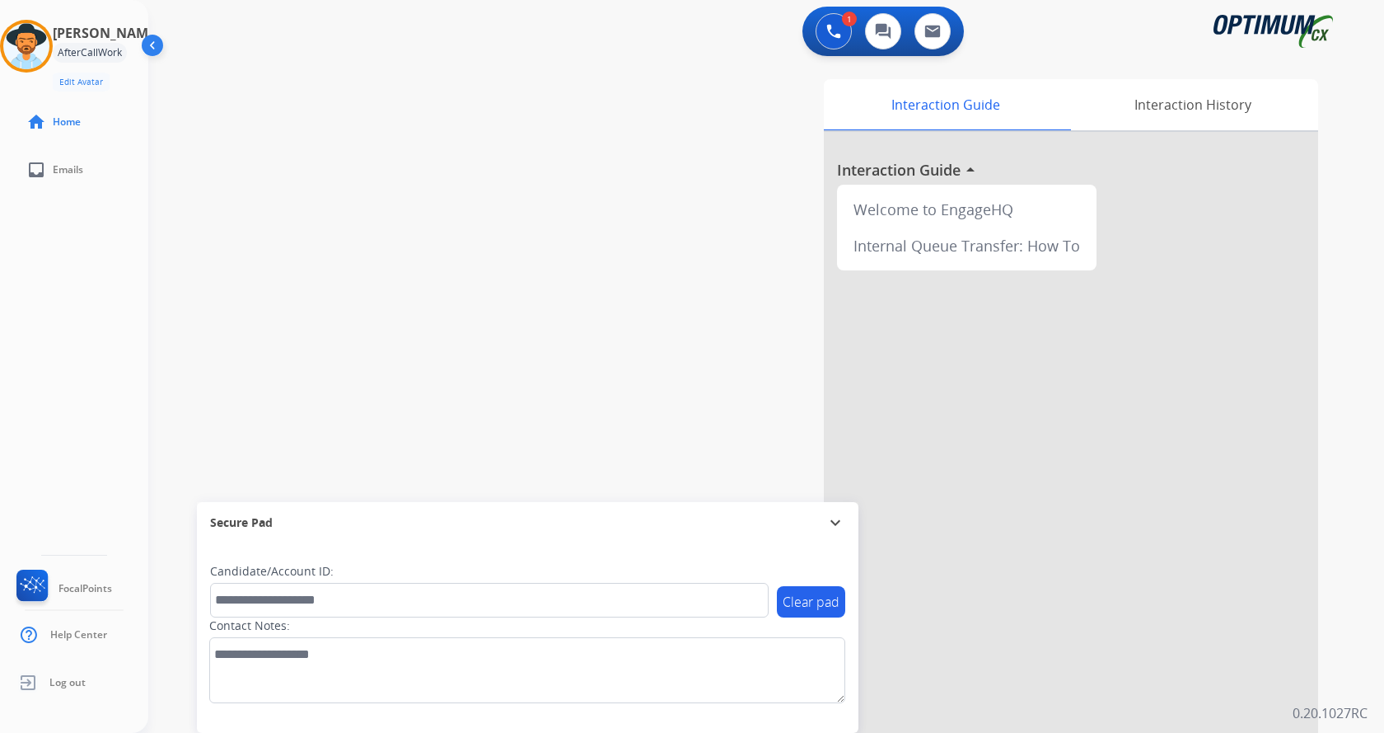
click at [383, 248] on div "swap_horiz Break voice bridge close_fullscreen Connect 3-Way Call merge_type Se…" at bounding box center [746, 402] width 1196 height 687
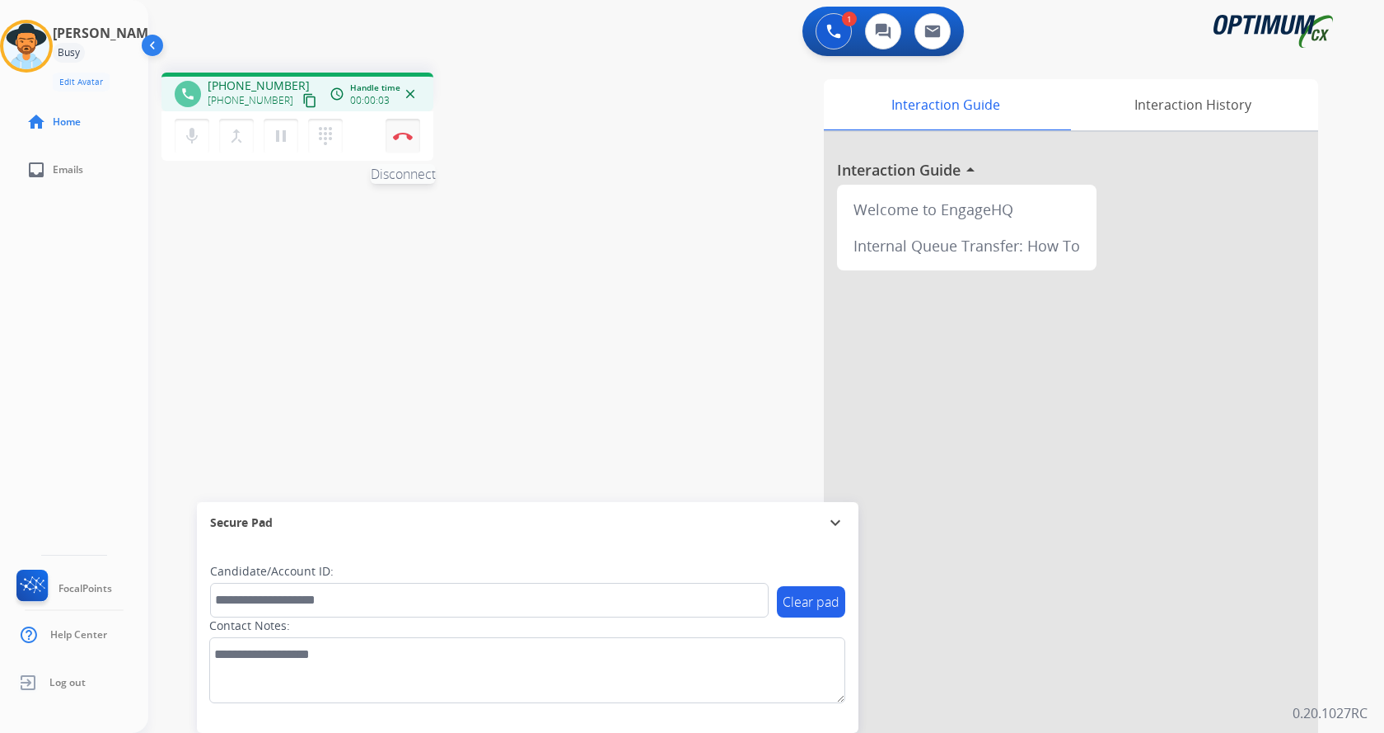
click at [408, 147] on button "Disconnect" at bounding box center [403, 136] width 35 height 35
